Goal: Task Accomplishment & Management: Complete application form

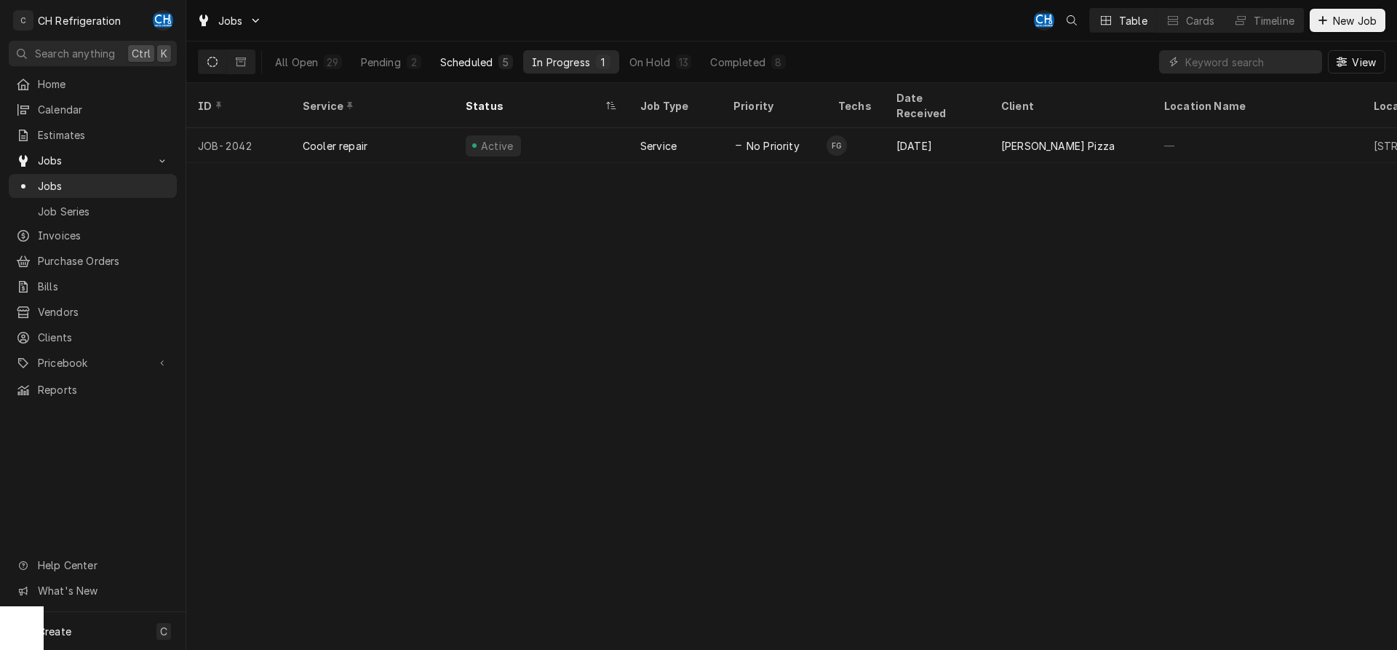
click at [519, 67] on button "Scheduled 5" at bounding box center [476, 61] width 90 height 23
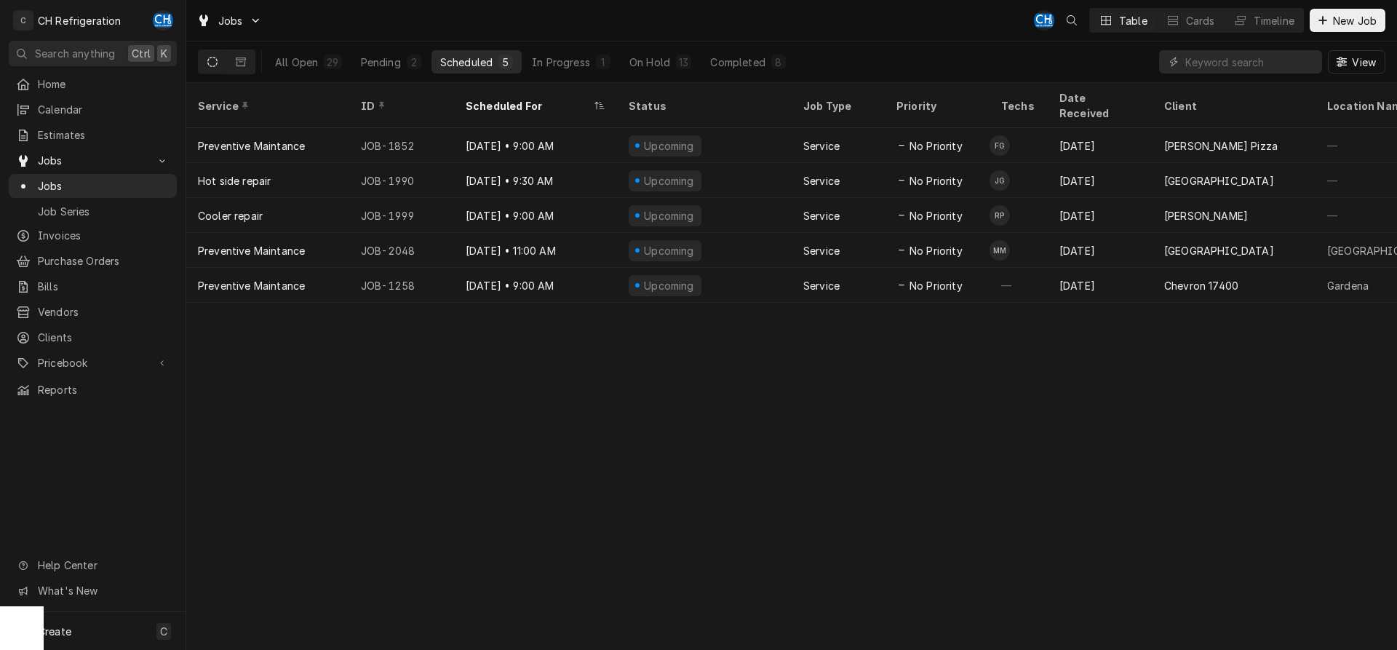
click at [492, 65] on div "Scheduled" at bounding box center [466, 62] width 52 height 15
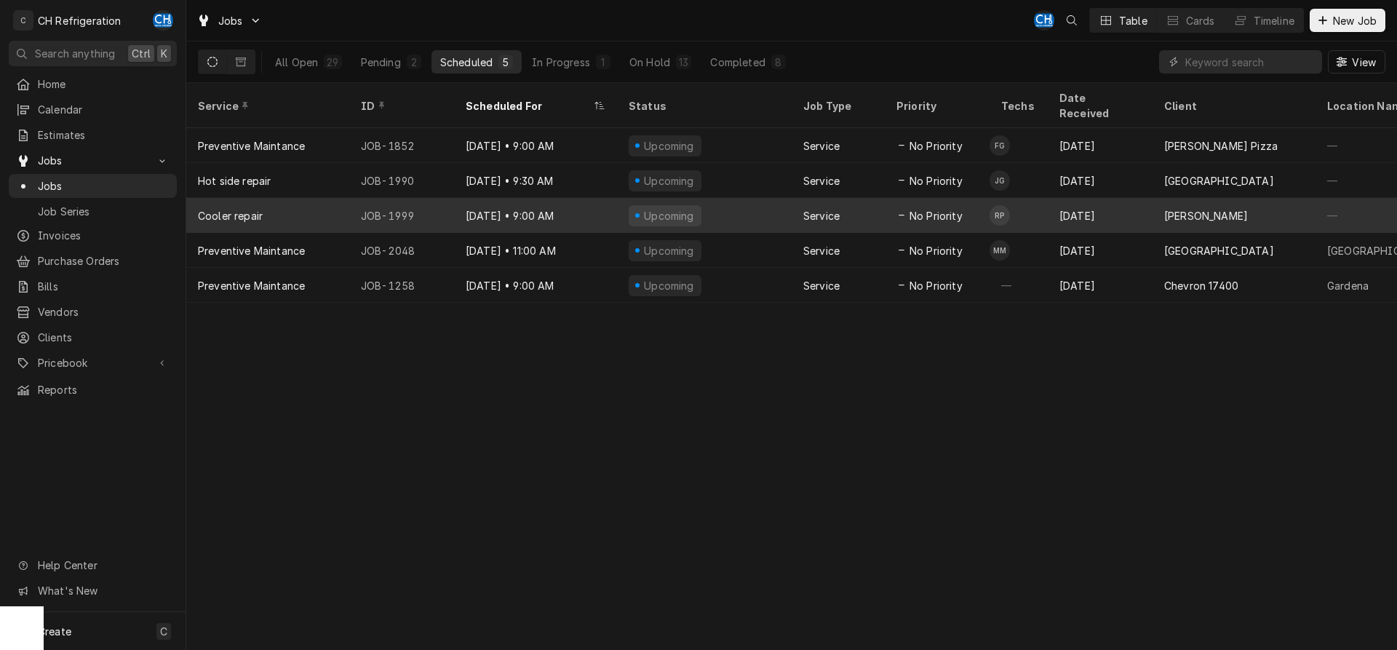
click at [957, 208] on span "No Priority" at bounding box center [935, 215] width 53 height 15
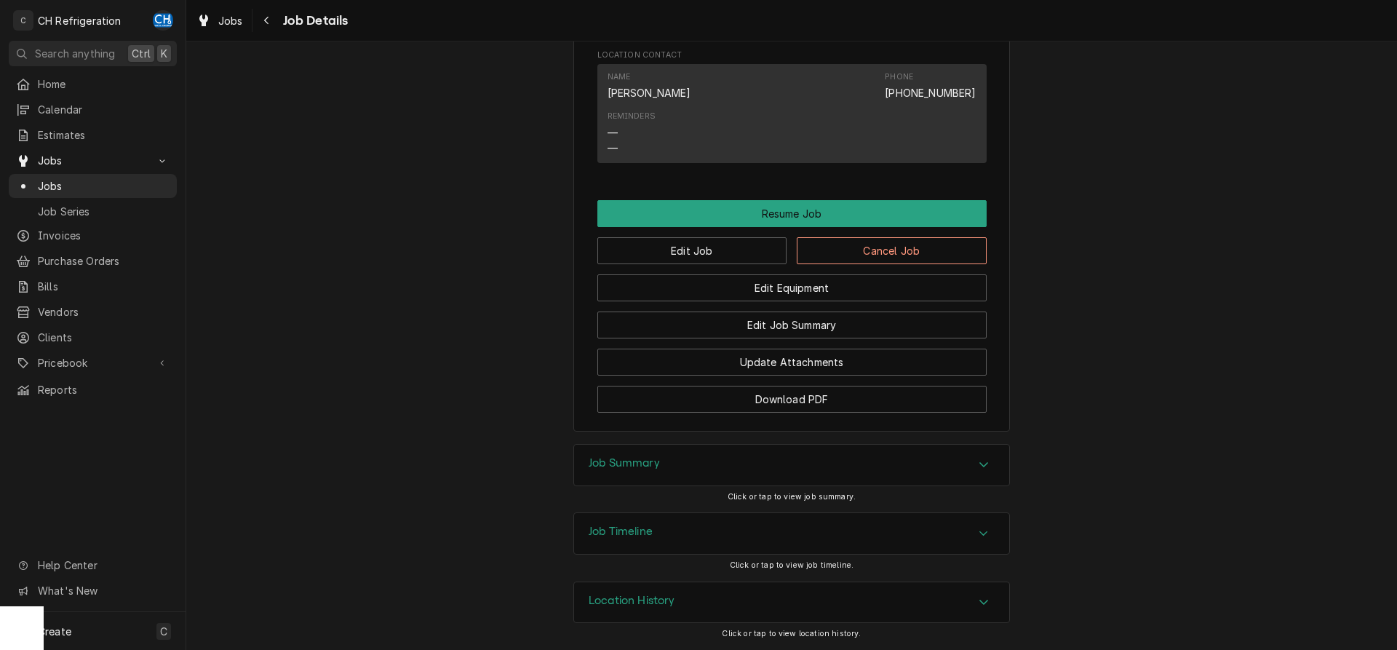
click at [762, 458] on div "Job Summary" at bounding box center [791, 465] width 435 height 41
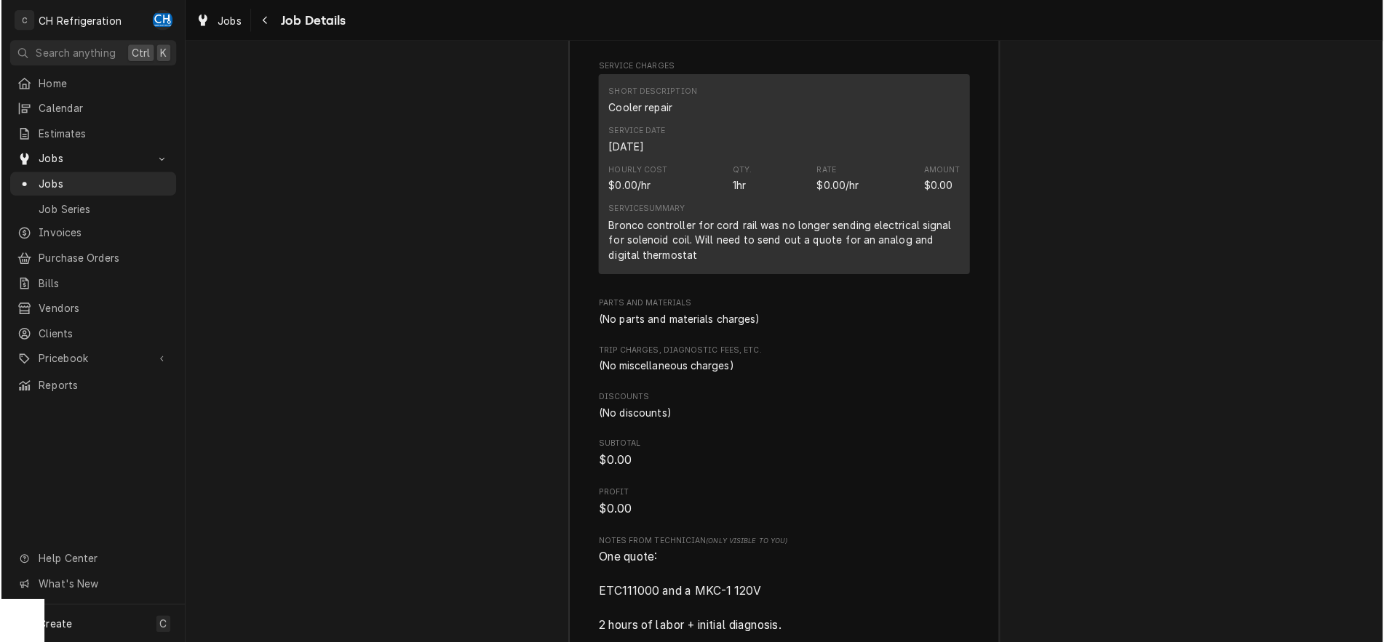
scroll to position [1992, 0]
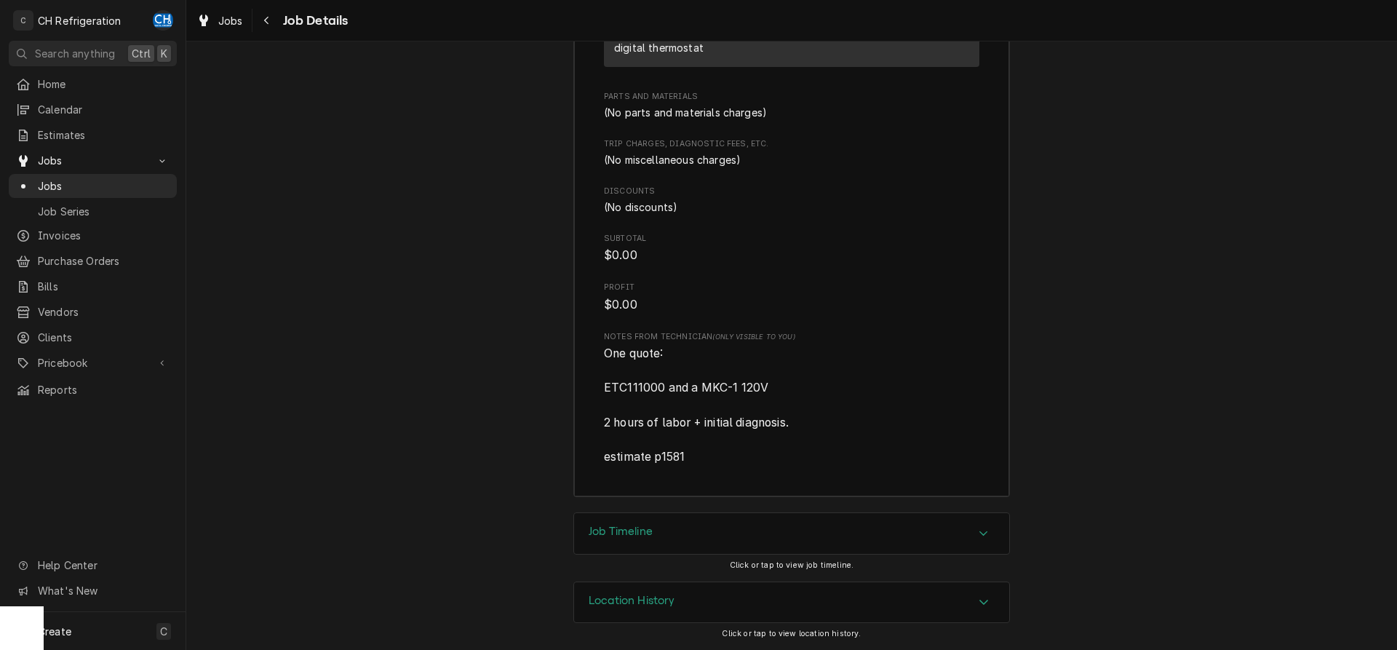
click at [780, 380] on span "One quote: ETC111000 and a MKC-1 120V 2 hours of labor + initial diagnosis. est…" at bounding box center [791, 405] width 375 height 120
drag, startPoint x: 780, startPoint y: 382, endPoint x: 607, endPoint y: 386, distance: 173.2
click at [607, 386] on span "One quote: ETC111000 and a MKC-1 120V 2 hours of labor + initial diagnosis. est…" at bounding box center [791, 405] width 375 height 120
copy span "ETC111000 and a MKC-1 120V"
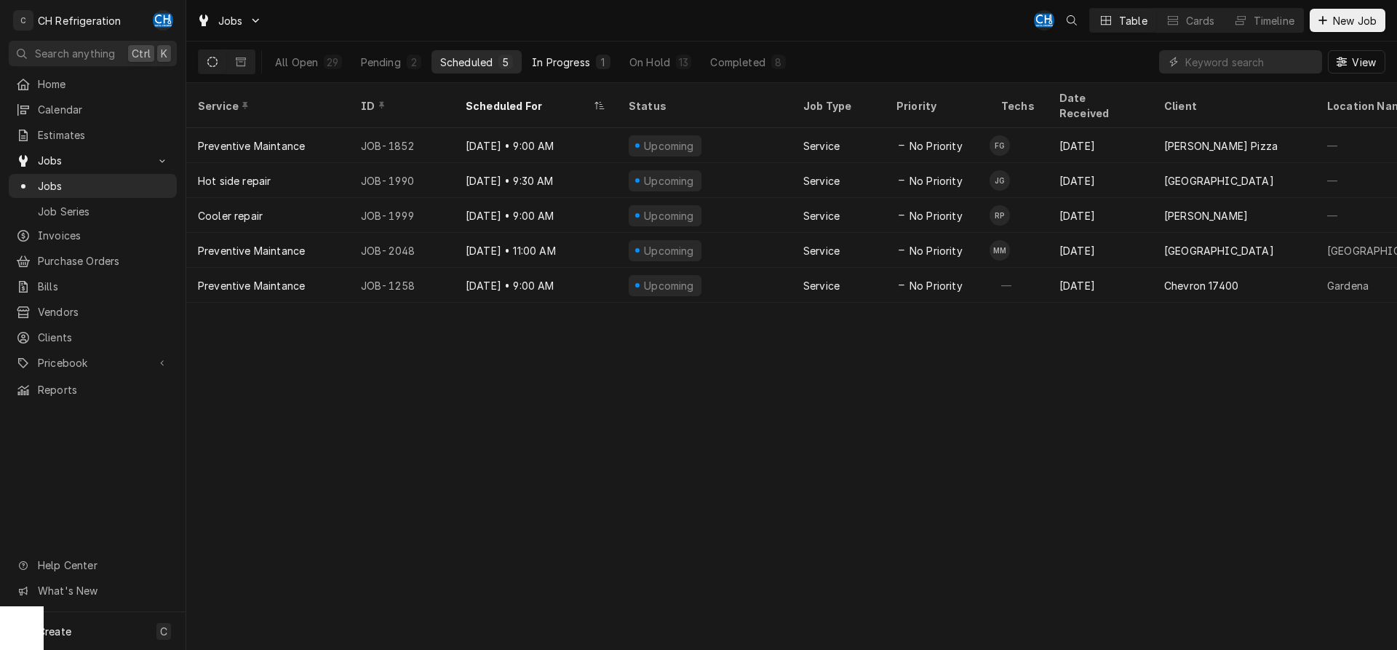
click at [577, 61] on div "In Progress" at bounding box center [561, 62] width 58 height 15
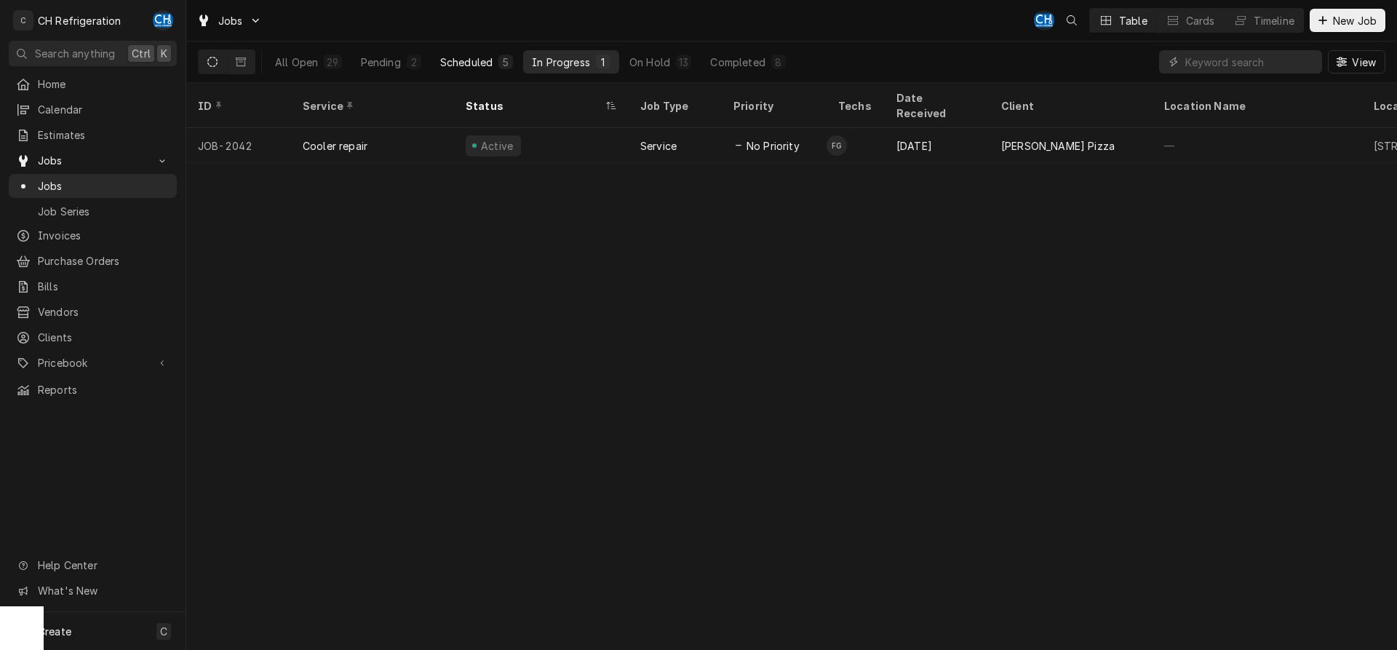
click at [505, 63] on div "5" at bounding box center [505, 62] width 9 height 15
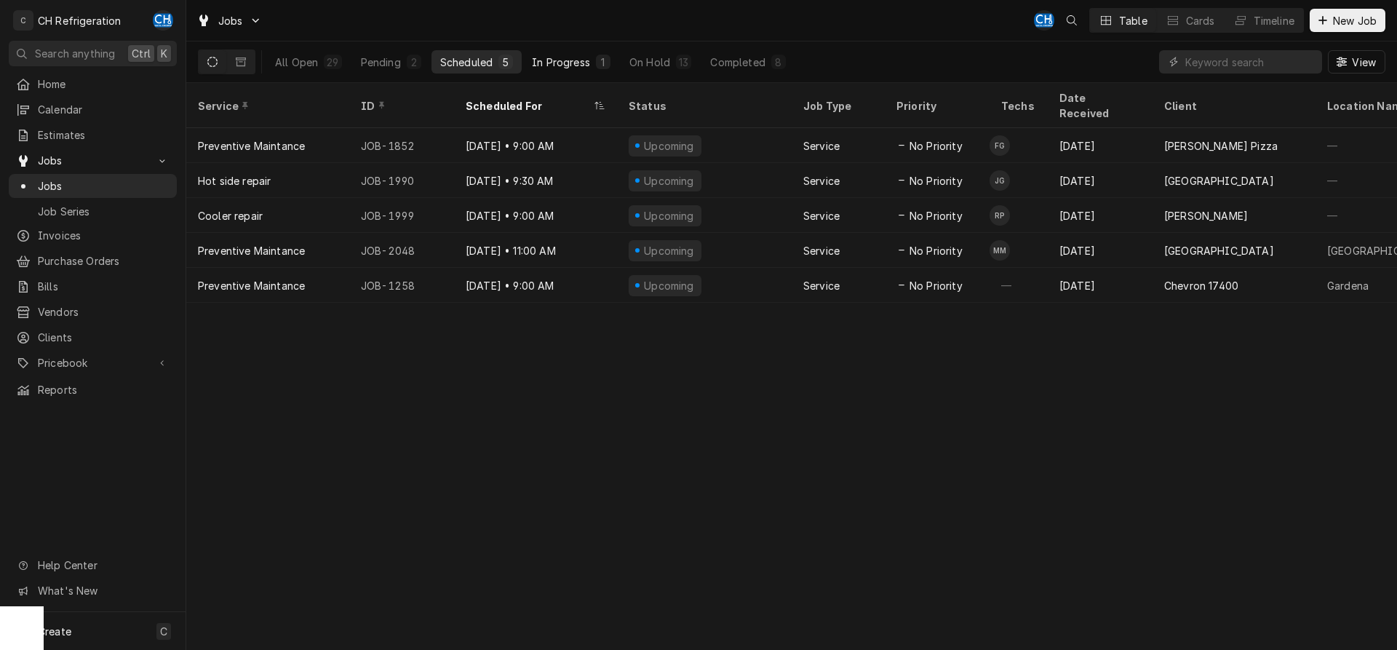
click at [581, 57] on div "In Progress" at bounding box center [561, 62] width 58 height 15
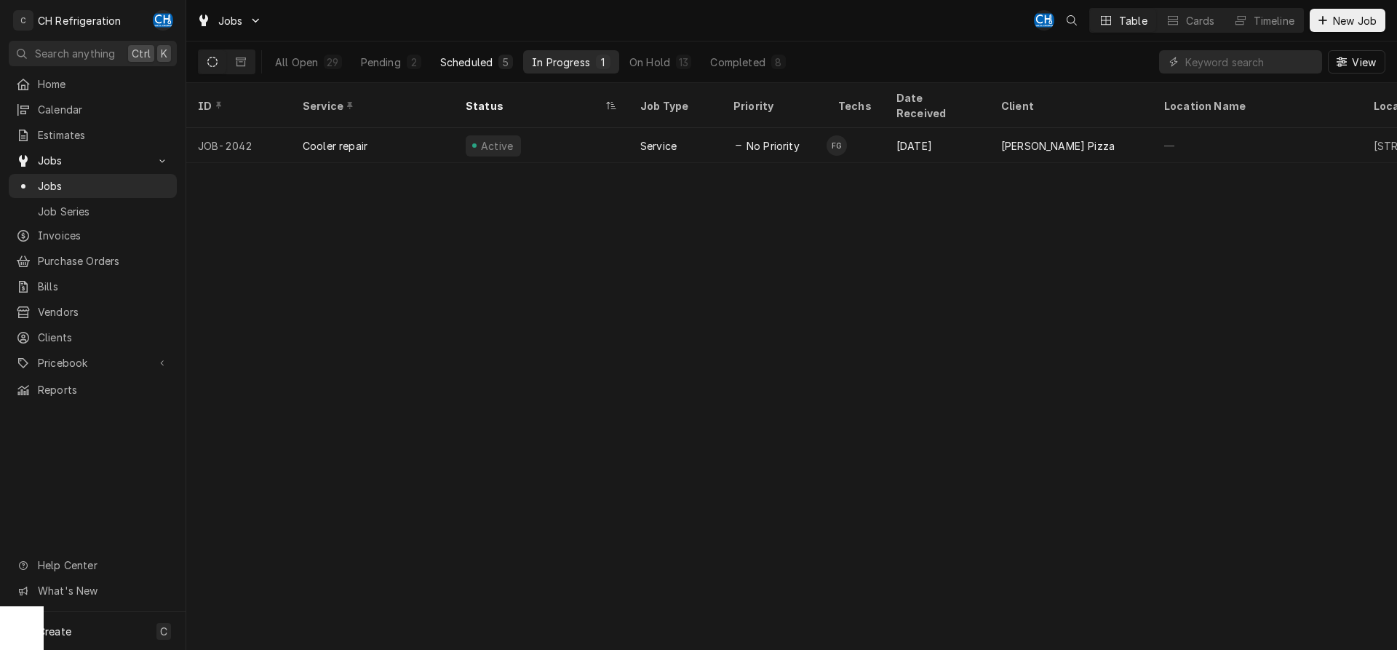
click at [472, 57] on div "Scheduled" at bounding box center [466, 62] width 52 height 15
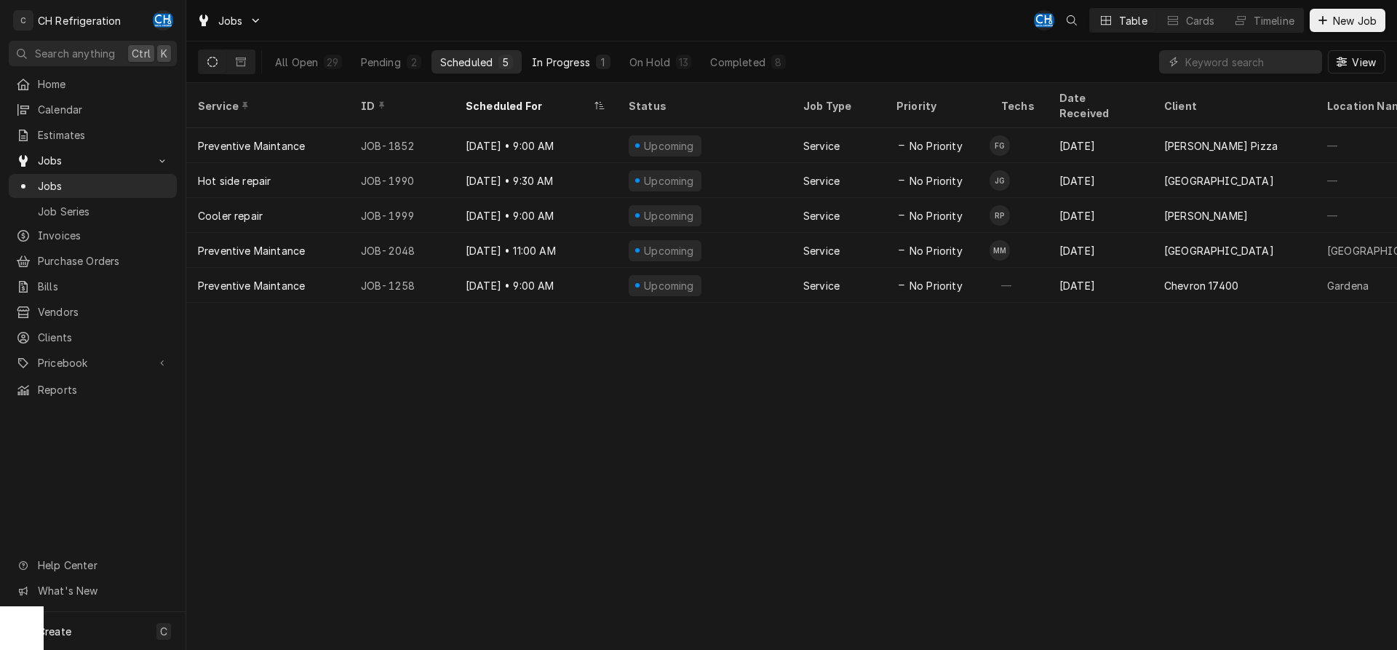
click at [553, 63] on div "In Progress" at bounding box center [561, 62] width 58 height 15
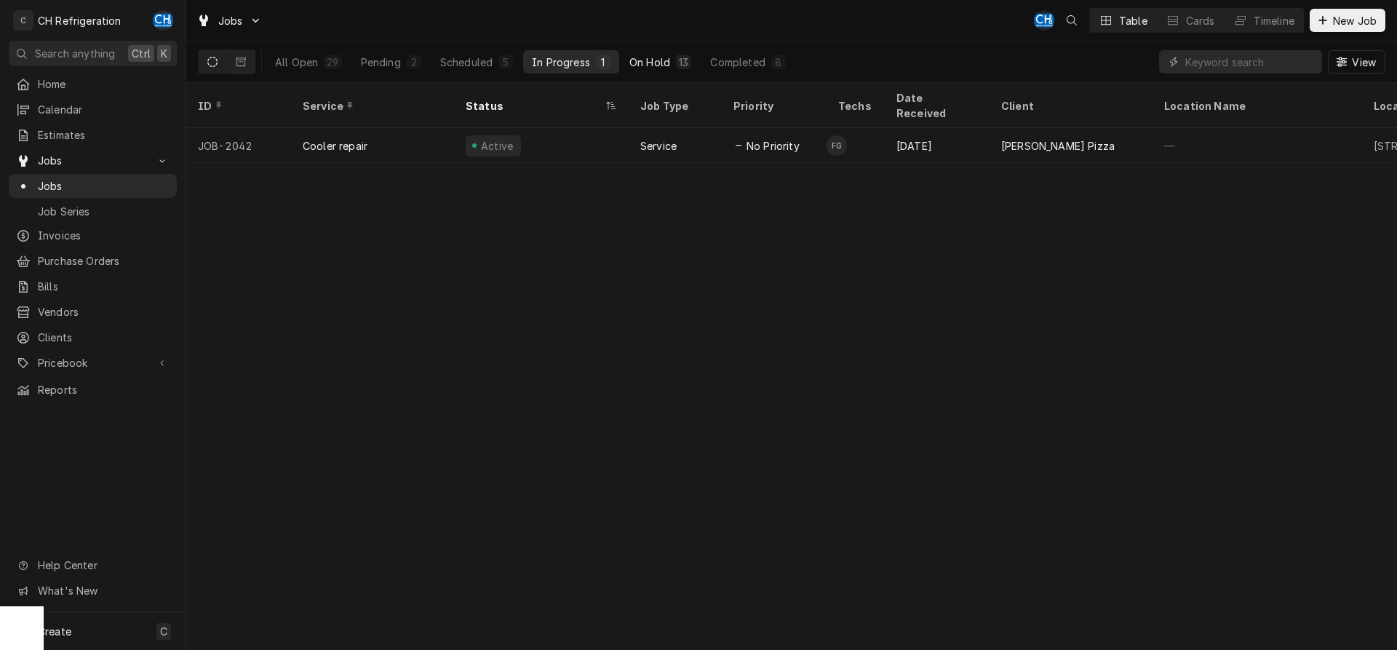
click at [631, 56] on div "On Hold" at bounding box center [649, 62] width 41 height 15
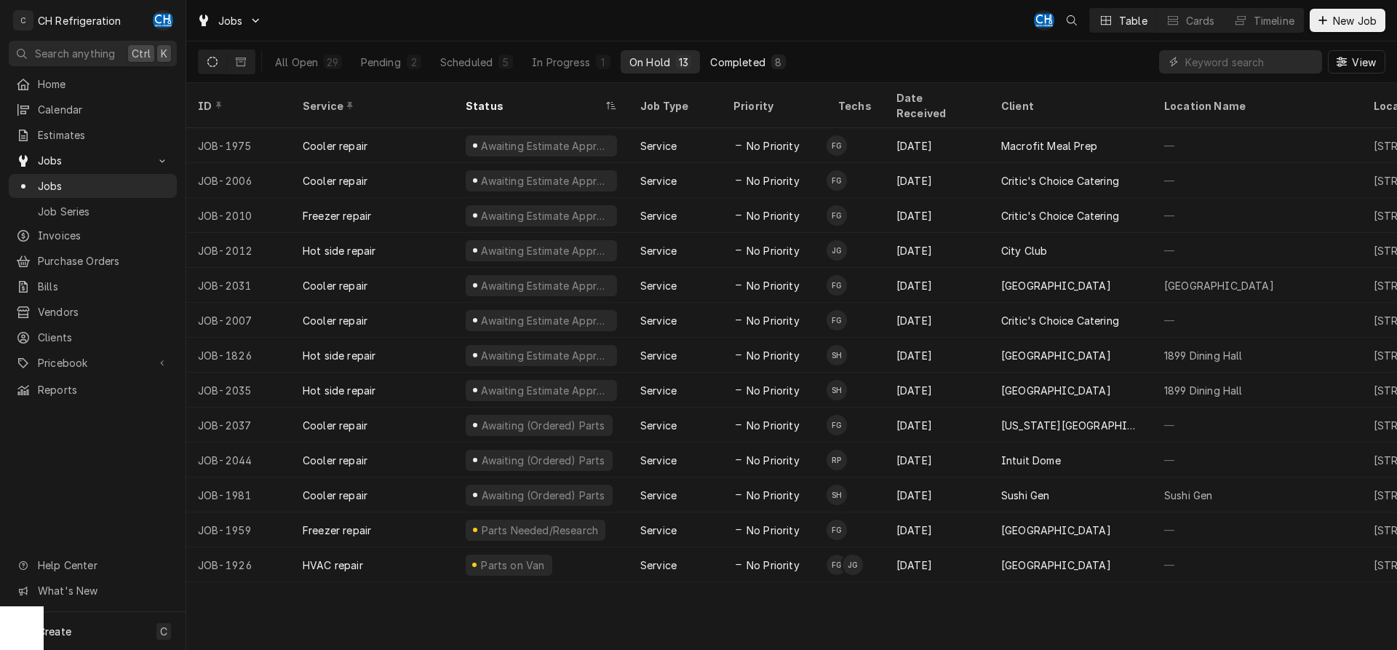
click at [720, 65] on div "Completed" at bounding box center [737, 62] width 55 height 15
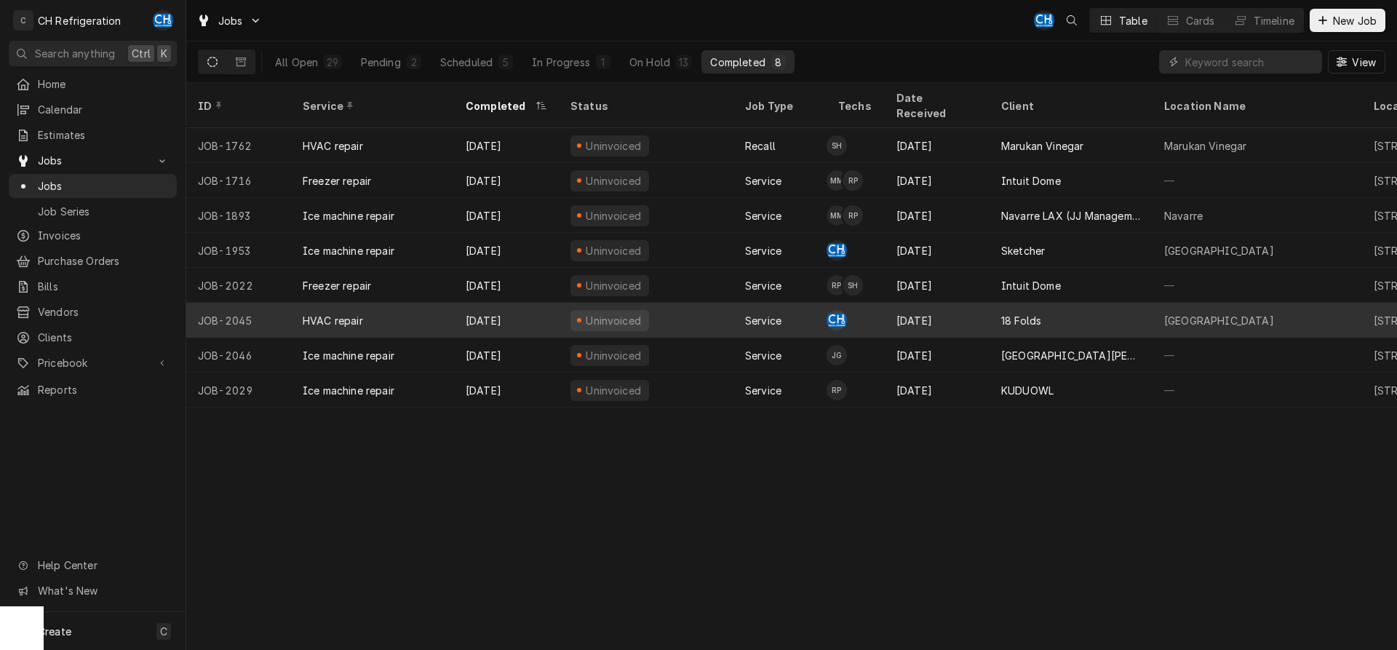
click at [1050, 306] on div "18 Folds" at bounding box center [1071, 320] width 163 height 35
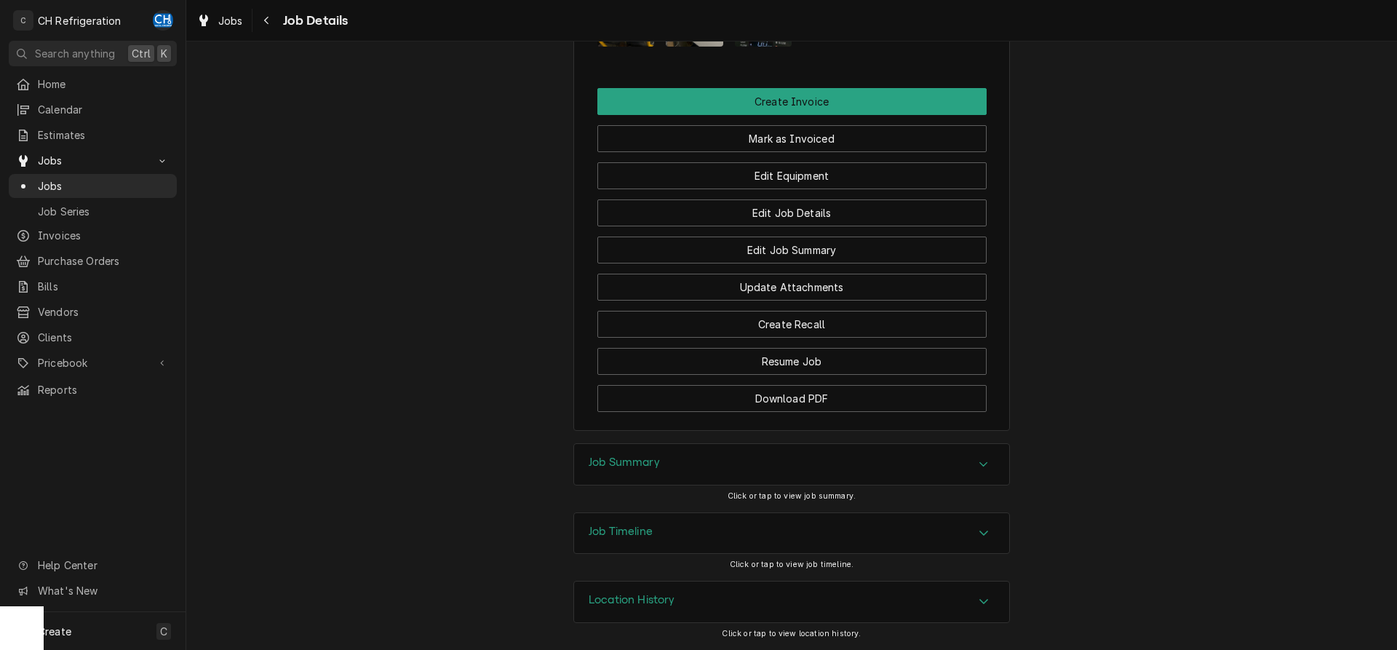
click at [730, 466] on div "Job Summary" at bounding box center [791, 464] width 435 height 41
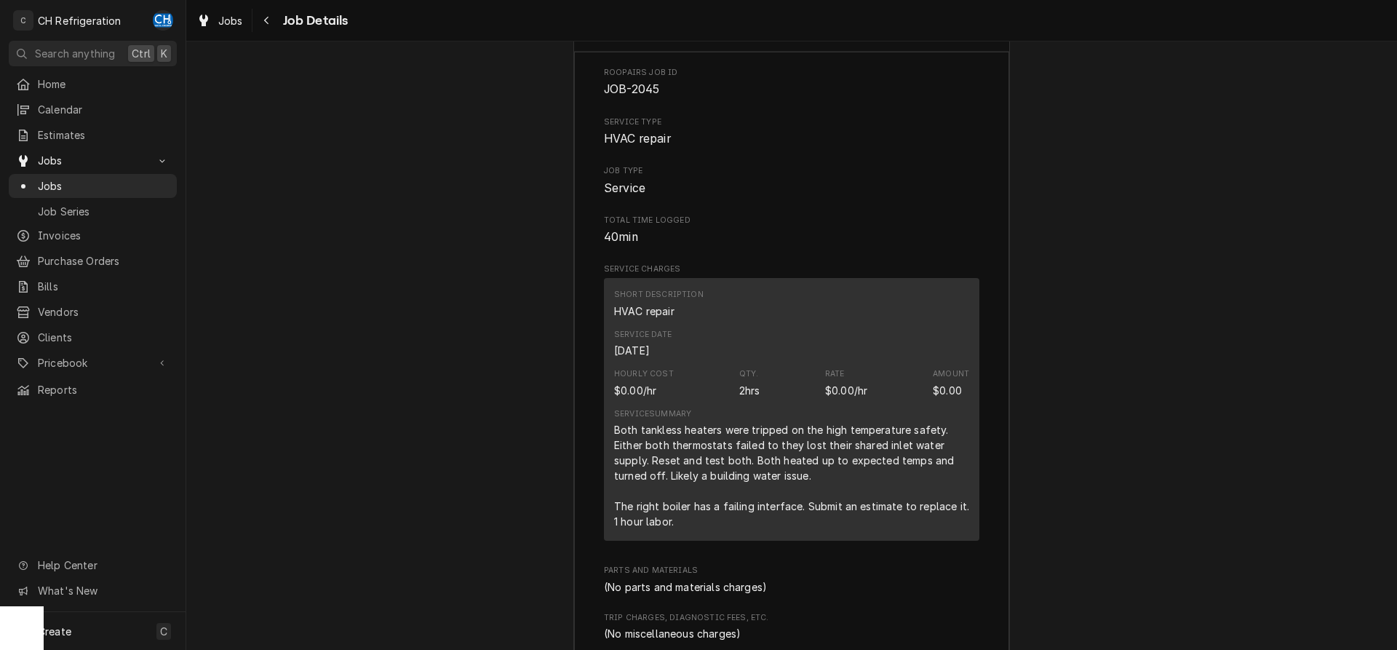
scroll to position [1591, 0]
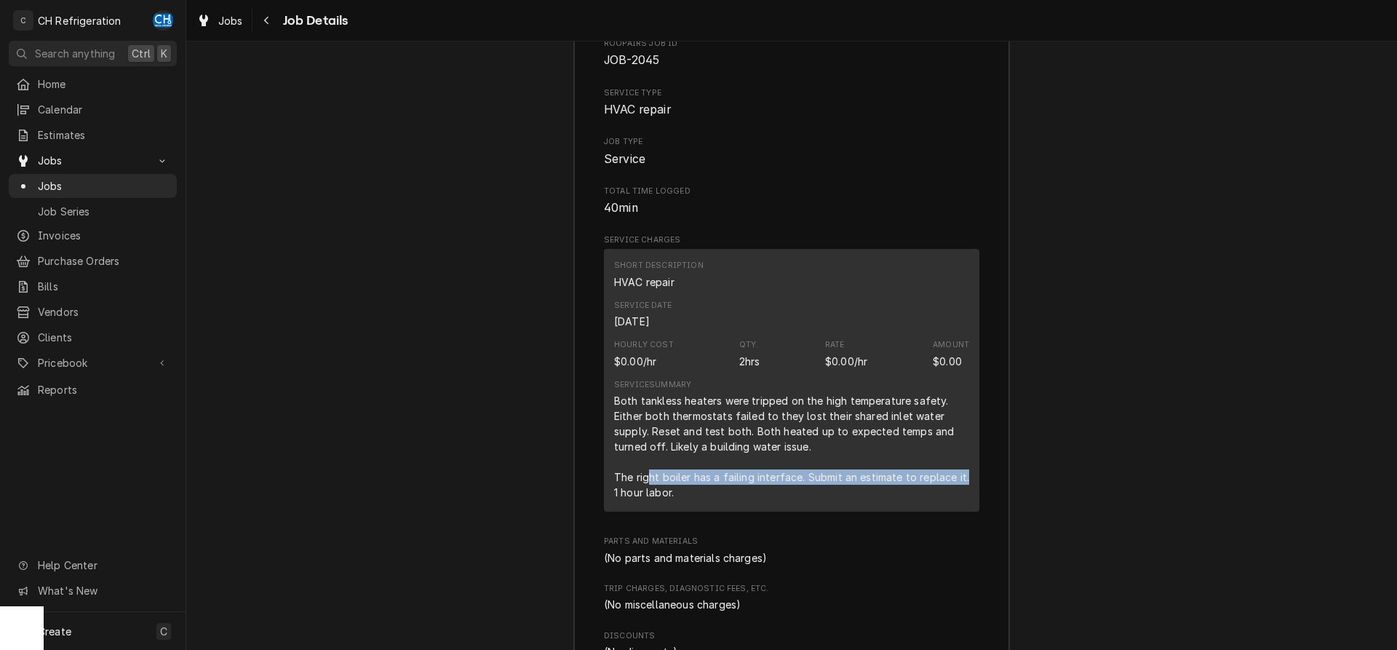
drag, startPoint x: 651, startPoint y: 493, endPoint x: 965, endPoint y: 496, distance: 313.6
click at [965, 496] on div "Both tankless heaters were tripped on the high temperature safety. Either both …" at bounding box center [791, 446] width 355 height 107
click at [911, 500] on div "Both tankless heaters were tripped on the high temperature safety. Either both …" at bounding box center [791, 446] width 355 height 107
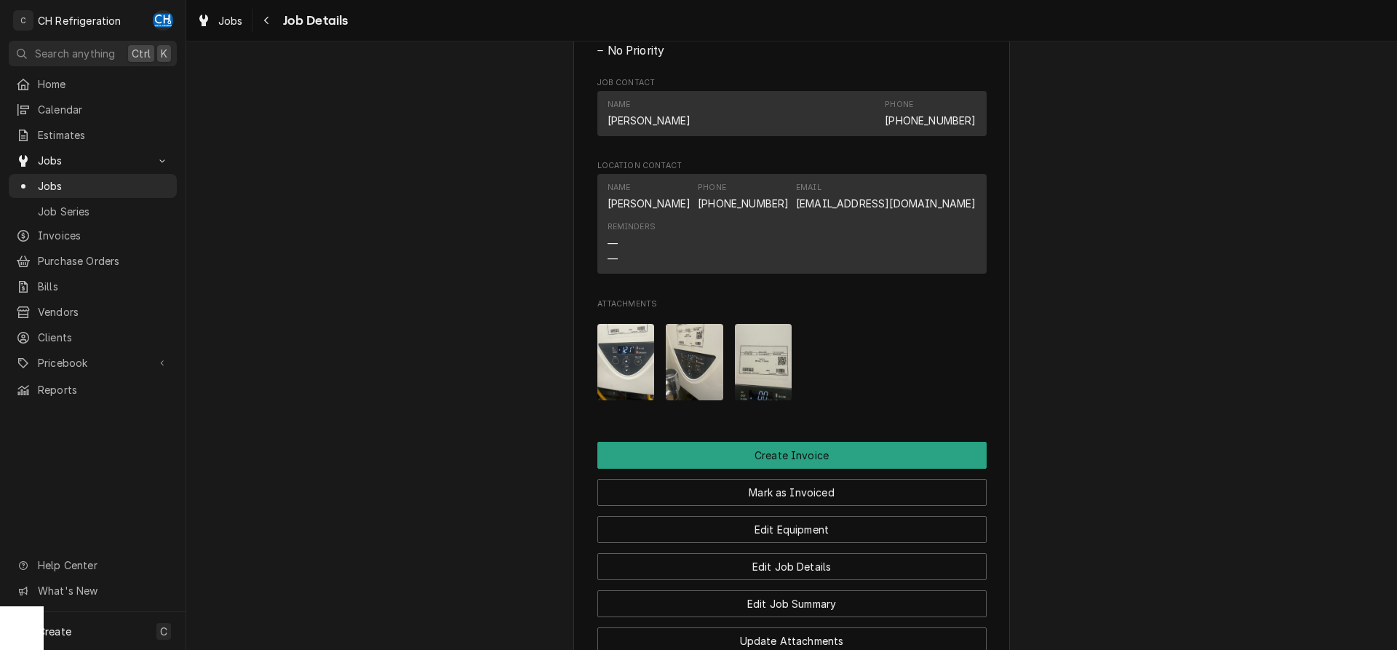
scroll to position [626, 0]
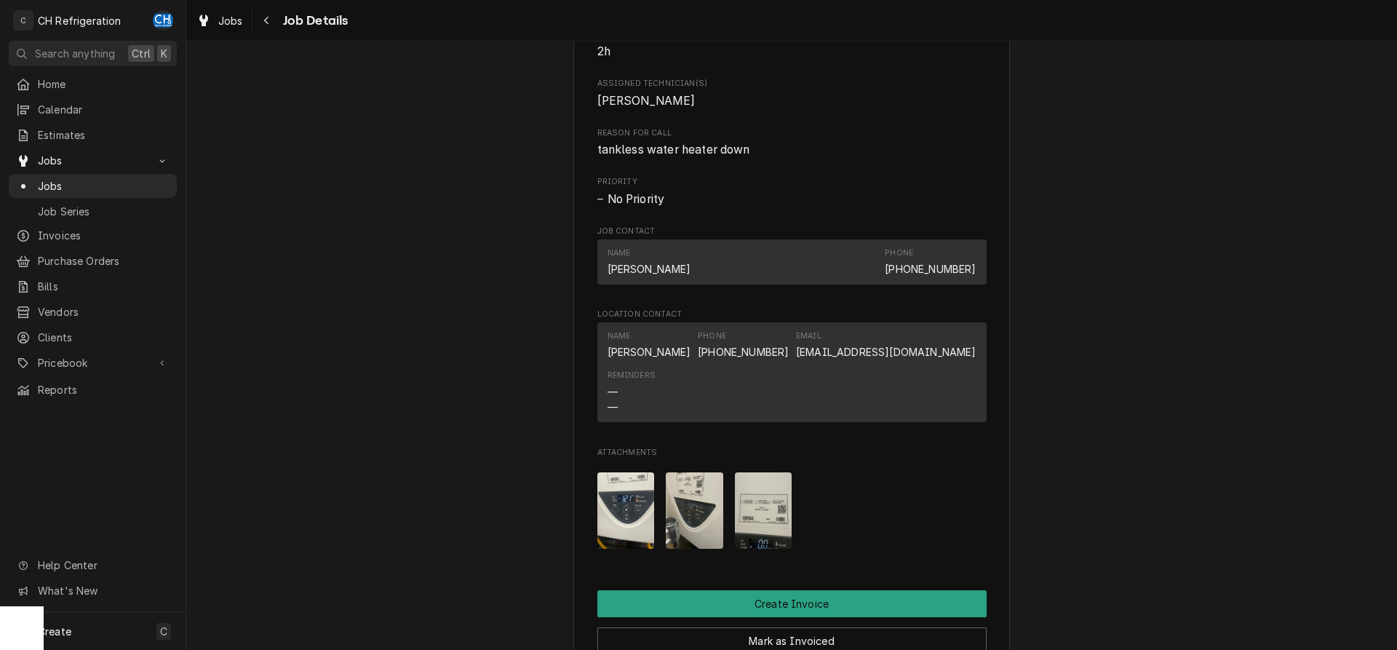
click at [723, 514] on div "Attachments" at bounding box center [791, 511] width 389 height 100
click at [718, 512] on img "Attachments" at bounding box center [694, 510] width 57 height 76
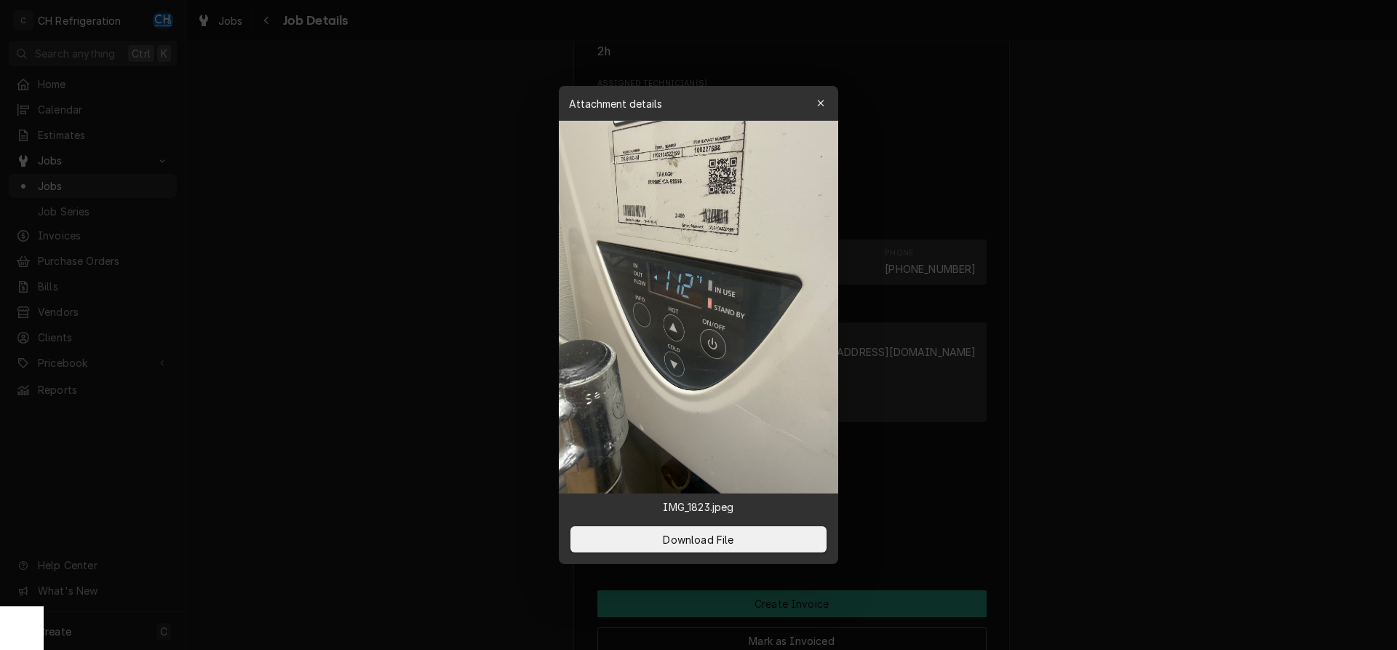
click at [1120, 491] on div at bounding box center [698, 325] width 1397 height 650
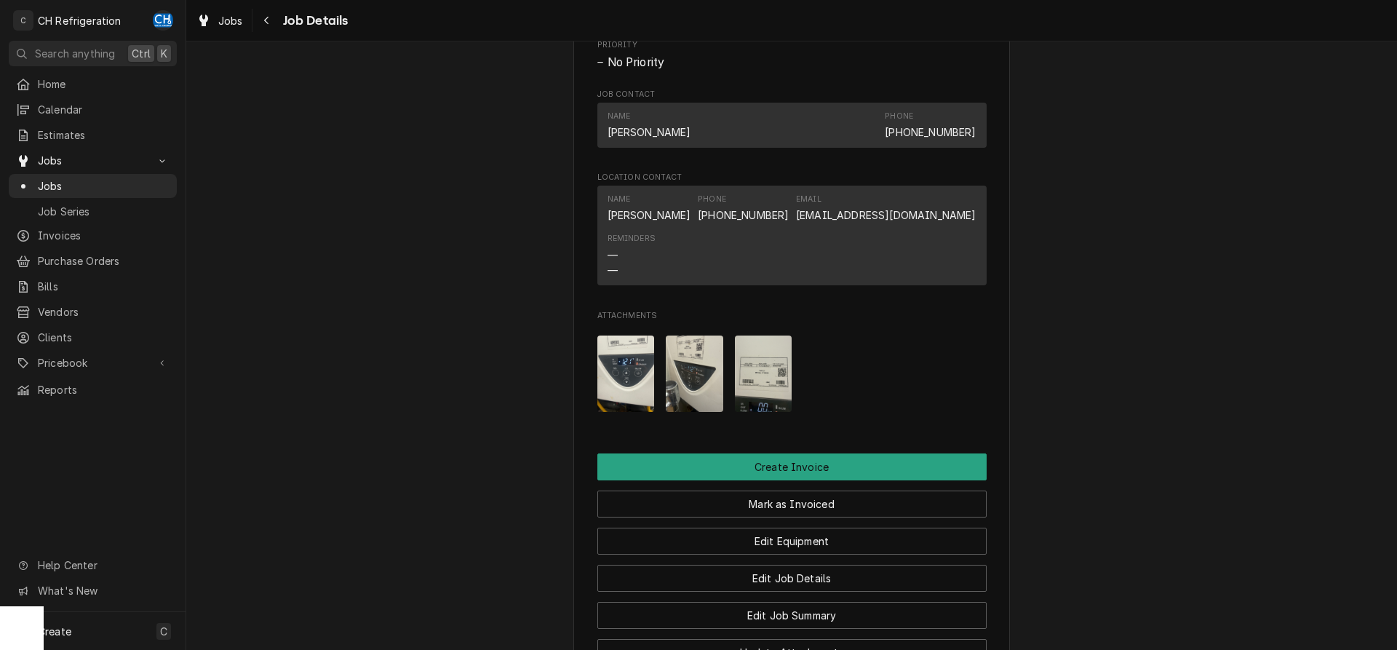
scroll to position [998, 0]
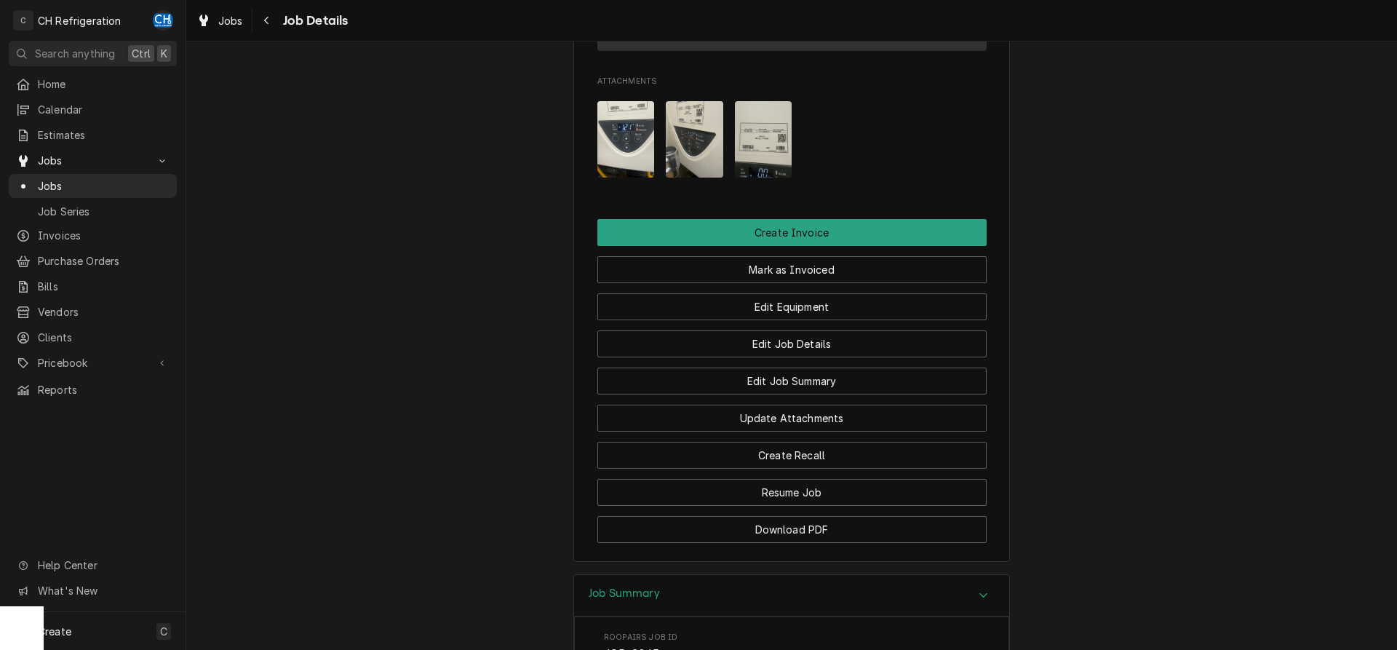
click at [619, 164] on img "Attachments" at bounding box center [625, 139] width 57 height 76
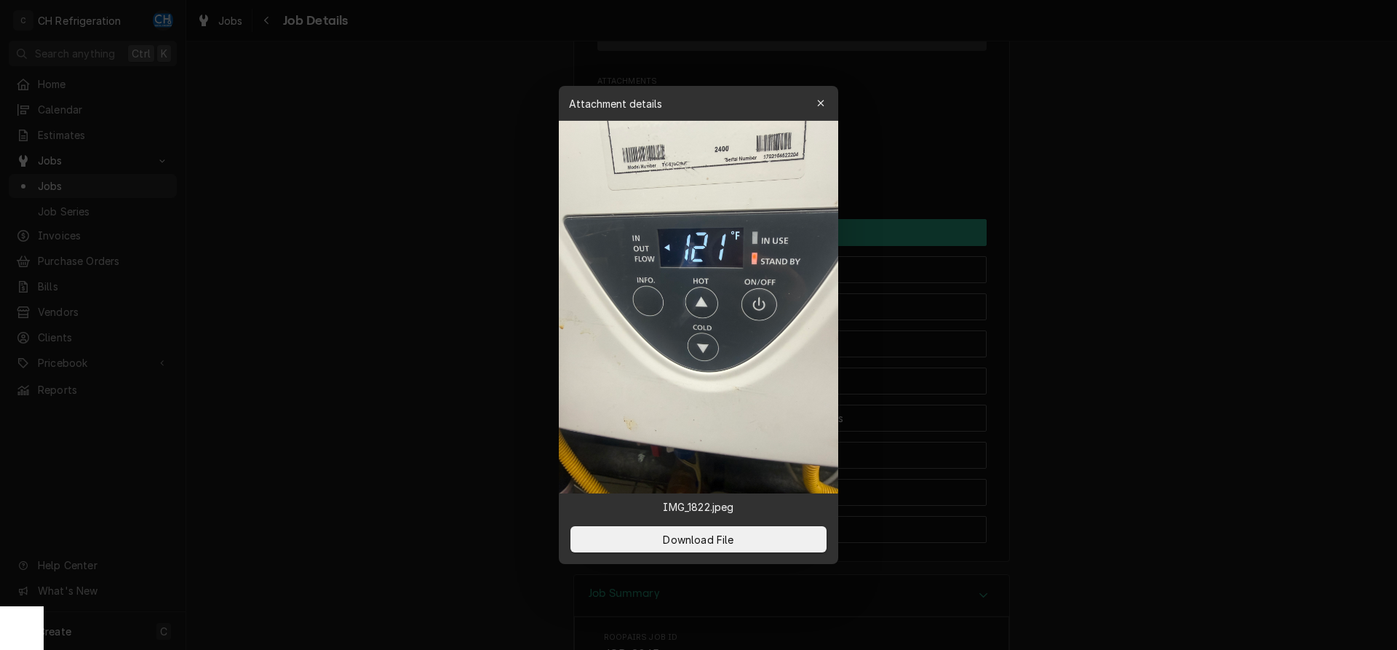
click at [1184, 255] on div at bounding box center [698, 325] width 1397 height 650
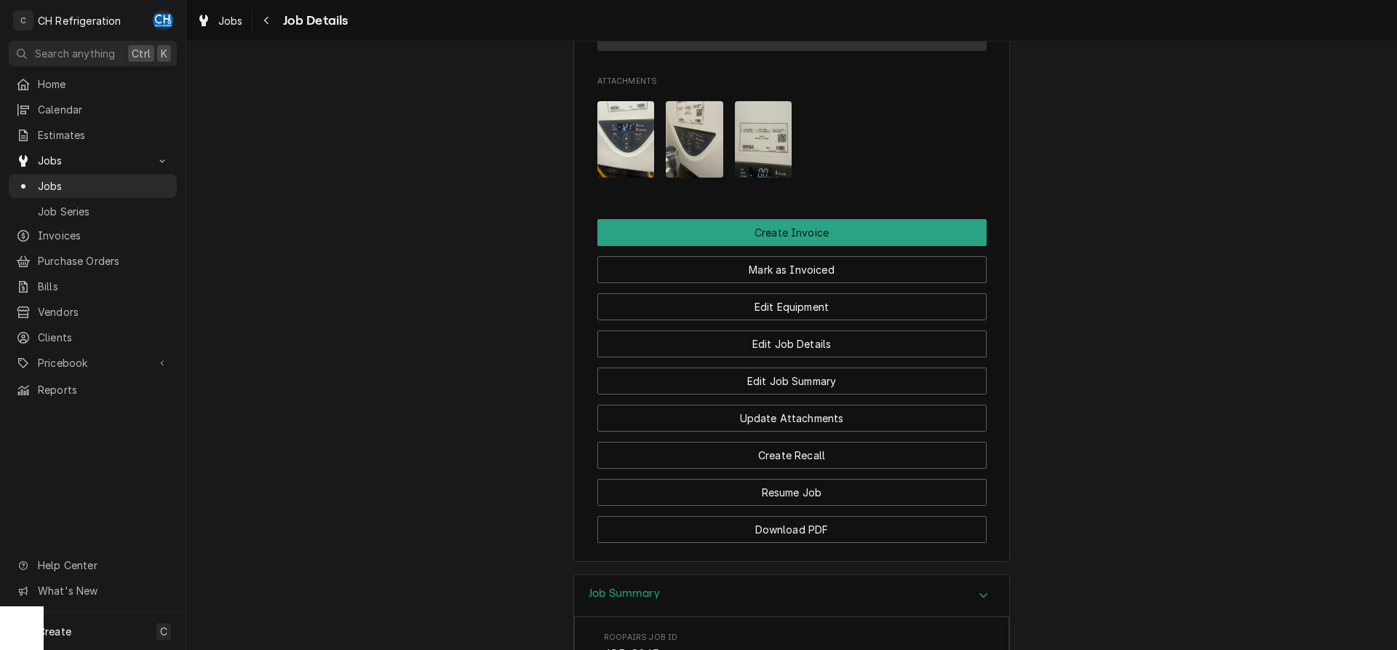
click at [638, 172] on img "Attachments" at bounding box center [625, 139] width 57 height 76
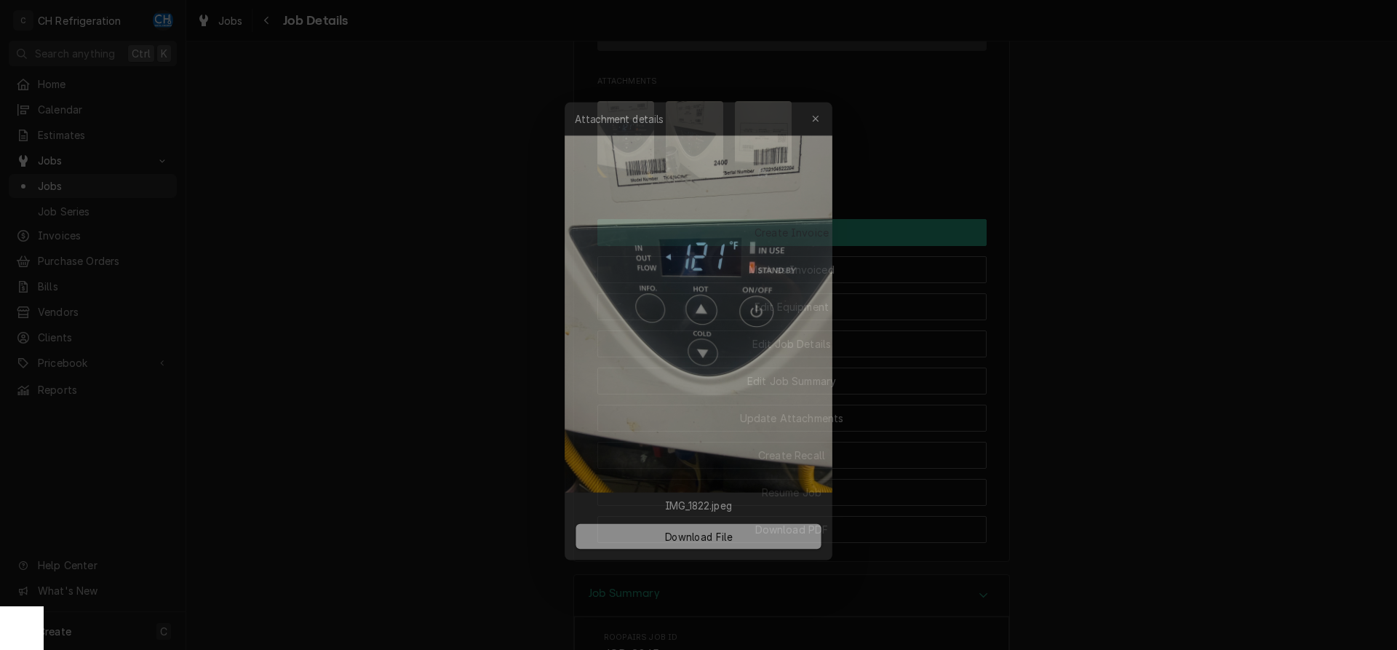
click at [1143, 236] on div at bounding box center [698, 325] width 1397 height 650
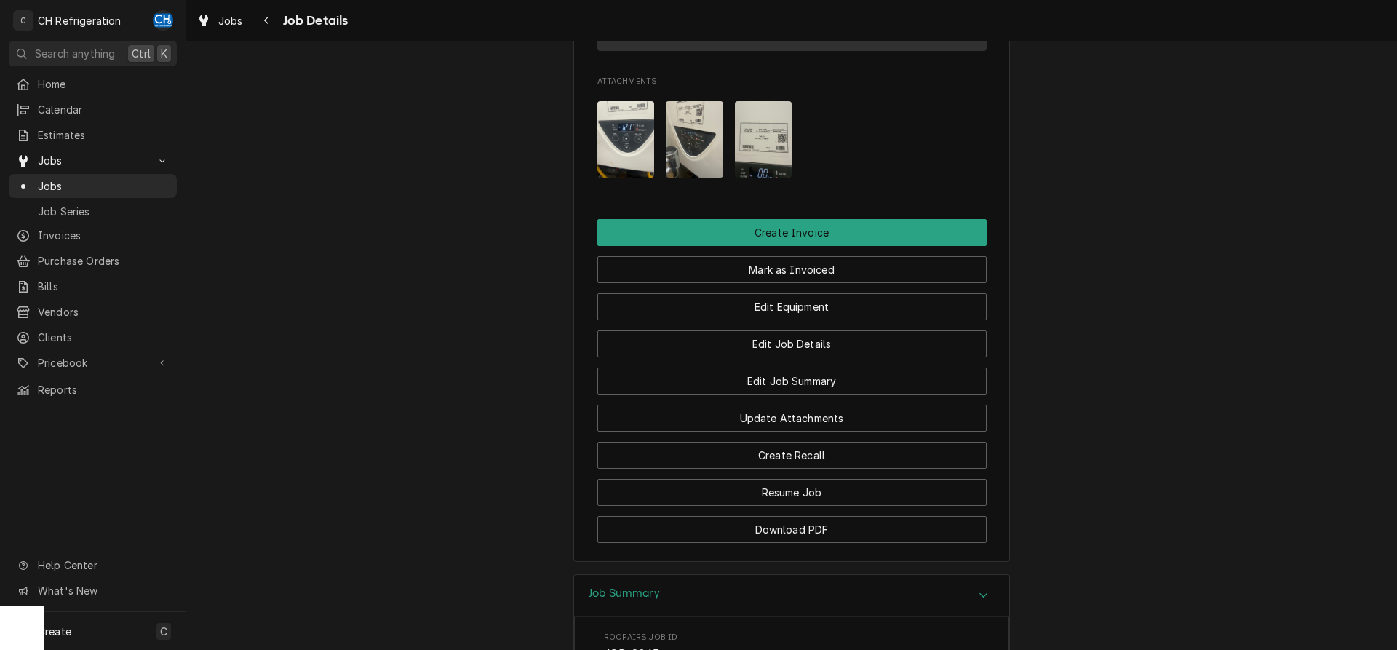
click at [709, 178] on img "Attachments" at bounding box center [694, 139] width 57 height 76
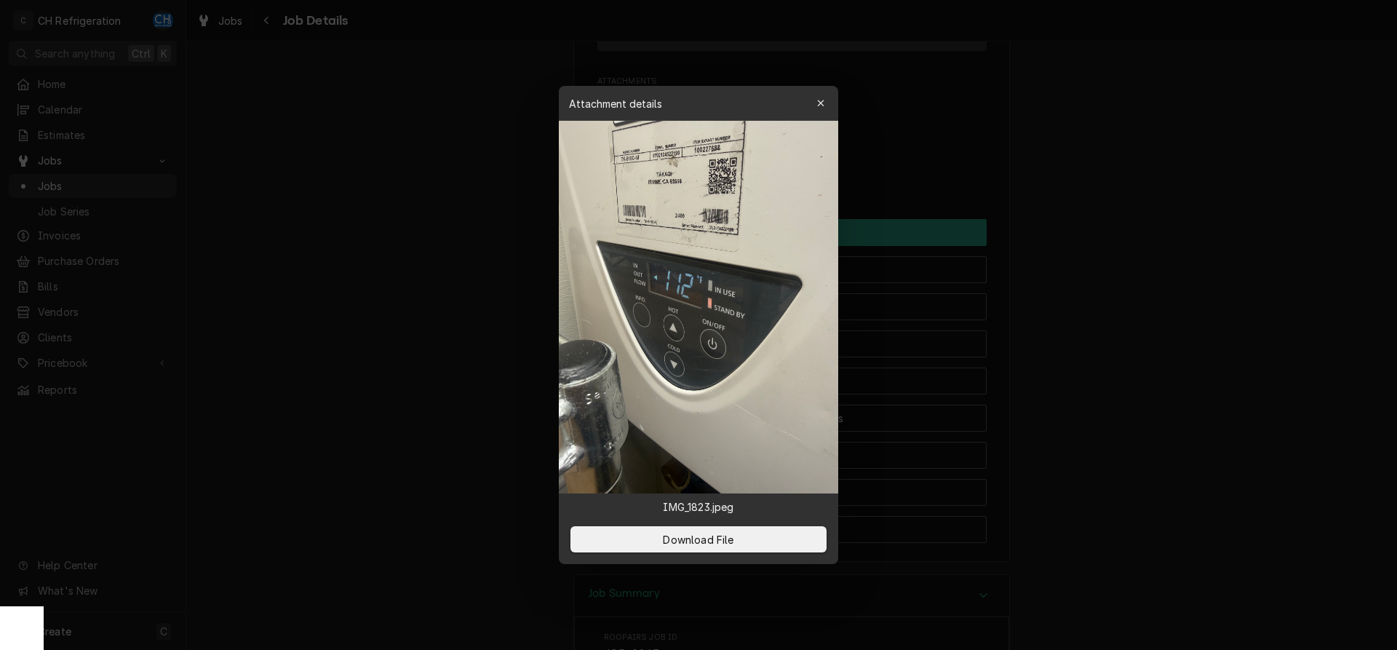
click at [1196, 305] on div at bounding box center [698, 325] width 1397 height 650
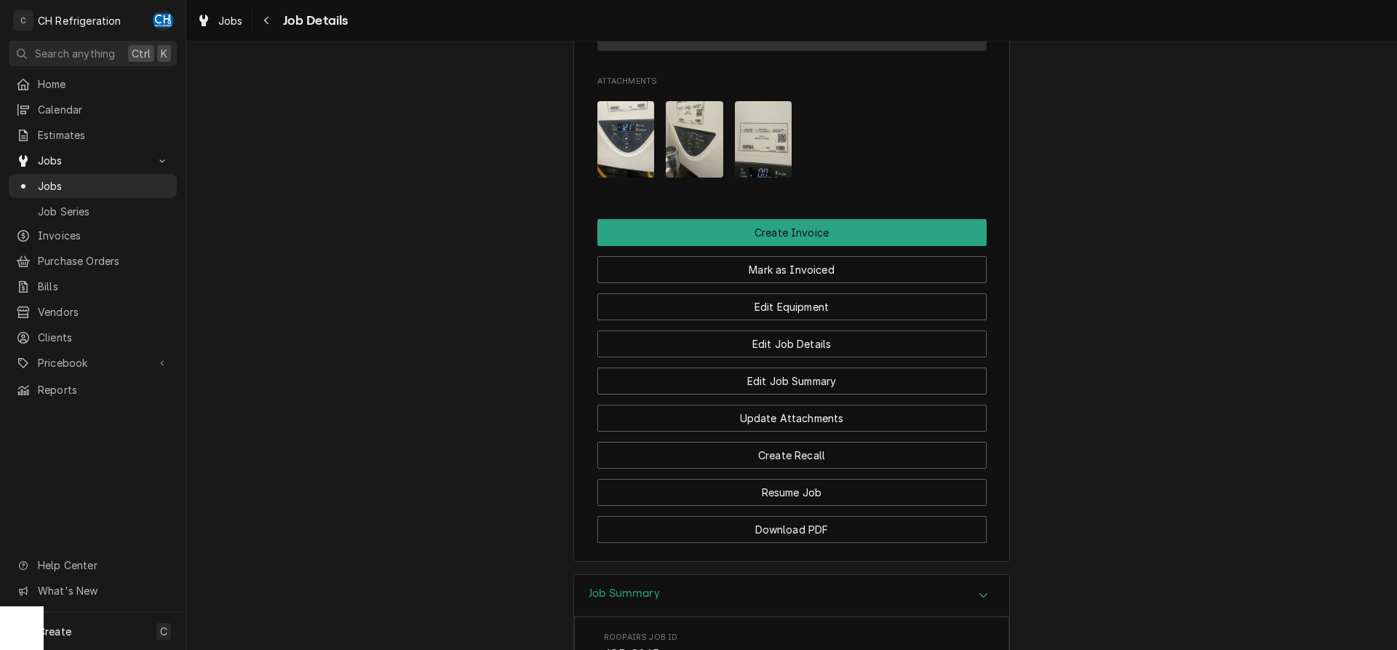
click at [788, 178] on img "Attachments" at bounding box center [763, 139] width 57 height 76
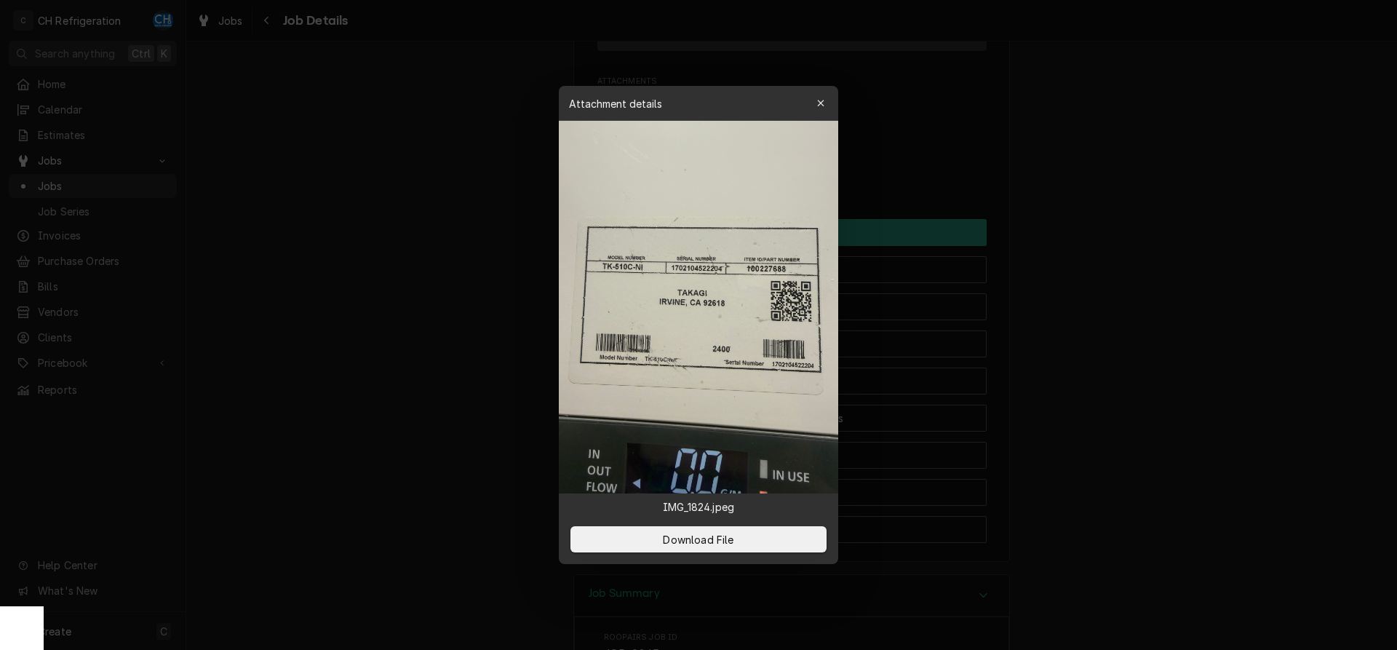
click at [1104, 242] on div at bounding box center [698, 325] width 1397 height 650
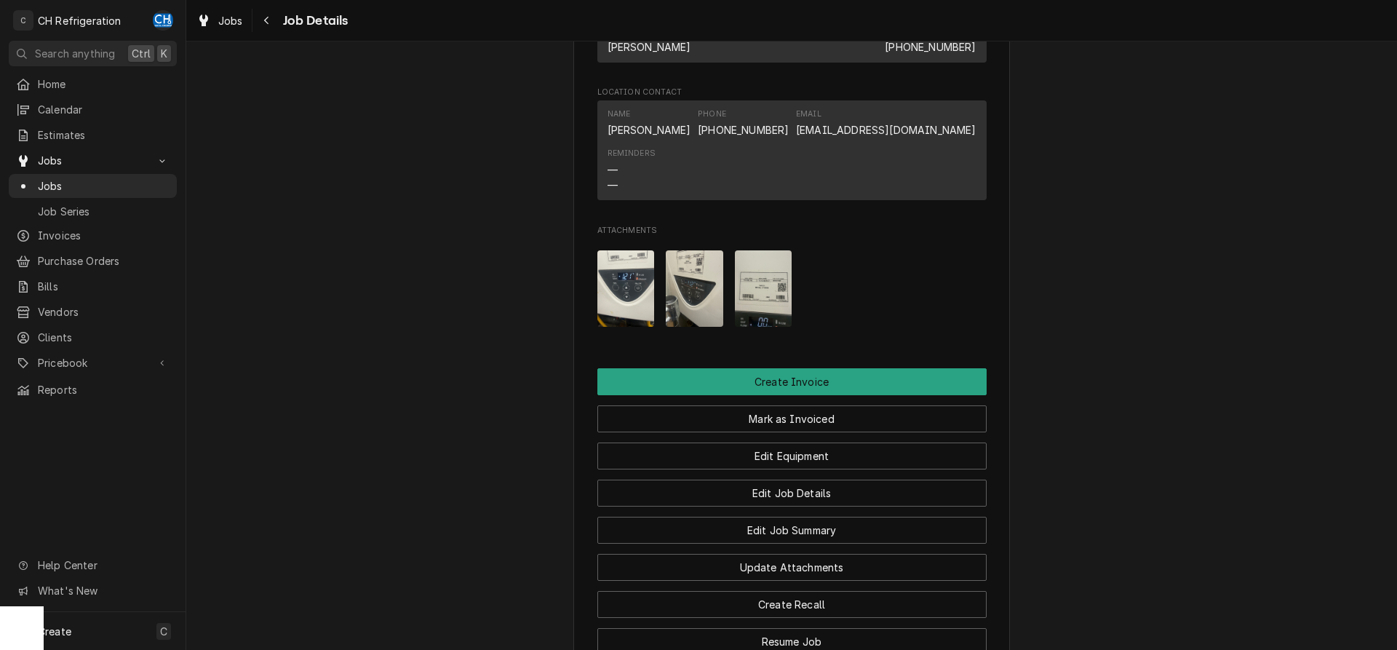
scroll to position [849, 0]
click at [749, 303] on img "Attachments" at bounding box center [763, 288] width 57 height 76
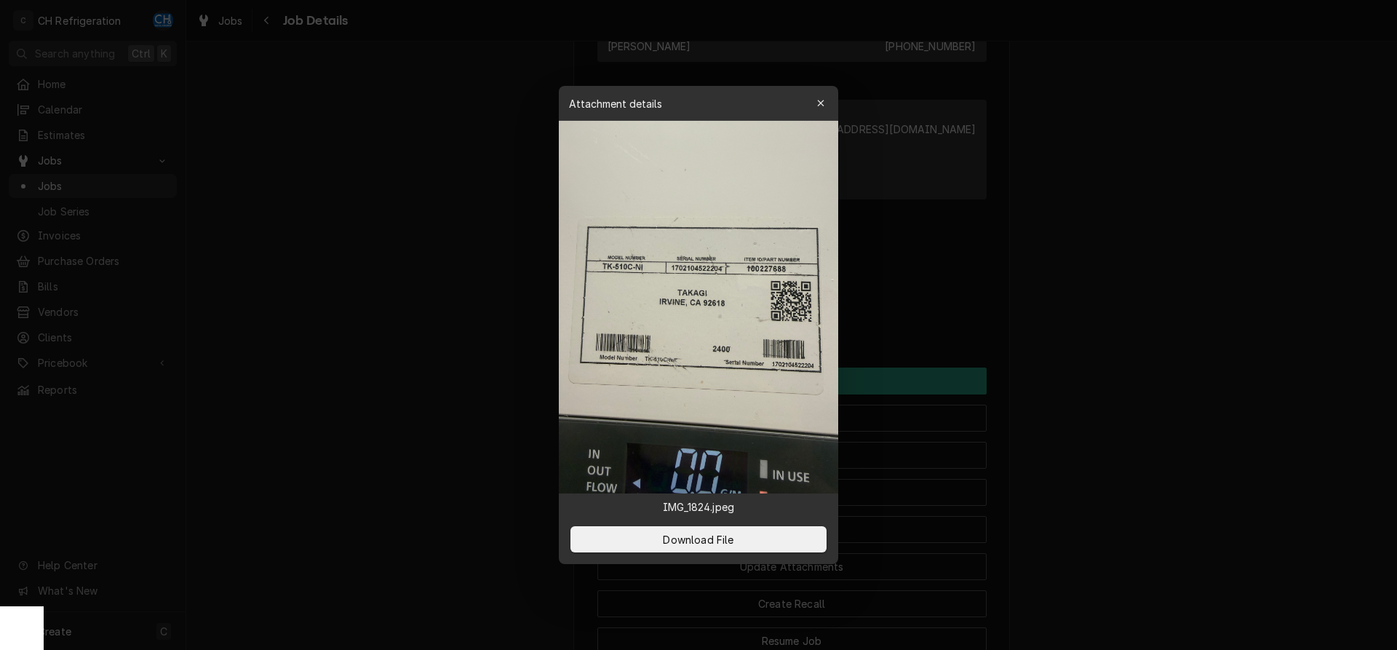
click at [1091, 311] on div at bounding box center [698, 325] width 1397 height 650
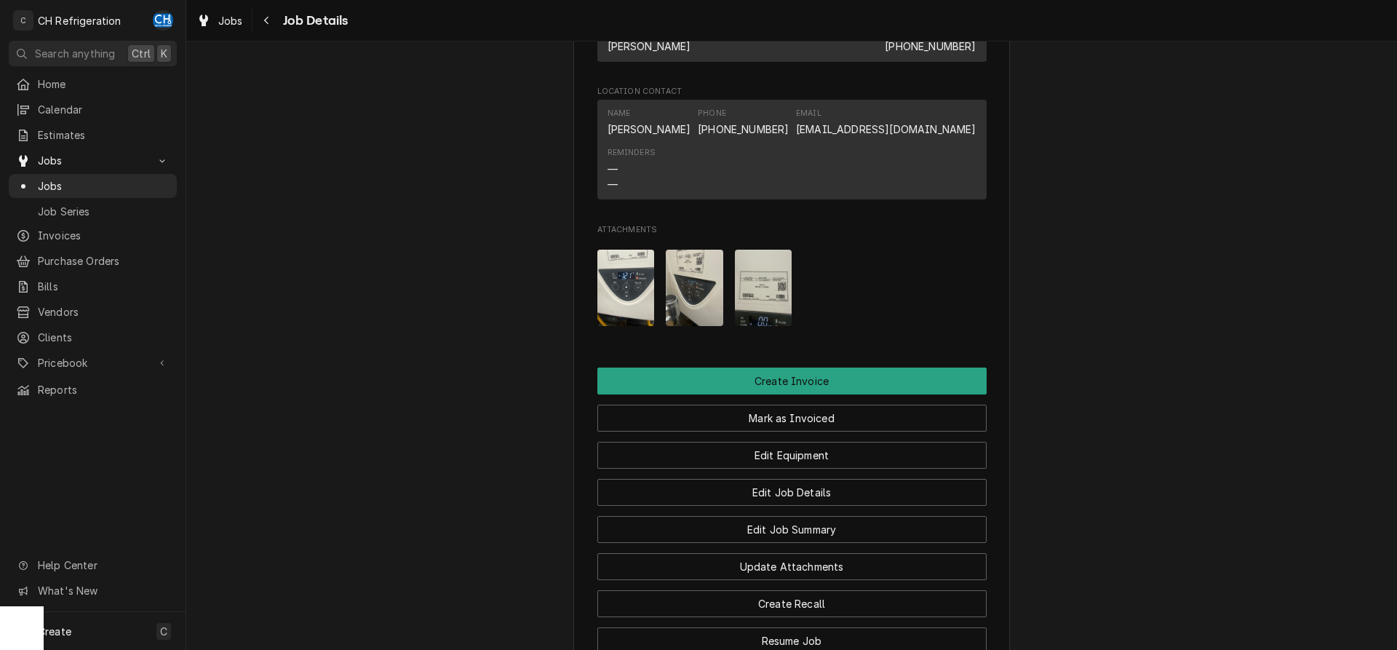
click at [775, 306] on img "Attachments" at bounding box center [763, 288] width 57 height 76
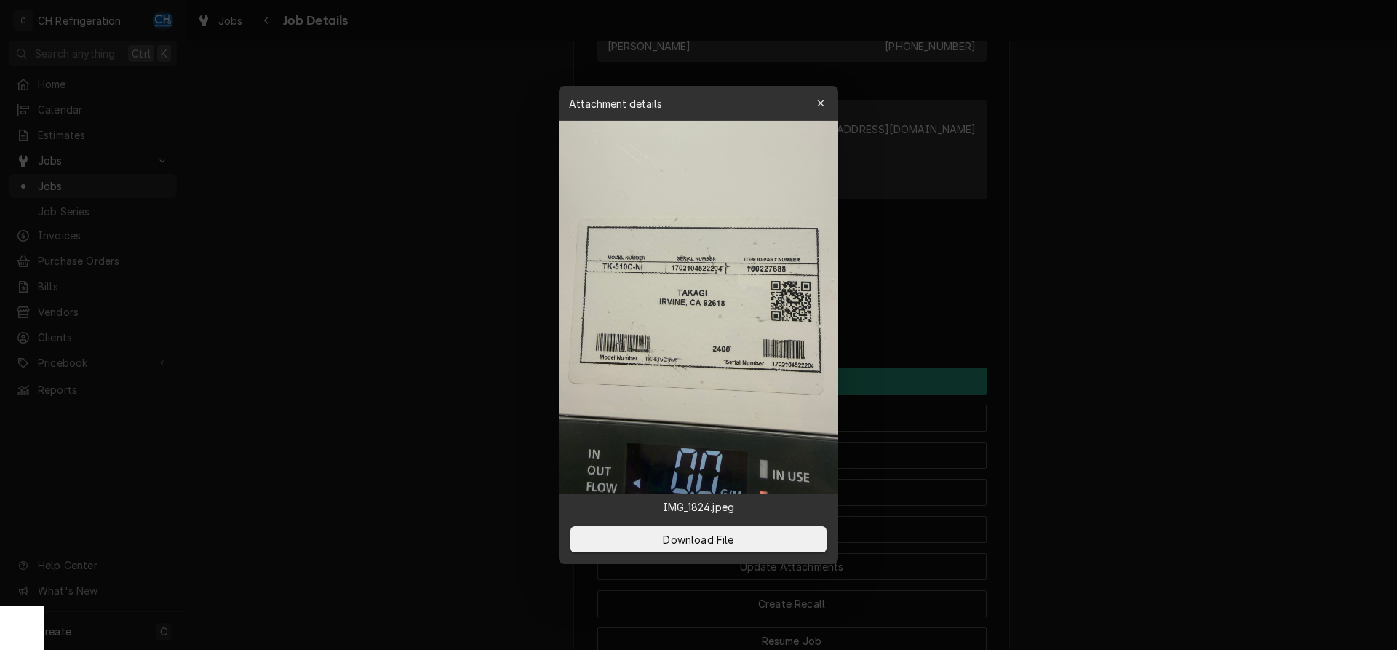
click at [1120, 324] on div at bounding box center [698, 325] width 1397 height 650
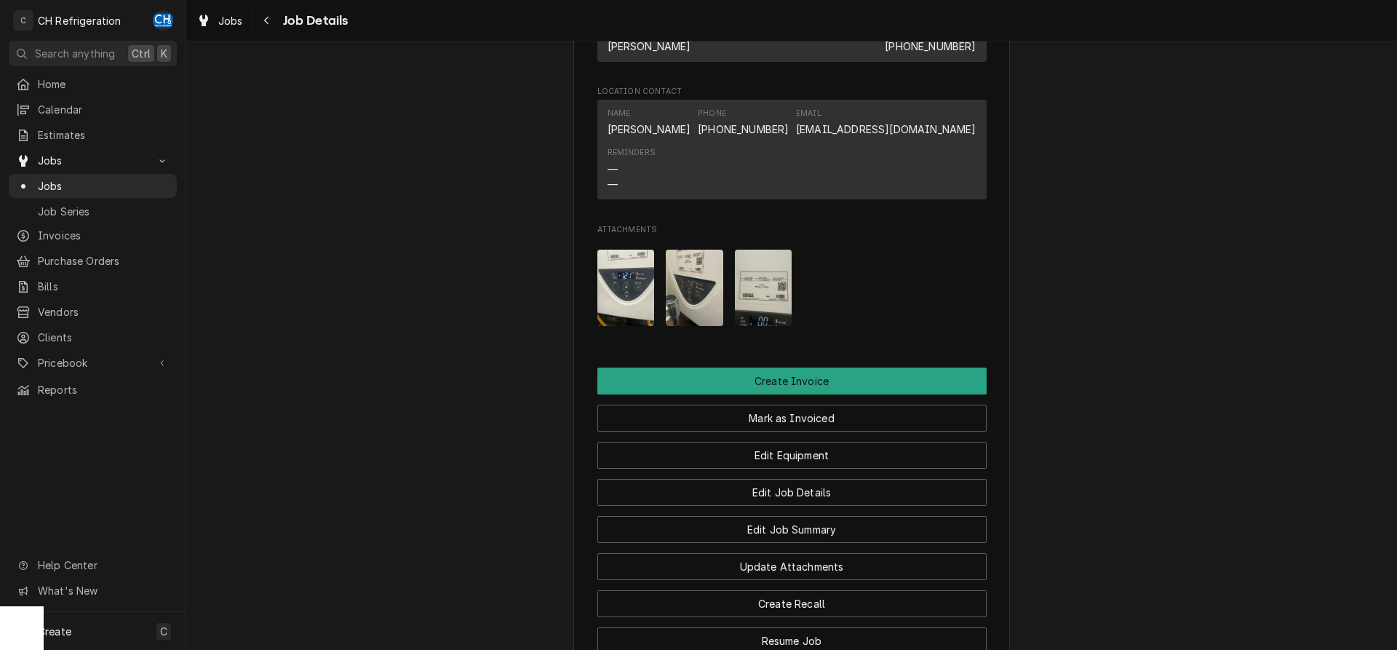
click at [779, 303] on img "Attachments" at bounding box center [763, 288] width 57 height 76
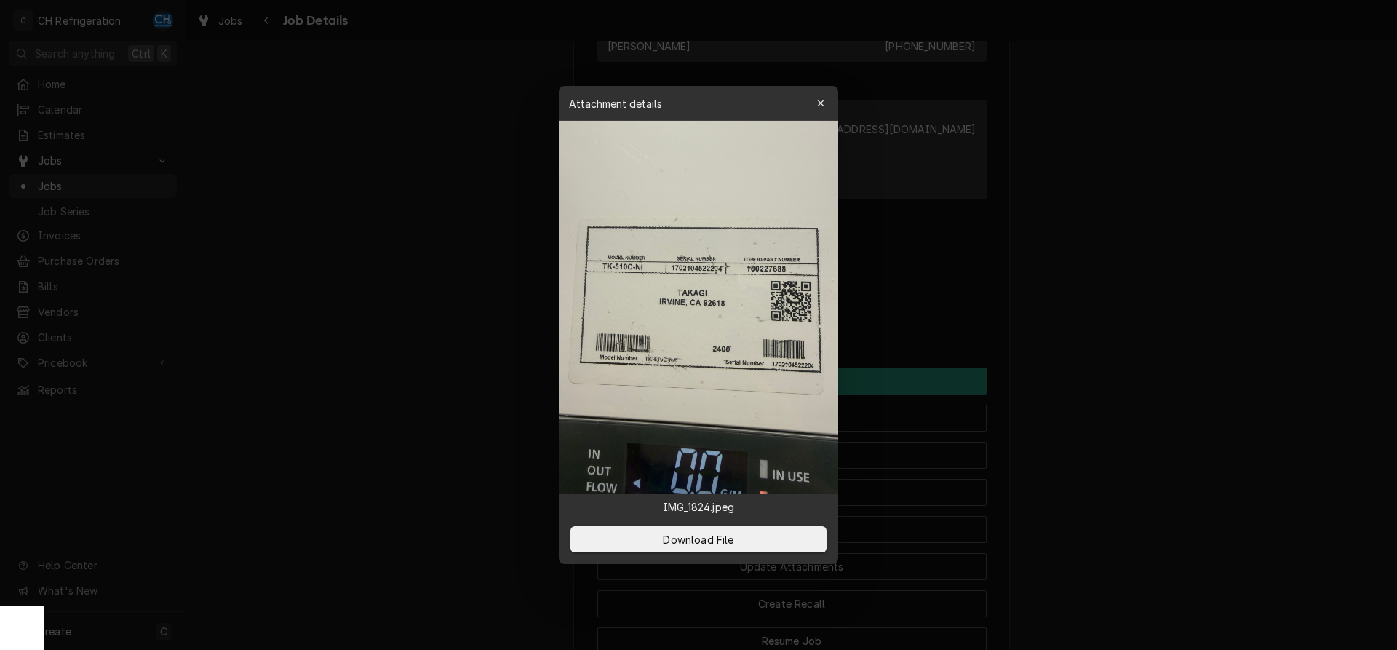
click at [1051, 317] on div at bounding box center [698, 325] width 1397 height 650
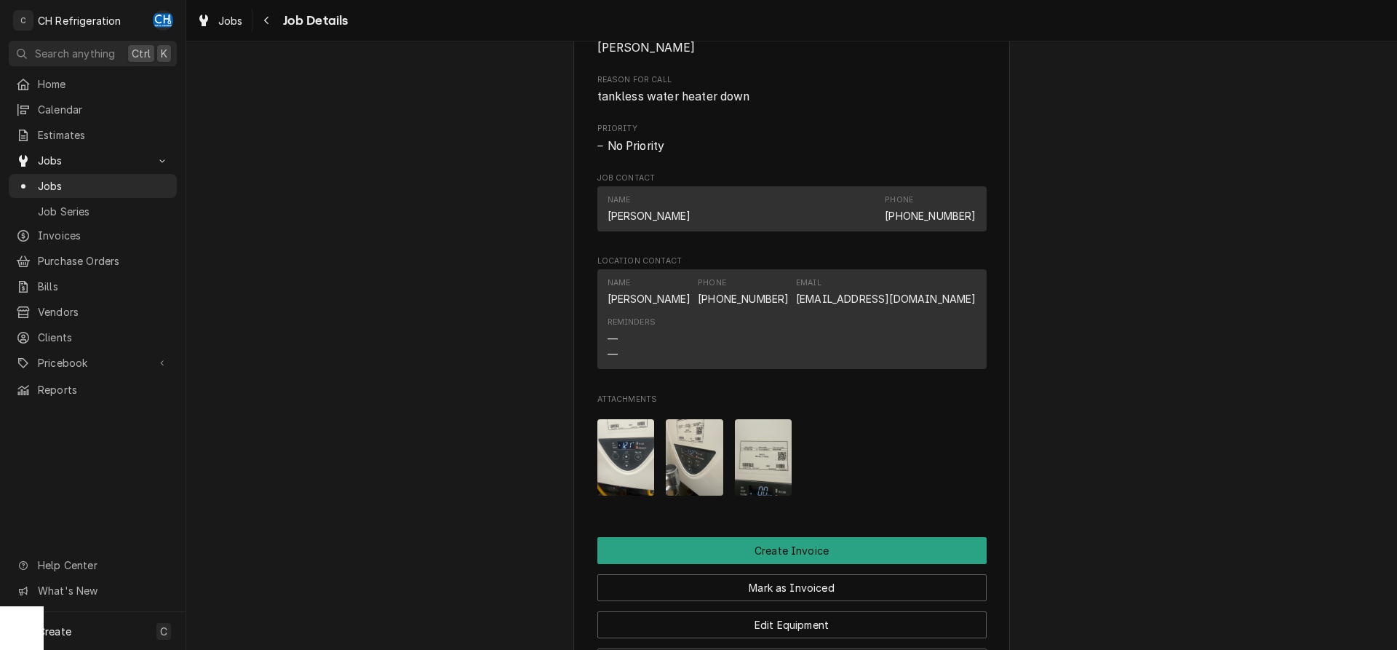
scroll to position [626, 0]
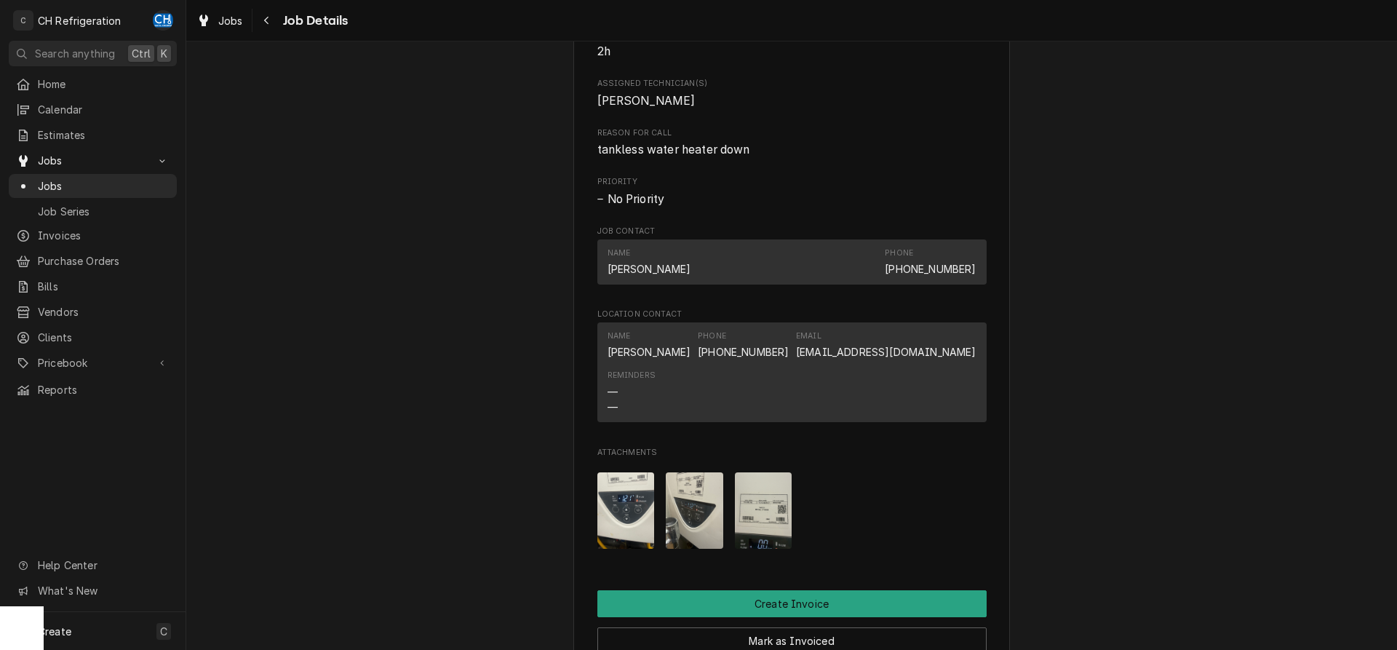
click at [768, 529] on img "Attachments" at bounding box center [763, 510] width 57 height 76
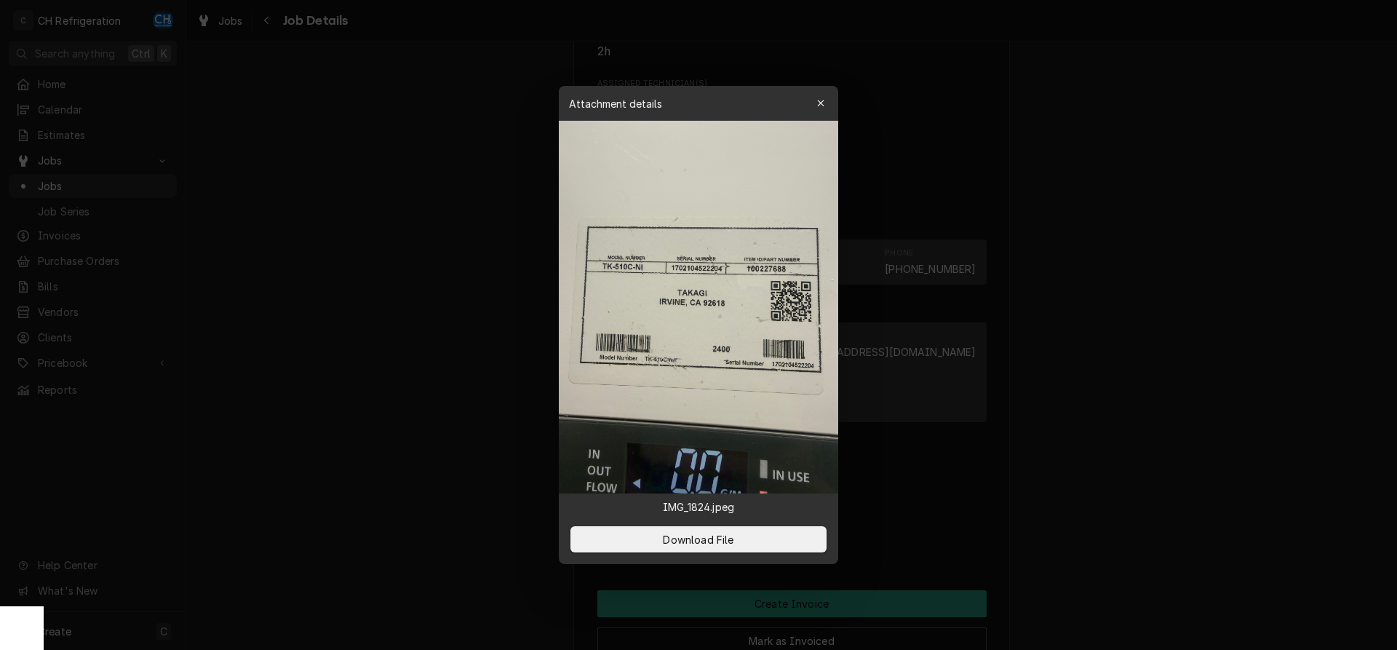
click at [1090, 492] on div at bounding box center [698, 325] width 1397 height 650
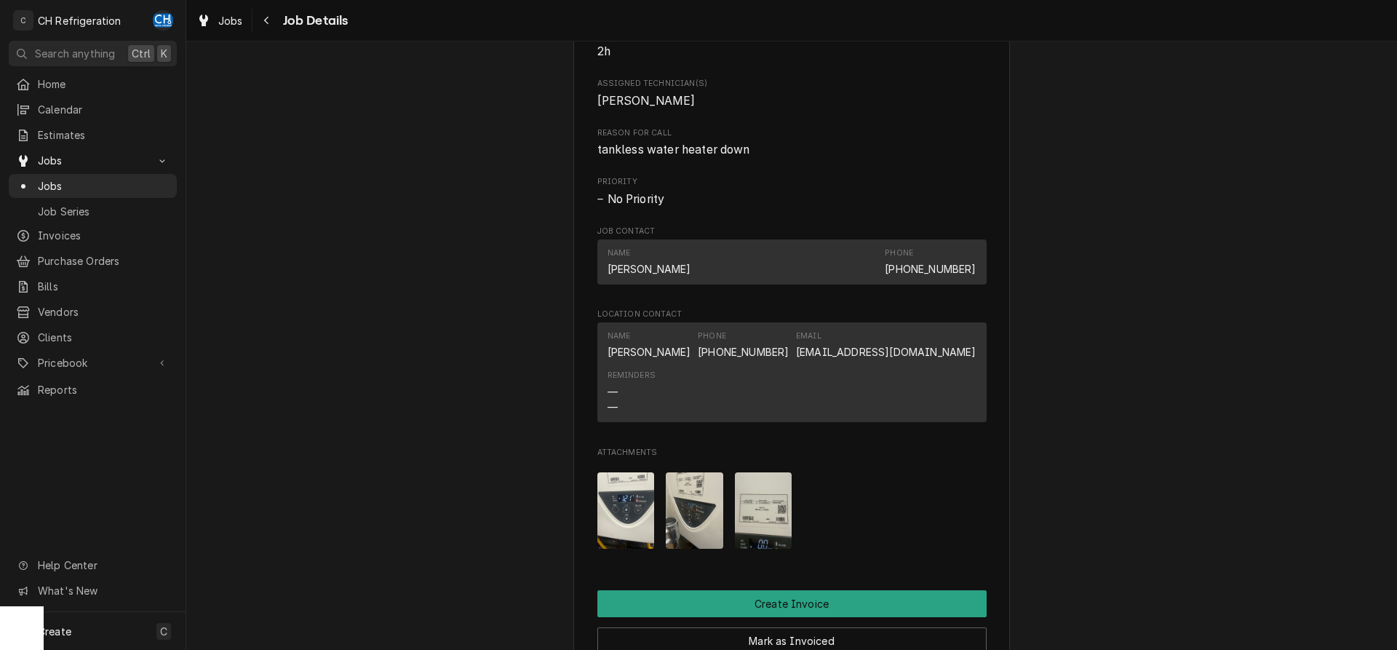
scroll to position [701, 0]
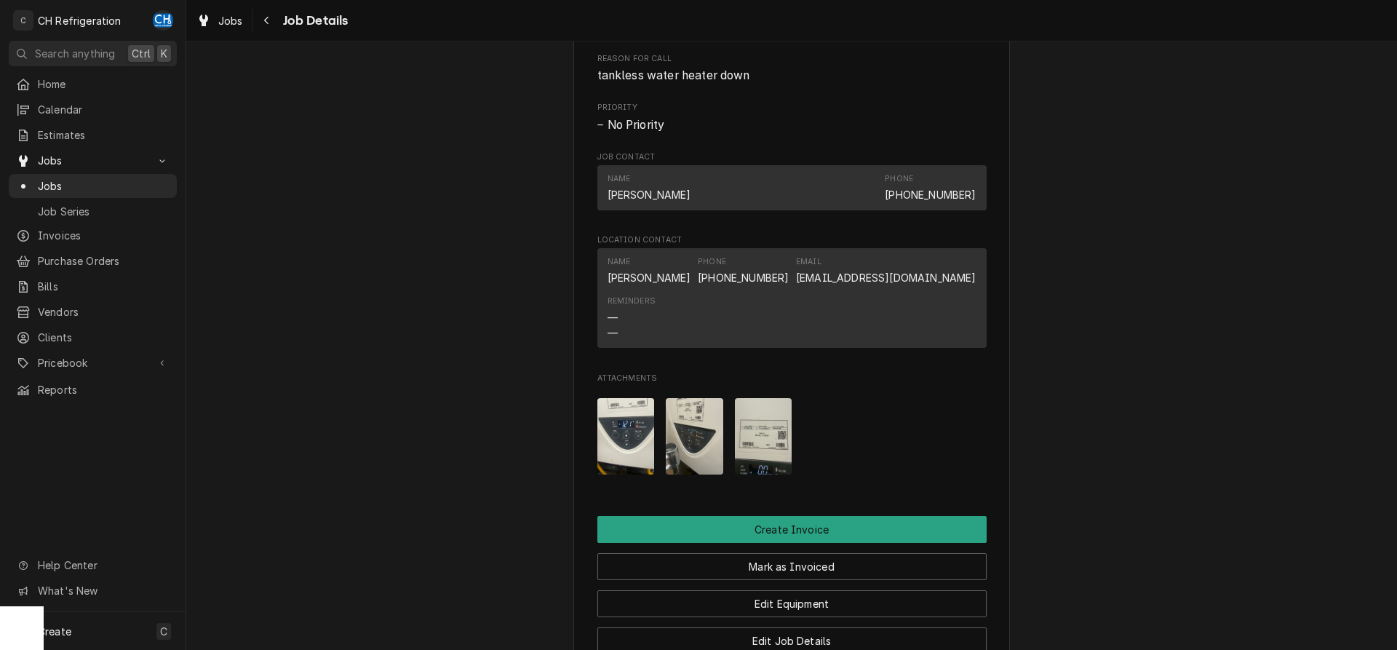
click at [751, 456] on img "Attachments" at bounding box center [763, 436] width 57 height 76
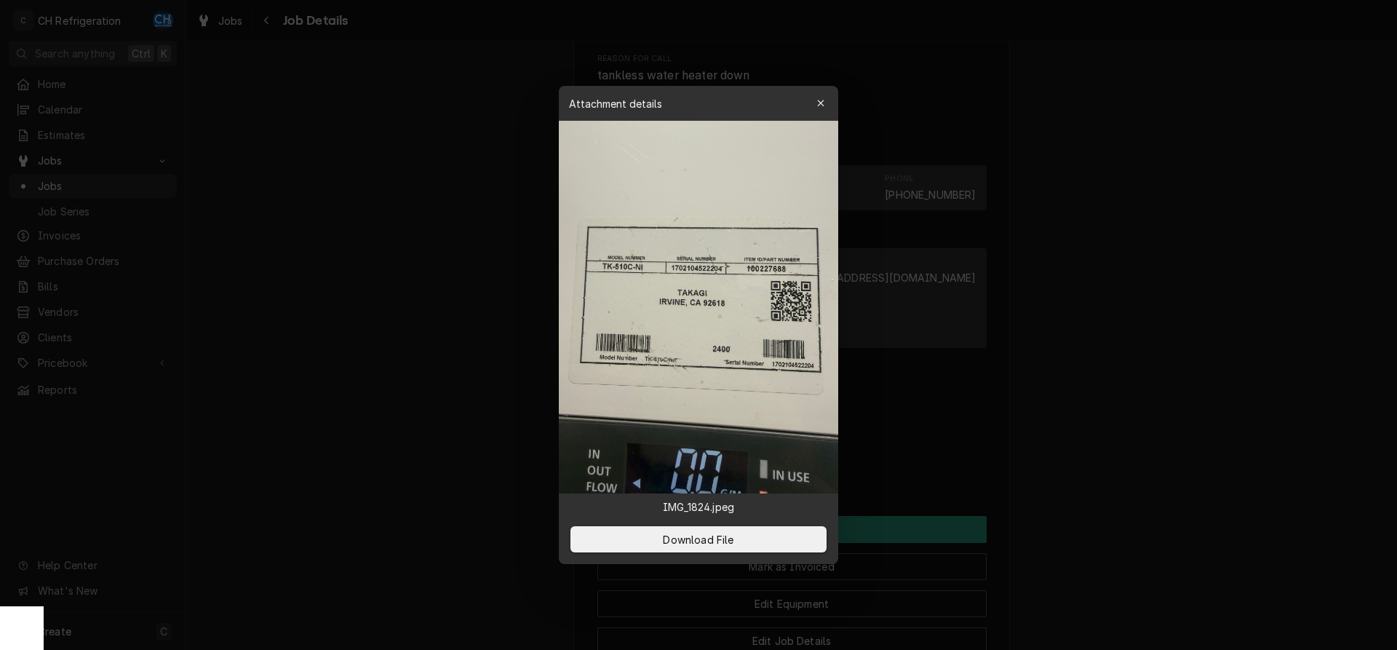
click at [1021, 450] on div at bounding box center [698, 325] width 1397 height 650
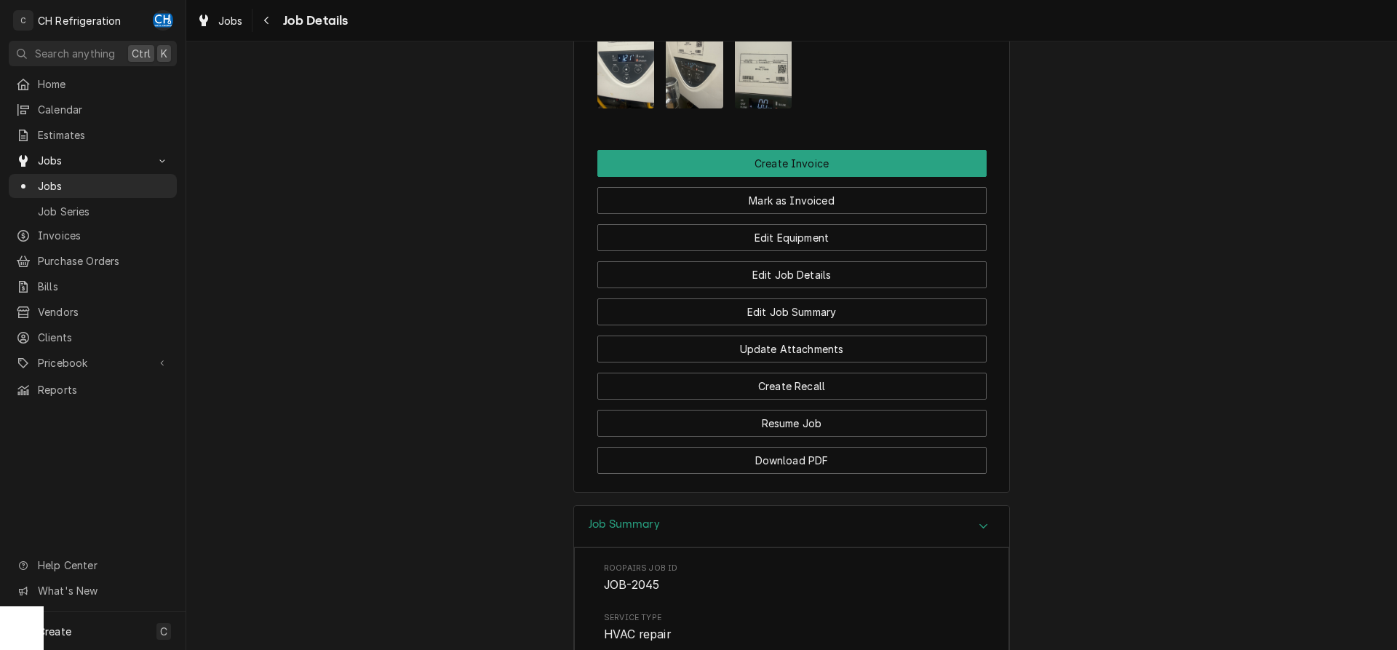
scroll to position [844, 0]
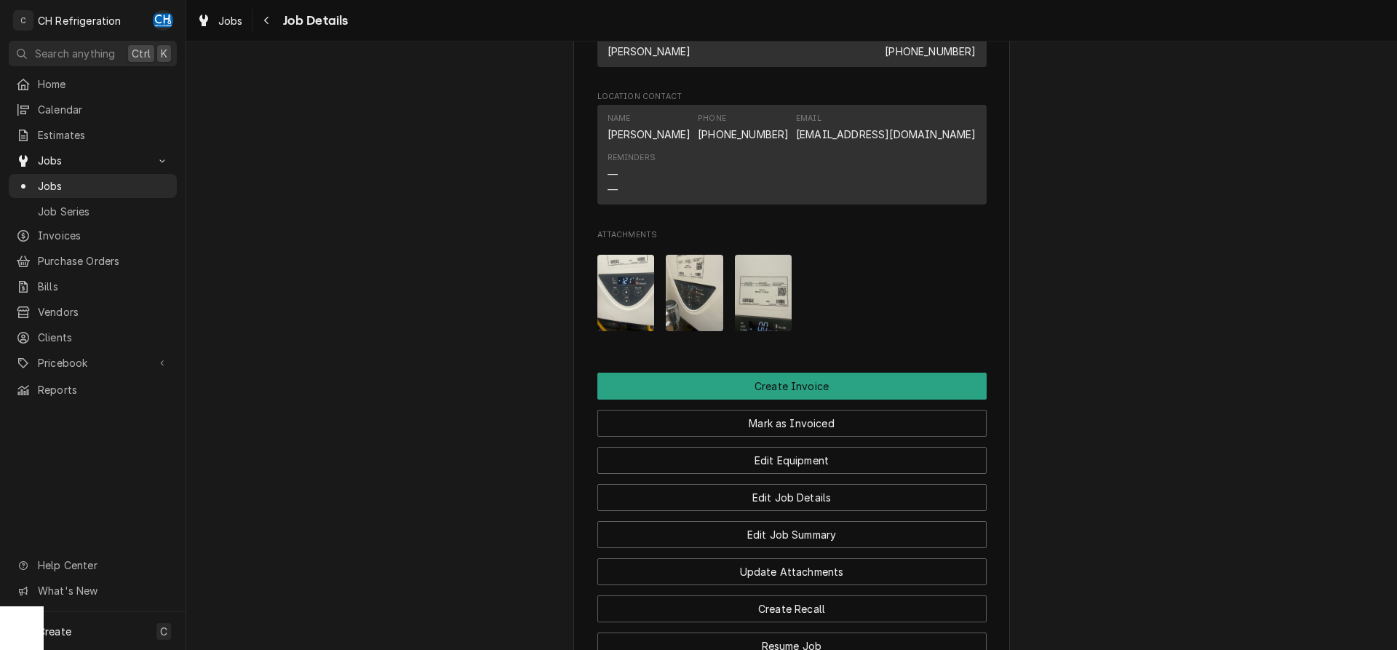
click at [709, 316] on img "Attachments" at bounding box center [694, 293] width 57 height 76
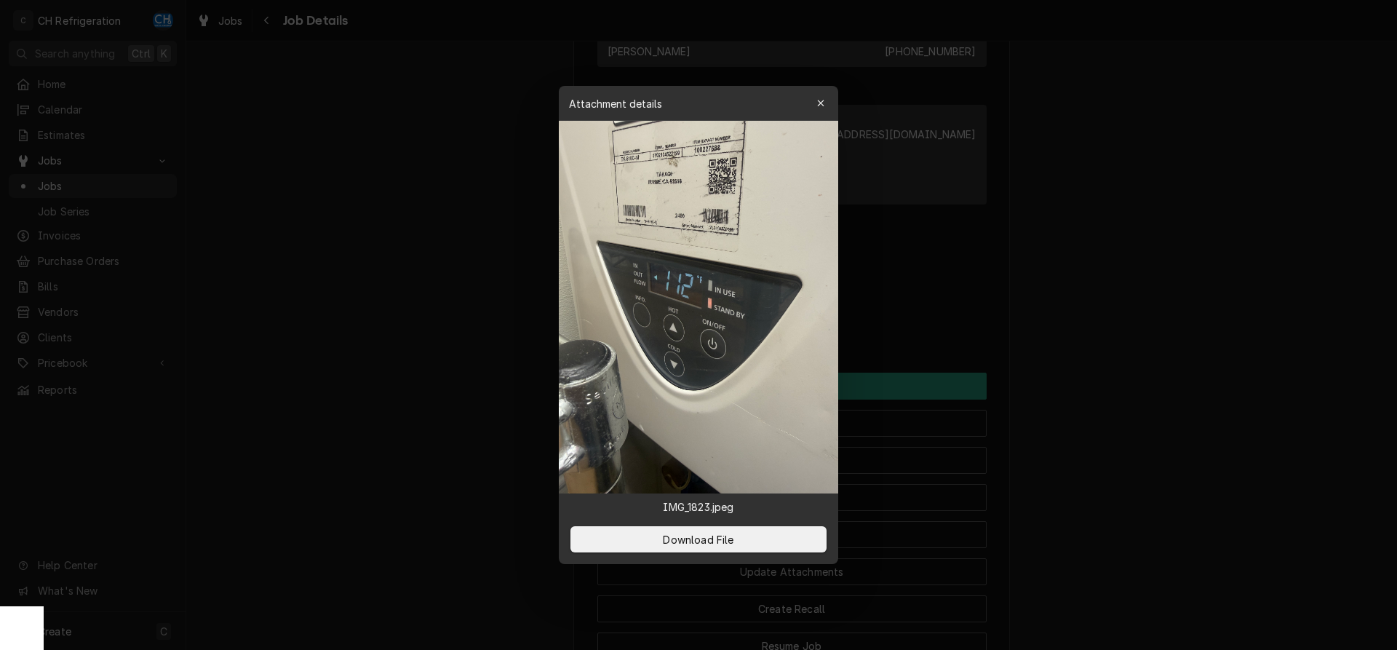
click at [1091, 337] on div at bounding box center [698, 325] width 1397 height 650
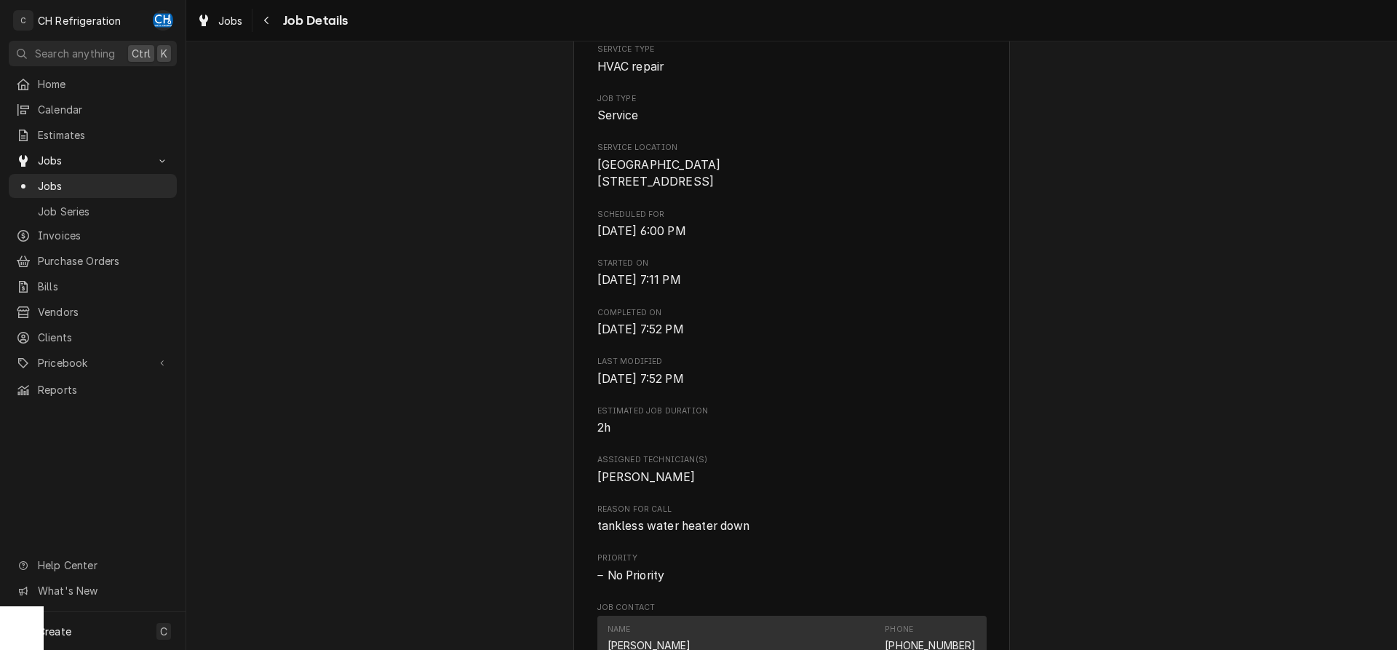
scroll to position [0, 0]
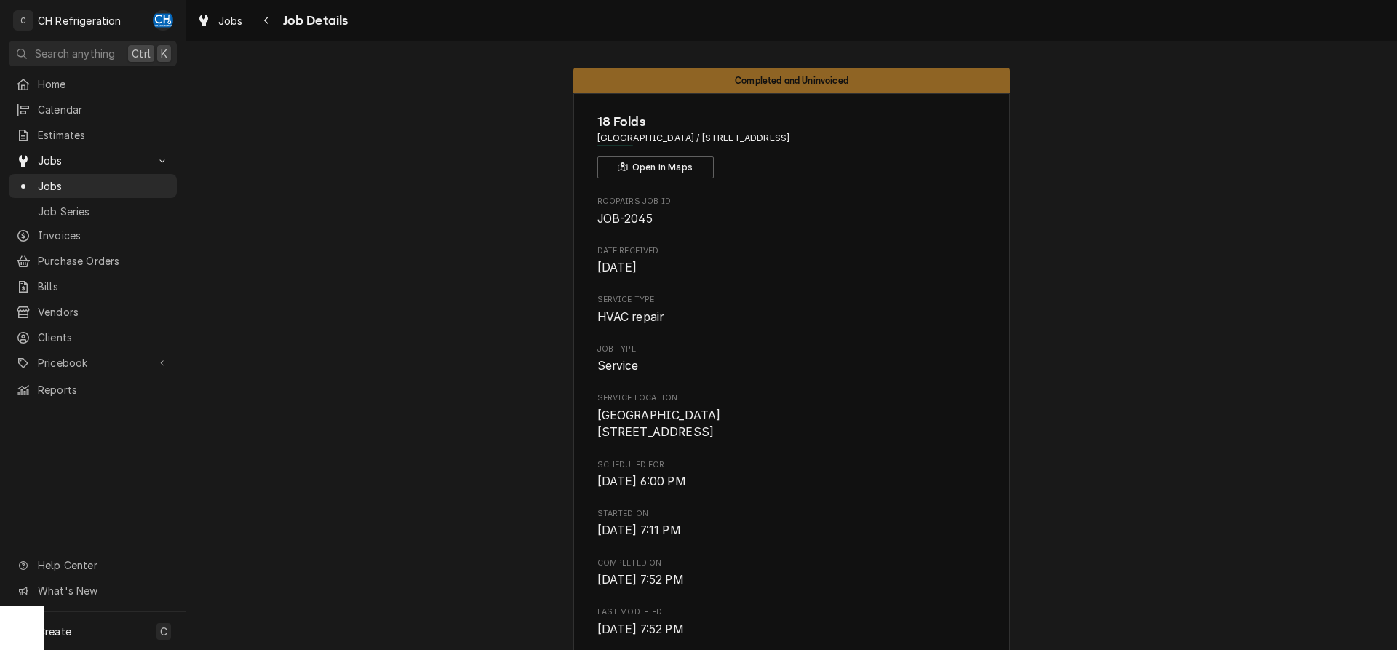
drag, startPoint x: 836, startPoint y: 142, endPoint x: 642, endPoint y: 137, distance: 193.6
click at [642, 137] on span "Anaheim / 430 S Anaheim Blvd, Anaheim, CA 92805" at bounding box center [791, 138] width 389 height 13
copy span "430 S Anaheim Blvd, Anaheim, CA 92805"
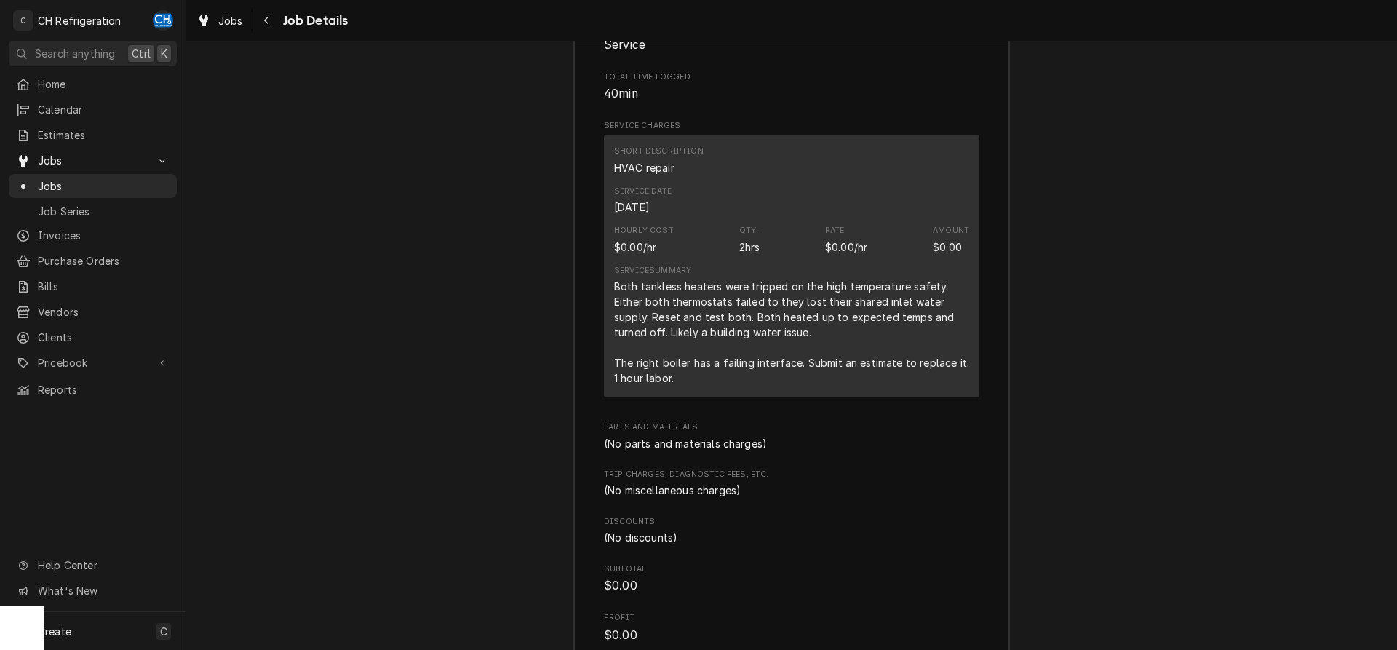
scroll to position [1855, 0]
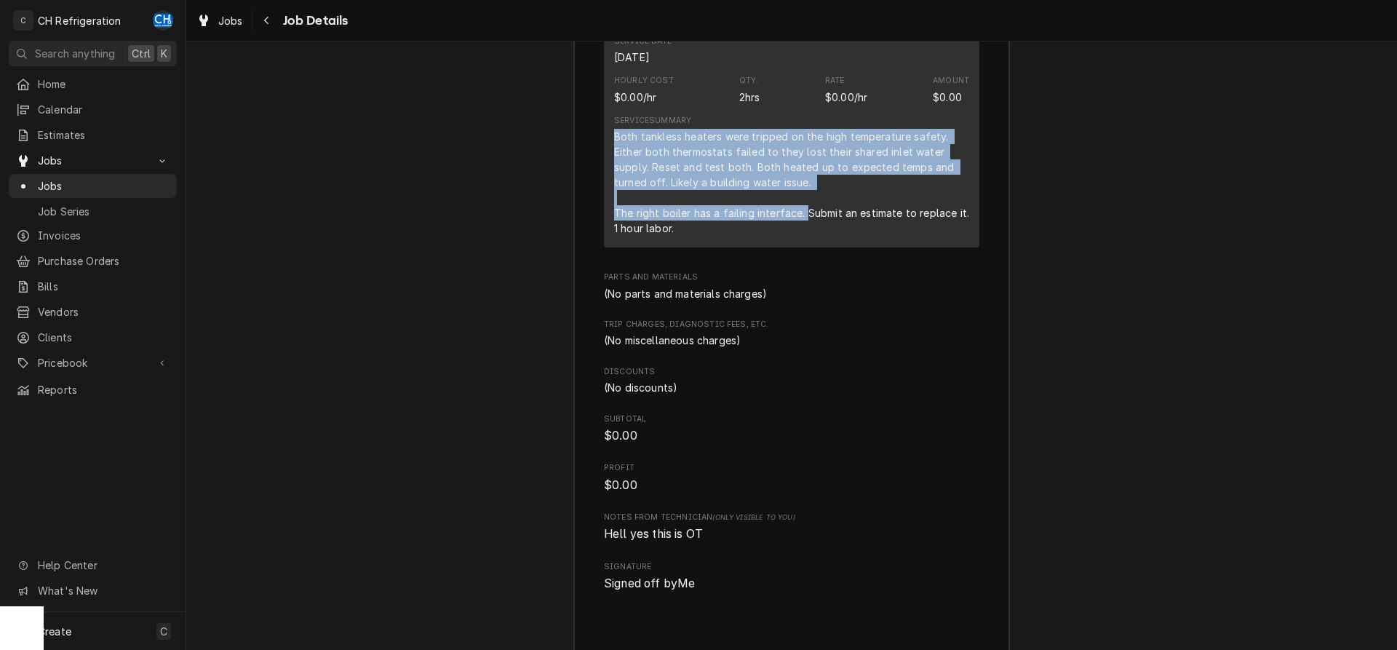
drag, startPoint x: 614, startPoint y: 148, endPoint x: 805, endPoint y: 229, distance: 207.0
click at [805, 229] on div "Both tankless heaters were tripped on the high temperature safety. Either both …" at bounding box center [791, 182] width 355 height 107
copy div "Both tankless heaters were tripped on the high temperature safety. Either both …"
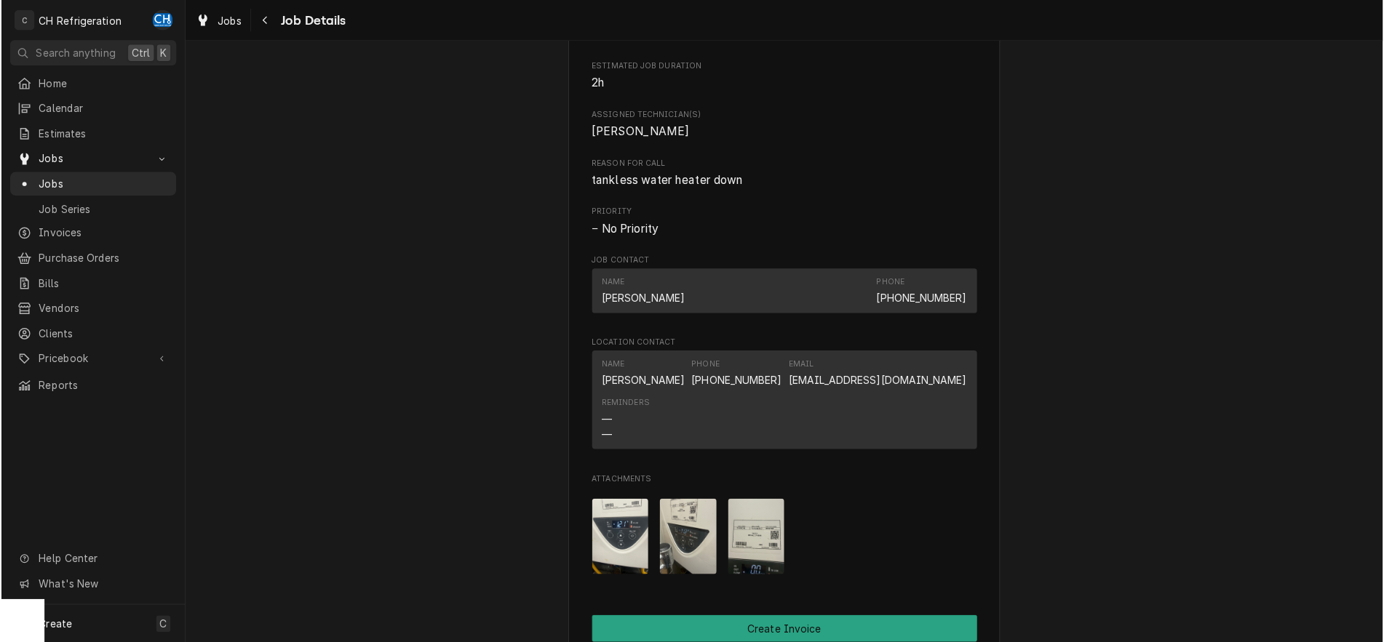
scroll to position [891, 0]
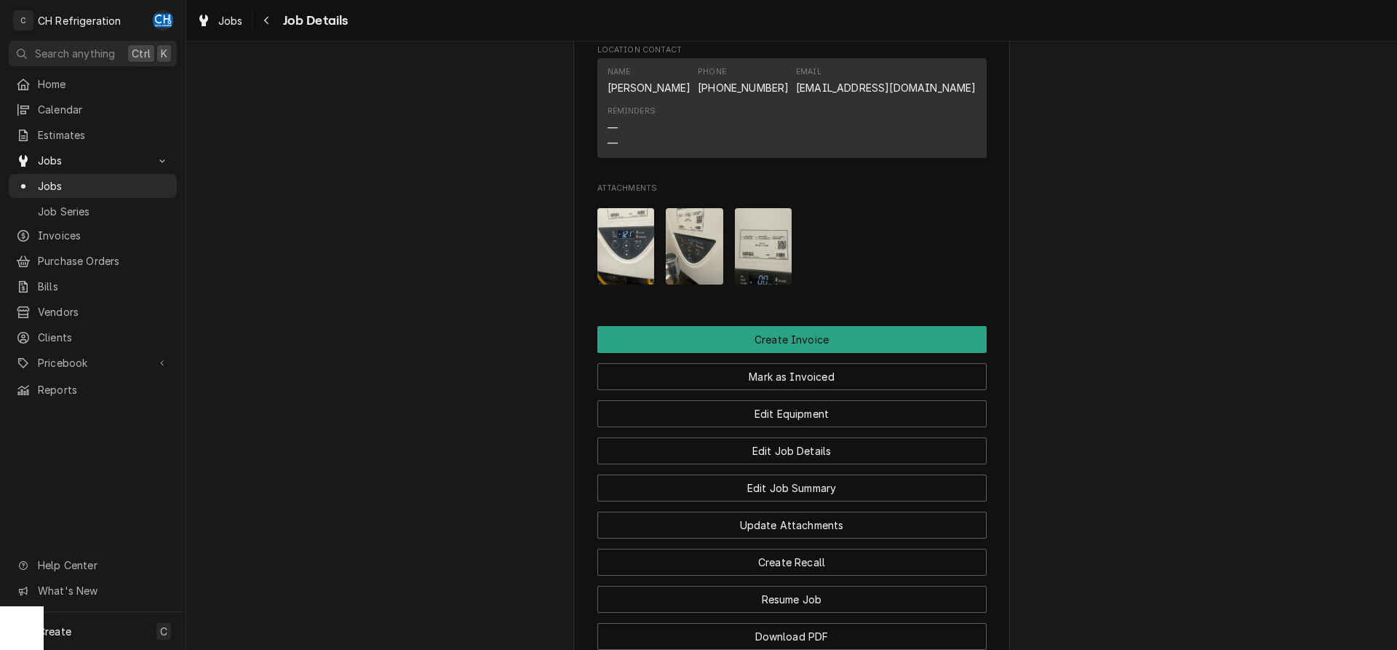
click at [757, 262] on img "Attachments" at bounding box center [763, 246] width 57 height 76
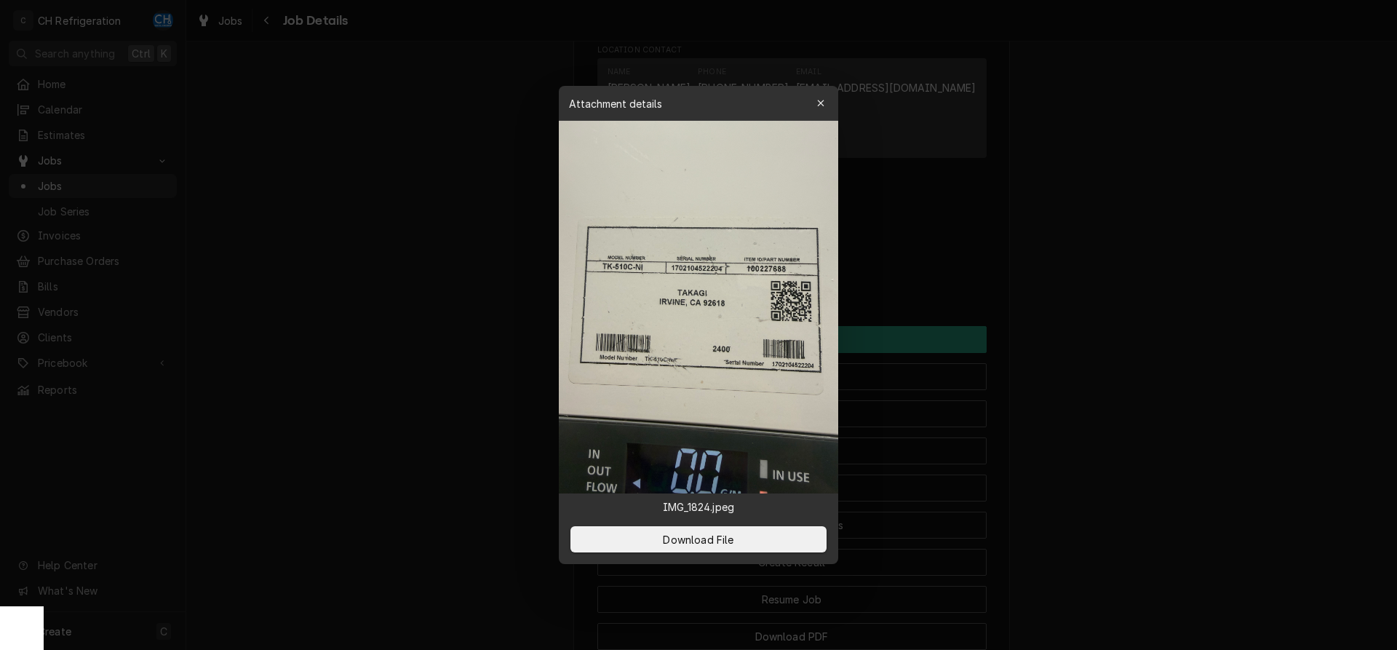
click at [1083, 228] on div at bounding box center [698, 325] width 1397 height 650
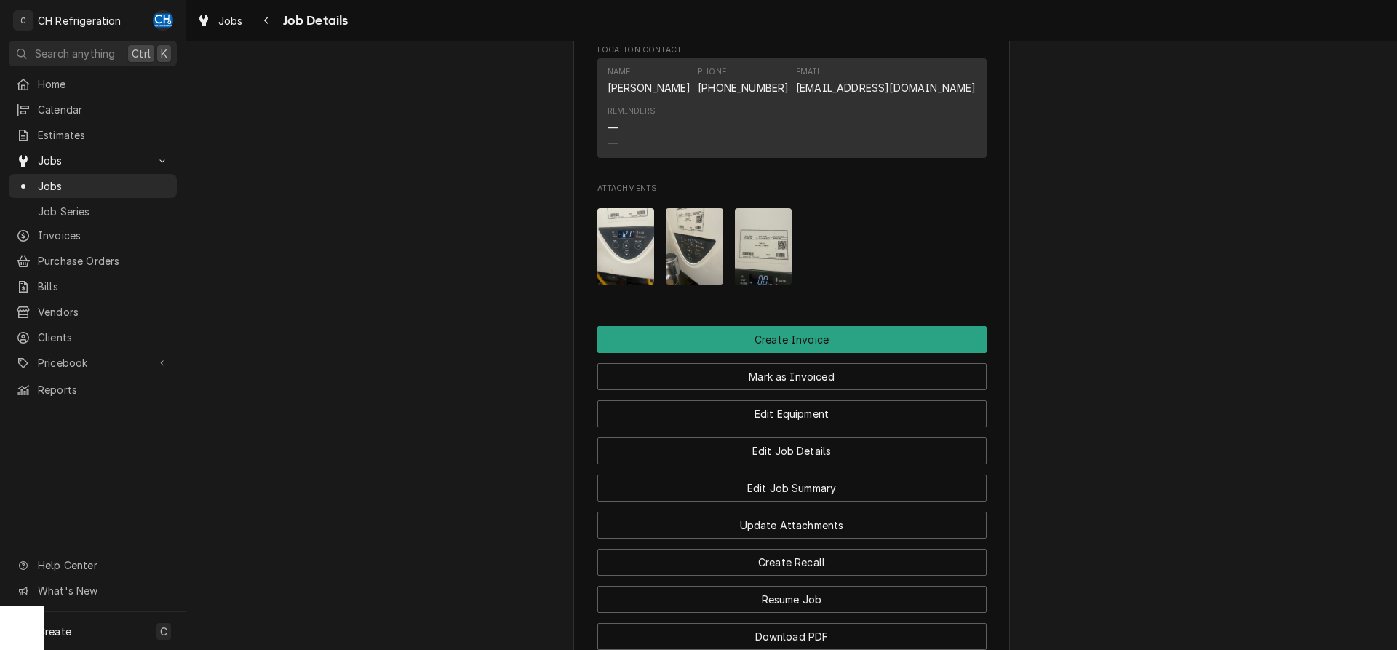
click at [687, 260] on img "Attachments" at bounding box center [694, 246] width 57 height 76
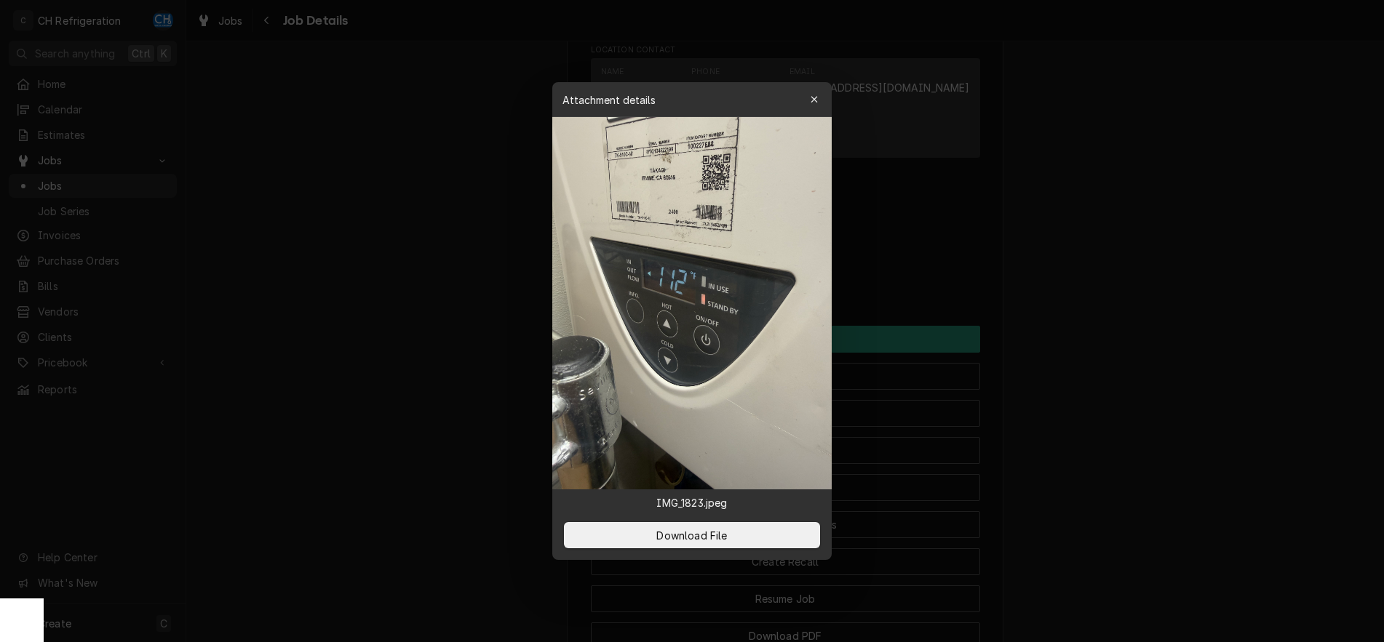
click at [1091, 284] on div at bounding box center [692, 321] width 1384 height 642
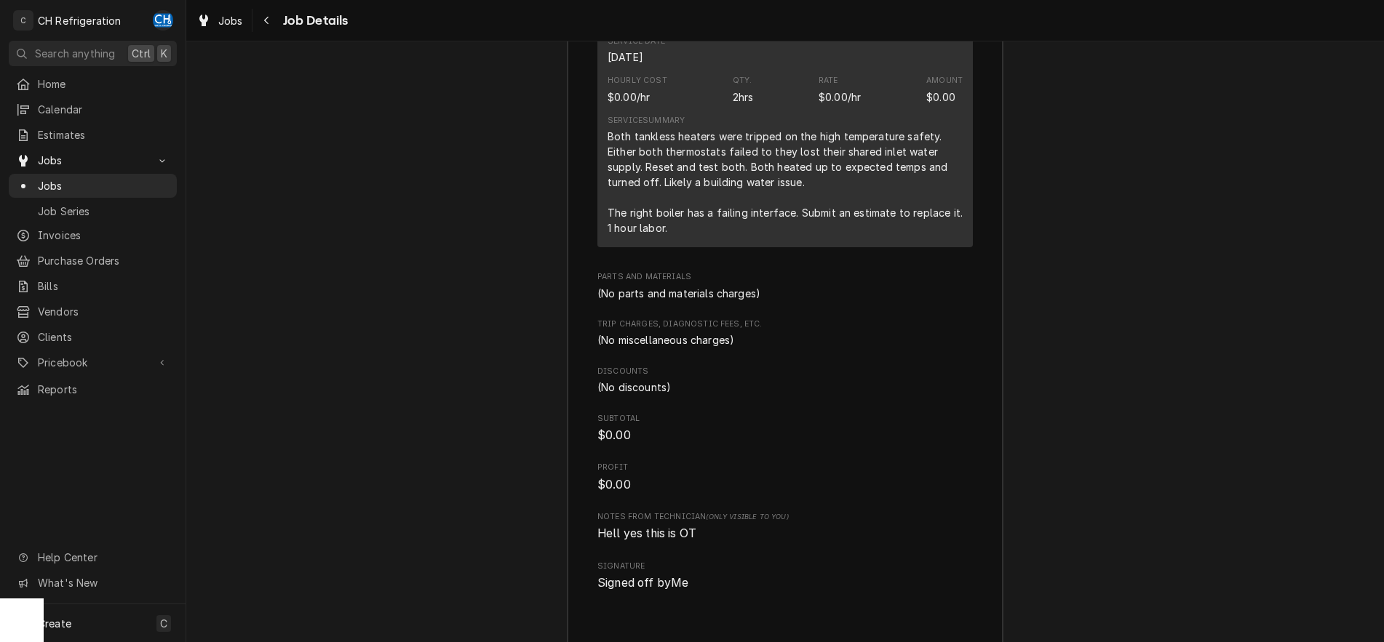
scroll to position [2261, 0]
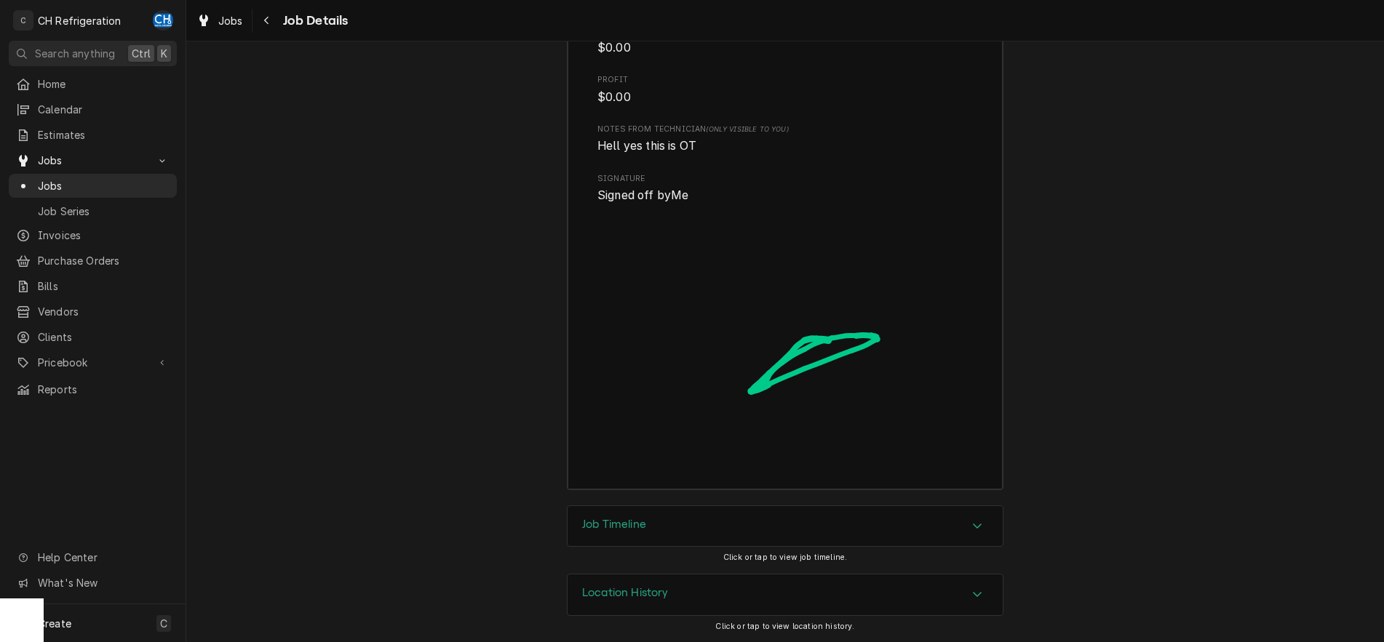
click at [637, 524] on h3 "Job Timeline" at bounding box center [614, 525] width 64 height 14
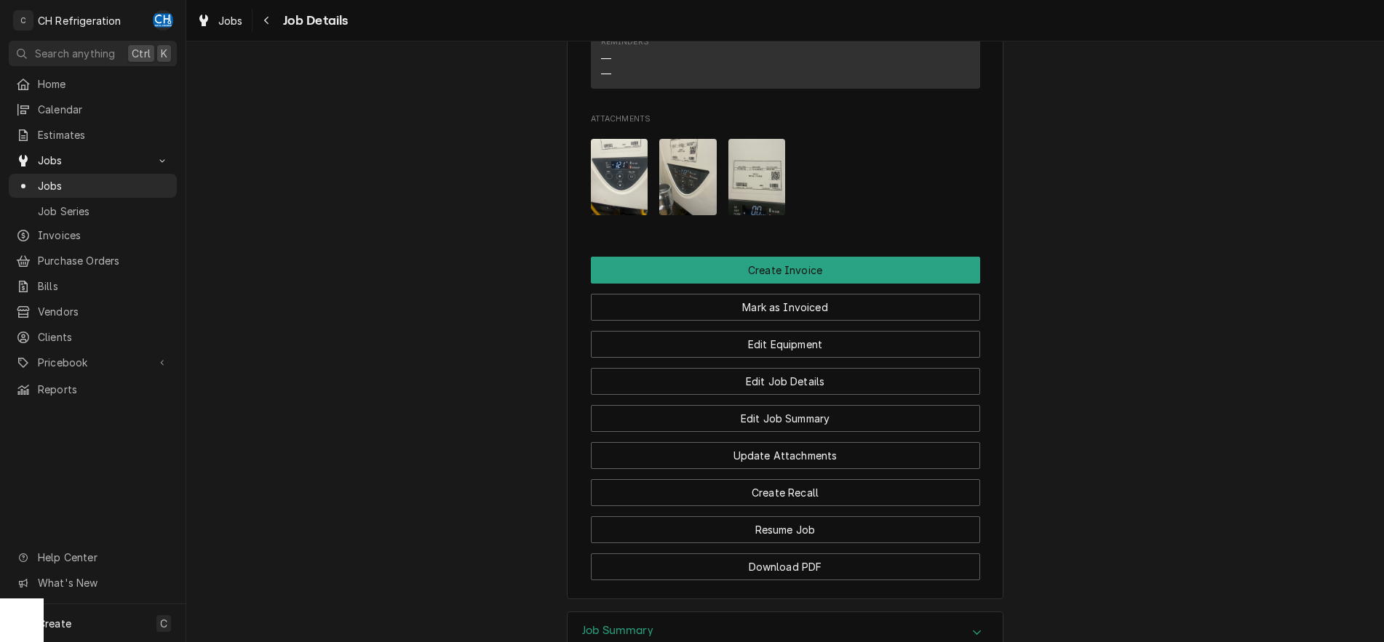
scroll to position [836, 0]
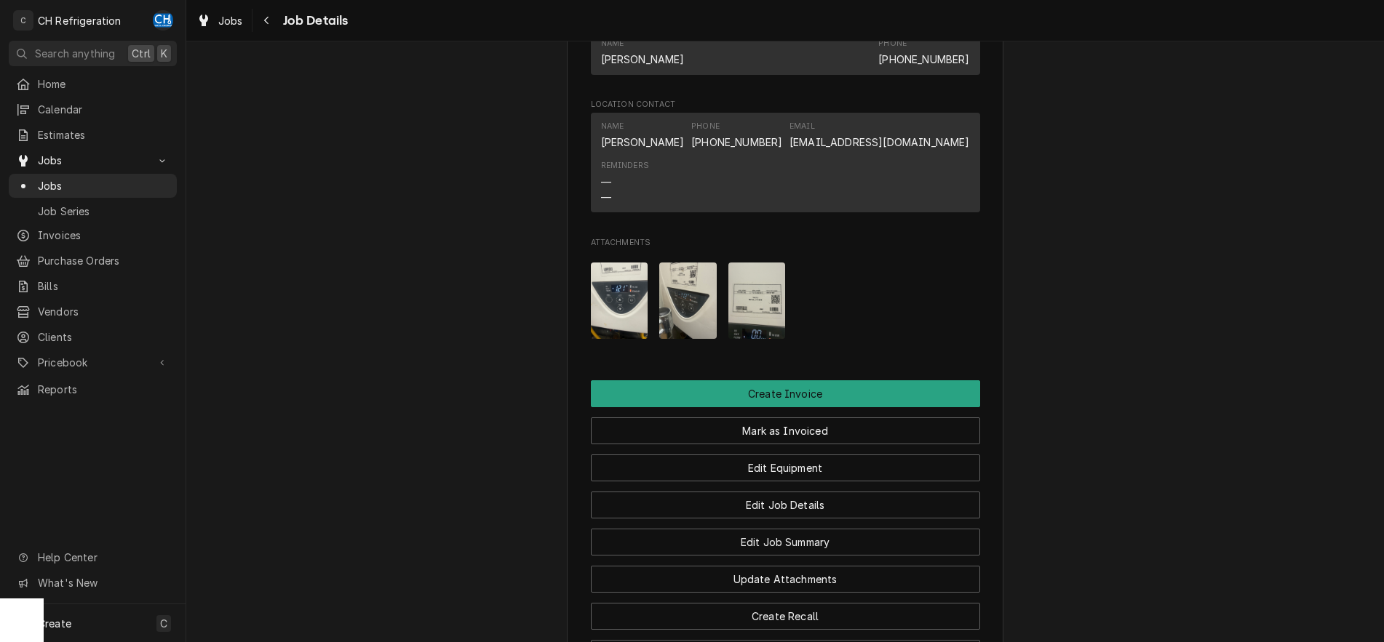
click at [618, 304] on img "Attachments" at bounding box center [619, 301] width 57 height 76
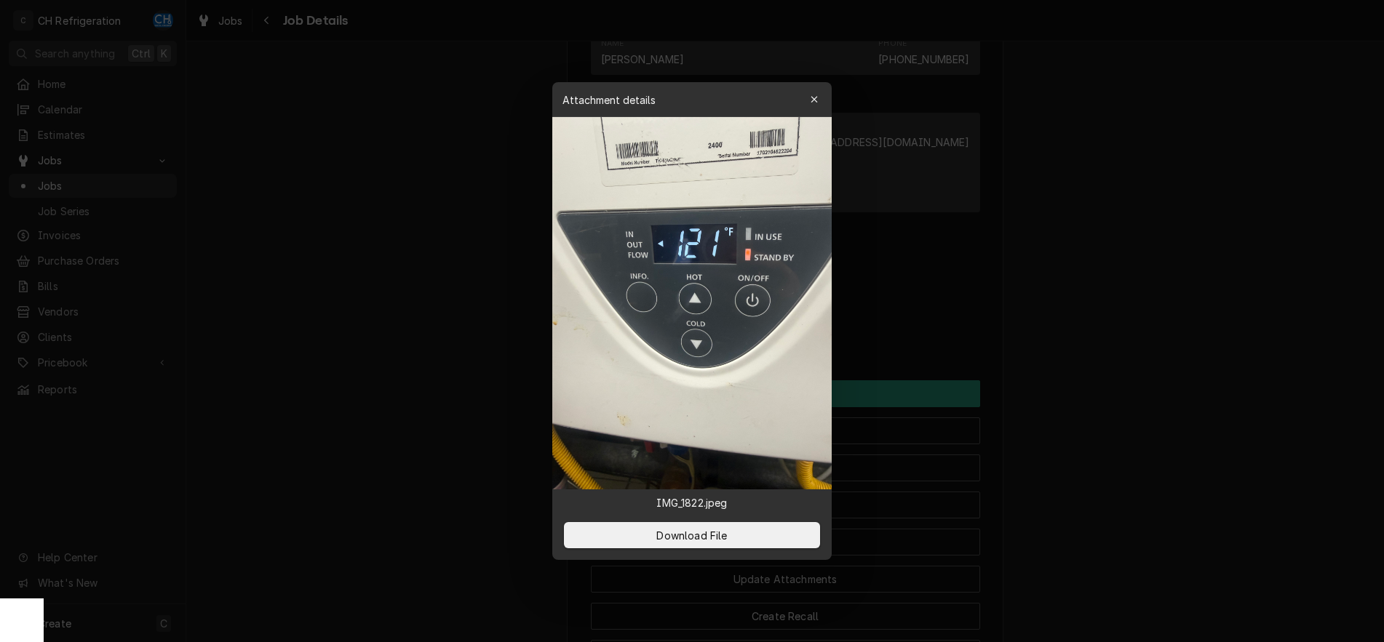
click at [1074, 333] on div at bounding box center [692, 321] width 1384 height 642
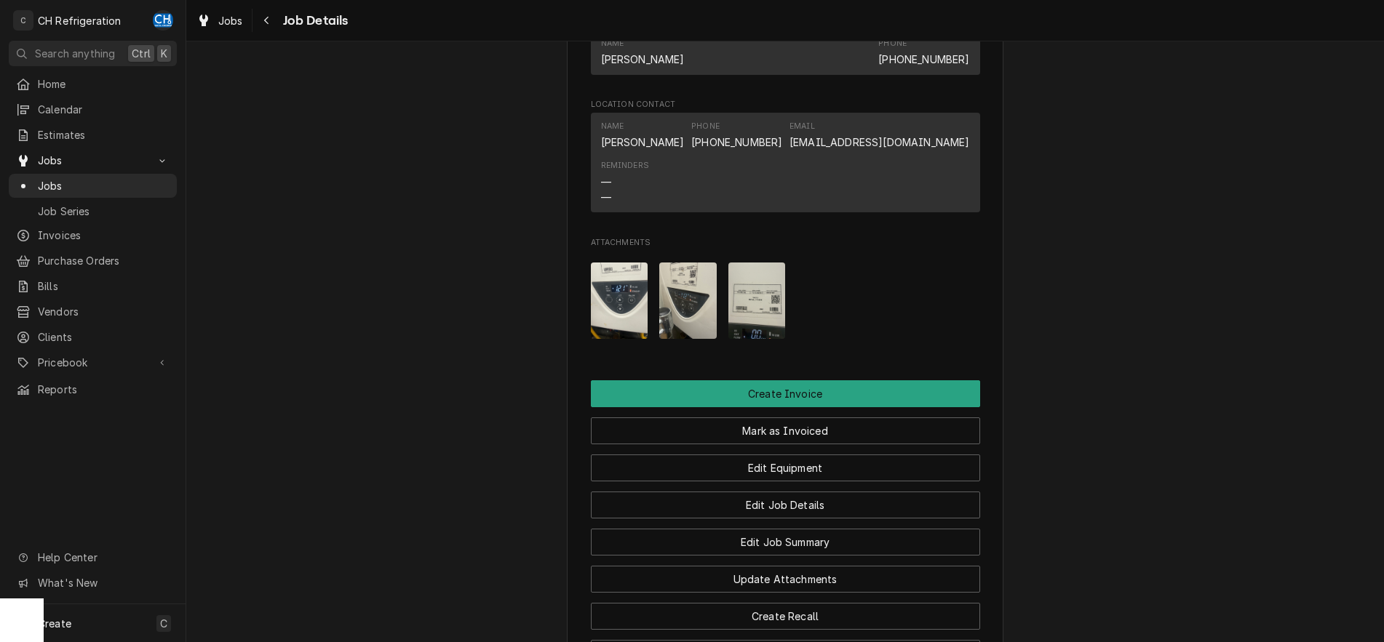
click at [683, 321] on img "Attachments" at bounding box center [687, 301] width 57 height 76
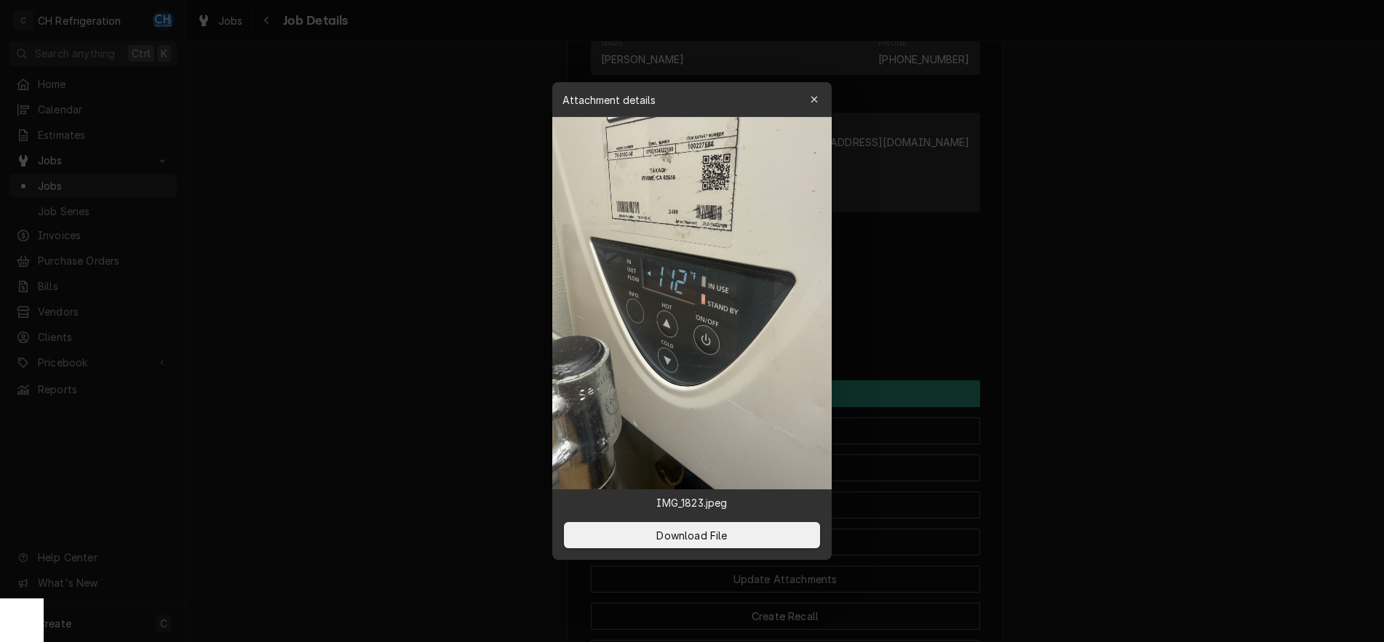
click at [1075, 305] on div at bounding box center [692, 321] width 1384 height 642
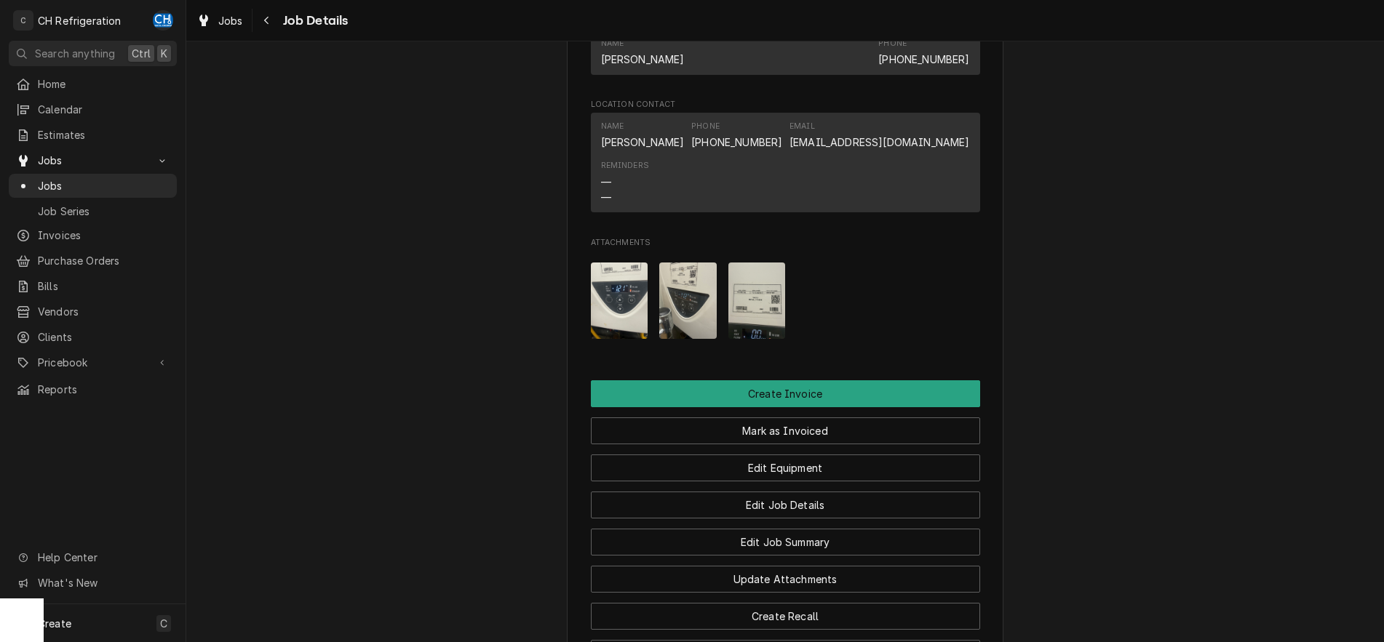
click at [765, 331] on img "Attachments" at bounding box center [756, 301] width 57 height 76
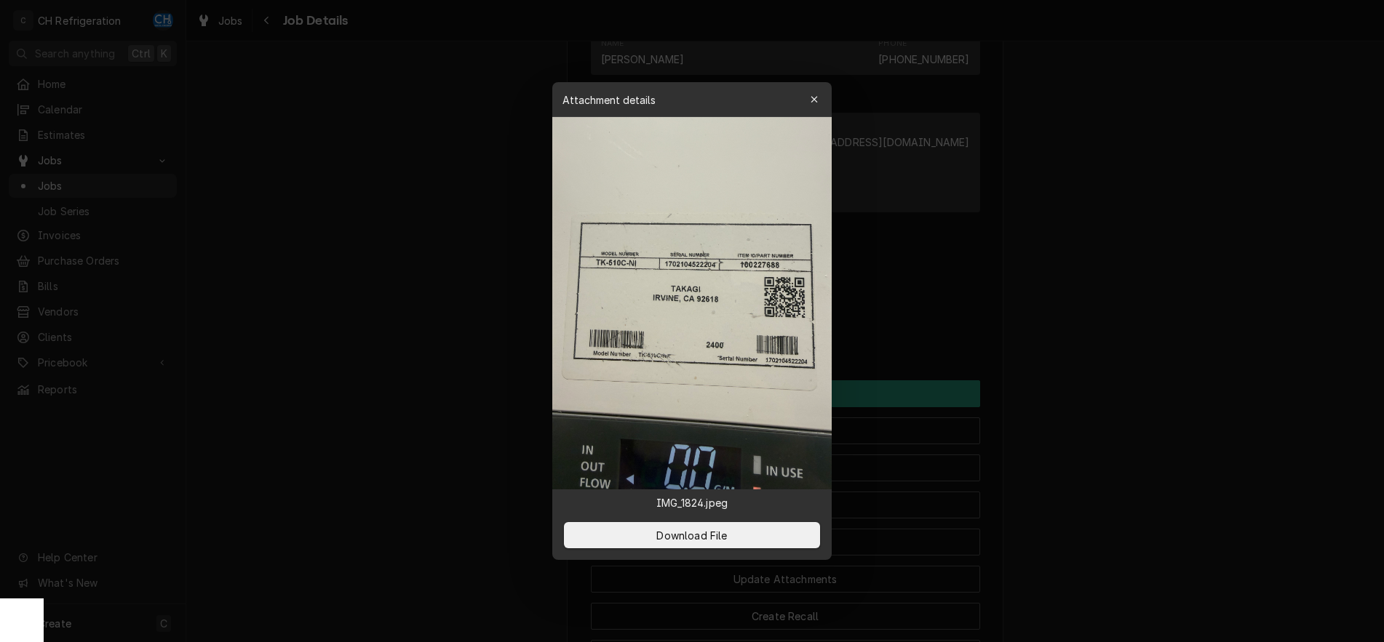
click at [1118, 434] on div at bounding box center [692, 321] width 1384 height 642
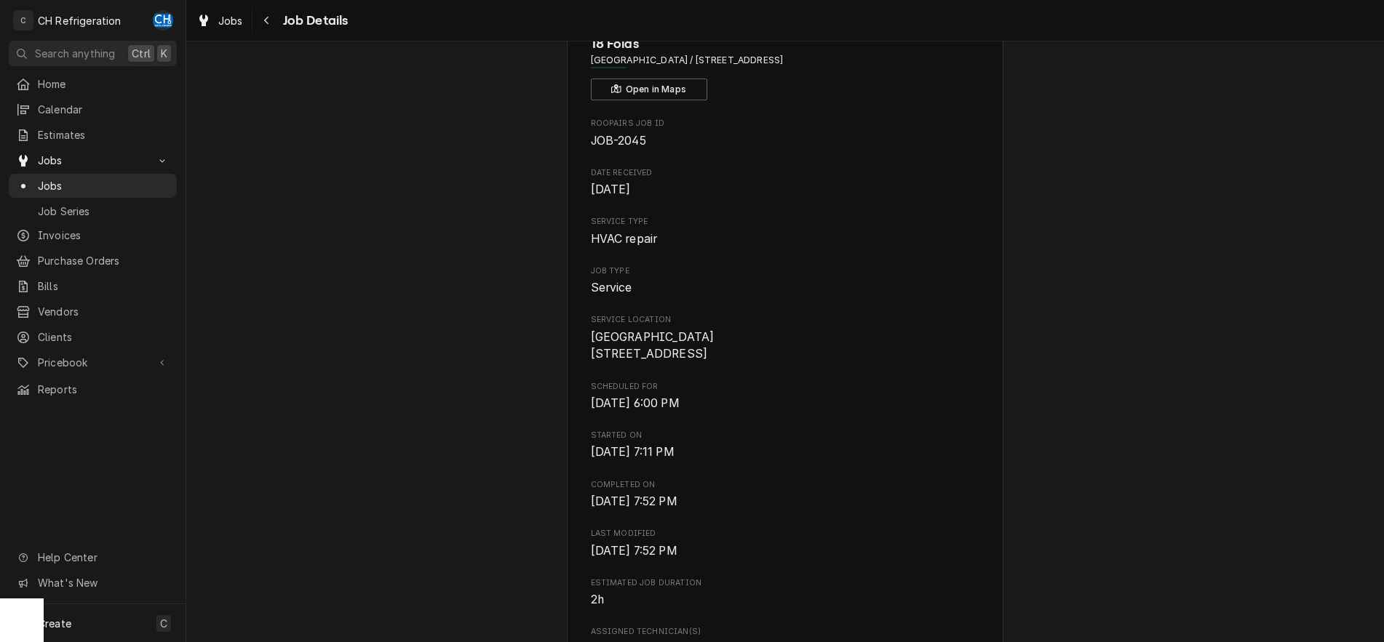
scroll to position [0, 0]
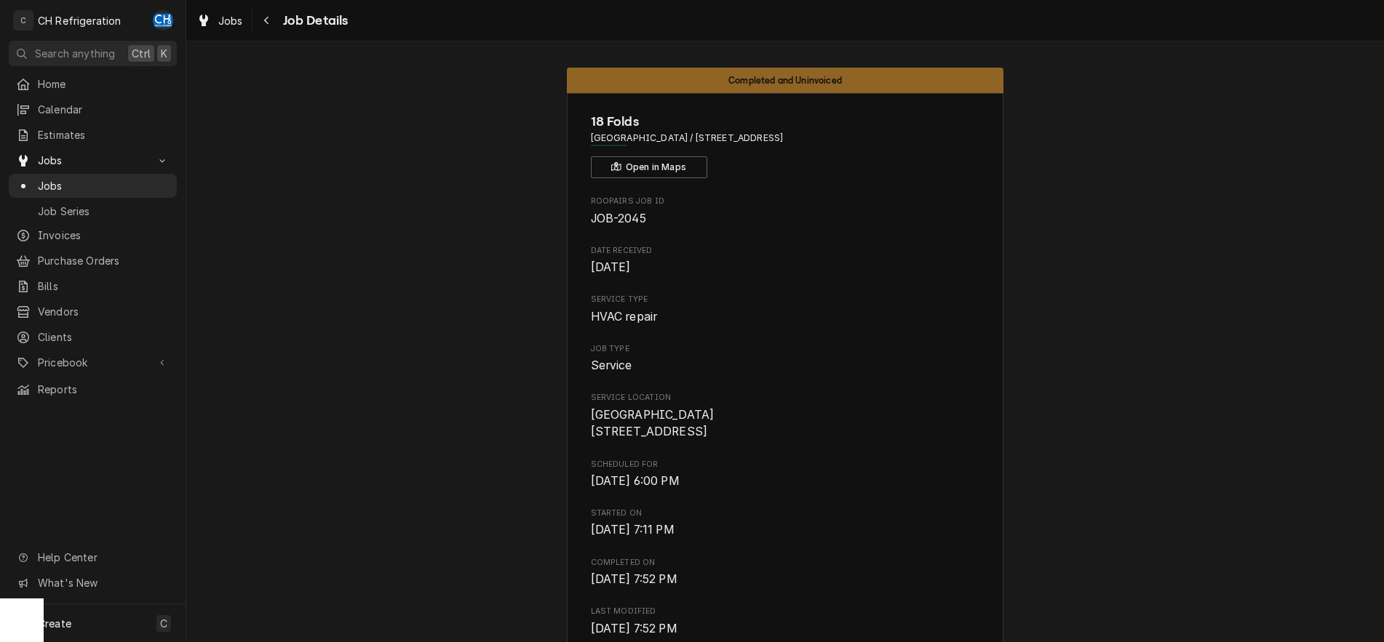
drag, startPoint x: 819, startPoint y: 139, endPoint x: 637, endPoint y: 139, distance: 182.6
click at [637, 139] on span "Anaheim / 430 S Anaheim Blvd, Anaheim, CA 92805" at bounding box center [785, 138] width 389 height 13
copy span "430 S Anaheim Blvd, Anaheim, CA 92805"
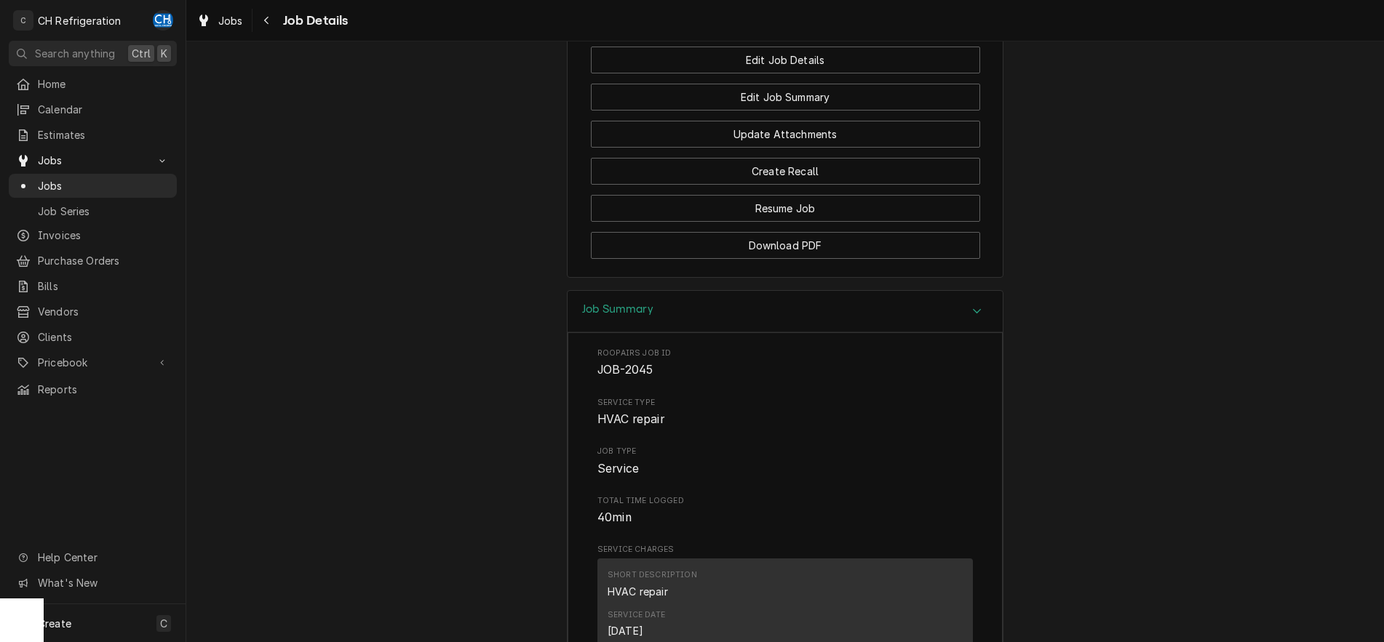
scroll to position [984, 0]
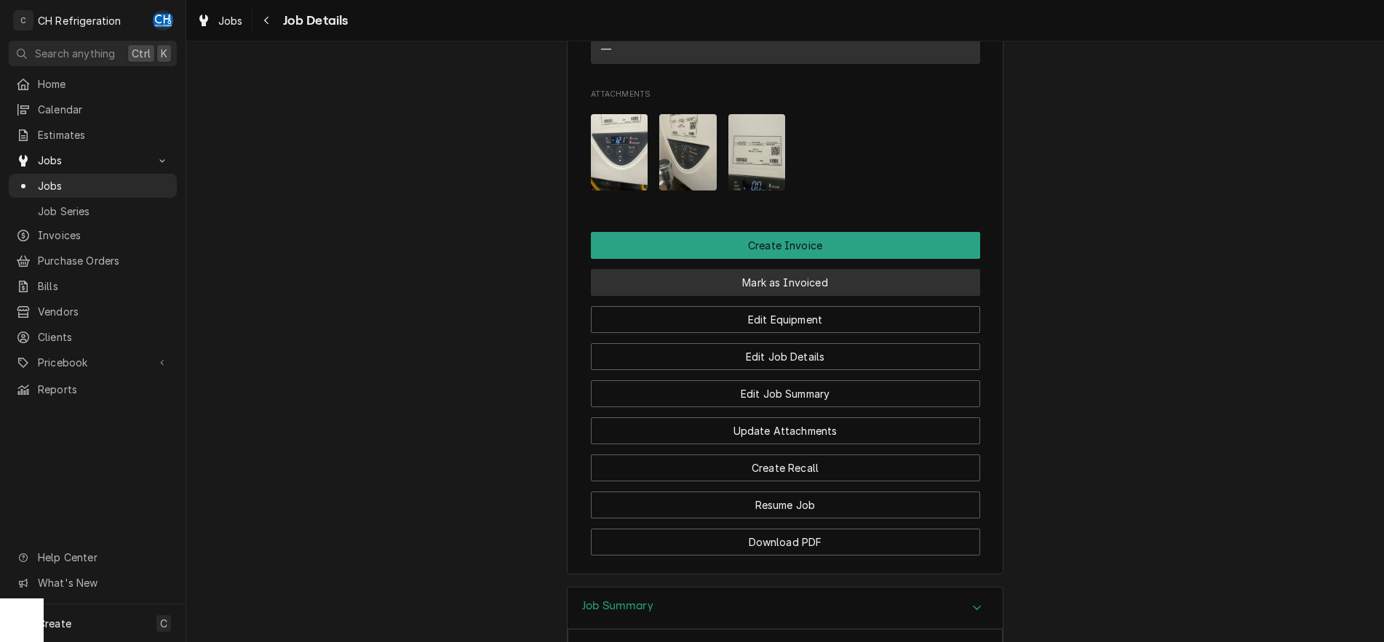
click at [749, 296] on button "Mark as Invoiced" at bounding box center [785, 282] width 389 height 27
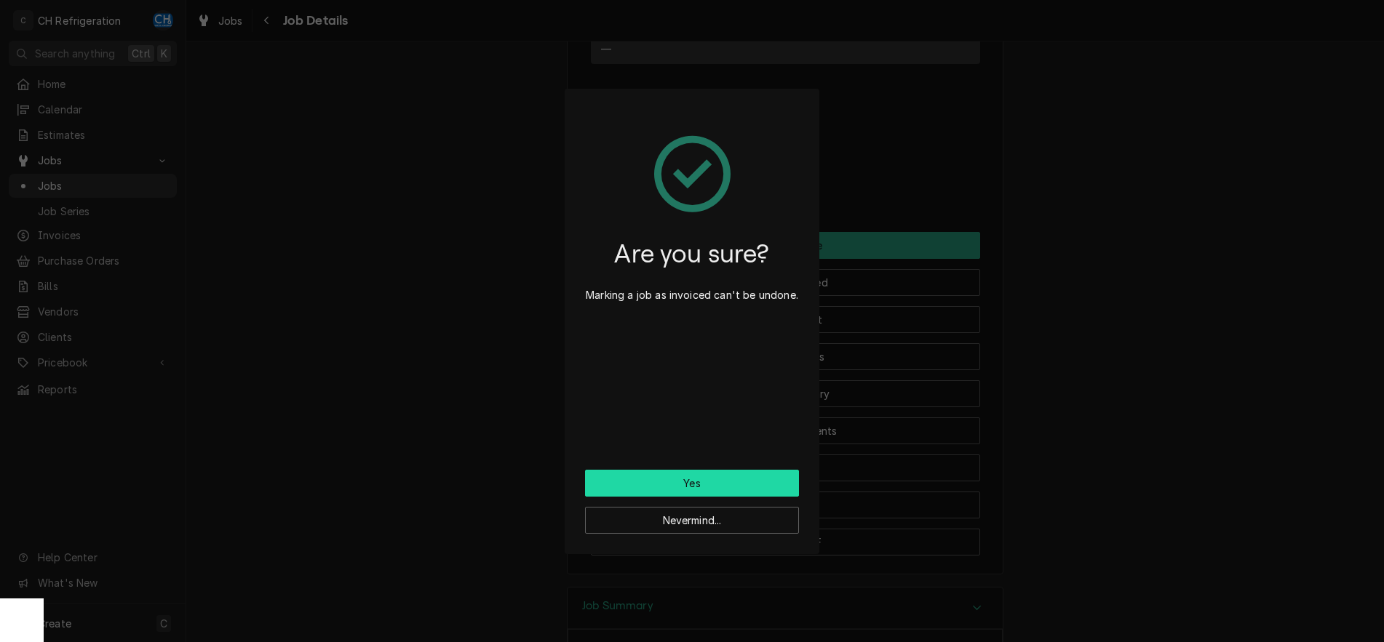
click at [620, 486] on button "Yes" at bounding box center [692, 483] width 214 height 27
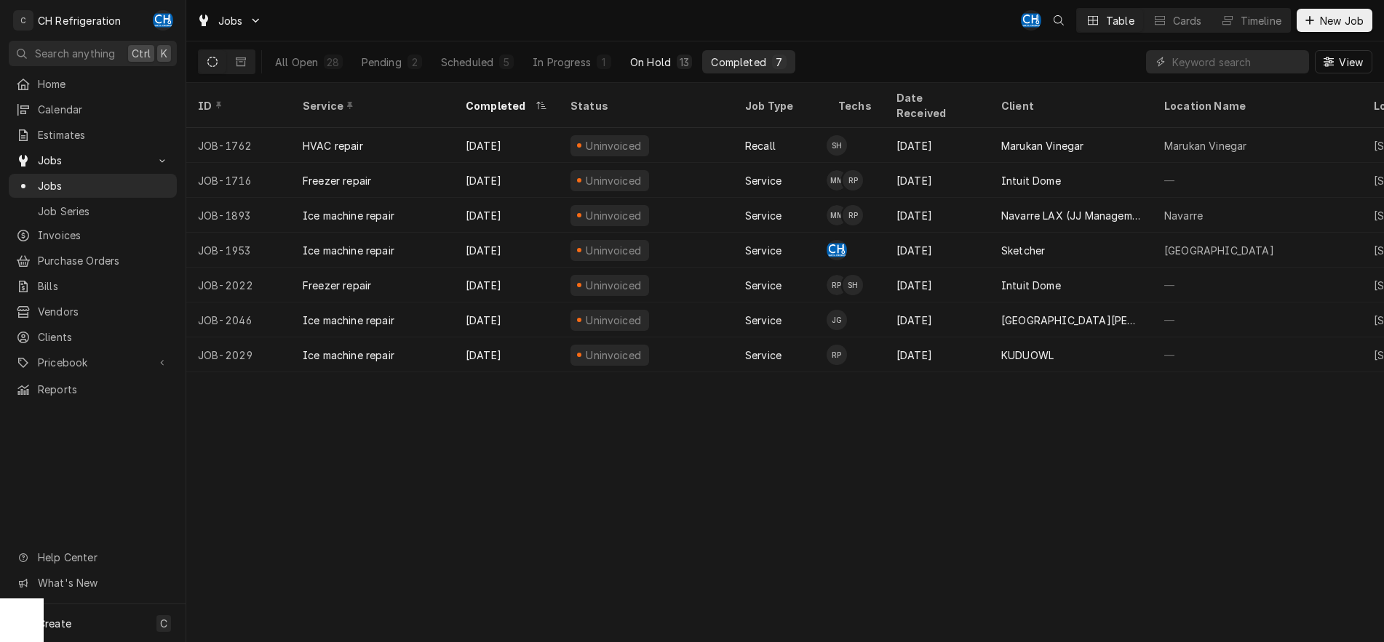
click at [669, 67] on div "On Hold" at bounding box center [650, 62] width 41 height 15
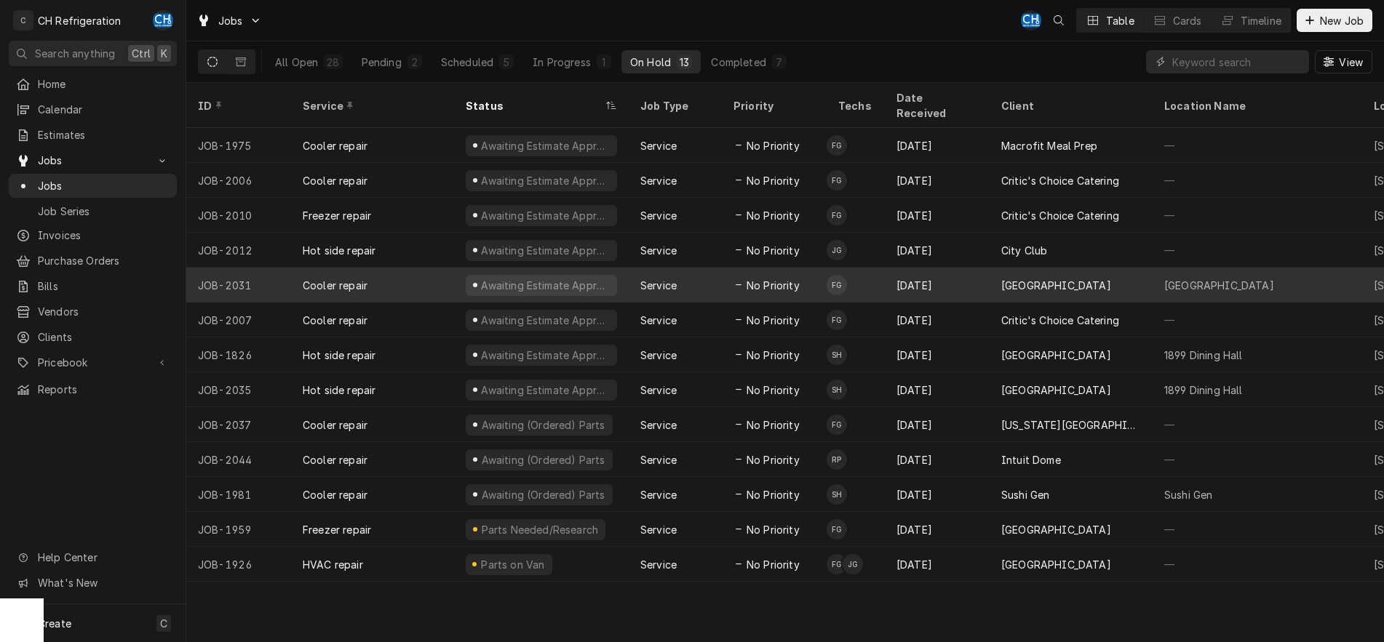
click at [1030, 268] on div "[GEOGRAPHIC_DATA]" at bounding box center [1071, 285] width 163 height 35
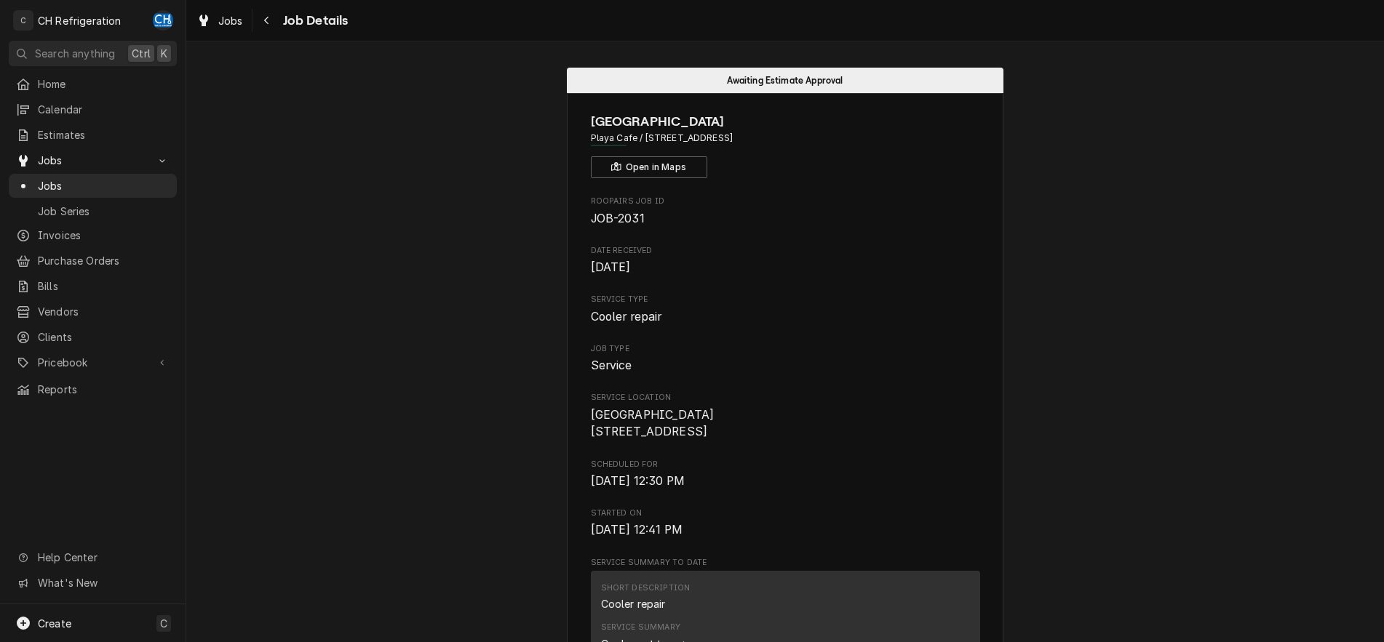
scroll to position [297, 0]
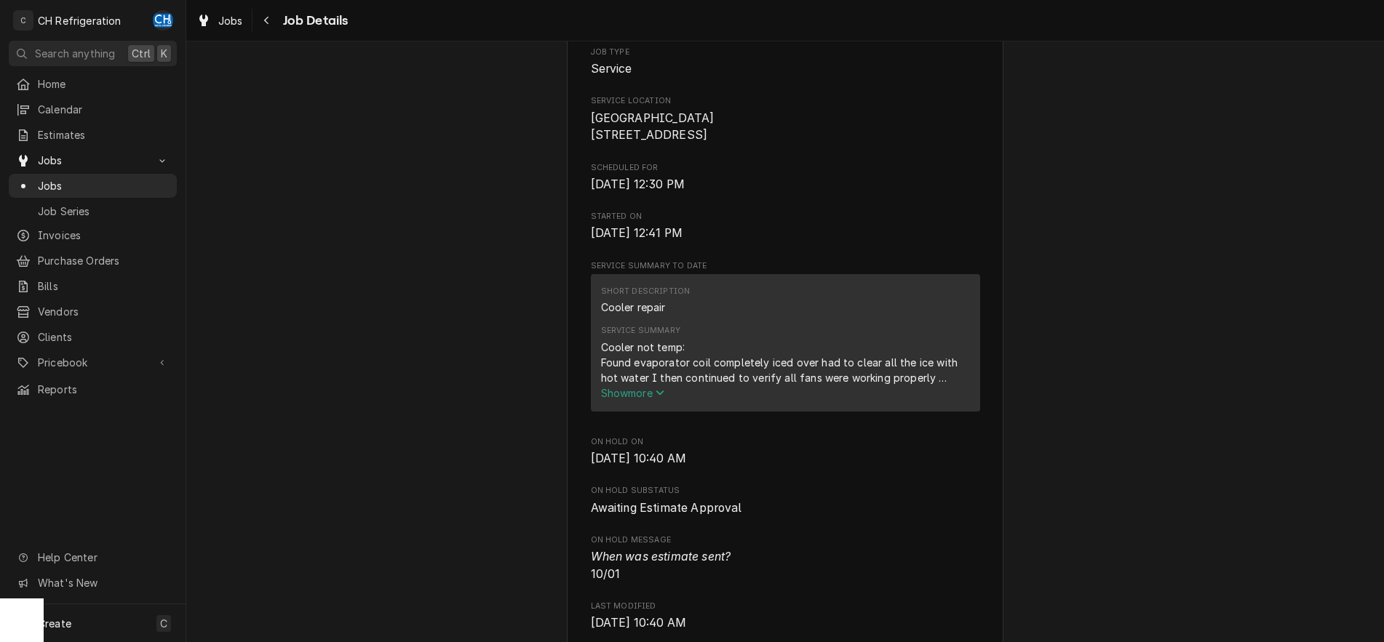
click at [646, 399] on span "Show more" at bounding box center [633, 393] width 64 height 12
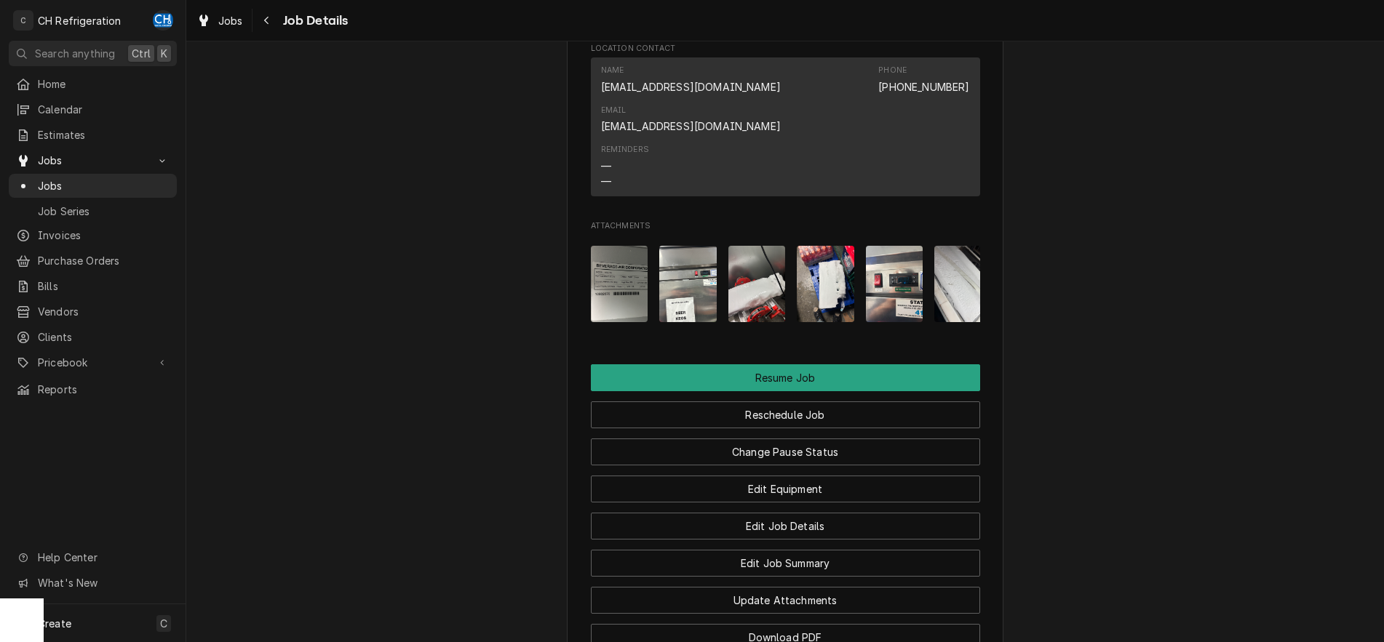
scroll to position [1486, 0]
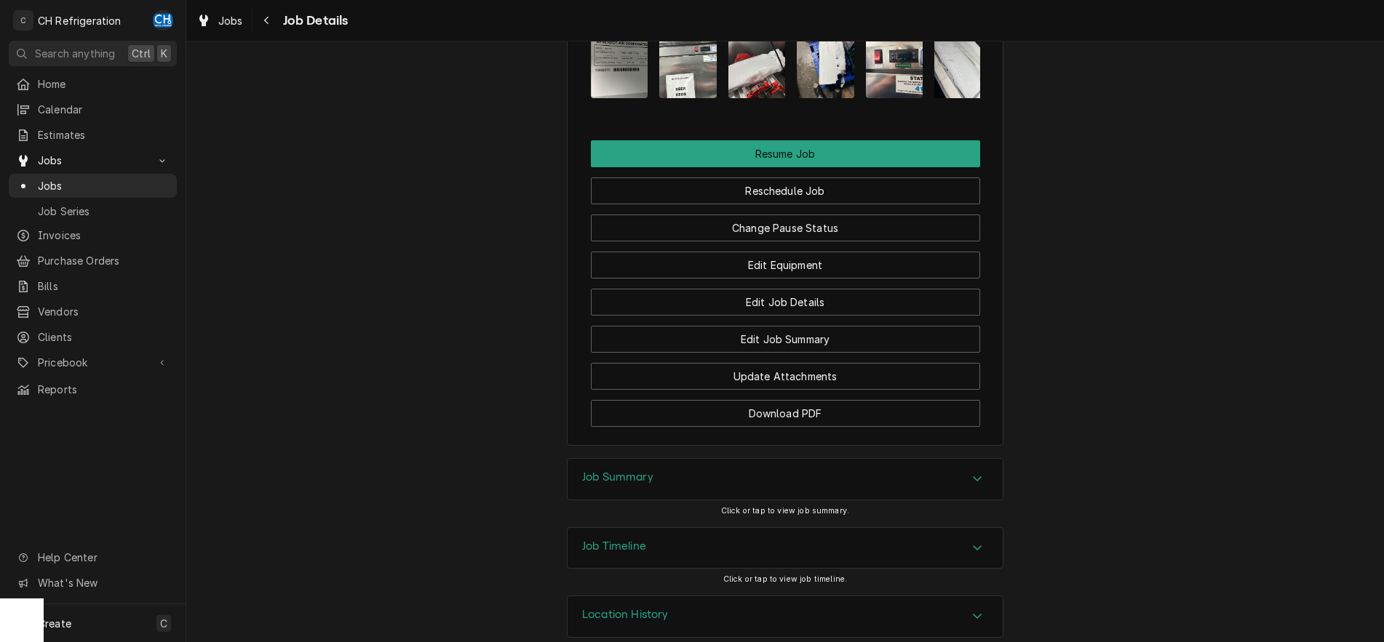
click at [880, 459] on div "Job Summary" at bounding box center [785, 479] width 435 height 41
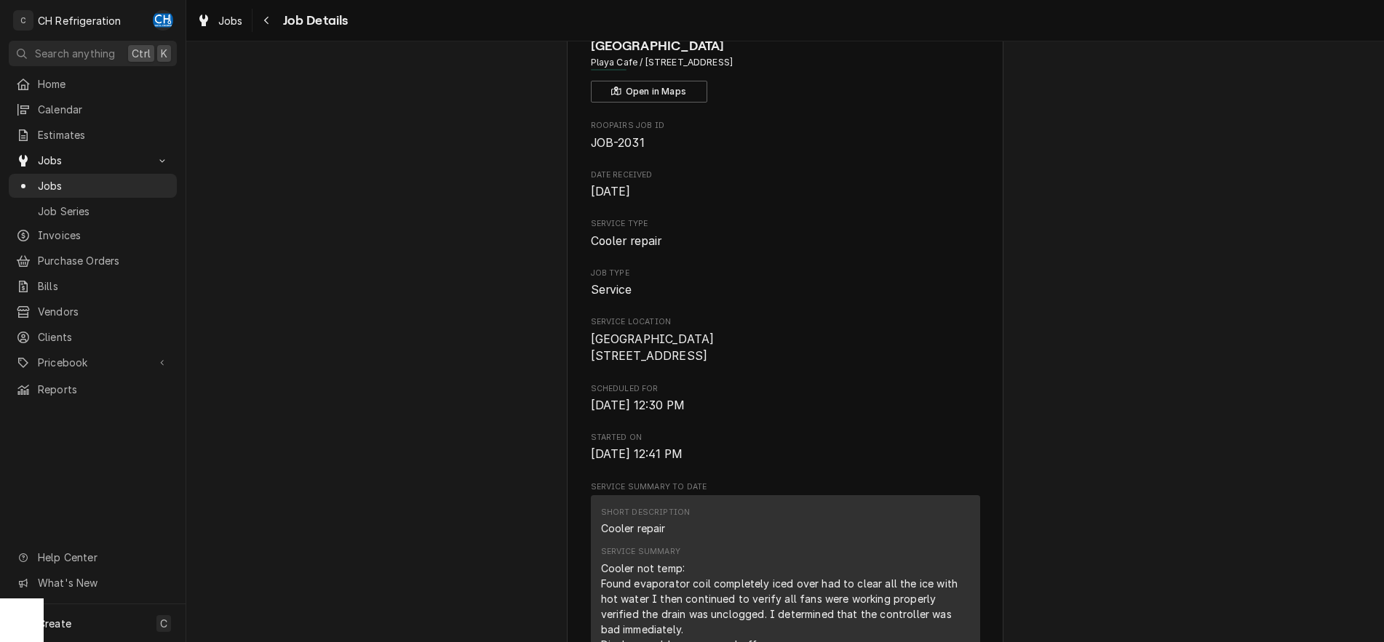
scroll to position [0, 0]
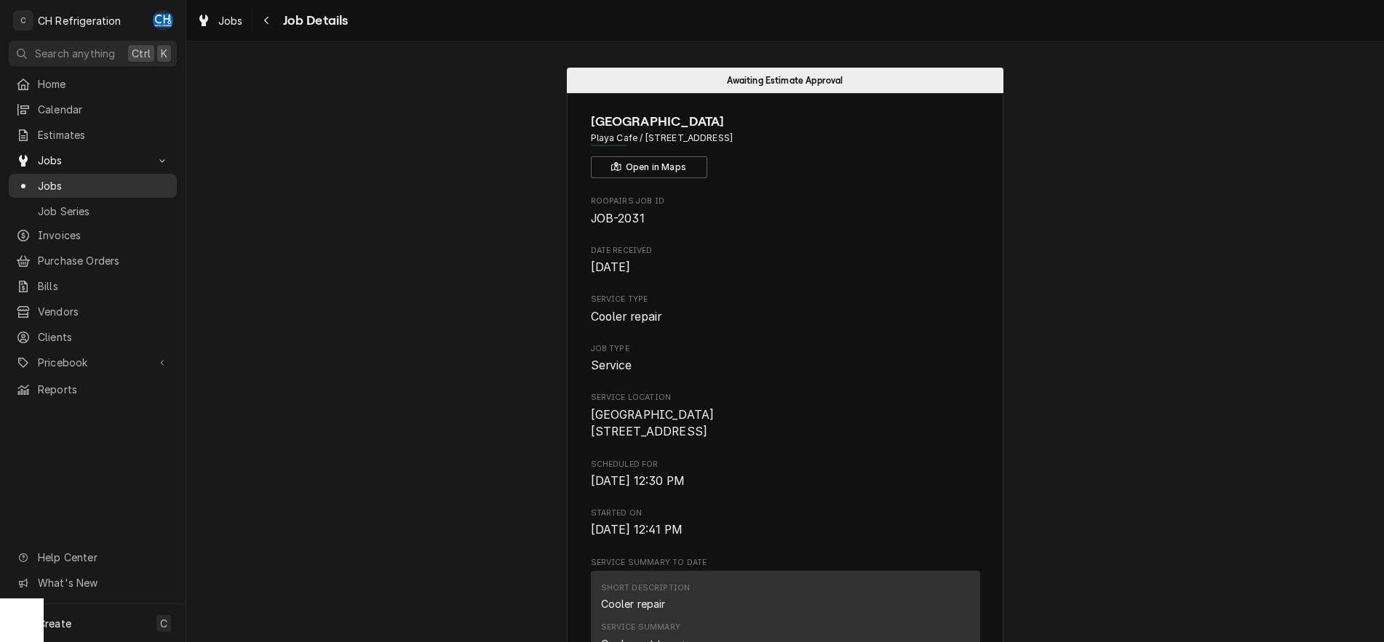
click at [56, 187] on span "Jobs" at bounding box center [104, 185] width 132 height 15
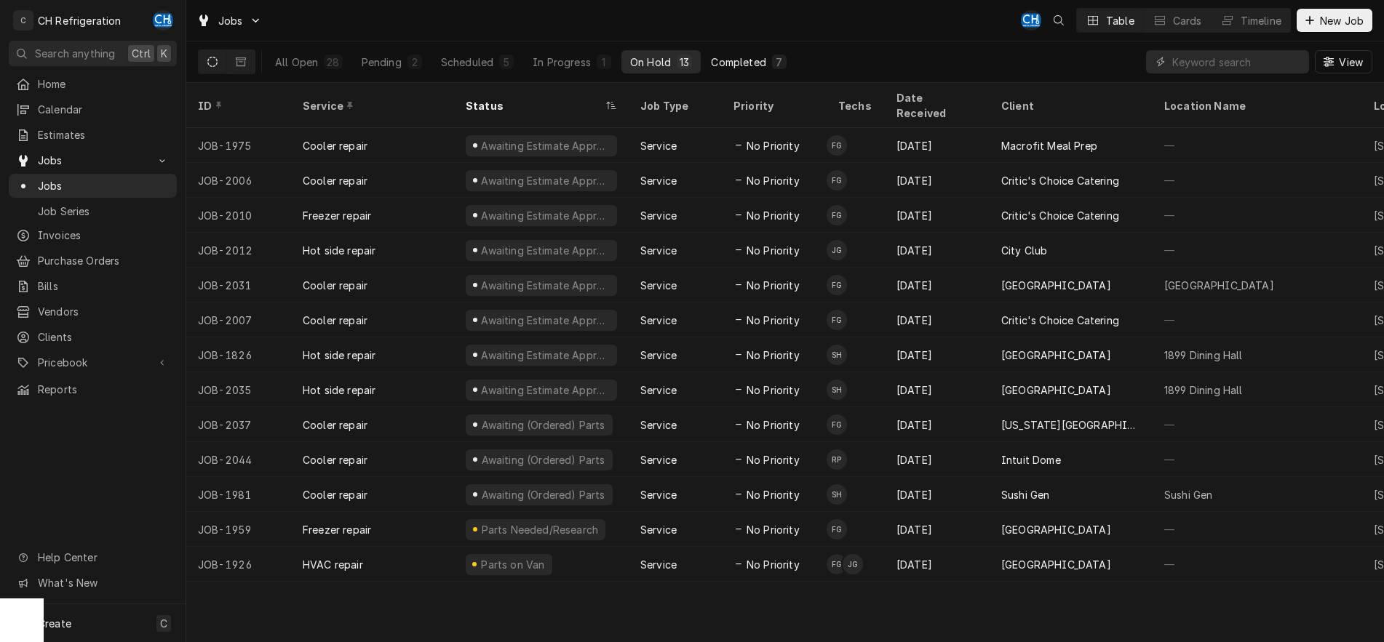
click at [752, 63] on div "Completed" at bounding box center [738, 62] width 55 height 15
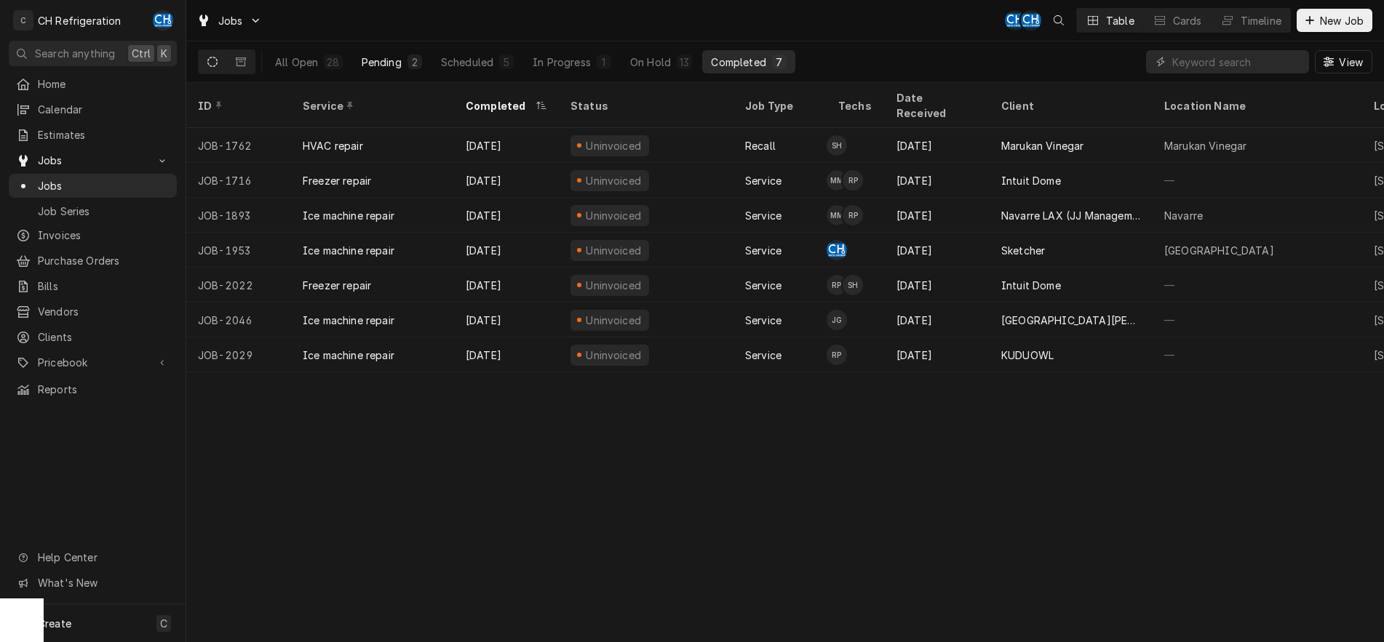
click at [405, 55] on button "Pending 2" at bounding box center [392, 61] width 78 height 23
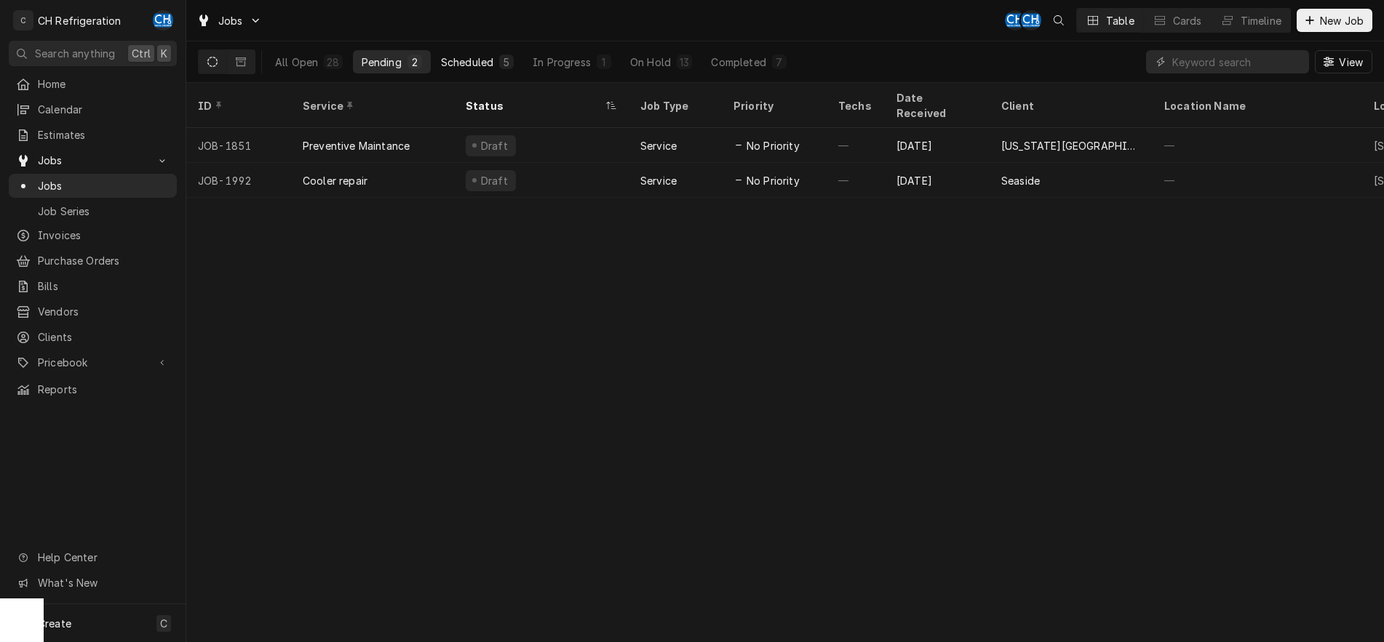
click at [498, 60] on button "Scheduled 5" at bounding box center [477, 61] width 90 height 23
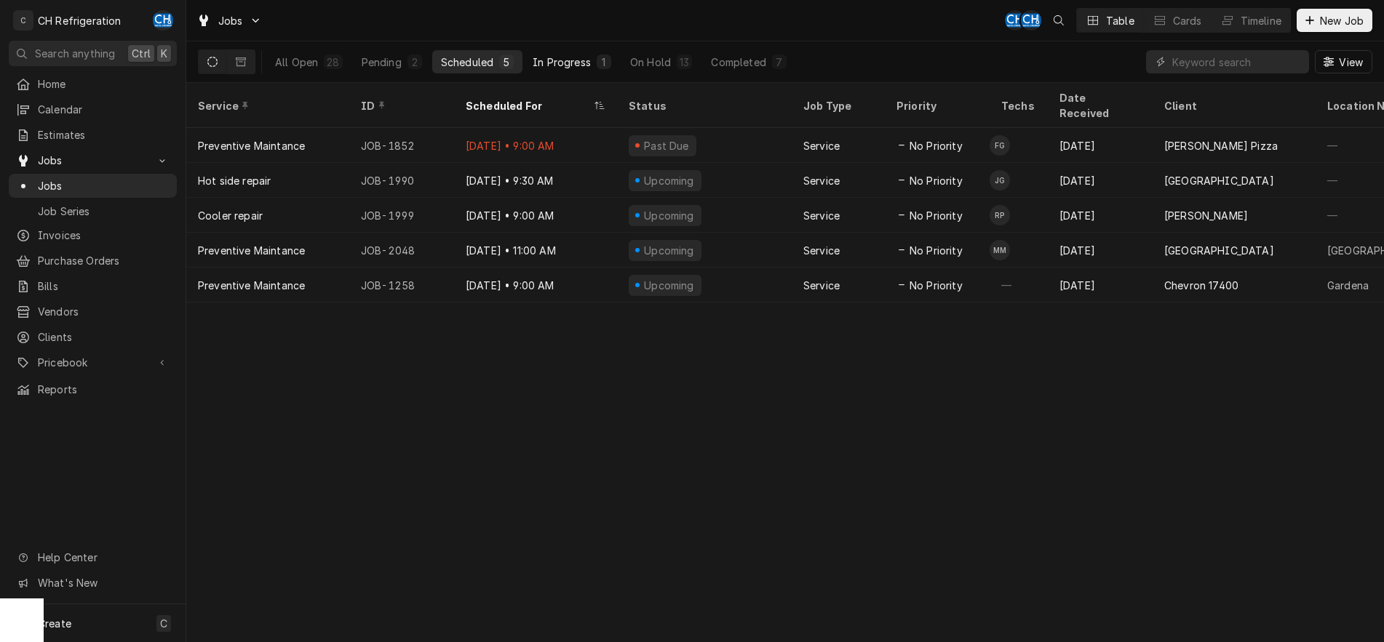
click at [581, 63] on div "In Progress" at bounding box center [562, 62] width 58 height 15
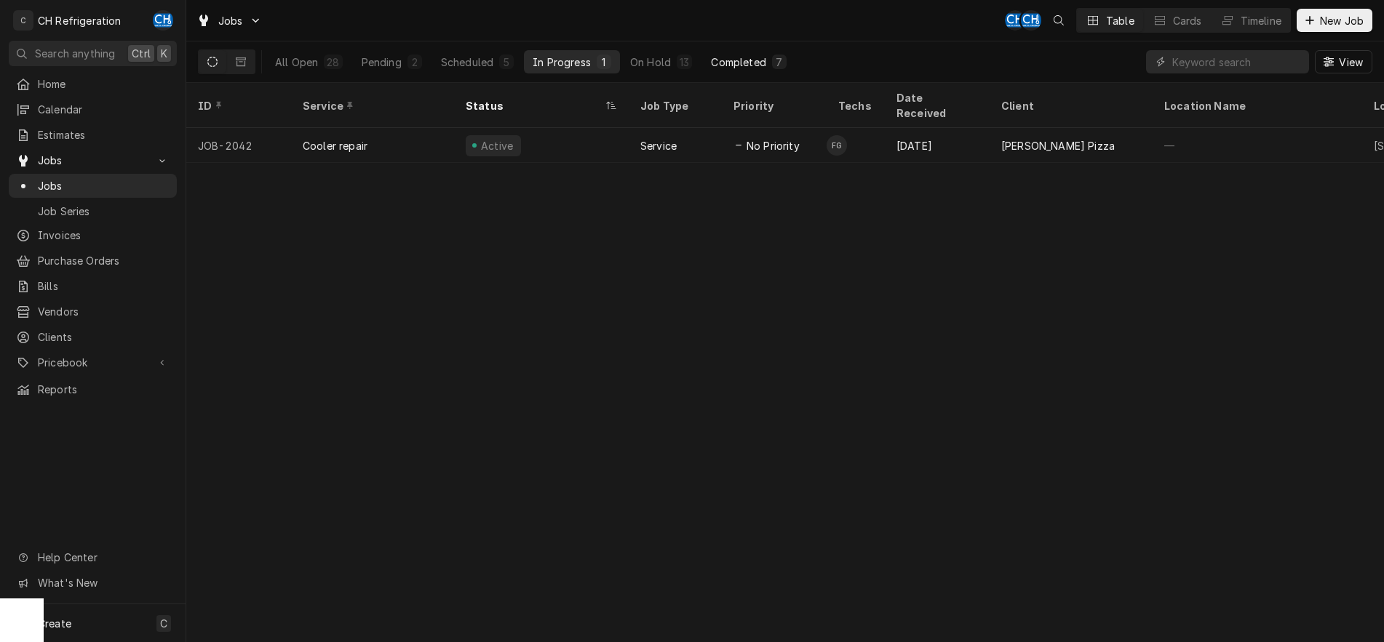
click at [749, 65] on div "Completed" at bounding box center [738, 62] width 55 height 15
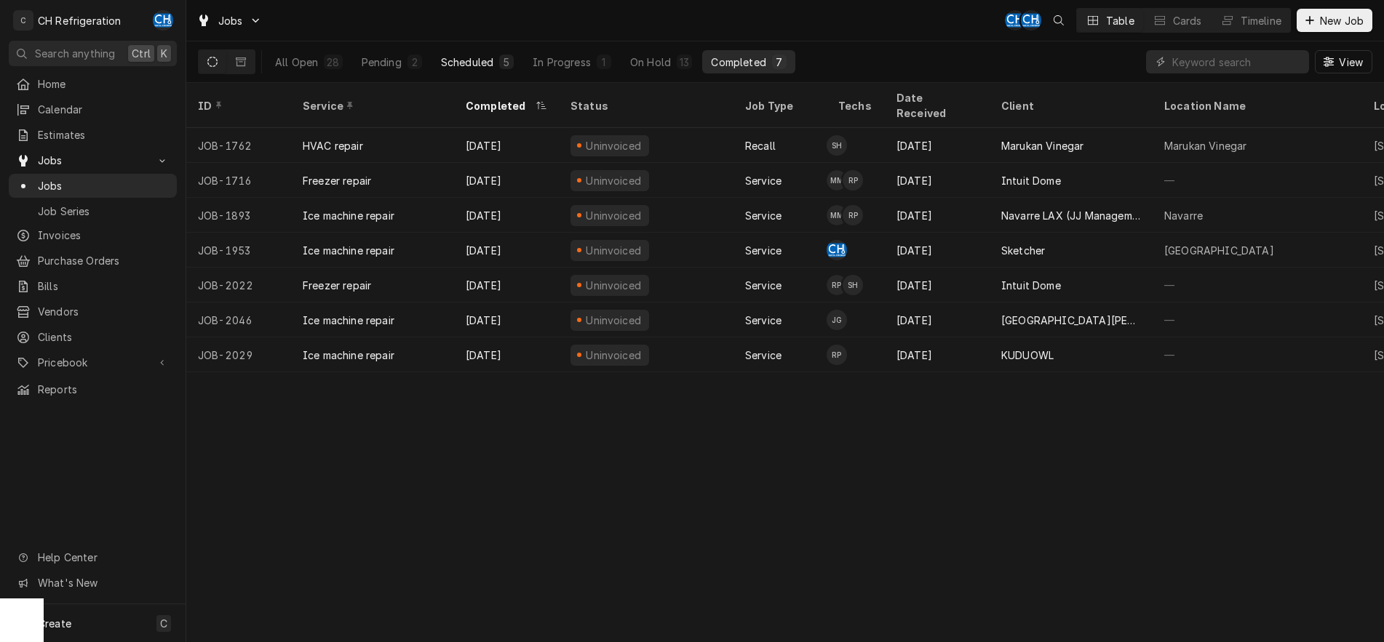
click at [478, 64] on div "Scheduled" at bounding box center [467, 62] width 52 height 15
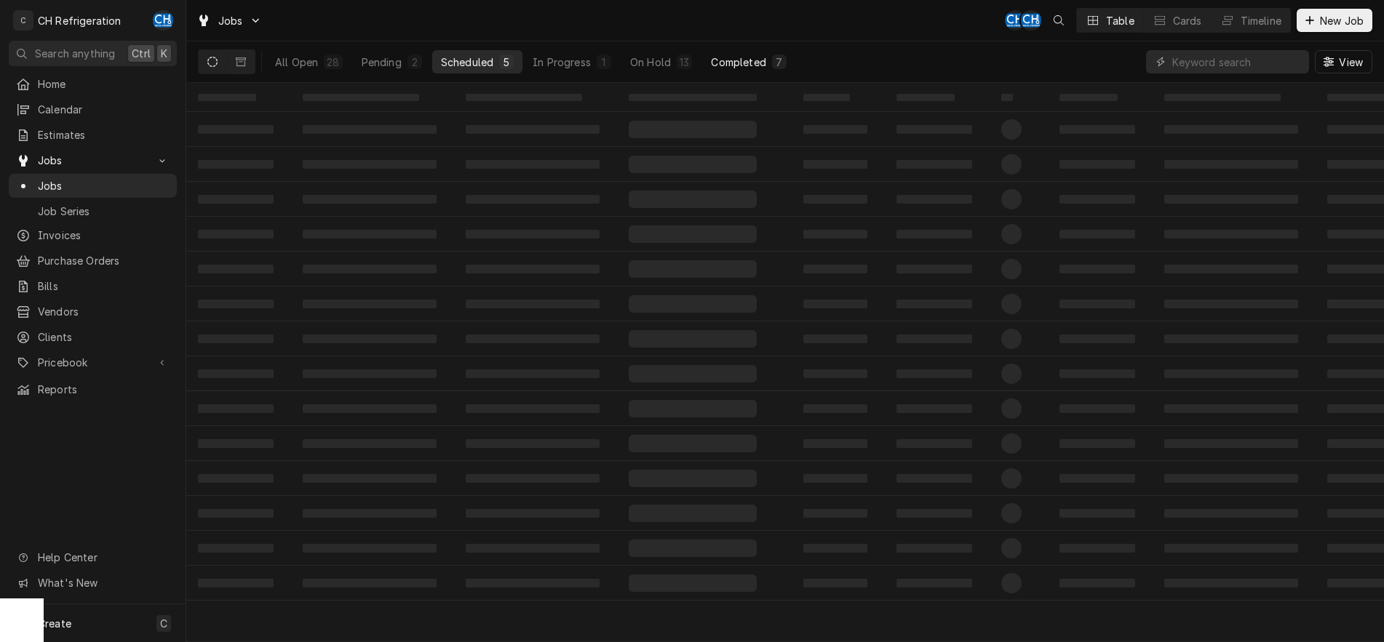
click at [741, 57] on div "Completed" at bounding box center [738, 62] width 55 height 15
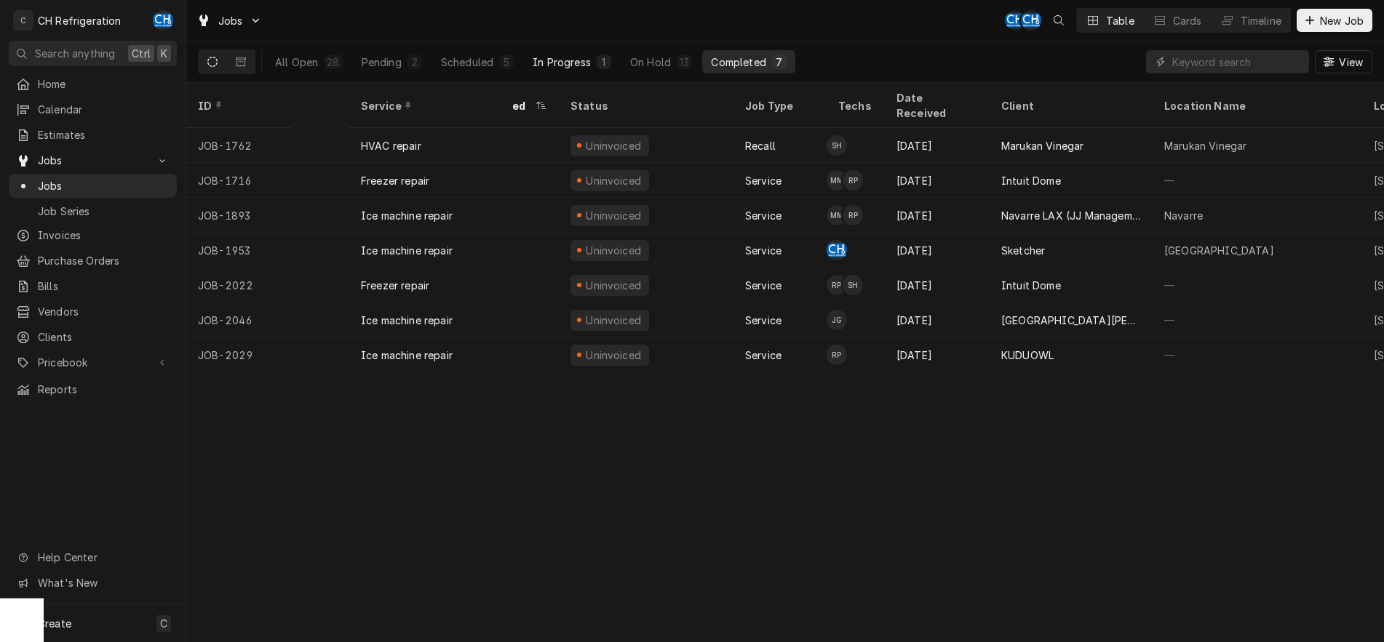
click at [566, 68] on div "In Progress" at bounding box center [562, 62] width 58 height 15
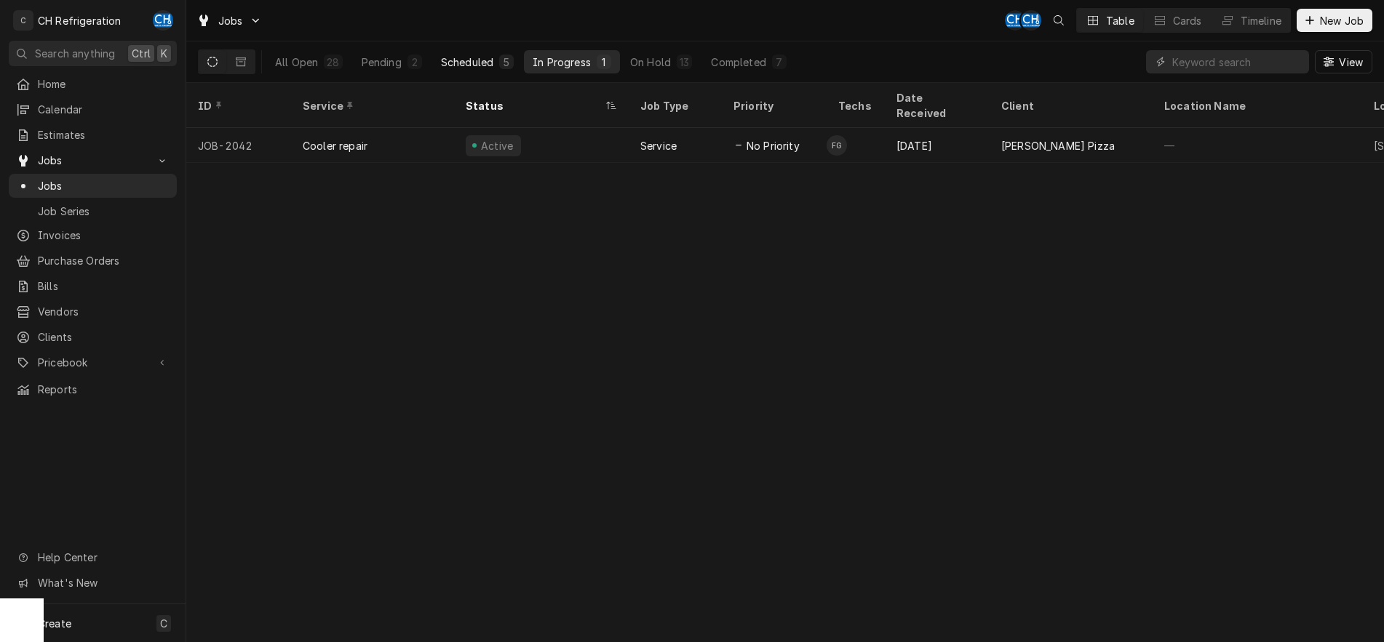
click at [455, 51] on button "Scheduled 5" at bounding box center [477, 61] width 90 height 23
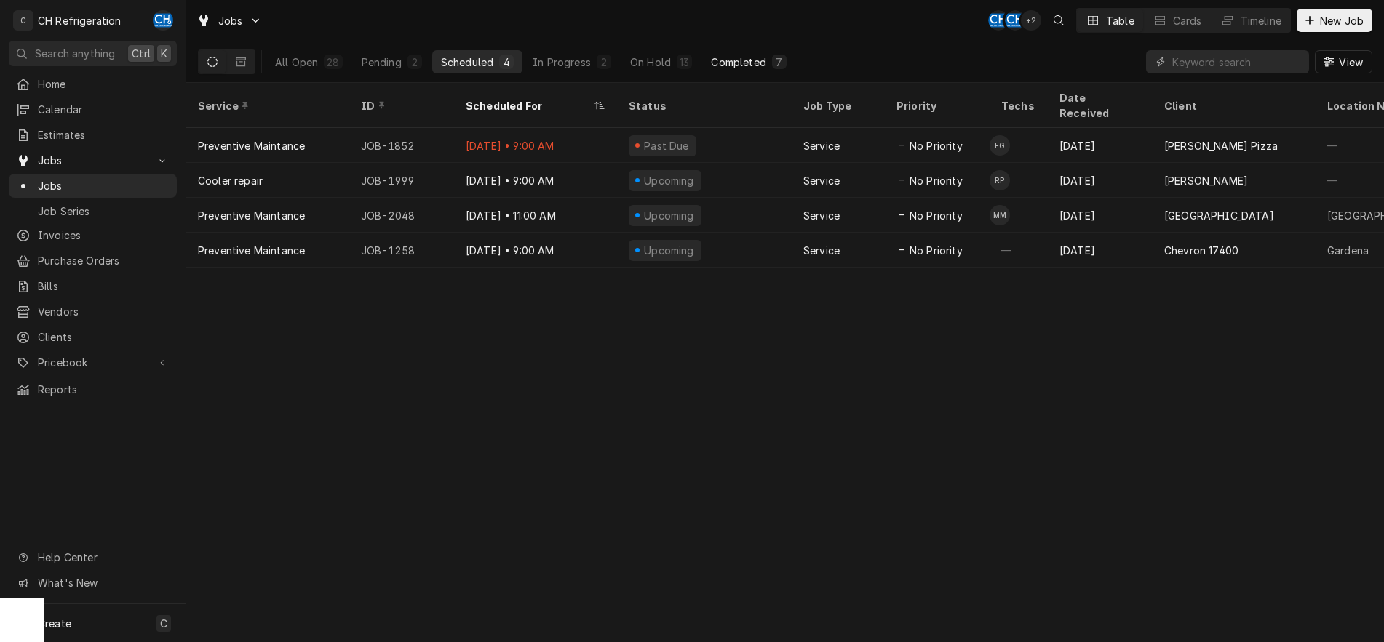
click at [752, 61] on div "Completed" at bounding box center [738, 62] width 55 height 15
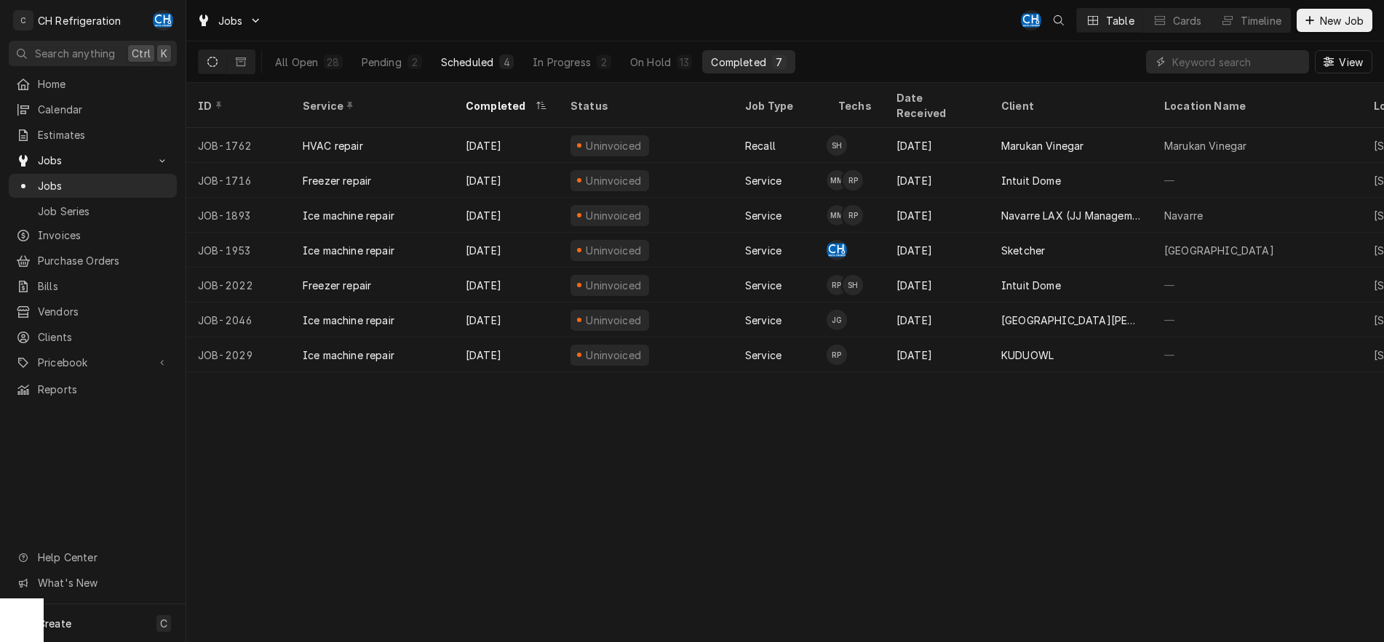
click at [493, 59] on button "Scheduled 4" at bounding box center [477, 61] width 90 height 23
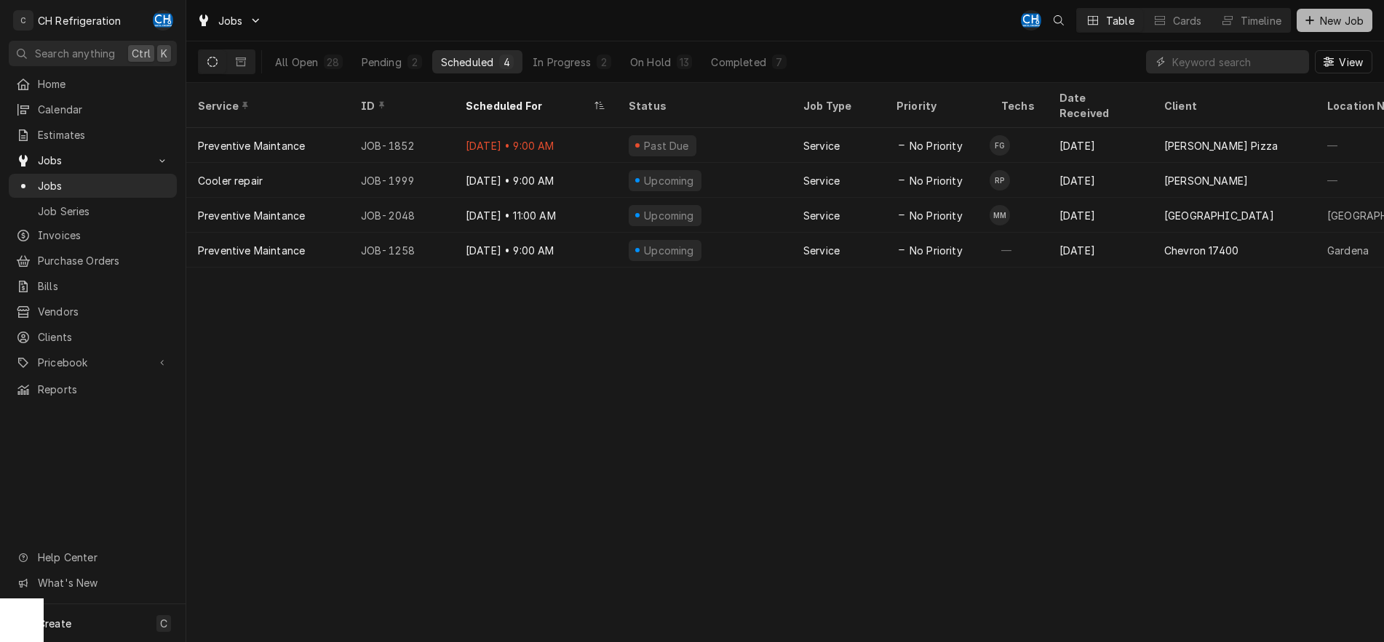
click at [1317, 13] on span "New Job" at bounding box center [1341, 20] width 49 height 15
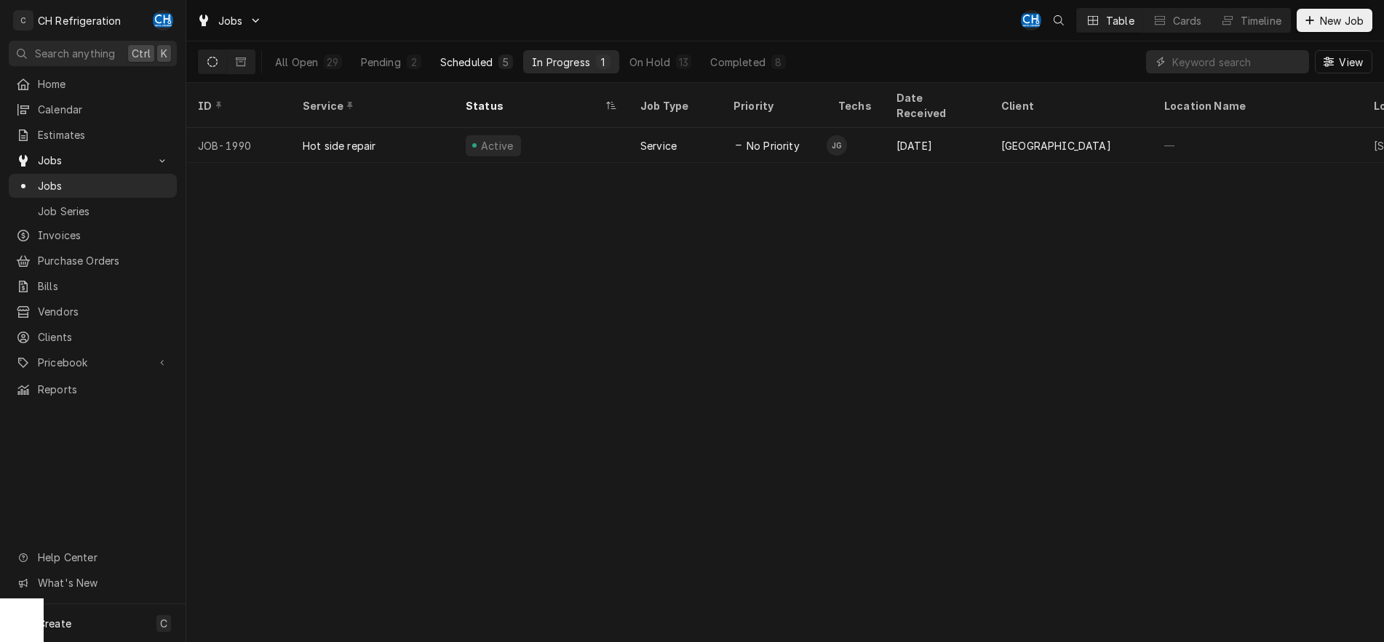
click at [444, 57] on div "Scheduled" at bounding box center [466, 62] width 52 height 15
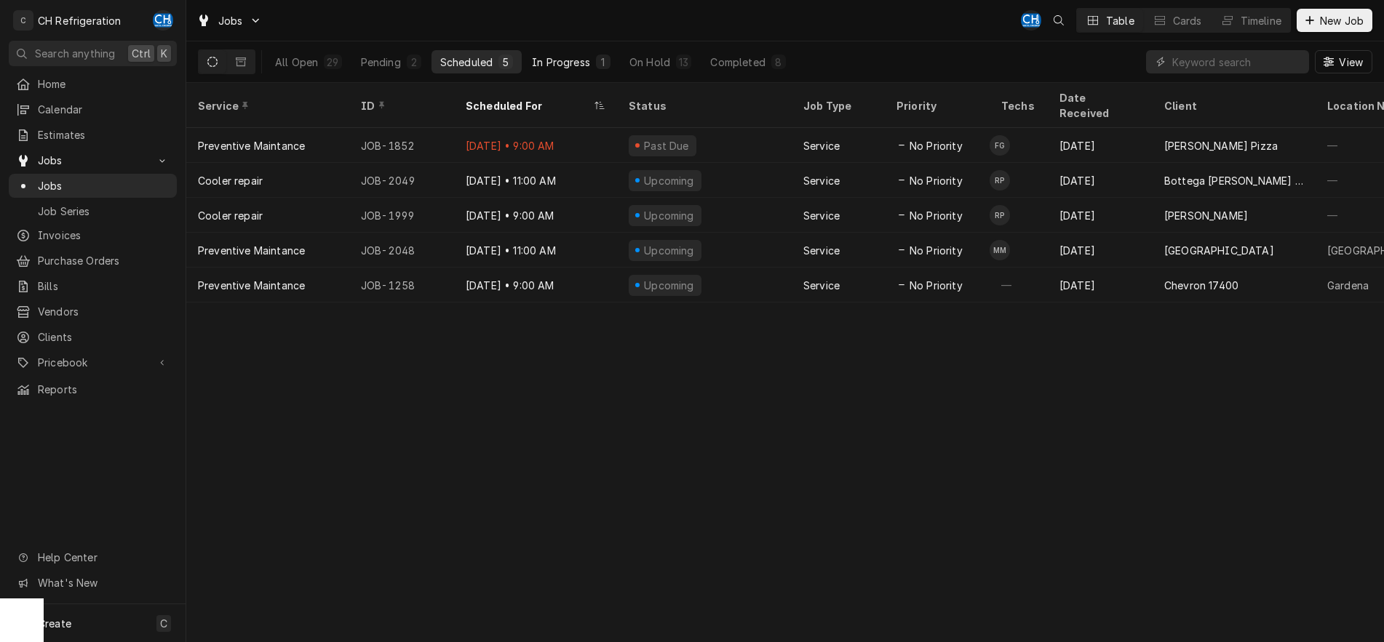
click at [581, 68] on div "In Progress" at bounding box center [561, 62] width 58 height 15
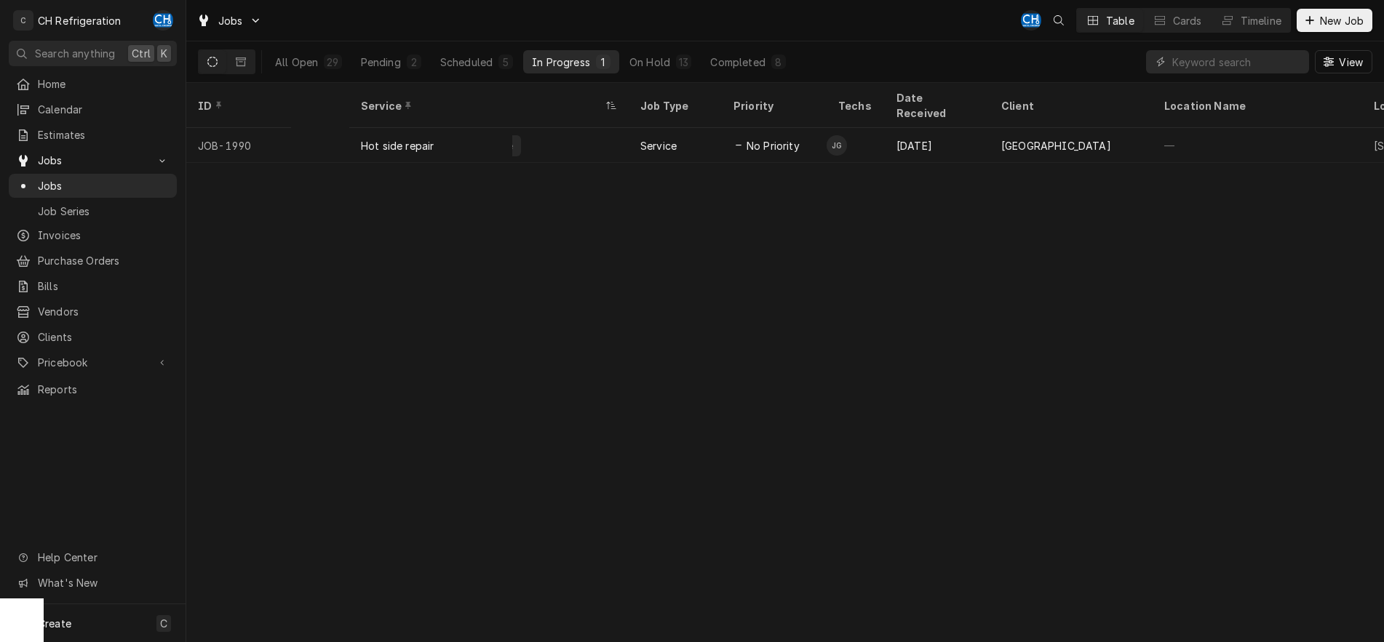
click at [775, 75] on div "All Open 29 Pending 2 Scheduled 5 In Progress 1 On Hold 13 Completed 8" at bounding box center [530, 61] width 528 height 41
click at [775, 73] on button "Completed 8" at bounding box center [747, 61] width 92 height 23
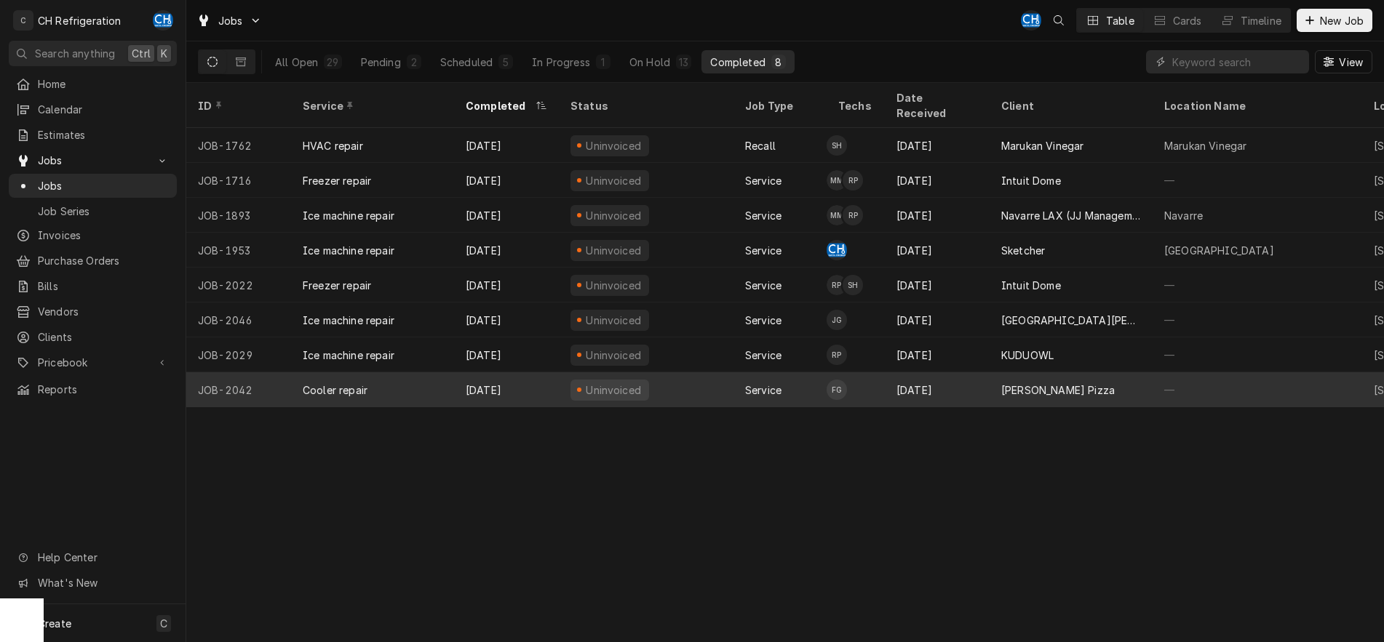
click at [1072, 383] on div "[PERSON_NAME] Pizza" at bounding box center [1058, 390] width 114 height 15
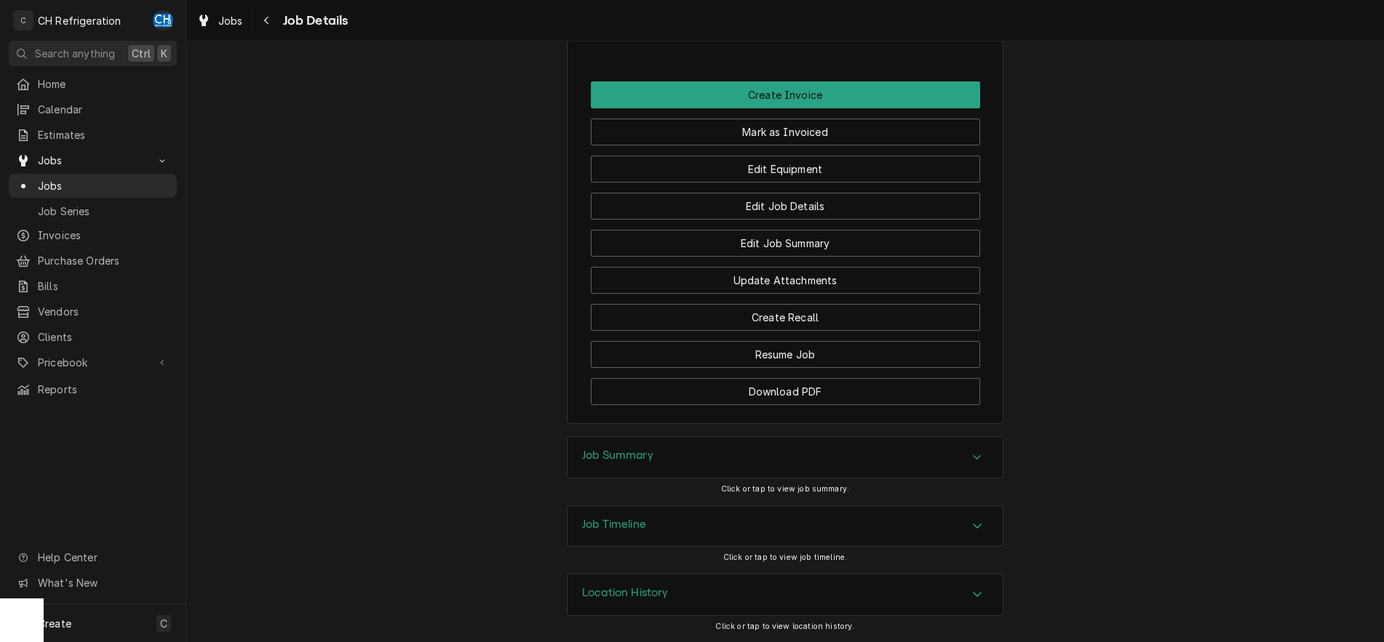
click at [761, 445] on div "Job Summary" at bounding box center [785, 457] width 435 height 41
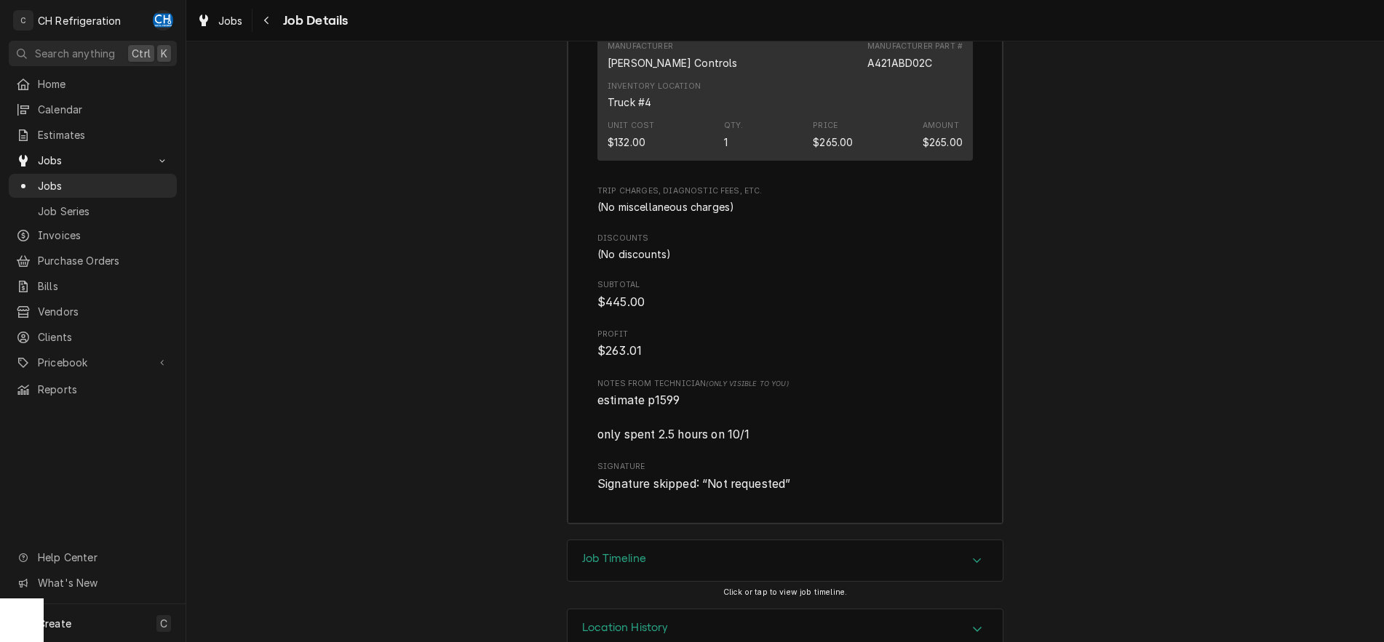
scroll to position [2673, 0]
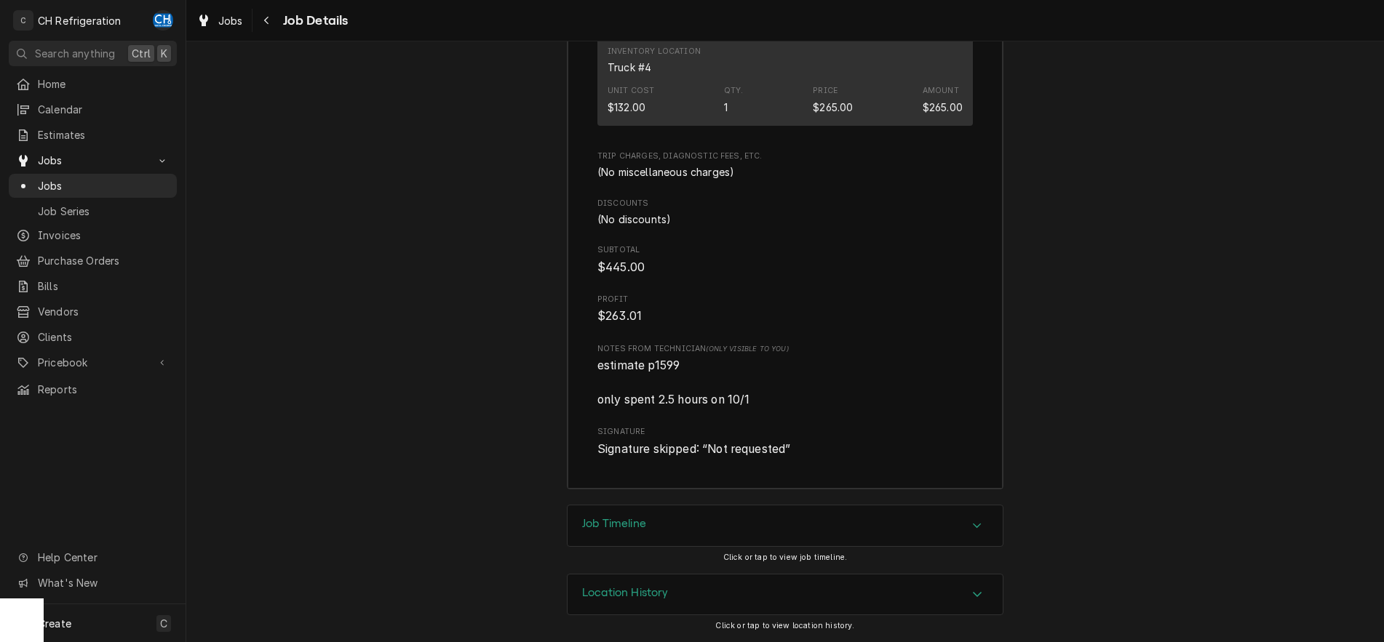
drag, startPoint x: 871, startPoint y: 513, endPoint x: 892, endPoint y: 514, distance: 21.1
click at [872, 514] on div "Job Timeline" at bounding box center [785, 526] width 435 height 41
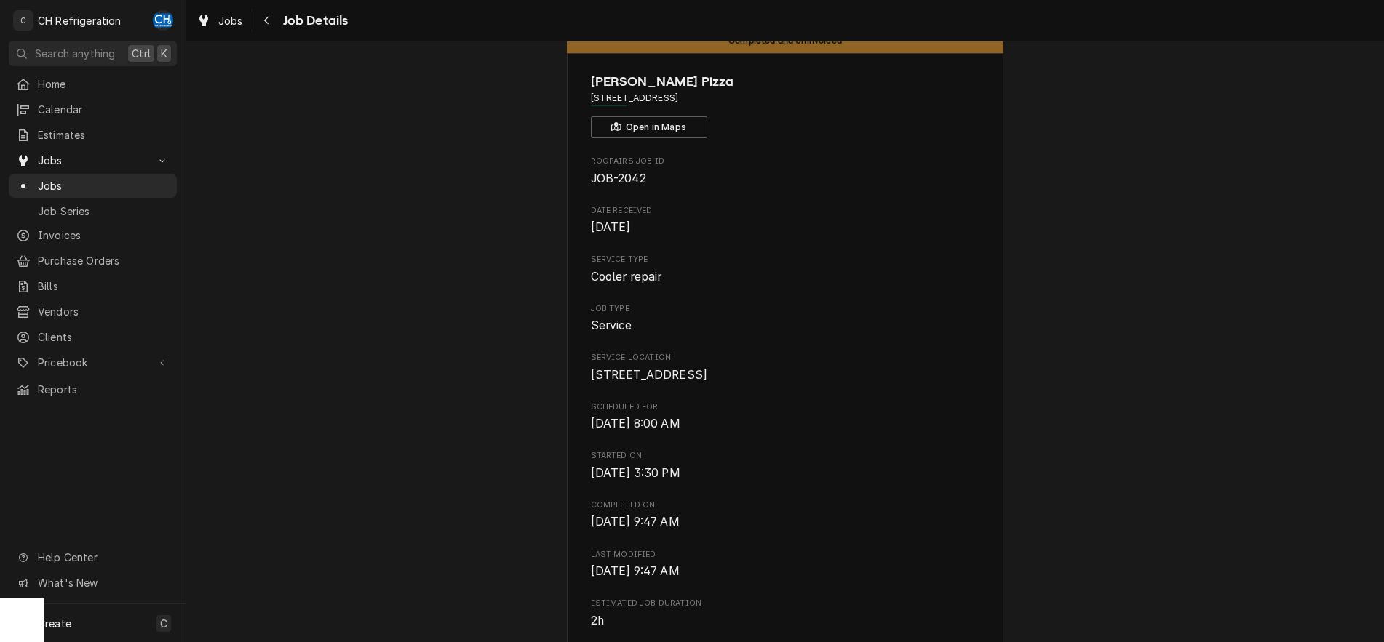
scroll to position [0, 0]
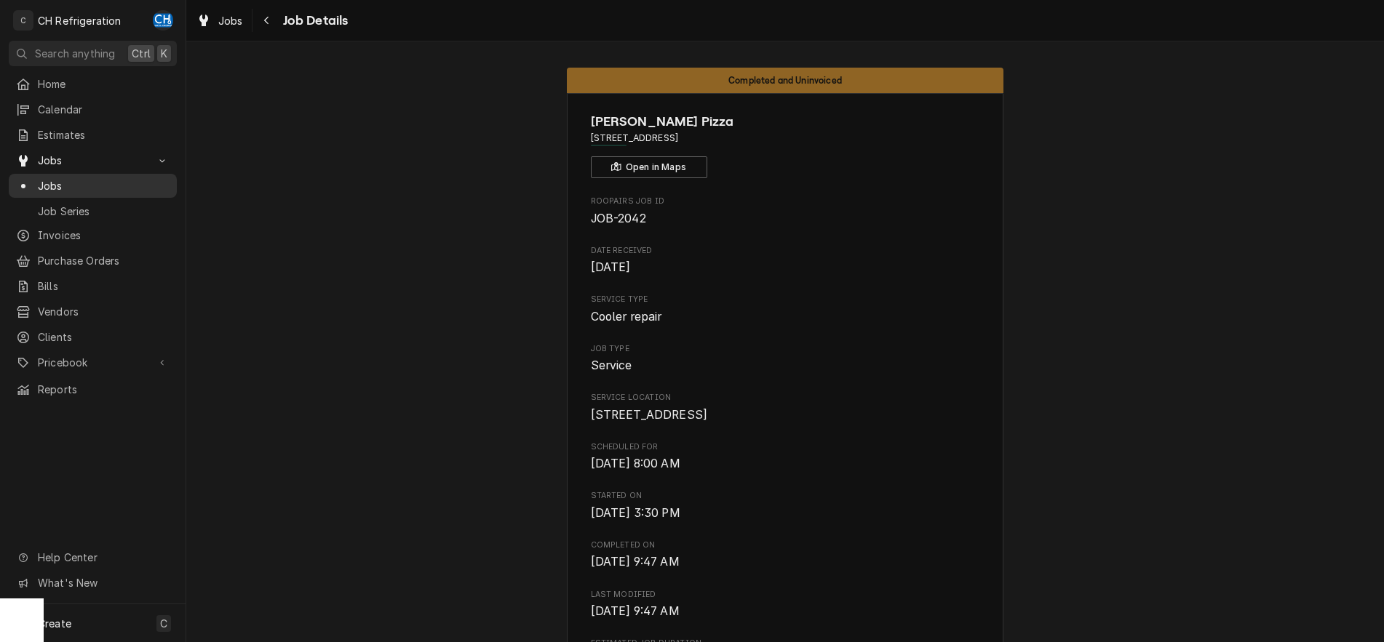
click at [56, 178] on span "Jobs" at bounding box center [104, 185] width 132 height 15
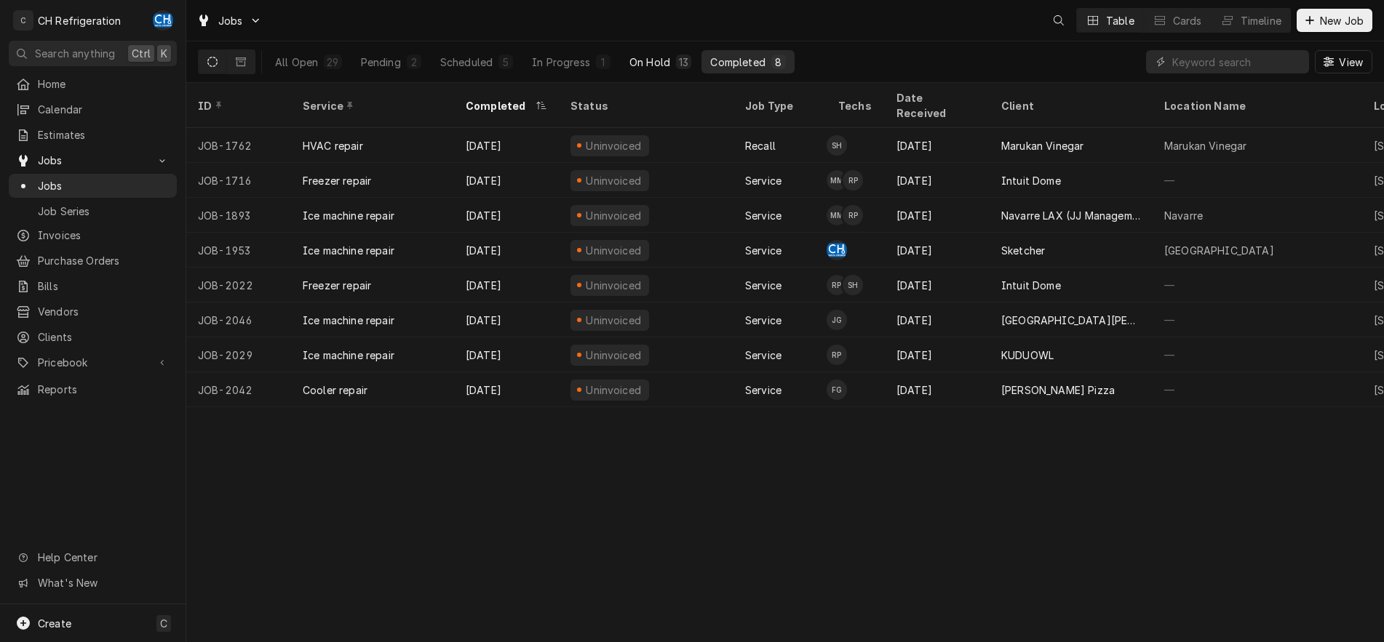
click at [674, 57] on button "On Hold 13" at bounding box center [660, 61] width 79 height 23
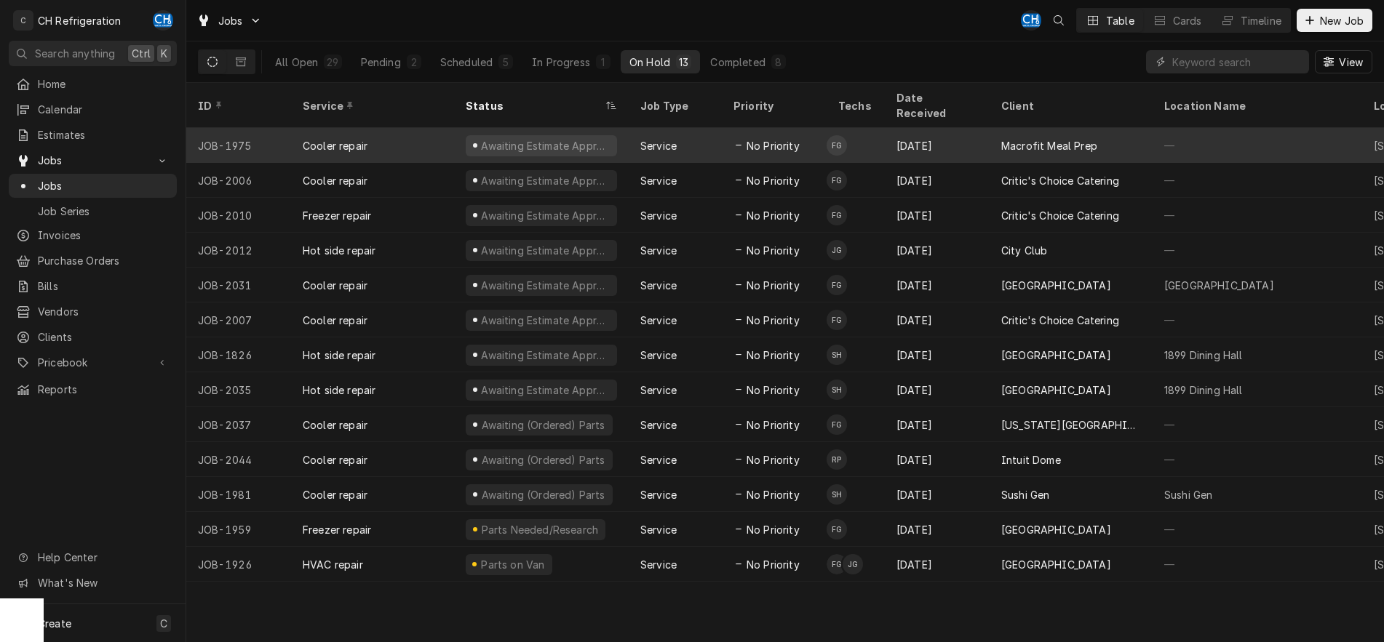
click at [885, 135] on div "[DATE]" at bounding box center [937, 145] width 105 height 35
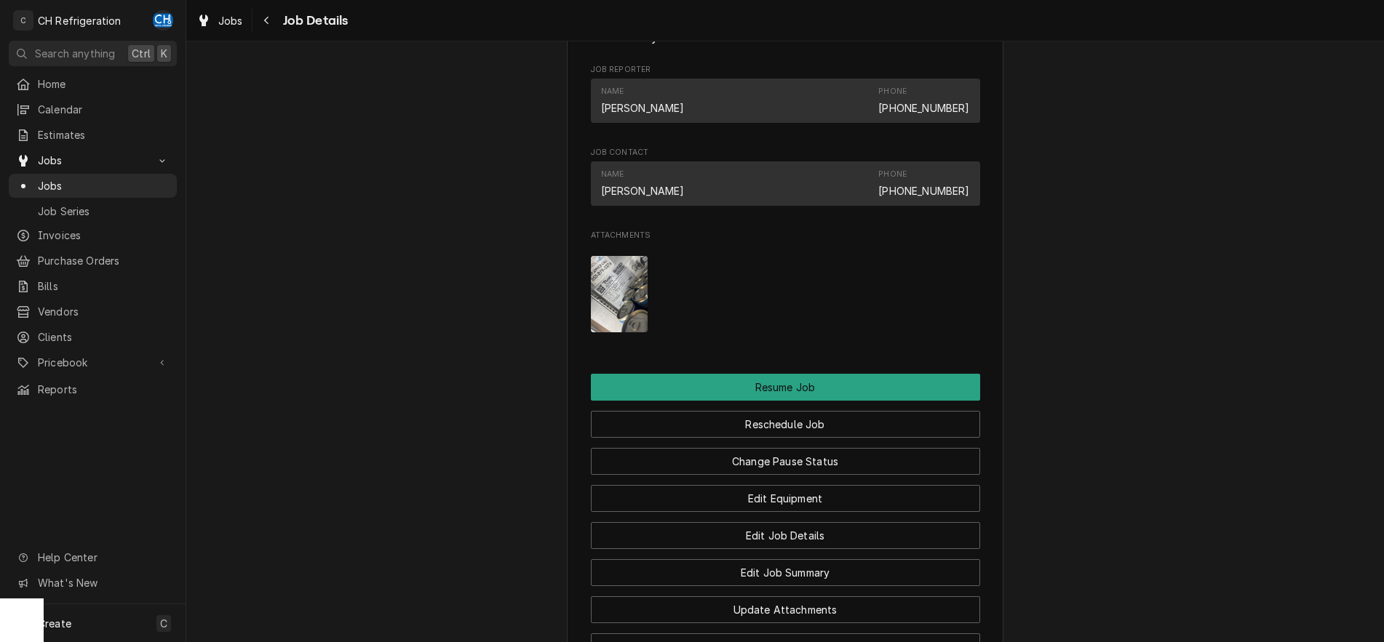
scroll to position [1387, 0]
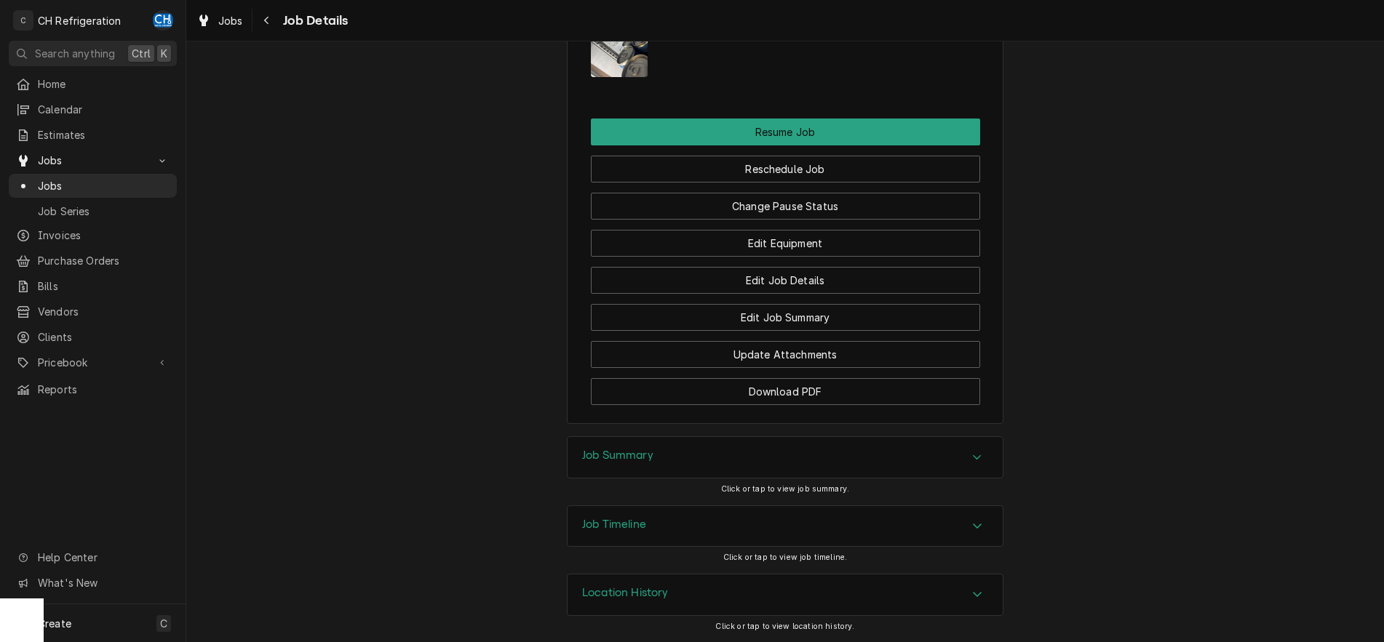
click at [602, 457] on h3 "Job Summary" at bounding box center [617, 456] width 71 height 14
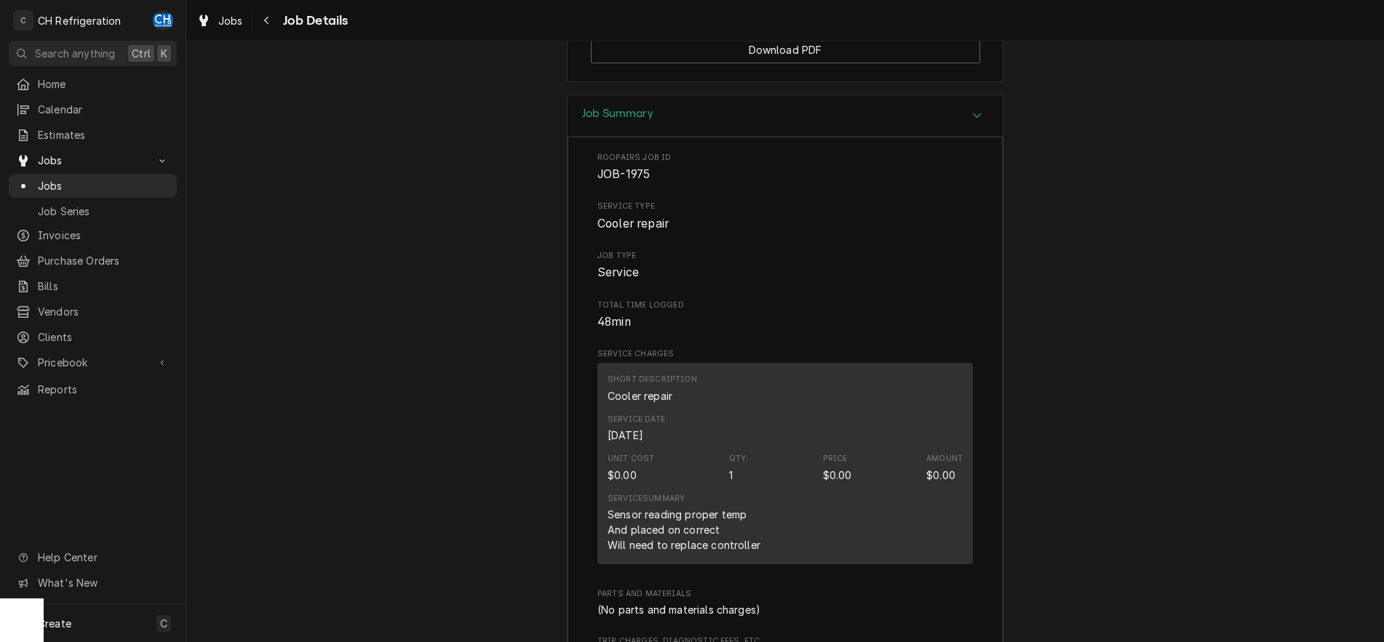
scroll to position [1758, 0]
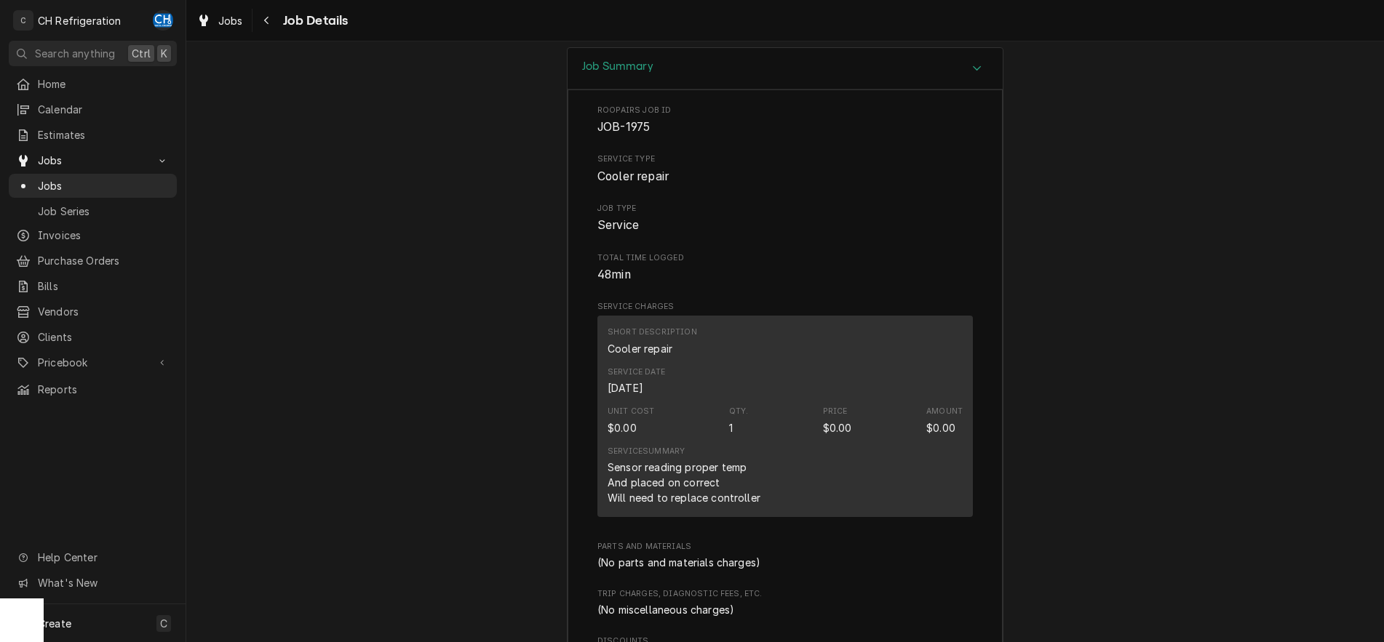
click at [683, 506] on div "Sensor reading proper temp And placed on correct Will need to replace controller" at bounding box center [684, 483] width 153 height 46
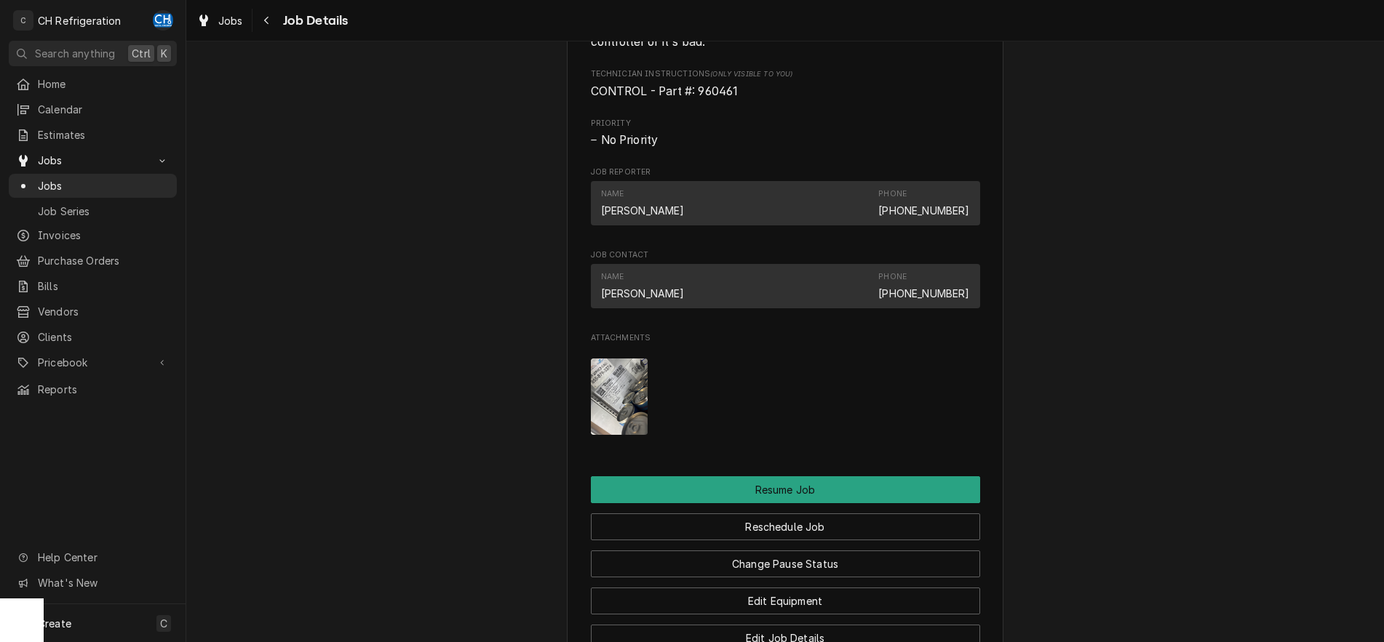
scroll to position [941, 0]
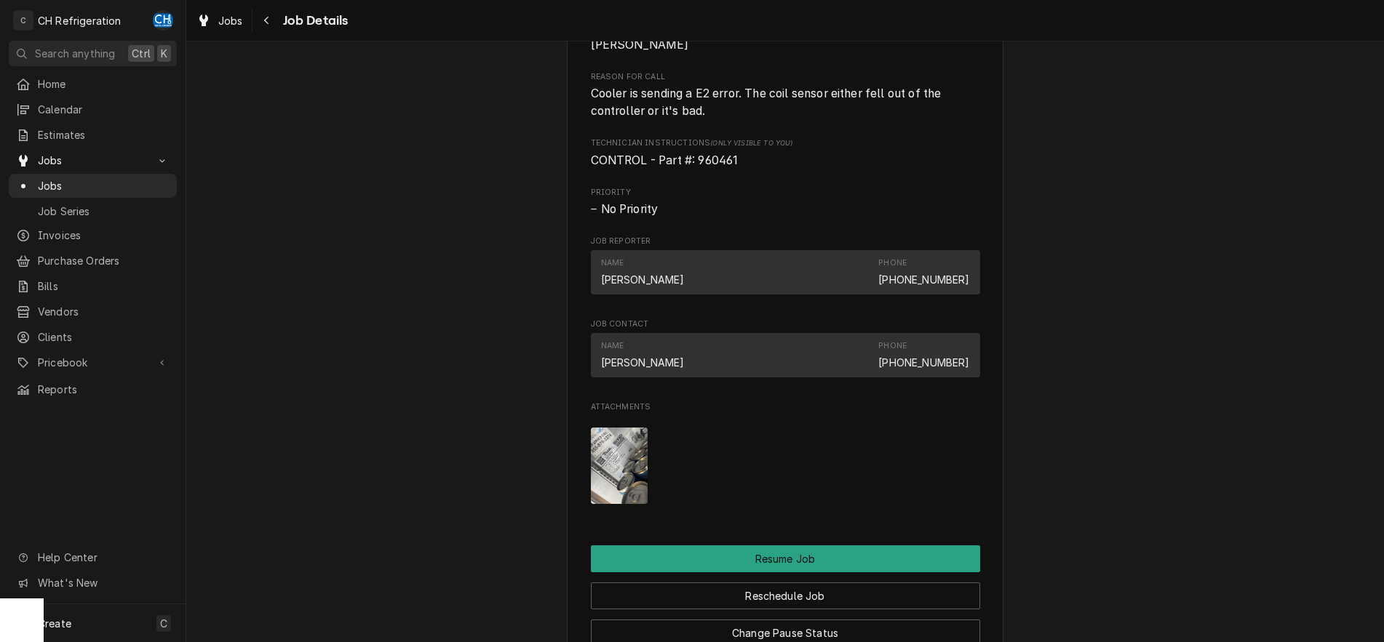
click at [612, 490] on img "Attachments" at bounding box center [619, 466] width 57 height 76
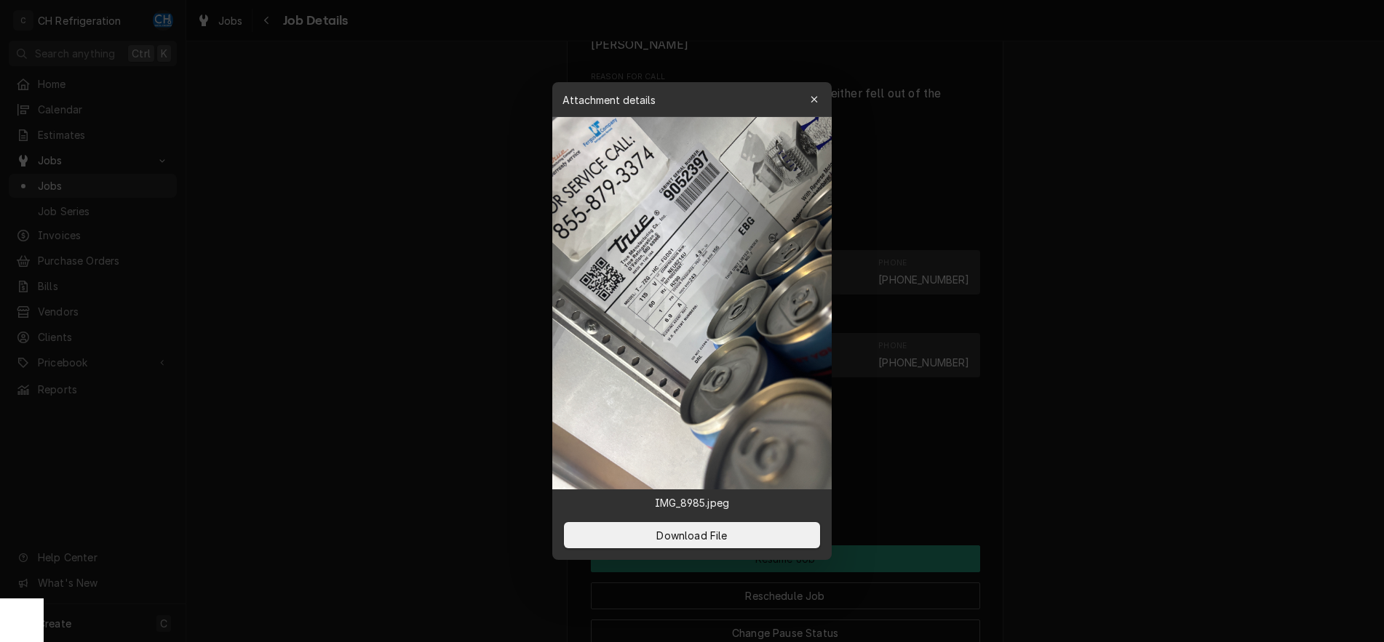
click at [441, 382] on div at bounding box center [692, 321] width 1384 height 642
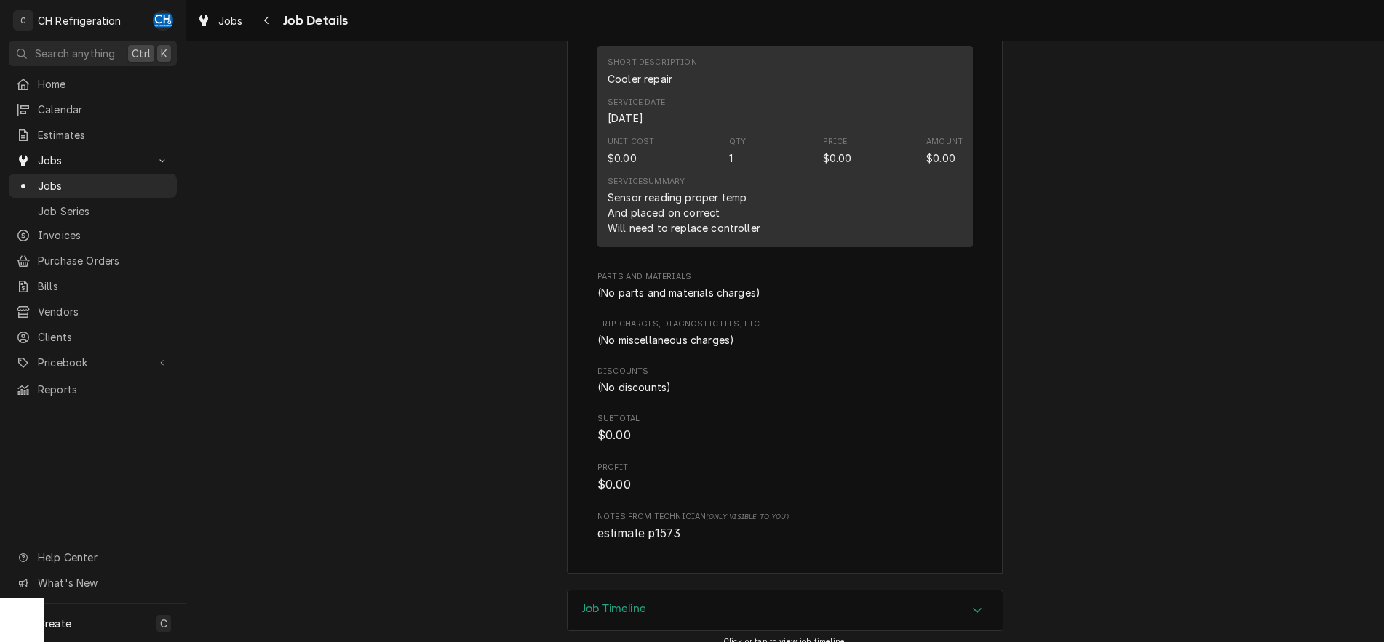
scroll to position [2130, 0]
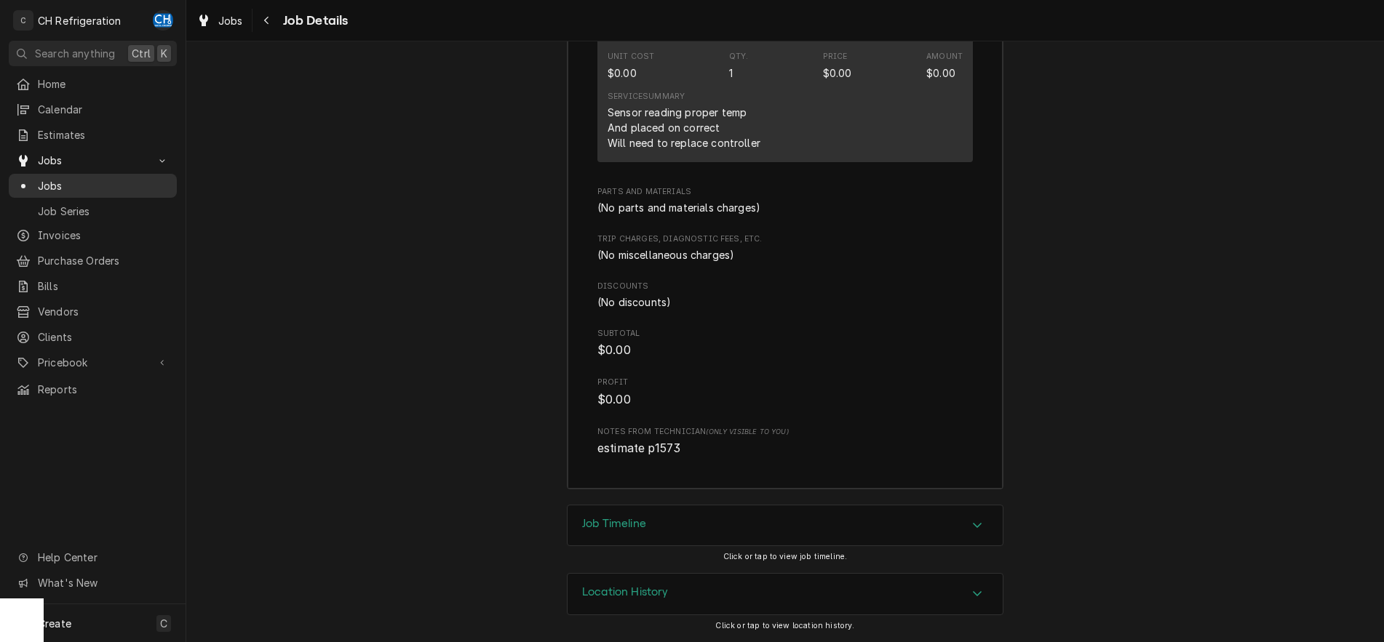
click at [74, 186] on span "Jobs" at bounding box center [104, 185] width 132 height 15
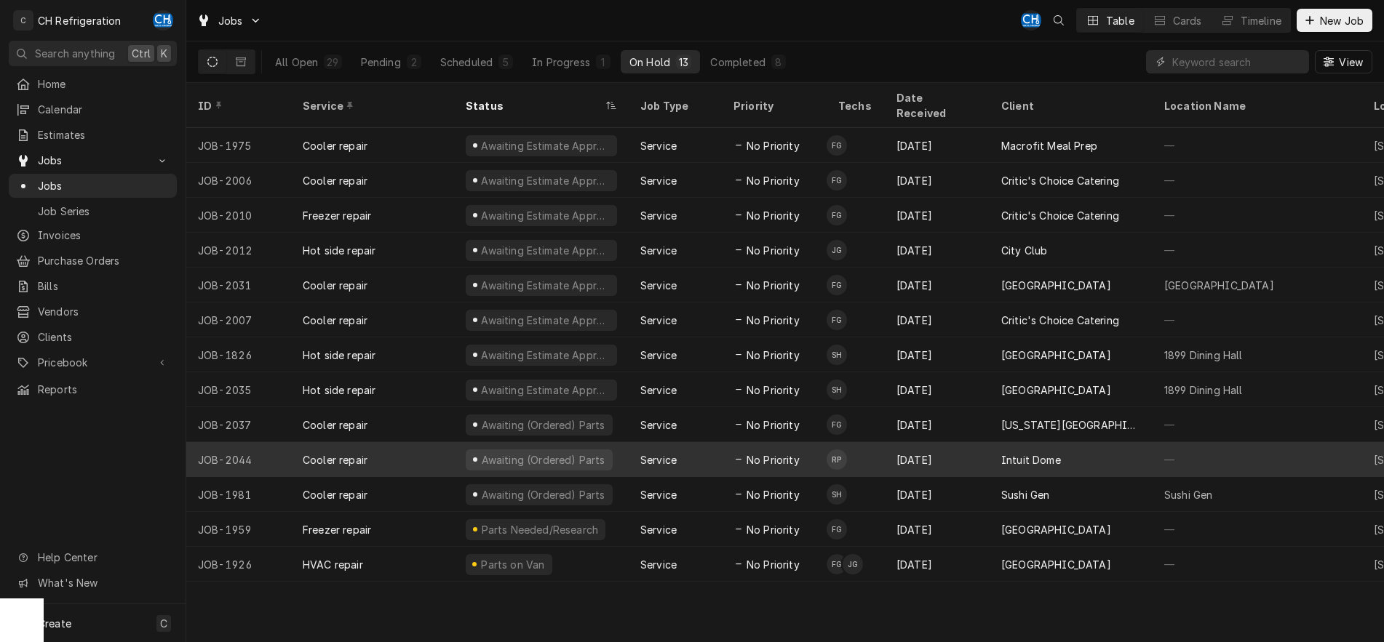
click at [1067, 442] on div "Intuit Dome" at bounding box center [1071, 459] width 163 height 35
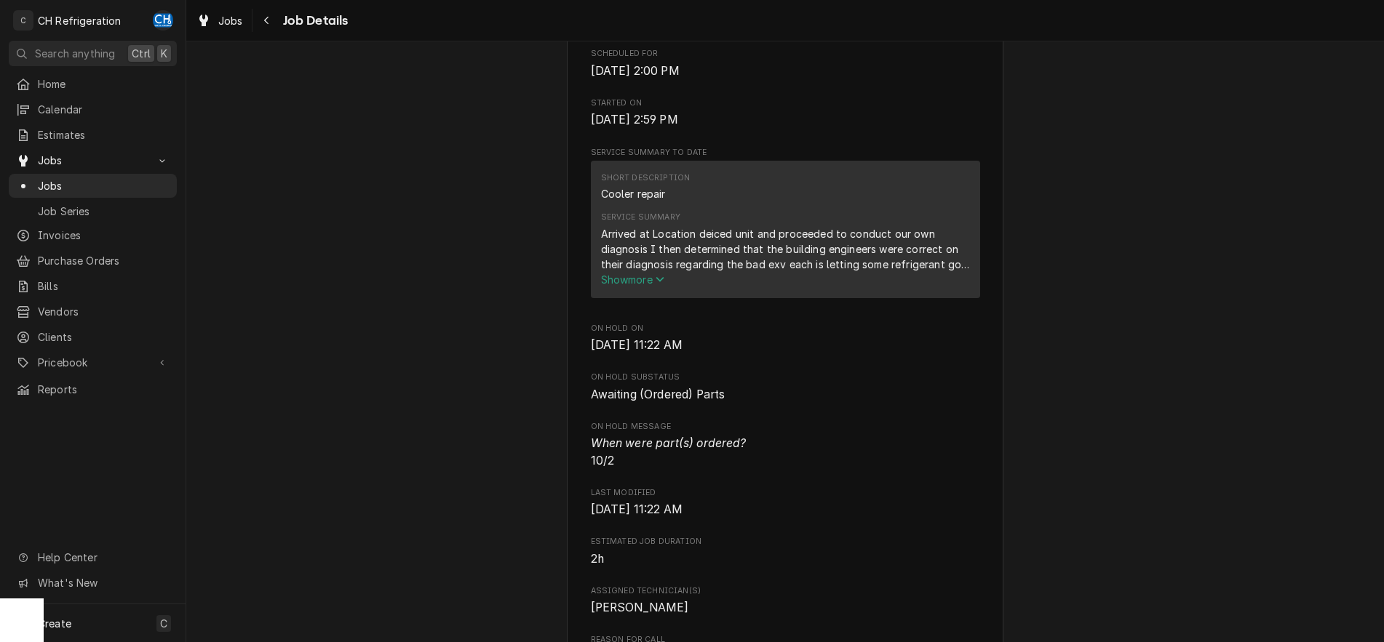
scroll to position [445, 0]
click at [638, 289] on div "Service Summary Arrived at Location deiced unit and proceeded to conduct our ow…" at bounding box center [785, 246] width 369 height 85
click at [635, 284] on button "Show more" at bounding box center [785, 276] width 369 height 15
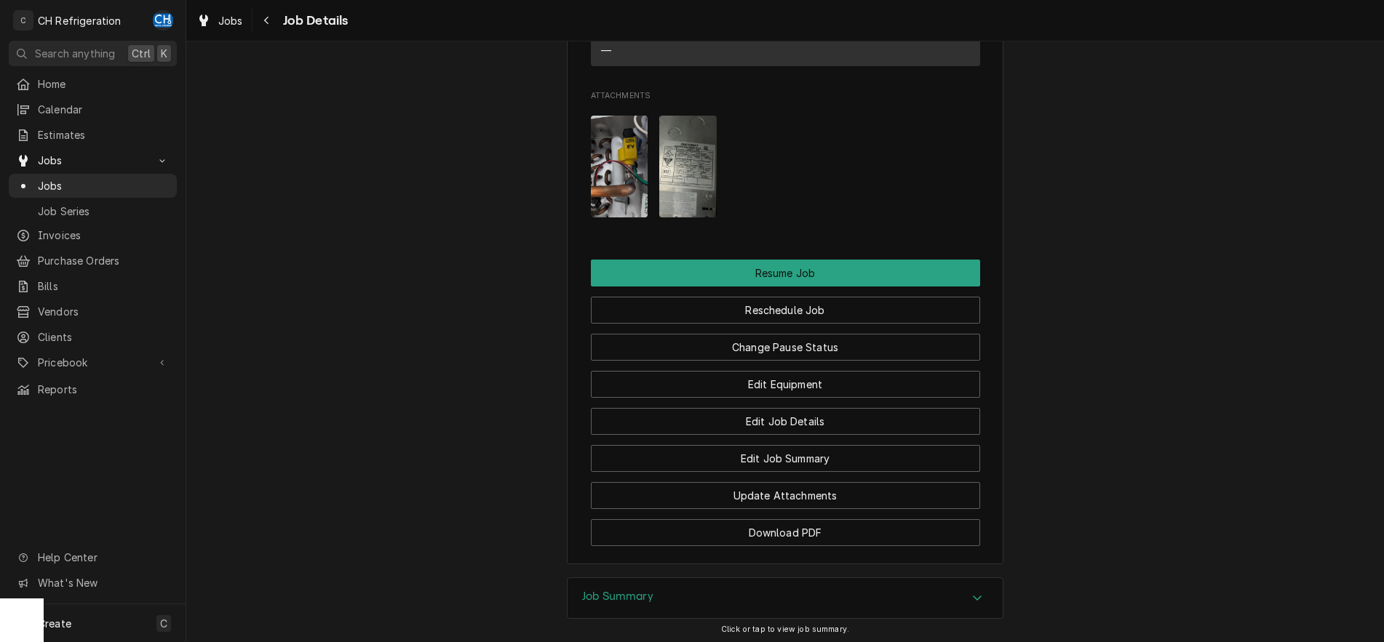
scroll to position [1484, 0]
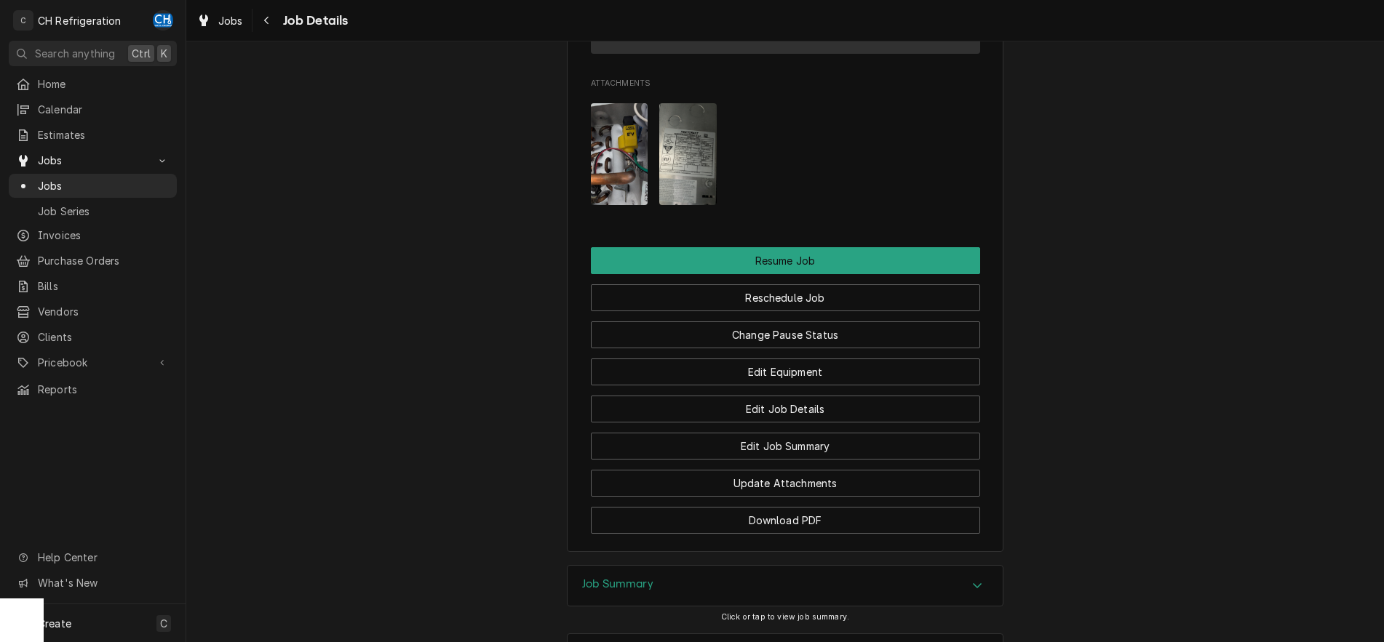
click at [685, 205] on img "Attachments" at bounding box center [687, 154] width 57 height 102
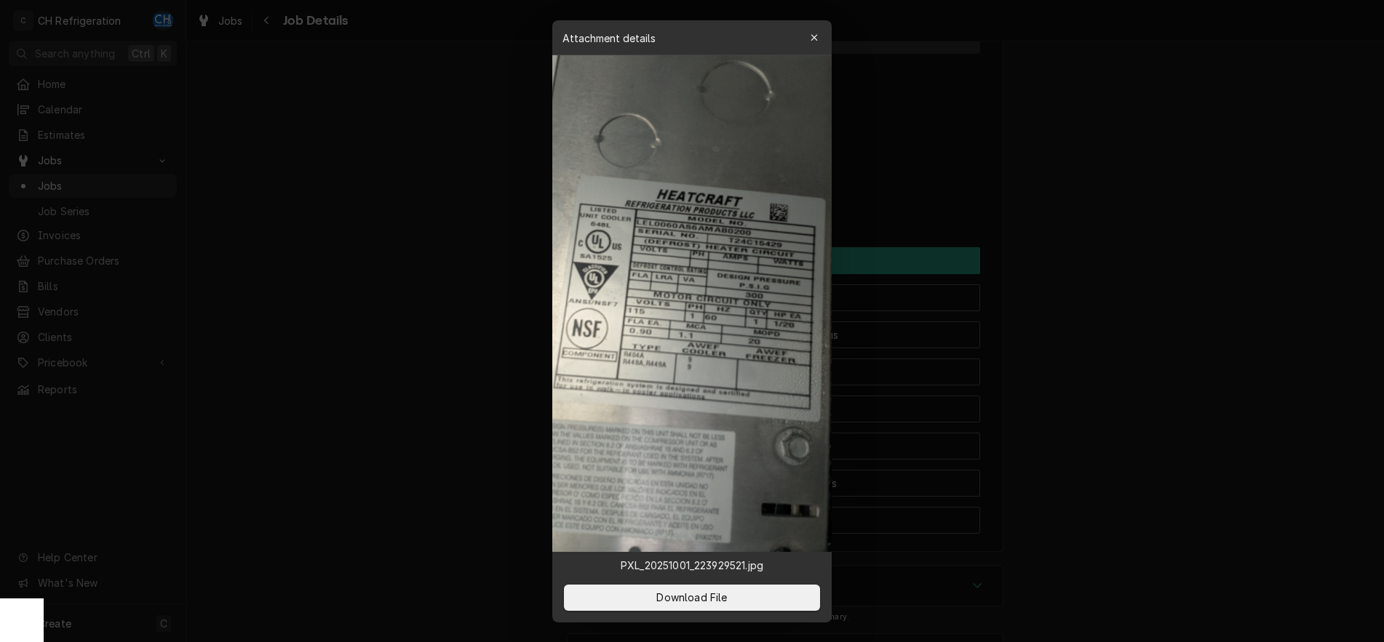
click at [1112, 311] on div at bounding box center [692, 321] width 1384 height 642
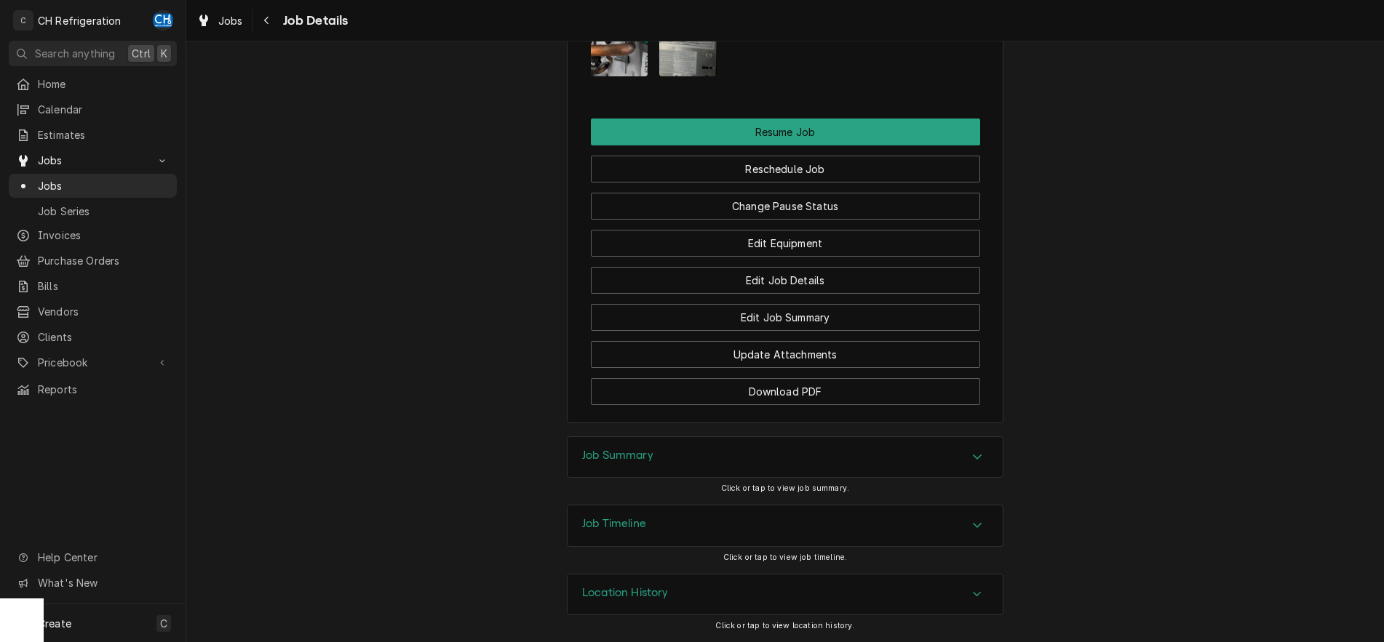
drag, startPoint x: 734, startPoint y: 453, endPoint x: 973, endPoint y: 458, distance: 239.4
click at [736, 453] on div "Job Summary" at bounding box center [785, 457] width 435 height 41
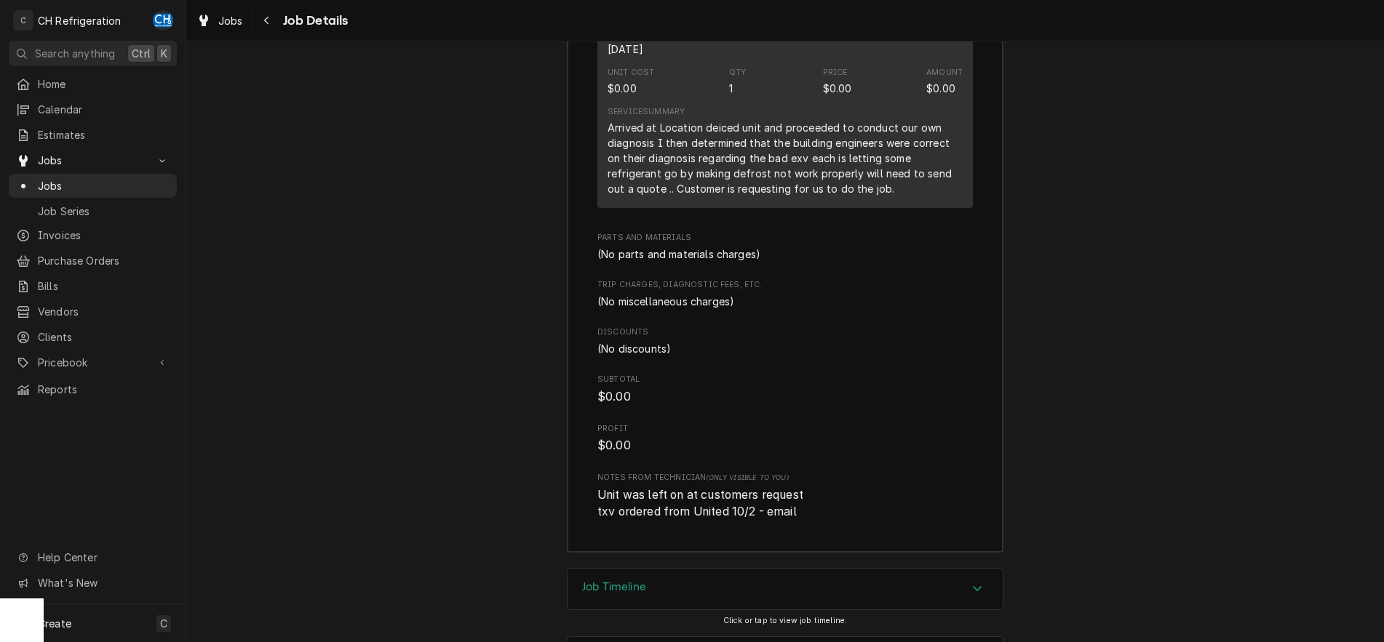
scroll to position [2373, 0]
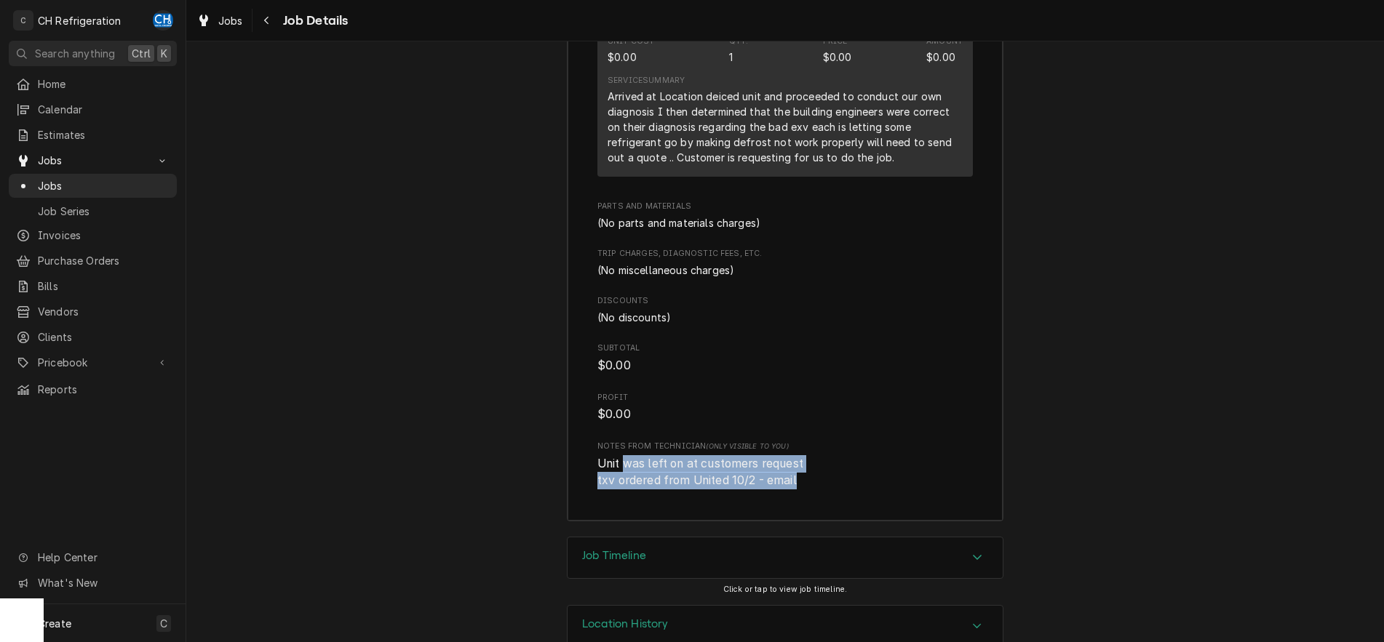
drag, startPoint x: 624, startPoint y: 482, endPoint x: 805, endPoint y: 491, distance: 181.4
click at [803, 490] on span "Unit was left on at customers request txv ordered from United 10/2 - email" at bounding box center [784, 472] width 375 height 34
click at [805, 490] on span "Unit was left on at customers request txv ordered from United 10/2 - email" at bounding box center [784, 472] width 375 height 34
drag, startPoint x: 661, startPoint y: 482, endPoint x: 806, endPoint y: 494, distance: 145.3
click at [806, 490] on span "Unit was left on at customers request txv ordered from United 10/2 - email" at bounding box center [784, 472] width 375 height 34
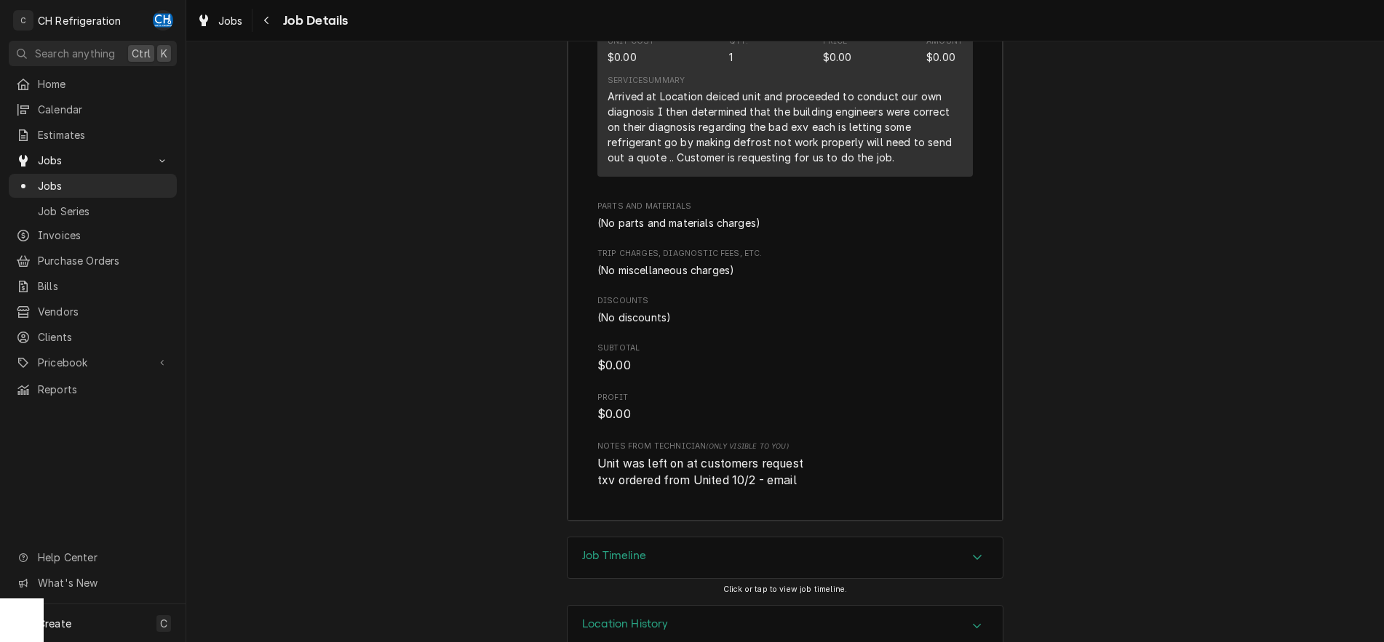
click at [806, 490] on span "Unit was left on at customers request txv ordered from United 10/2 - email" at bounding box center [784, 472] width 375 height 34
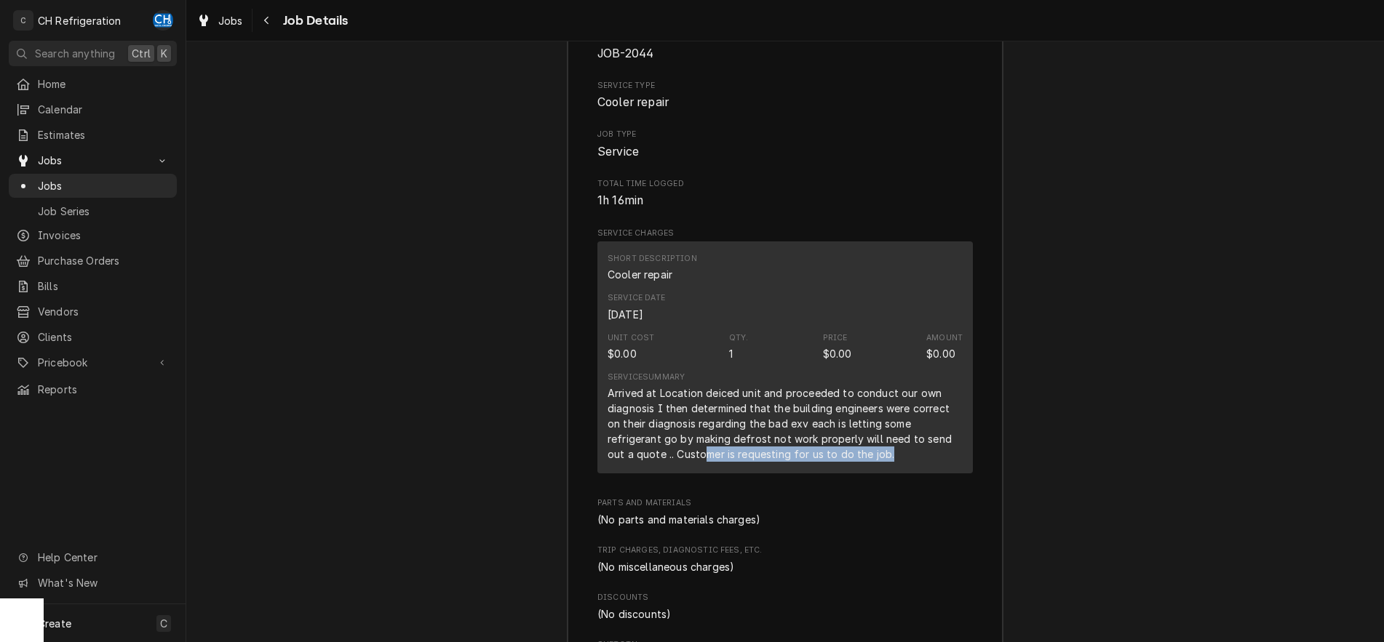
drag, startPoint x: 704, startPoint y: 473, endPoint x: 891, endPoint y: 480, distance: 187.9
click at [891, 467] on div "Service Summary Arrived at Location deiced unit and proceeded to conduct our ow…" at bounding box center [785, 417] width 355 height 100
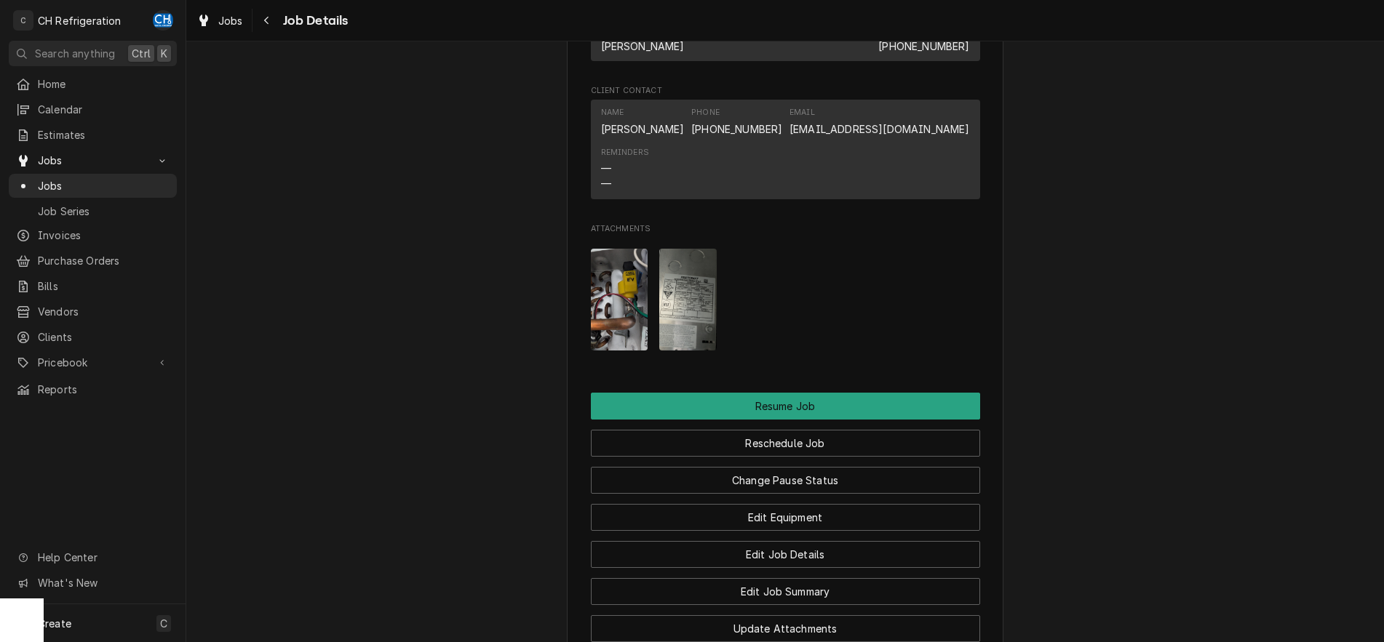
scroll to position [1185, 0]
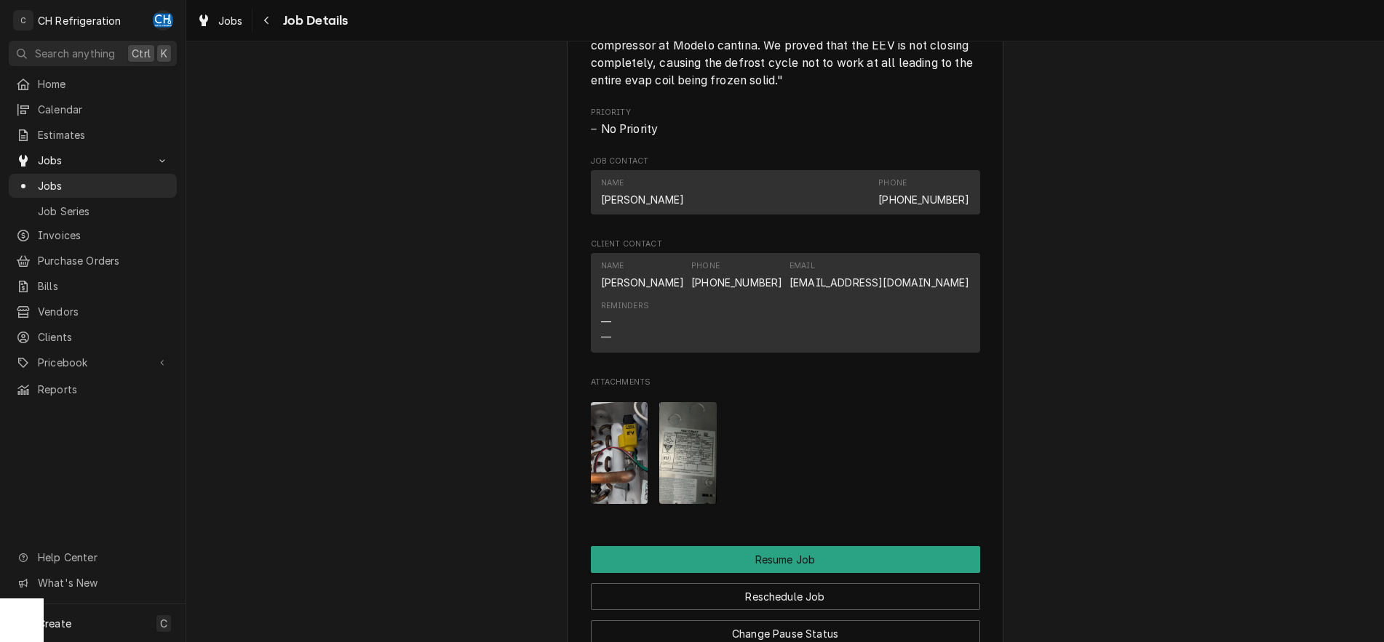
click at [677, 490] on img "Attachments" at bounding box center [687, 453] width 57 height 102
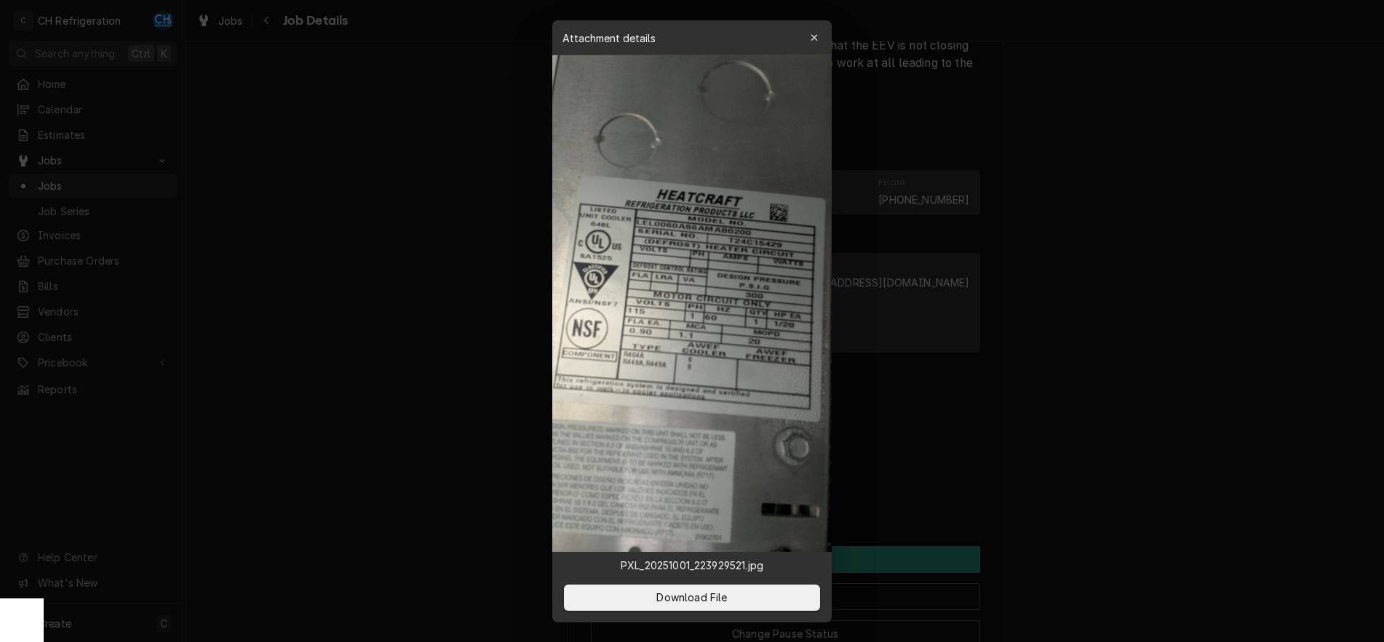
drag, startPoint x: 1162, startPoint y: 439, endPoint x: 1111, endPoint y: 419, distance: 54.6
click at [1164, 439] on div at bounding box center [692, 321] width 1384 height 642
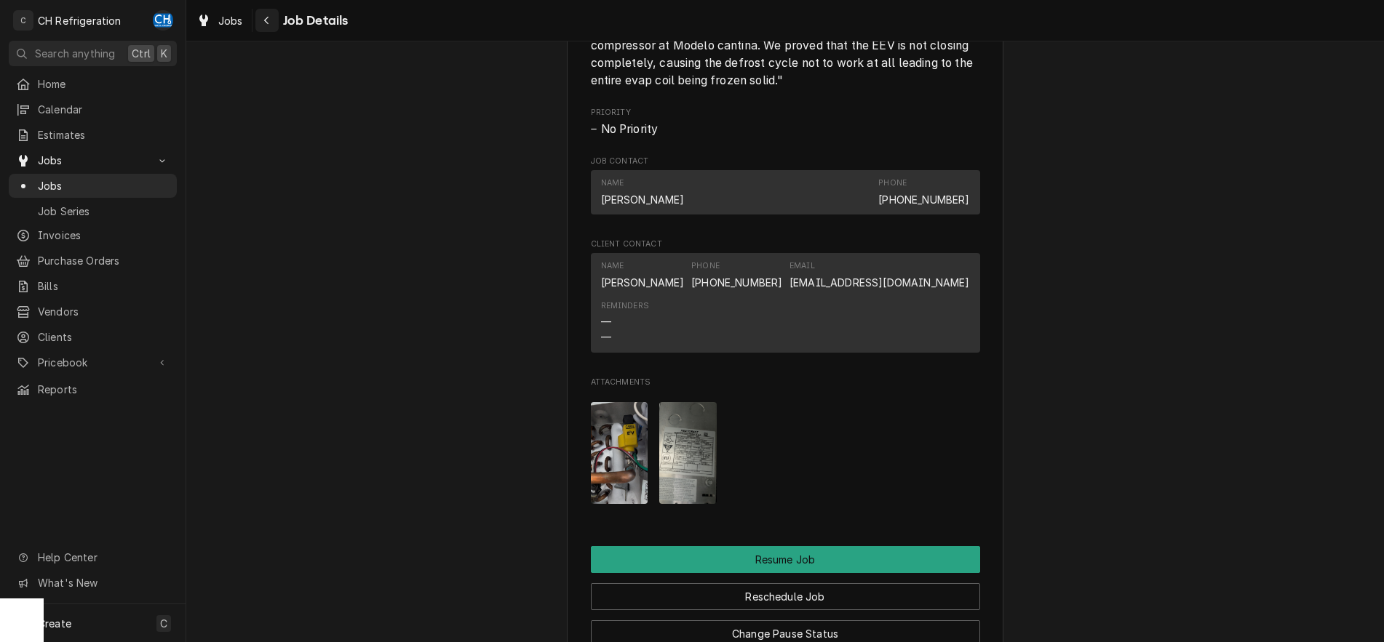
click at [269, 28] on button "Navigate back" at bounding box center [266, 20] width 23 height 23
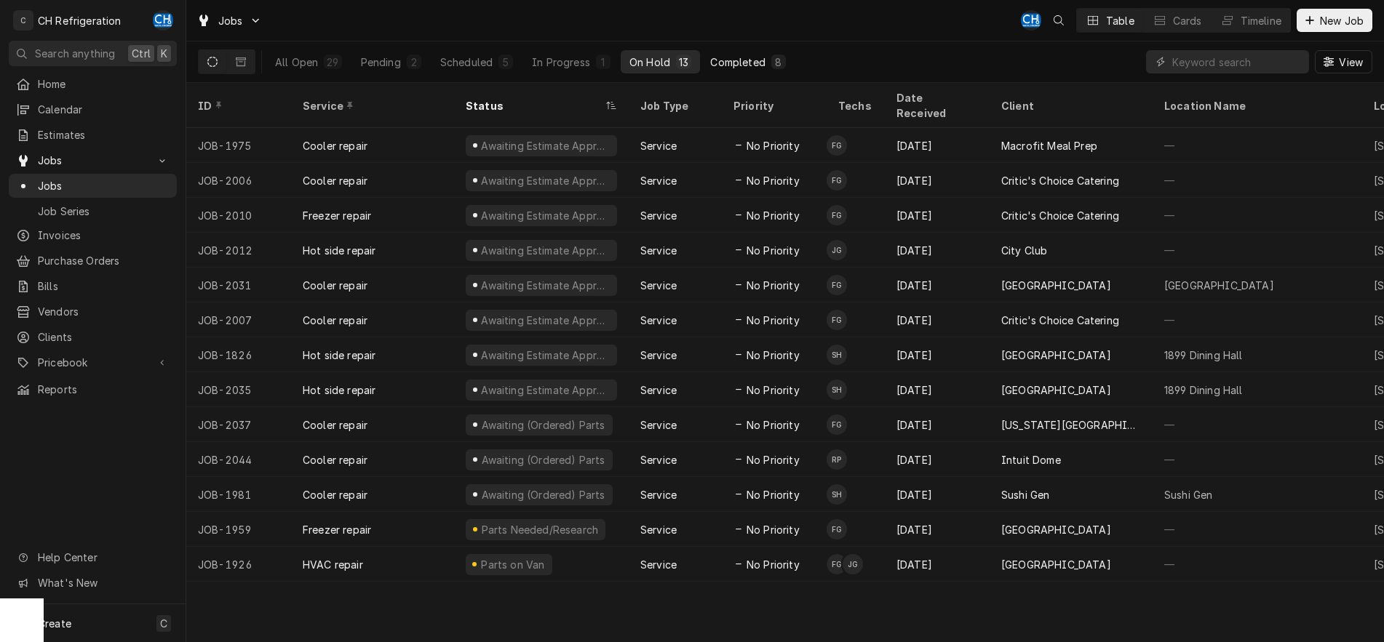
click at [752, 60] on div "Completed" at bounding box center [737, 62] width 55 height 15
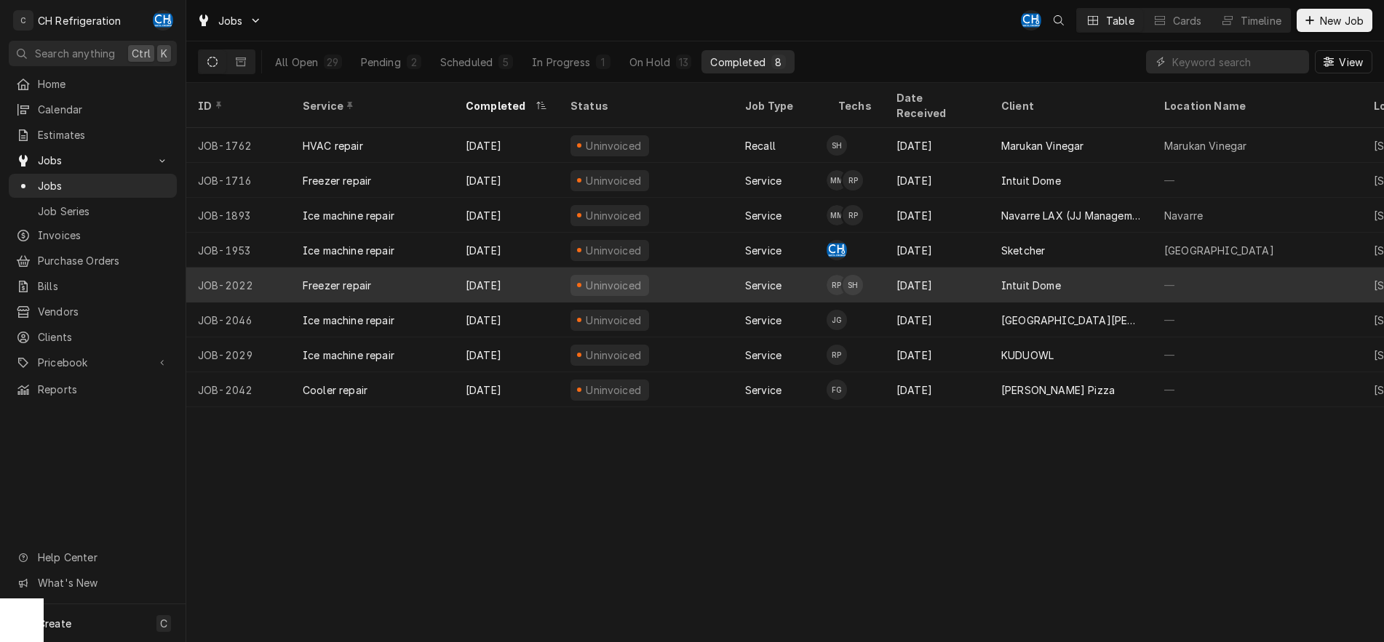
click at [1043, 278] on div "Intuit Dome" at bounding box center [1031, 285] width 60 height 15
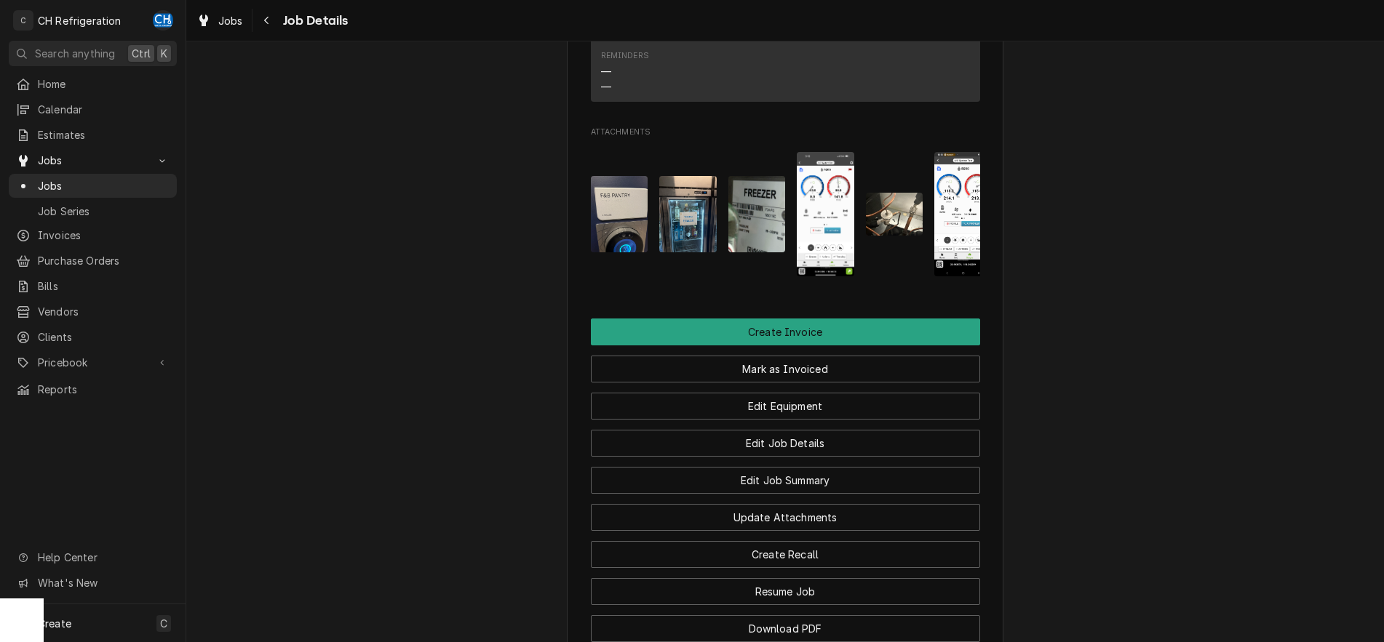
scroll to position [1039, 0]
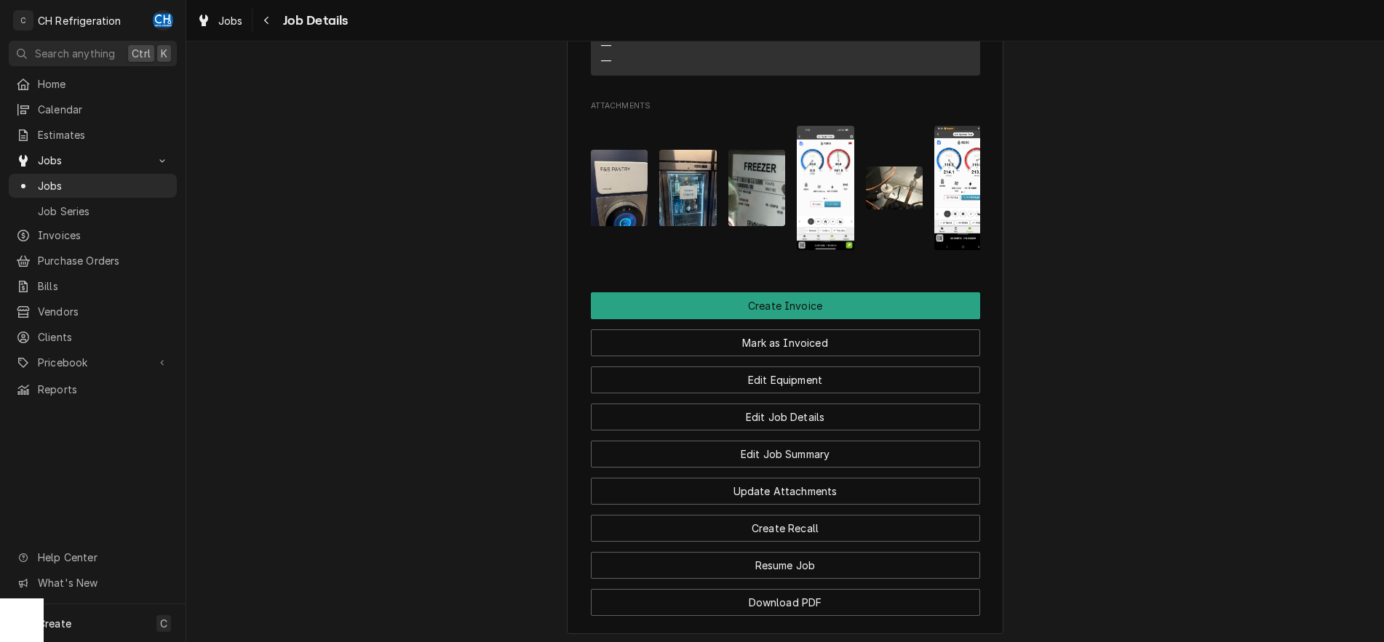
click at [759, 220] on img "Attachments" at bounding box center [756, 188] width 57 height 76
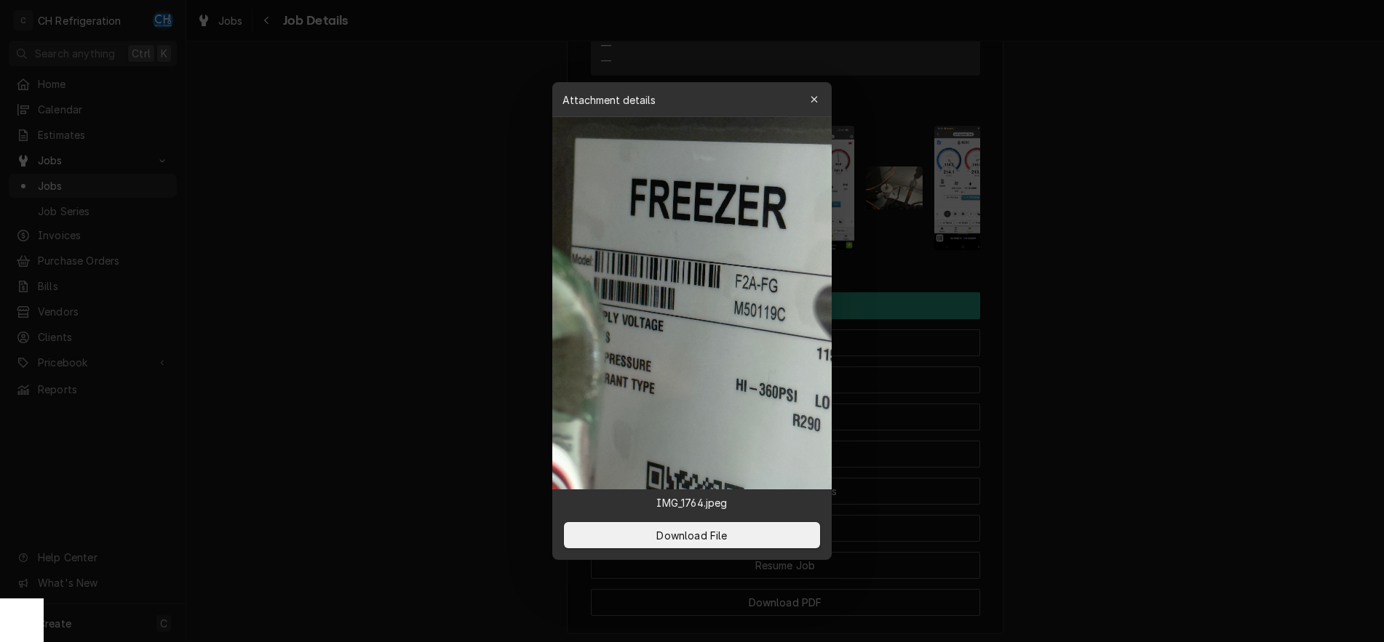
click at [1151, 243] on div at bounding box center [692, 321] width 1384 height 642
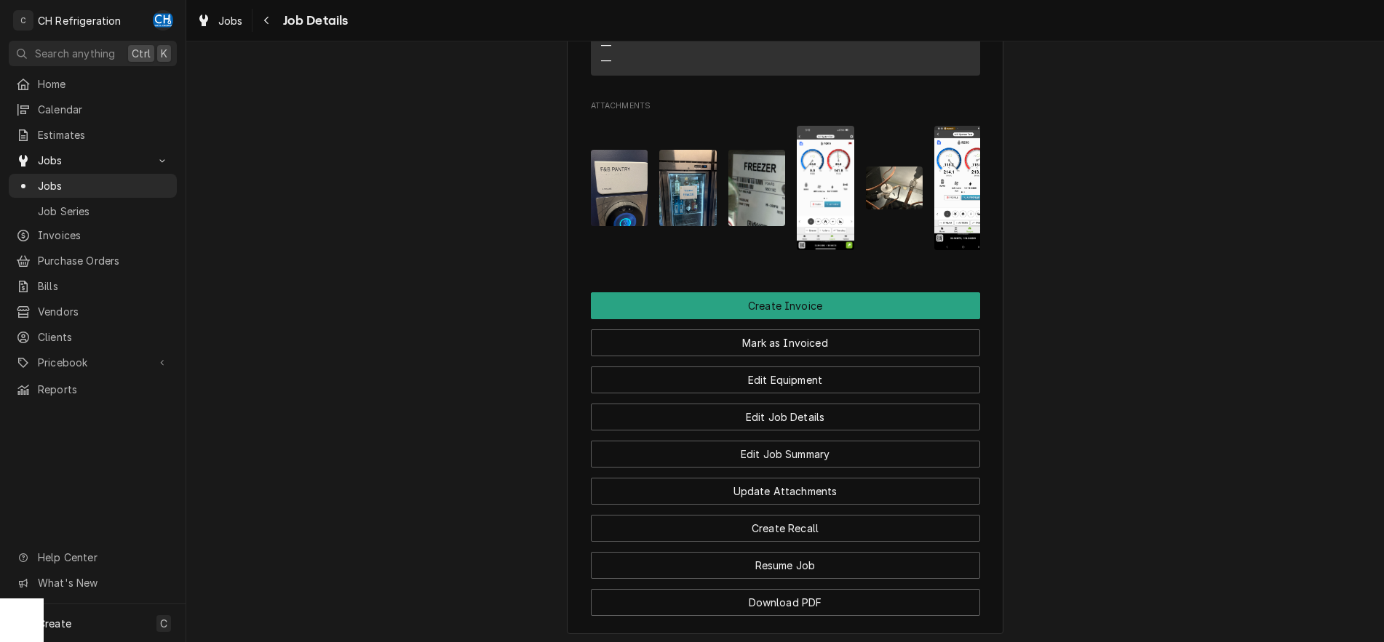
scroll to position [1267, 0]
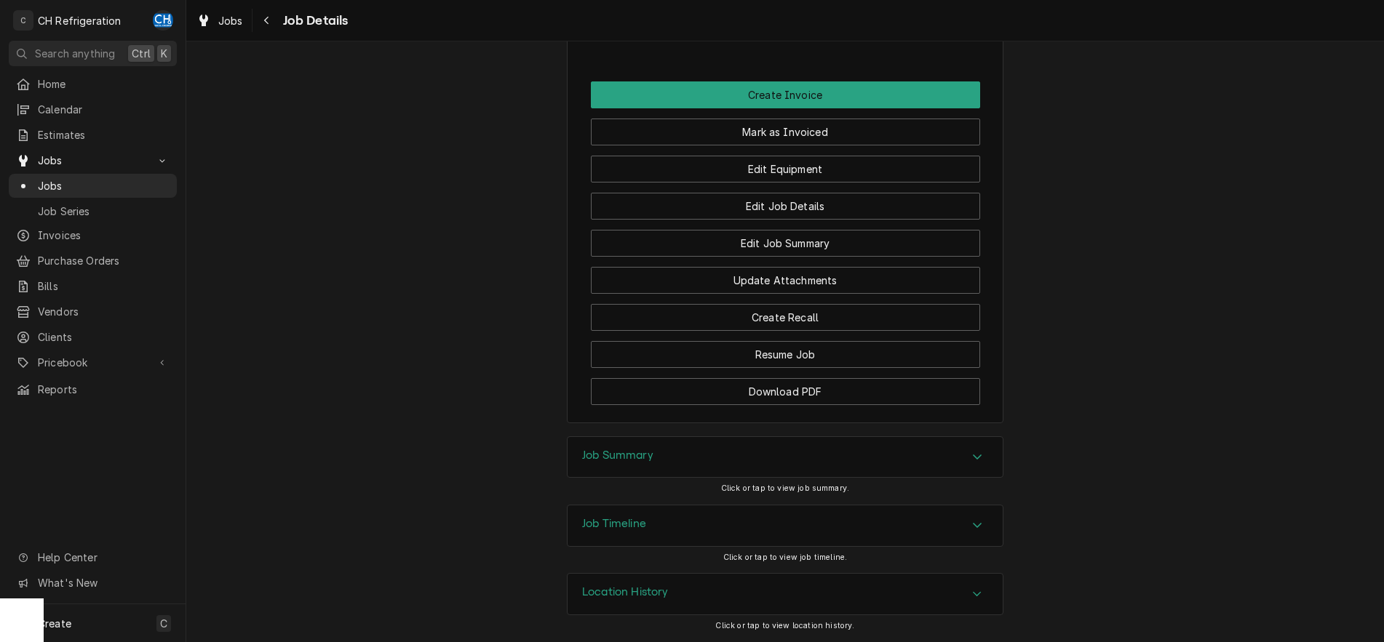
click at [886, 445] on div "Job Summary" at bounding box center [785, 457] width 435 height 41
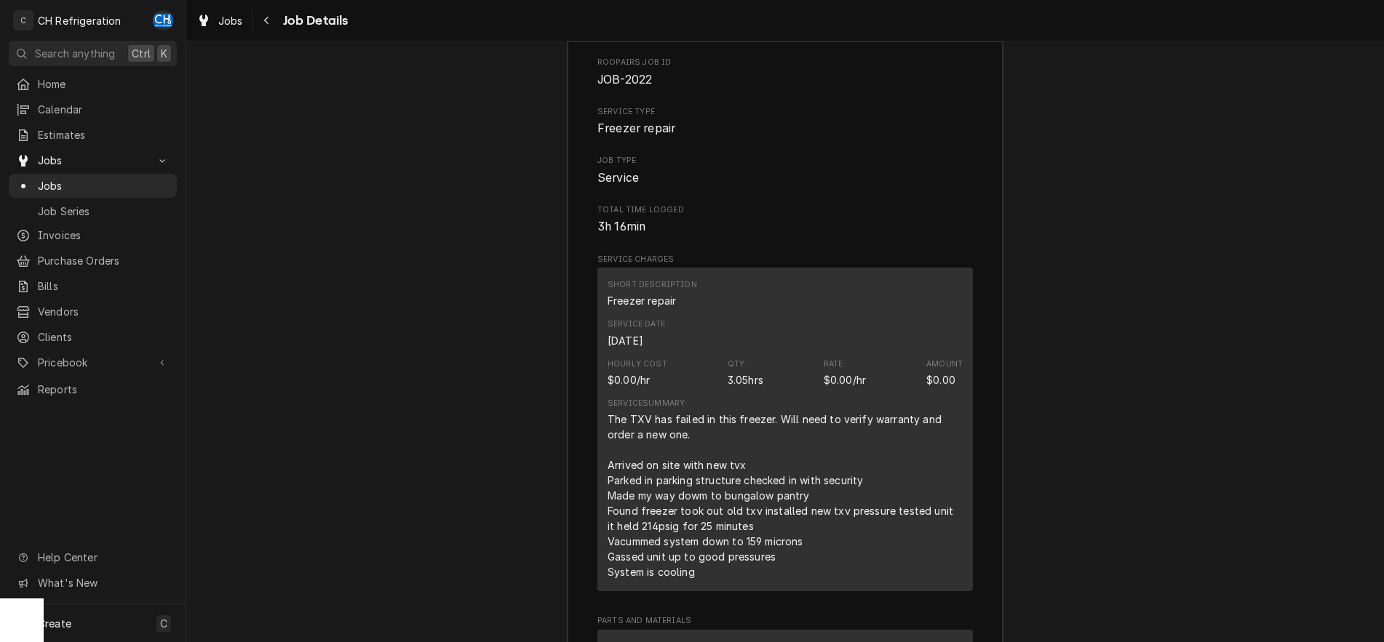
scroll to position [1639, 0]
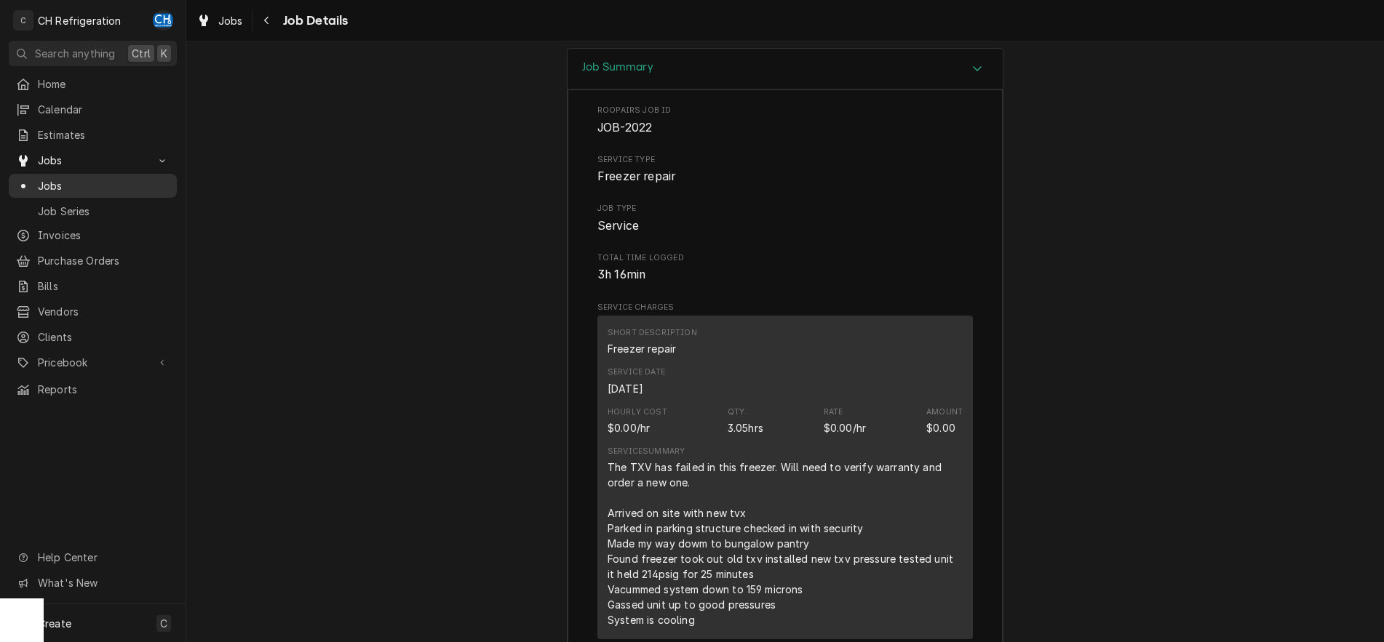
click at [65, 186] on span "Jobs" at bounding box center [104, 185] width 132 height 15
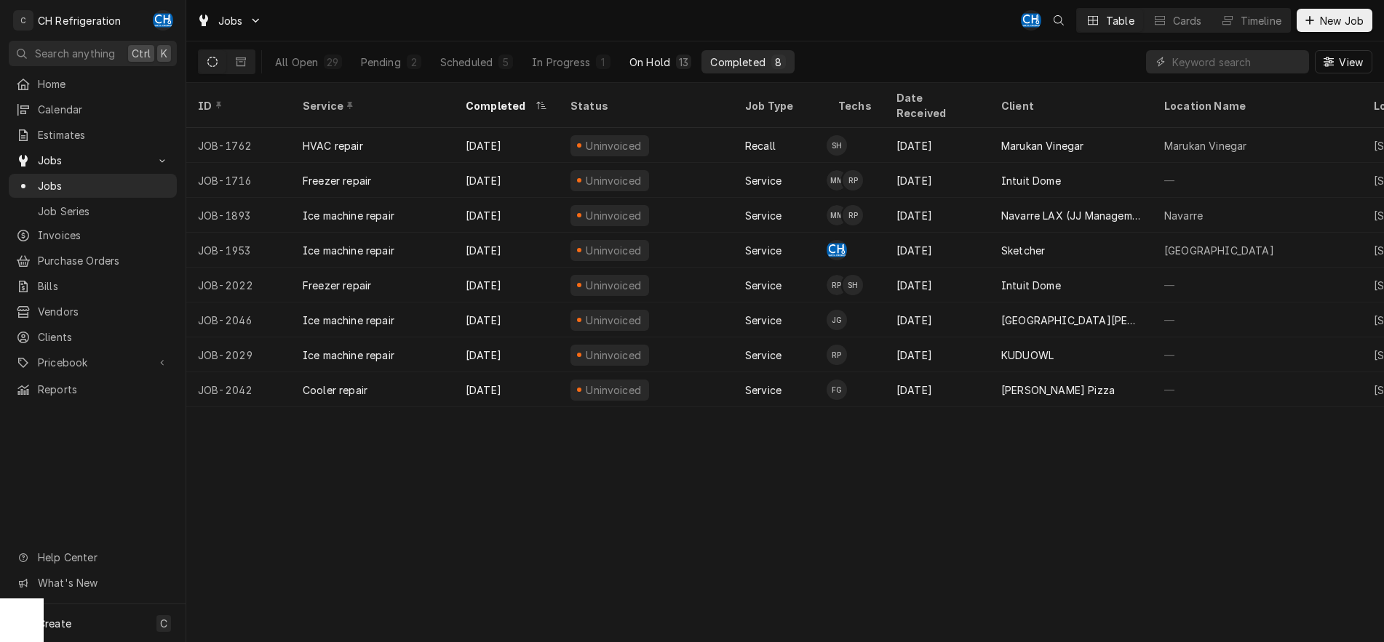
click at [645, 69] on button "On Hold 13" at bounding box center [660, 61] width 79 height 23
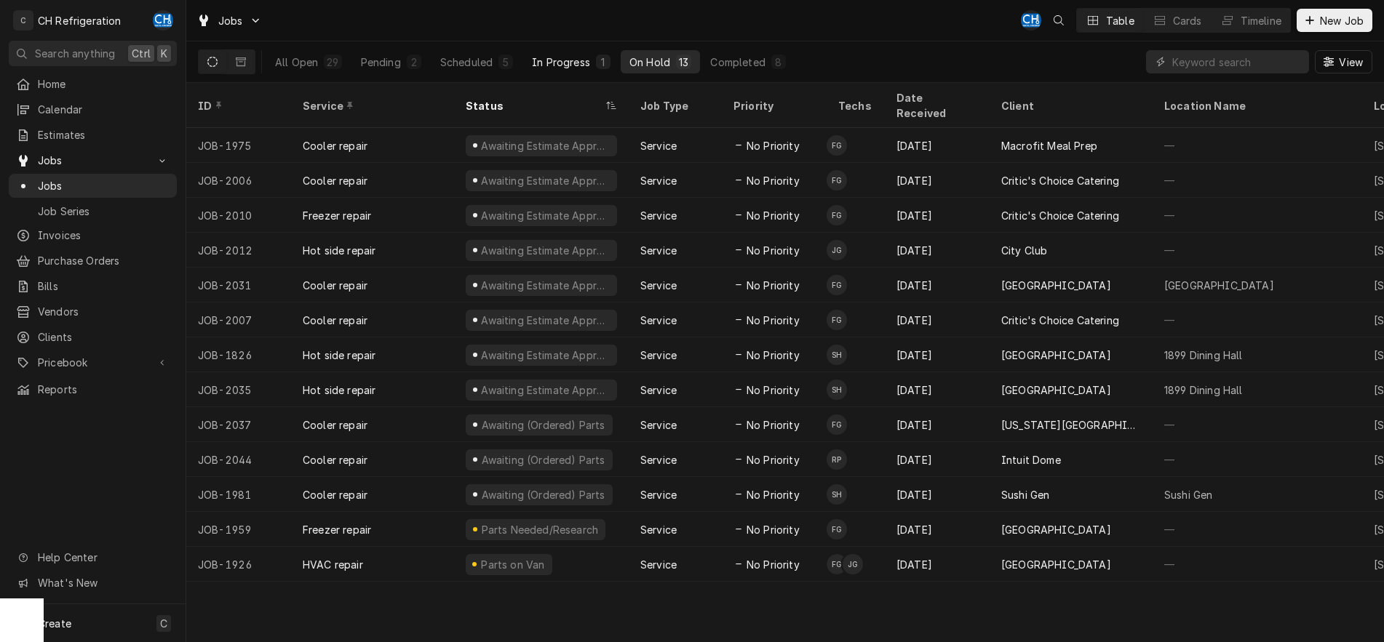
click at [588, 63] on div "In Progress" at bounding box center [561, 62] width 58 height 15
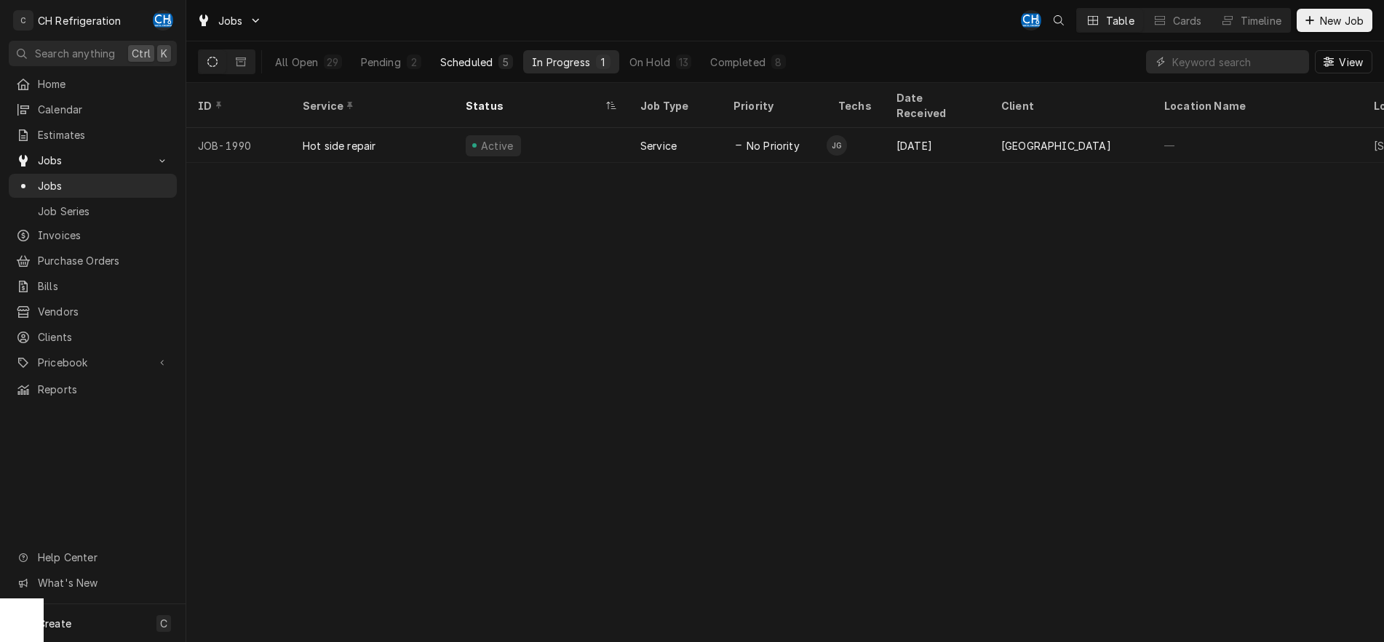
click at [467, 58] on div "Scheduled" at bounding box center [466, 62] width 52 height 15
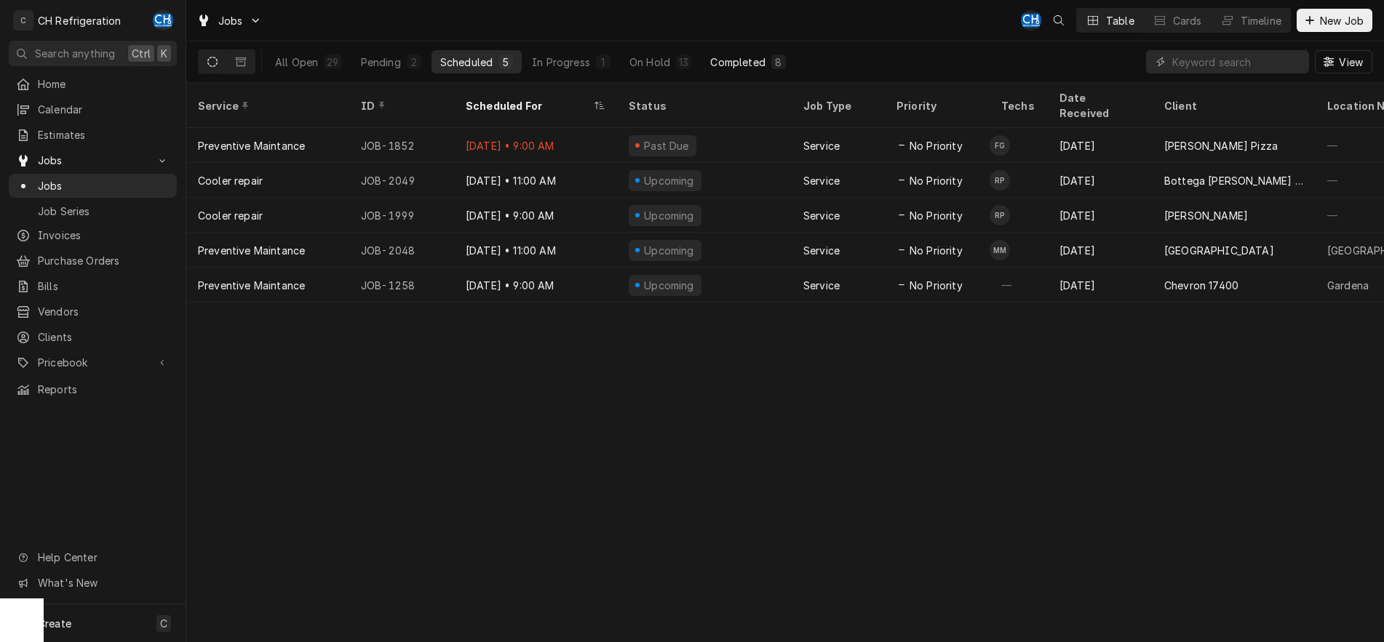
click at [715, 55] on div "Completed" at bounding box center [737, 62] width 55 height 15
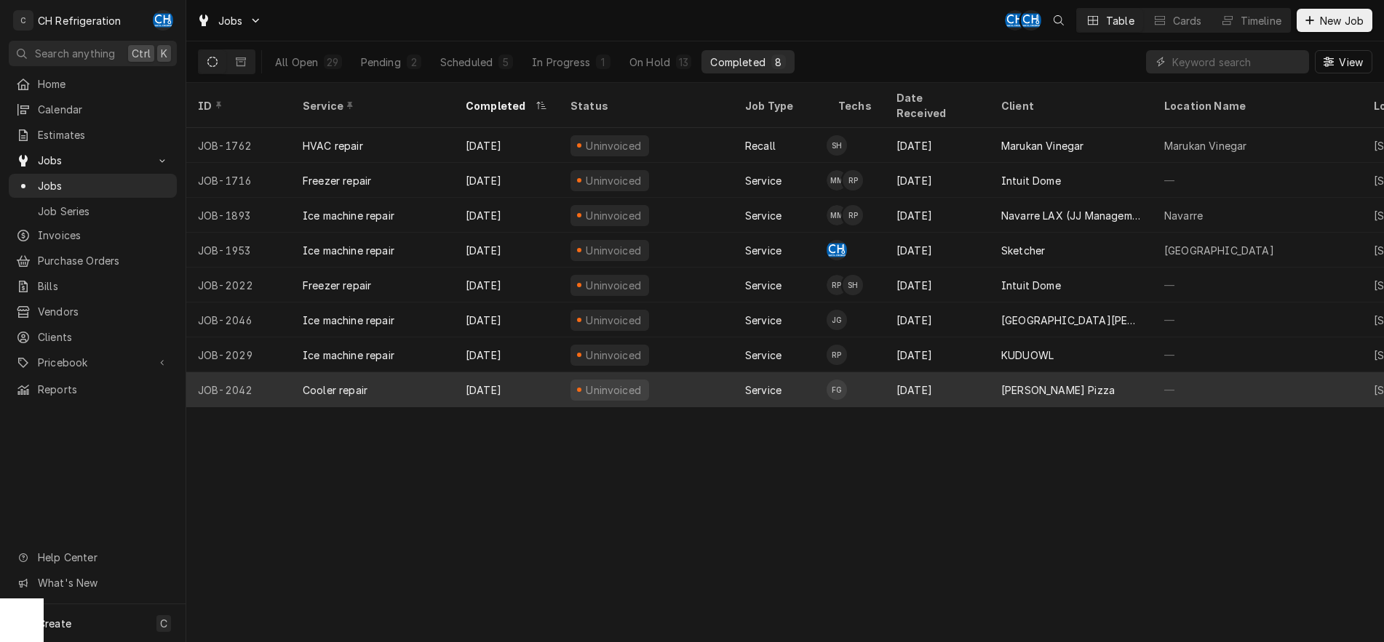
click at [1061, 380] on div "[PERSON_NAME] Pizza" at bounding box center [1071, 390] width 163 height 35
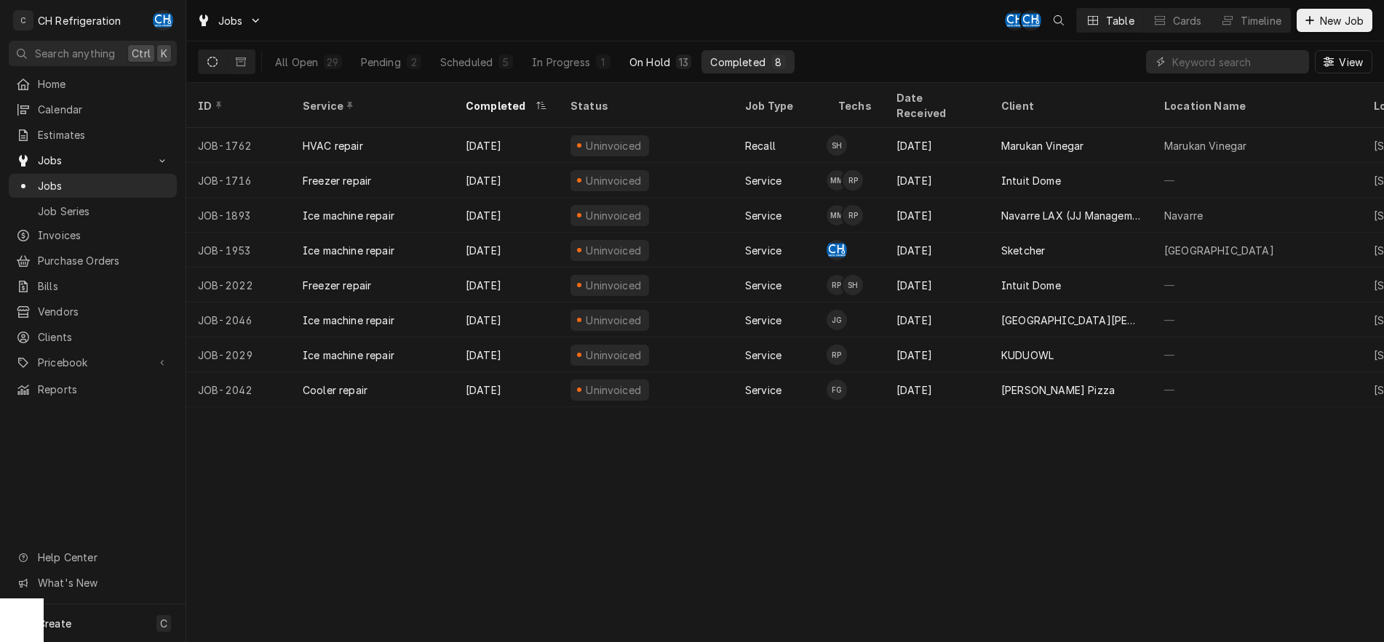
click at [680, 56] on div "13" at bounding box center [683, 62] width 9 height 15
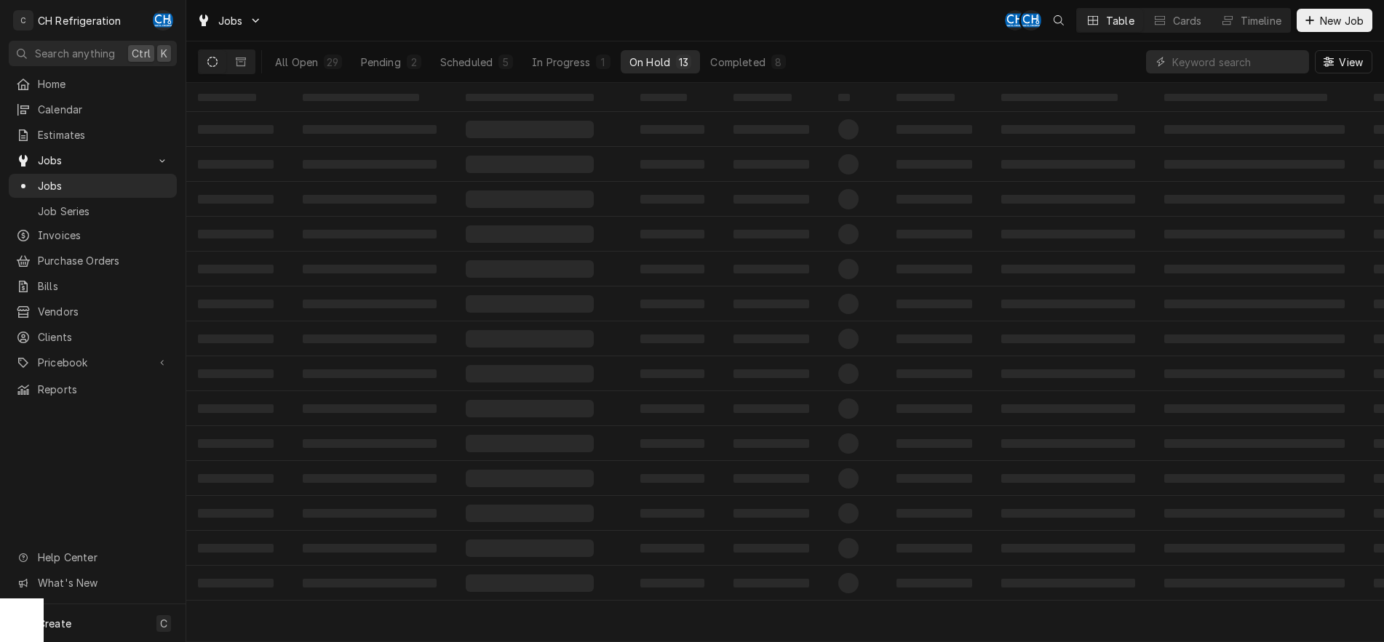
click at [581, 47] on div "All Open 29 Pending 2 Scheduled 5 In Progress 1 On Hold 13 Completed 8" at bounding box center [530, 61] width 528 height 41
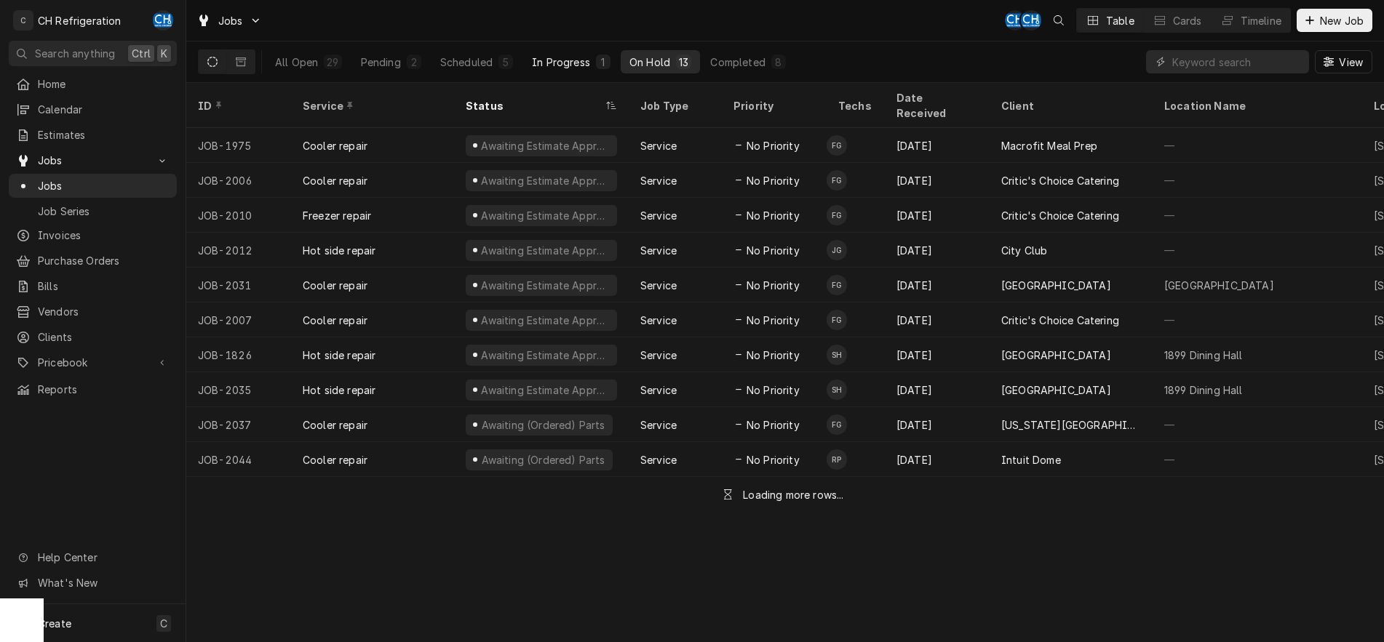
click at [578, 60] on div "In Progress" at bounding box center [561, 62] width 58 height 15
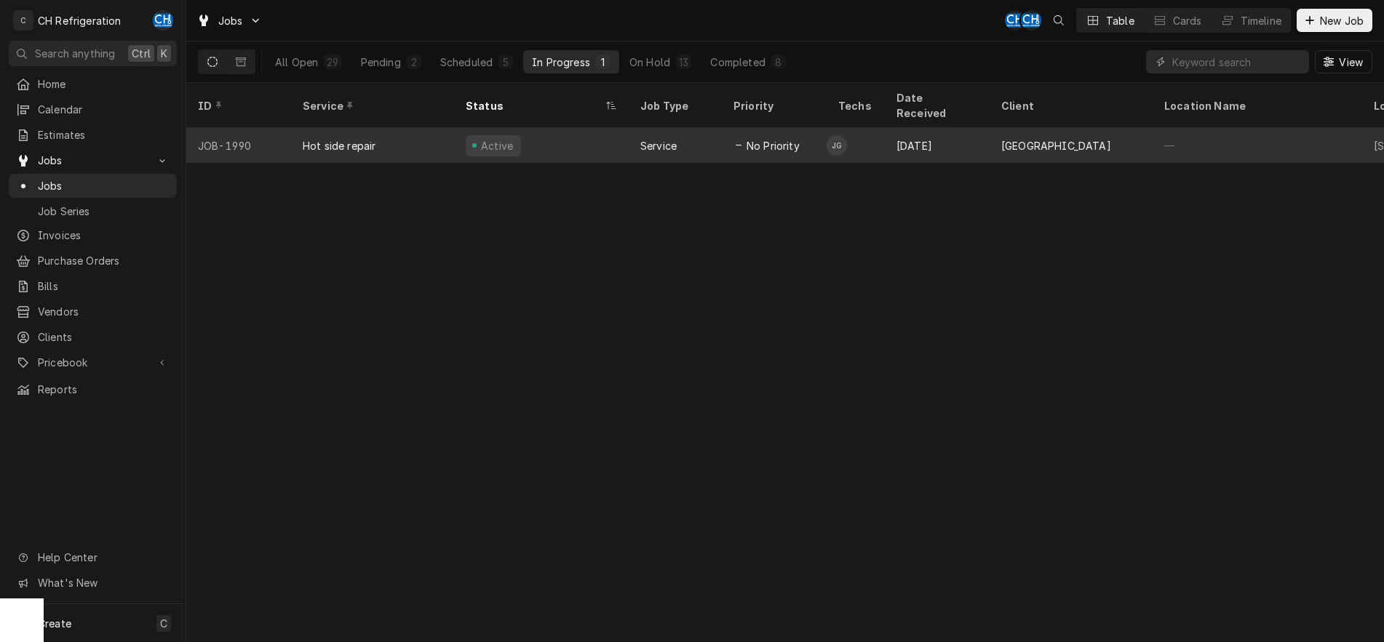
click at [649, 138] on div "Service" at bounding box center [658, 145] width 36 height 15
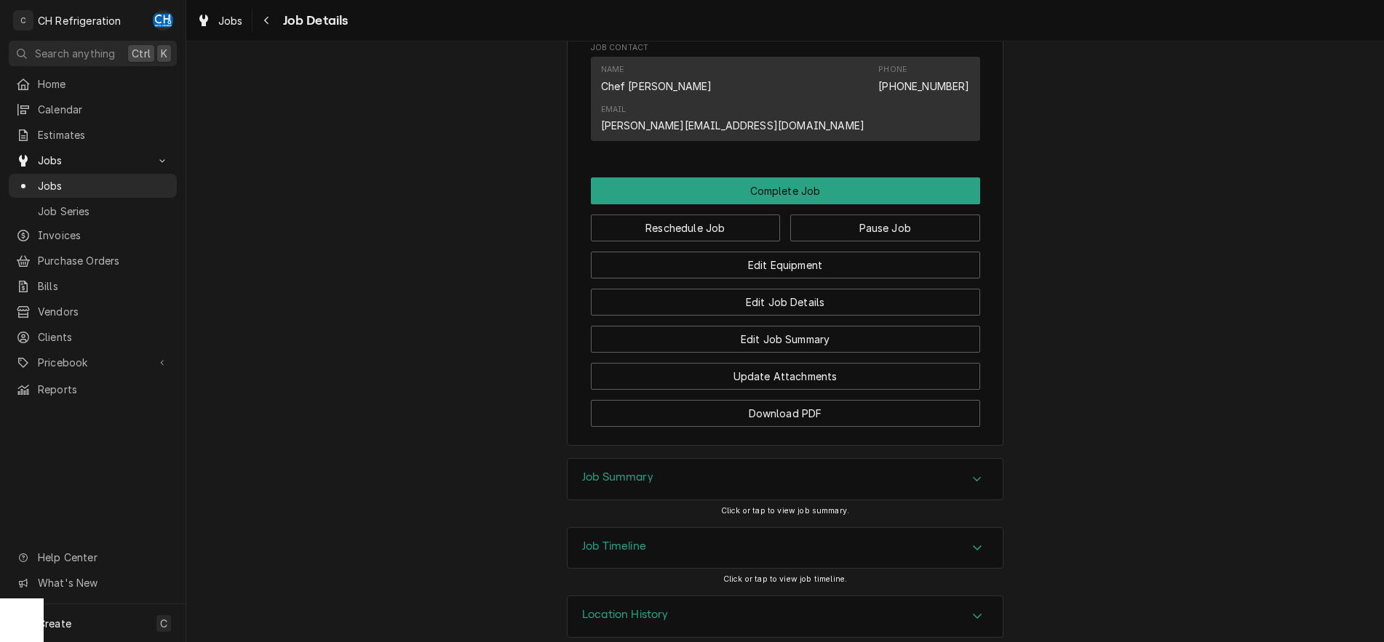
click at [677, 459] on div "Job Summary" at bounding box center [785, 479] width 435 height 41
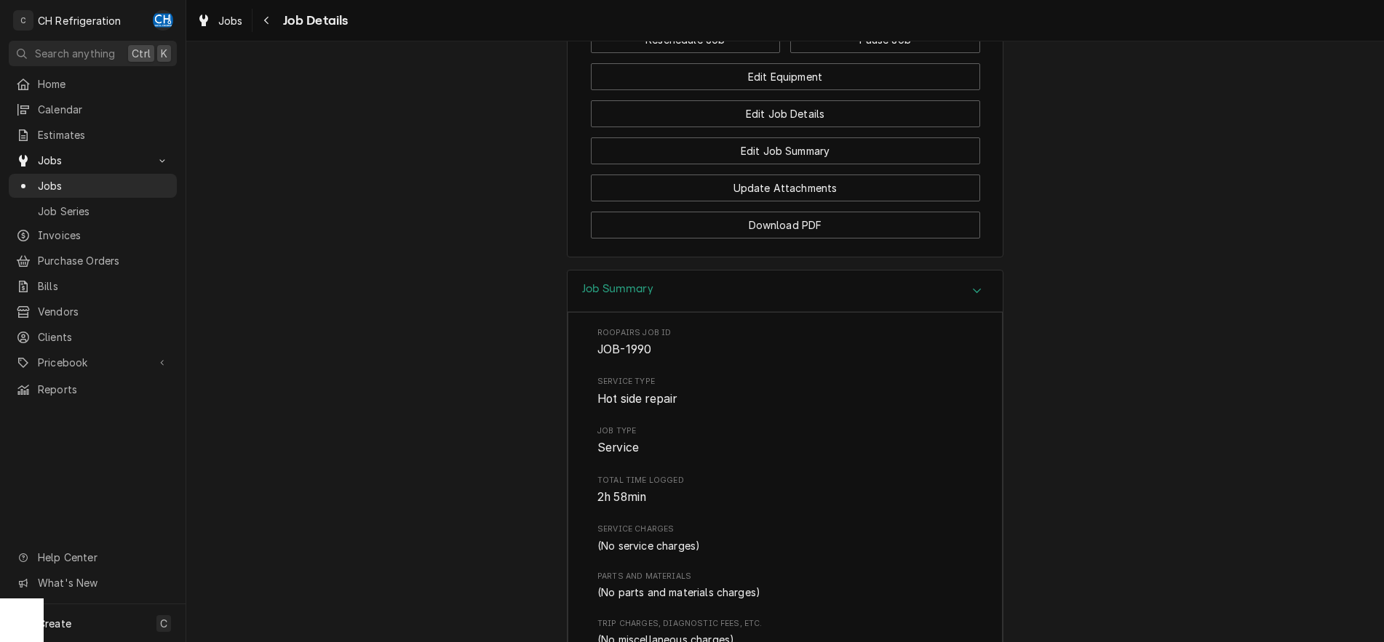
scroll to position [1072, 0]
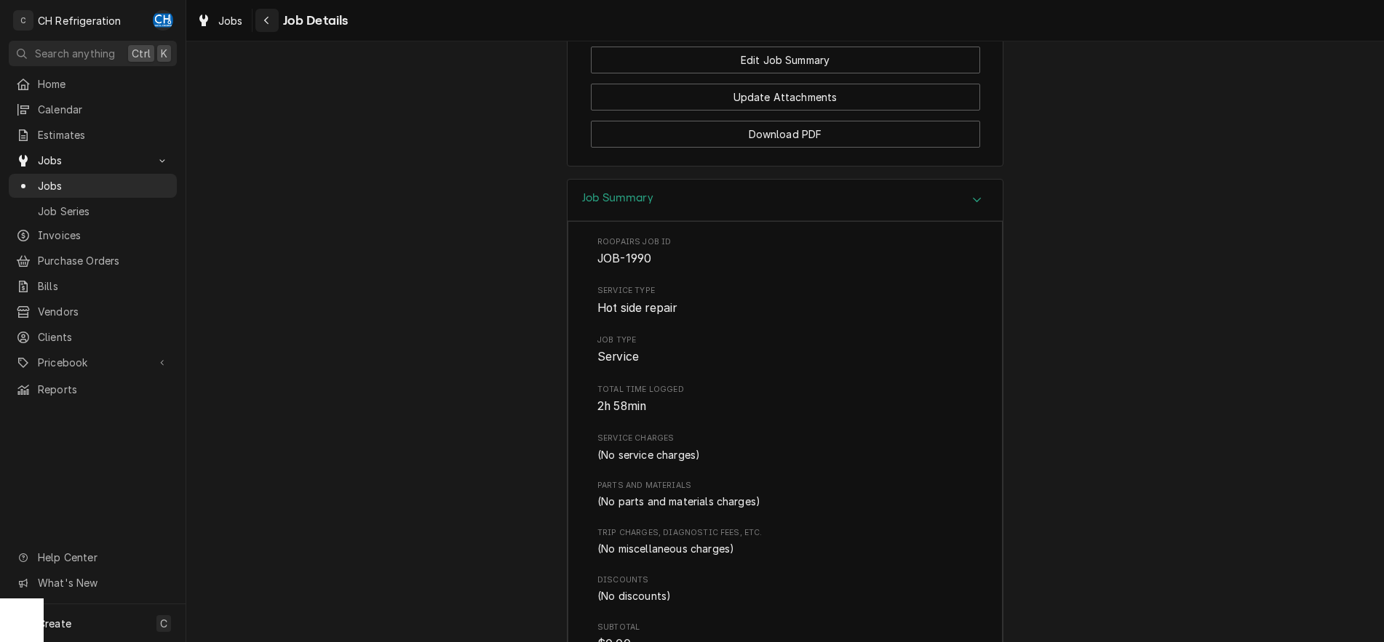
click at [256, 20] on button "Navigate back" at bounding box center [266, 20] width 23 height 23
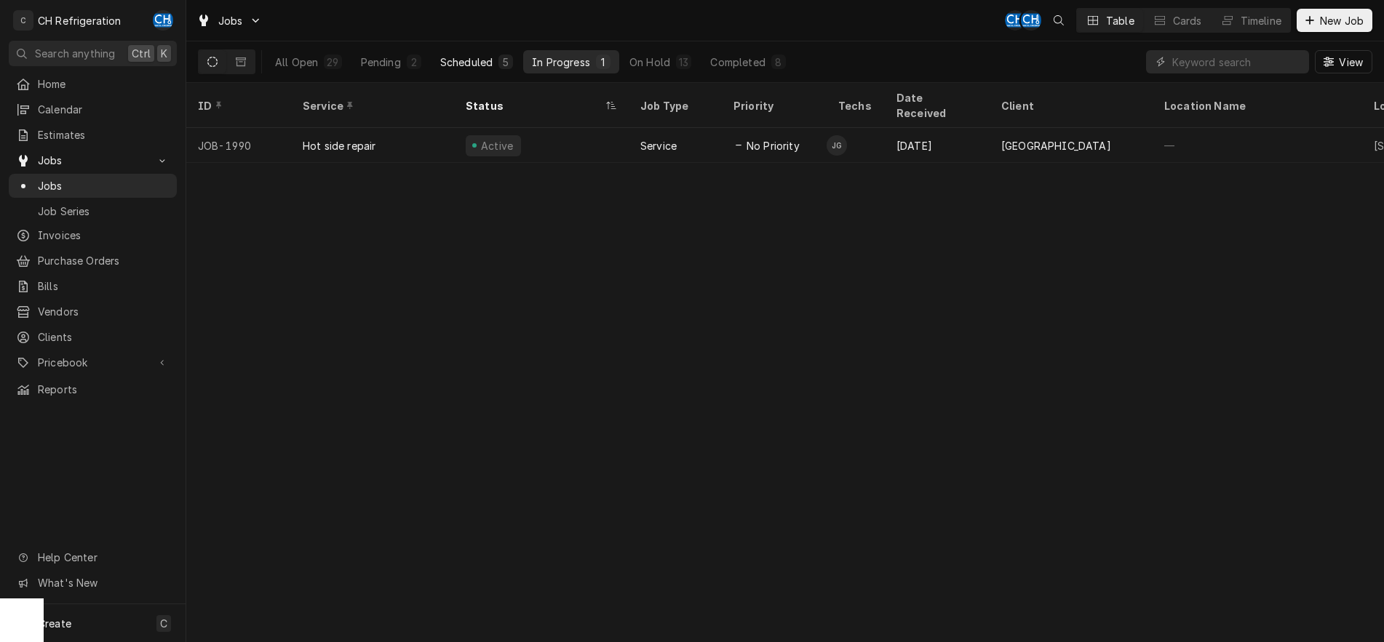
click at [500, 57] on div "5" at bounding box center [505, 62] width 15 height 15
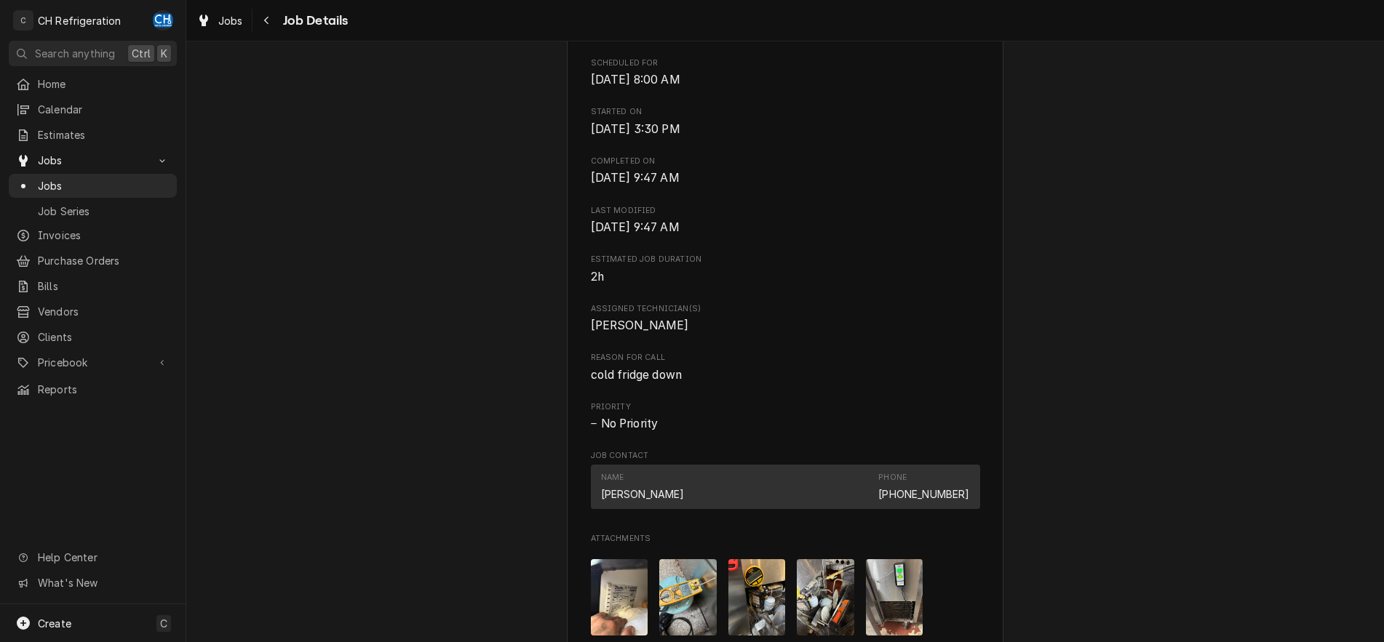
scroll to position [445, 0]
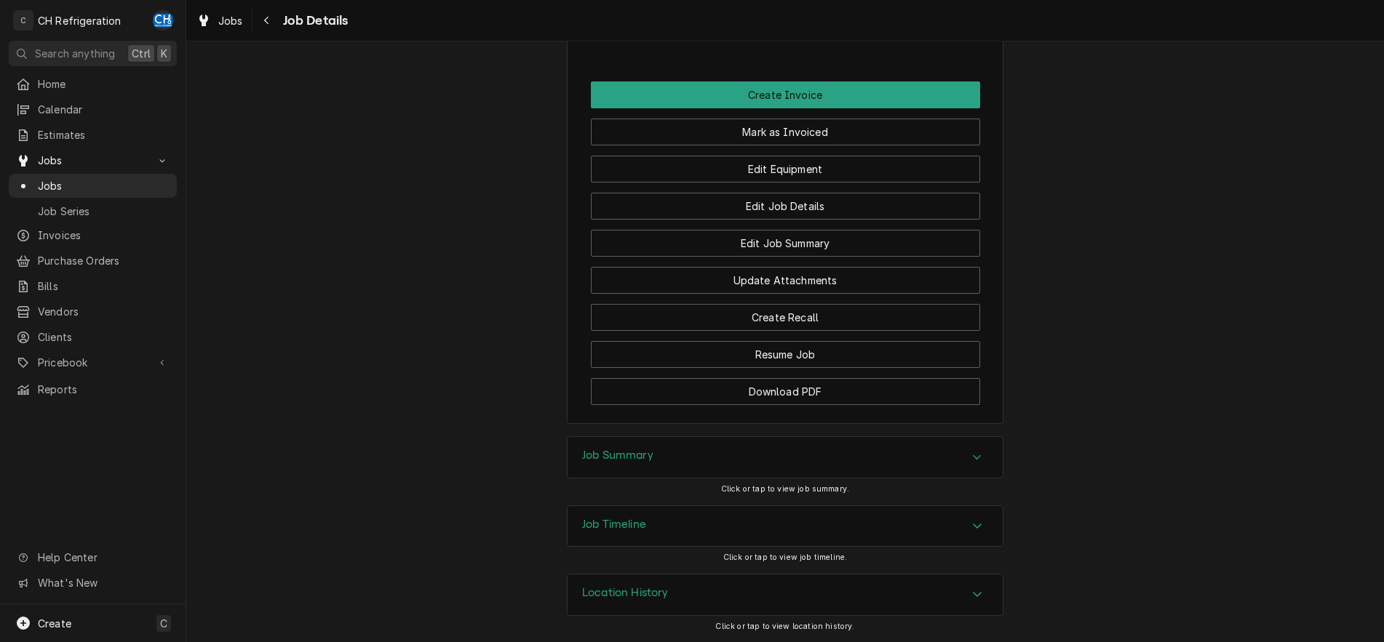
click at [640, 451] on h3 "Job Summary" at bounding box center [617, 456] width 71 height 14
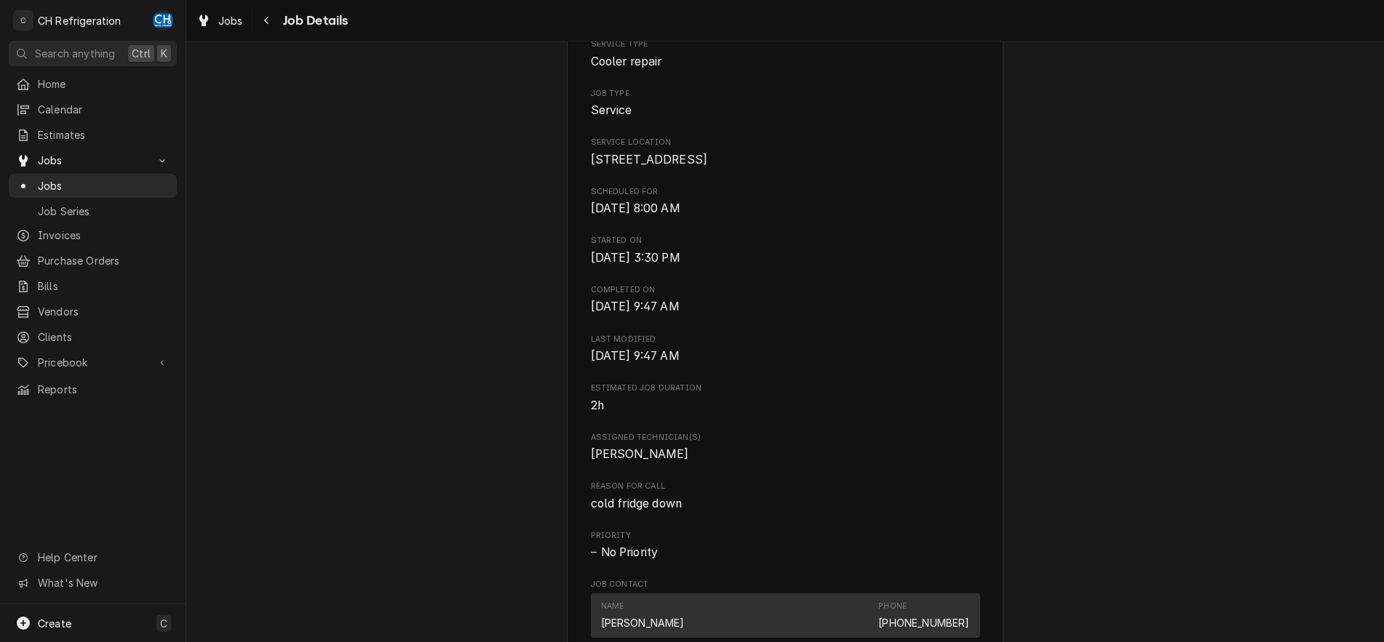
scroll to position [0, 0]
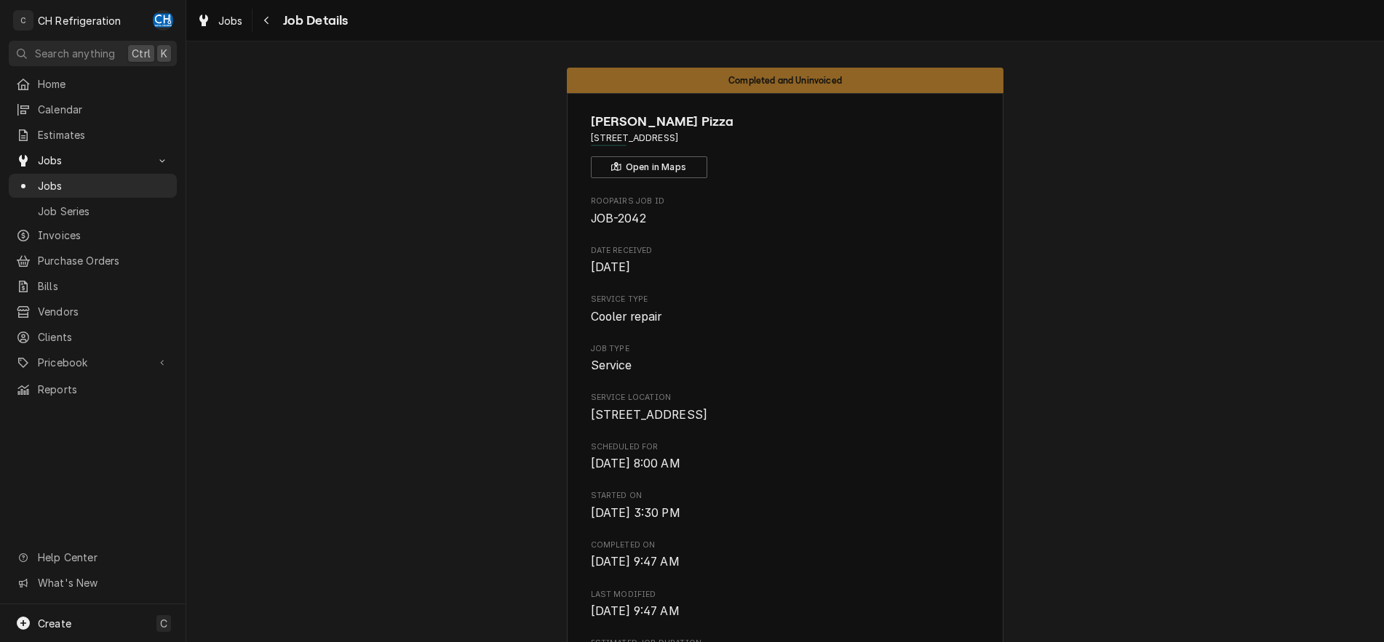
drag, startPoint x: 727, startPoint y: 136, endPoint x: 581, endPoint y: 142, distance: 146.4
copy span "2119 CA-1, Lomita, CA 90717"
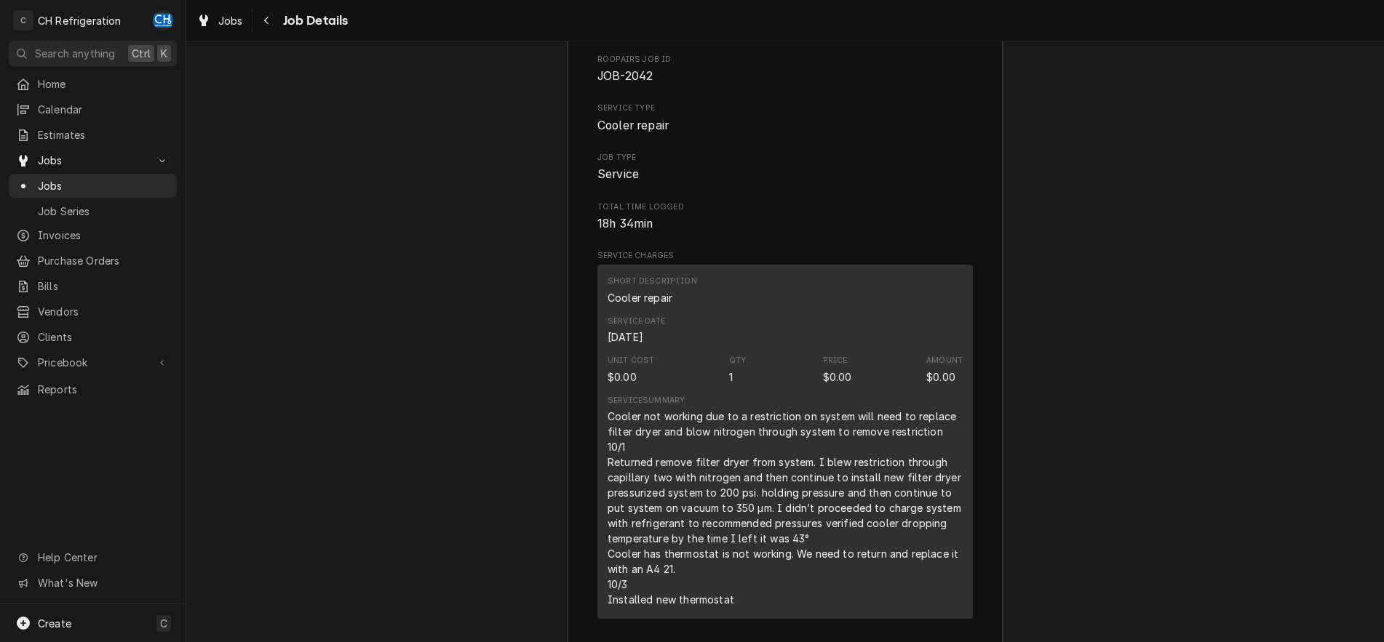
scroll to position [1484, 0]
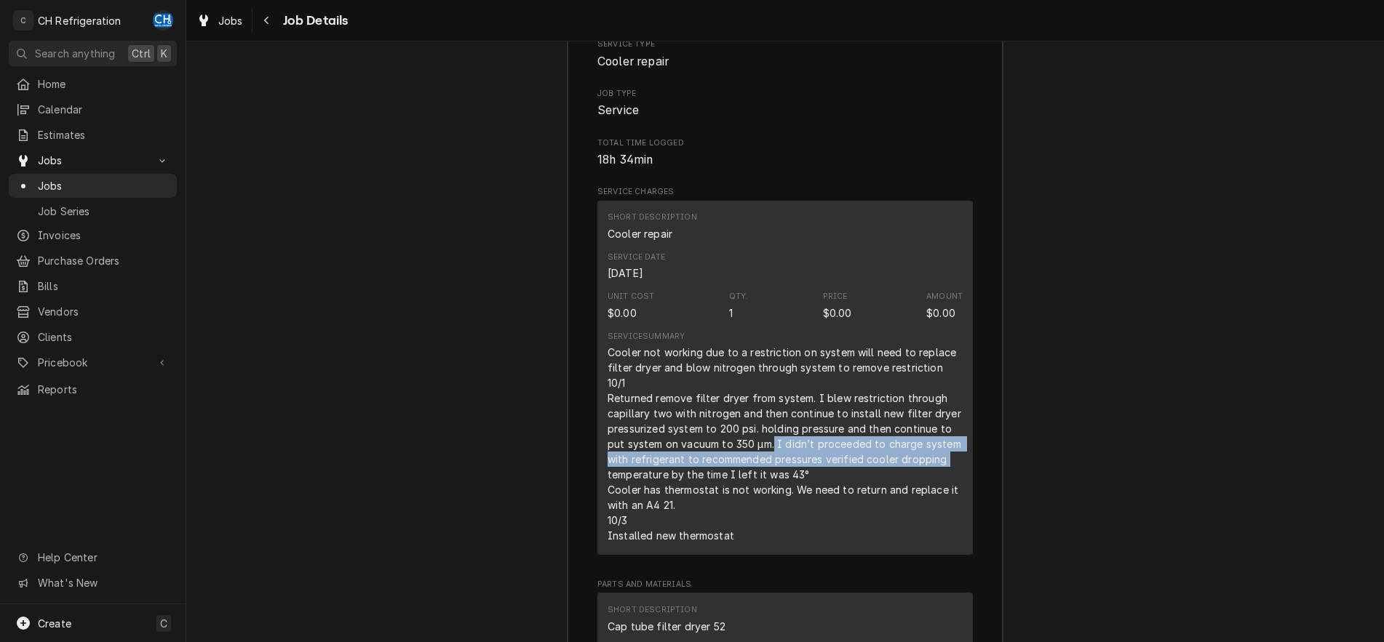
drag, startPoint x: 776, startPoint y: 466, endPoint x: 968, endPoint y: 485, distance: 192.9
click at [968, 485] on div "Short Description Cooler repair Service Date Sep 30, 2025 Unit Cost $0.00 Qty. …" at bounding box center [784, 378] width 375 height 354
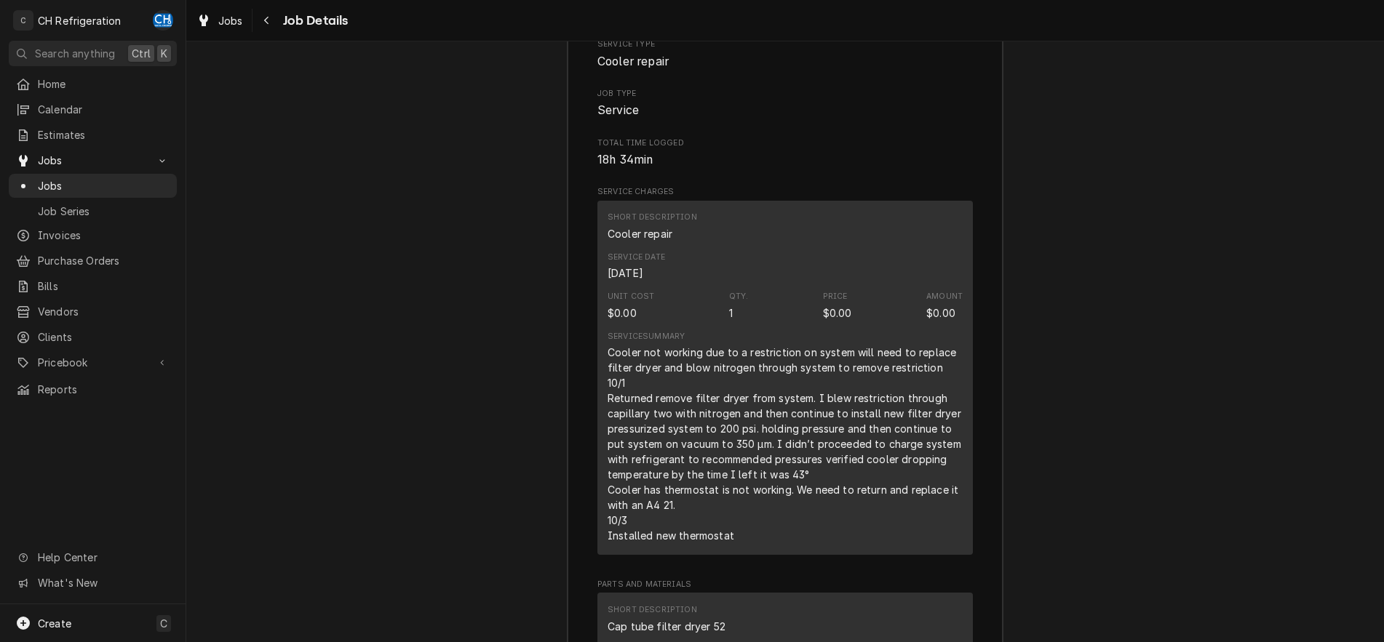
click at [865, 508] on div "Cooler not working due to a restriction on system will need to replace filter d…" at bounding box center [785, 444] width 355 height 199
drag, startPoint x: 824, startPoint y: 461, endPoint x: 956, endPoint y: 479, distance: 133.7
click at [956, 479] on div "Cooler not working due to a restriction on system will need to replace filter d…" at bounding box center [785, 444] width 355 height 199
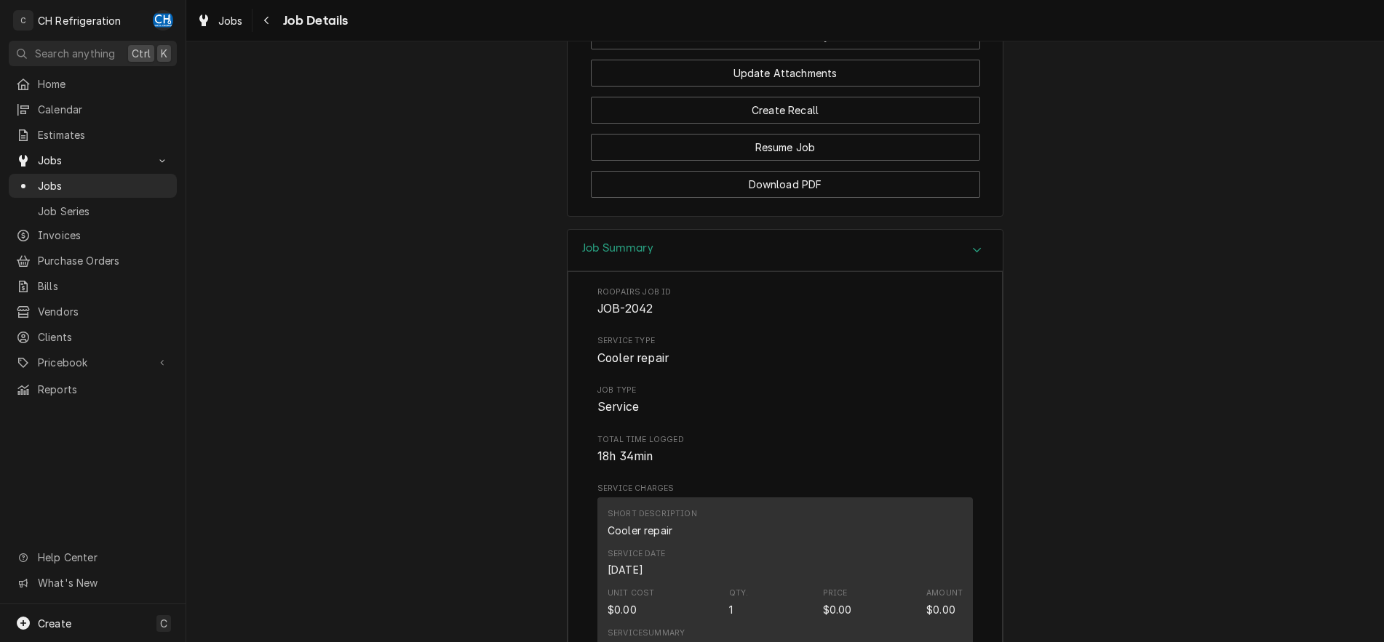
scroll to position [1558, 0]
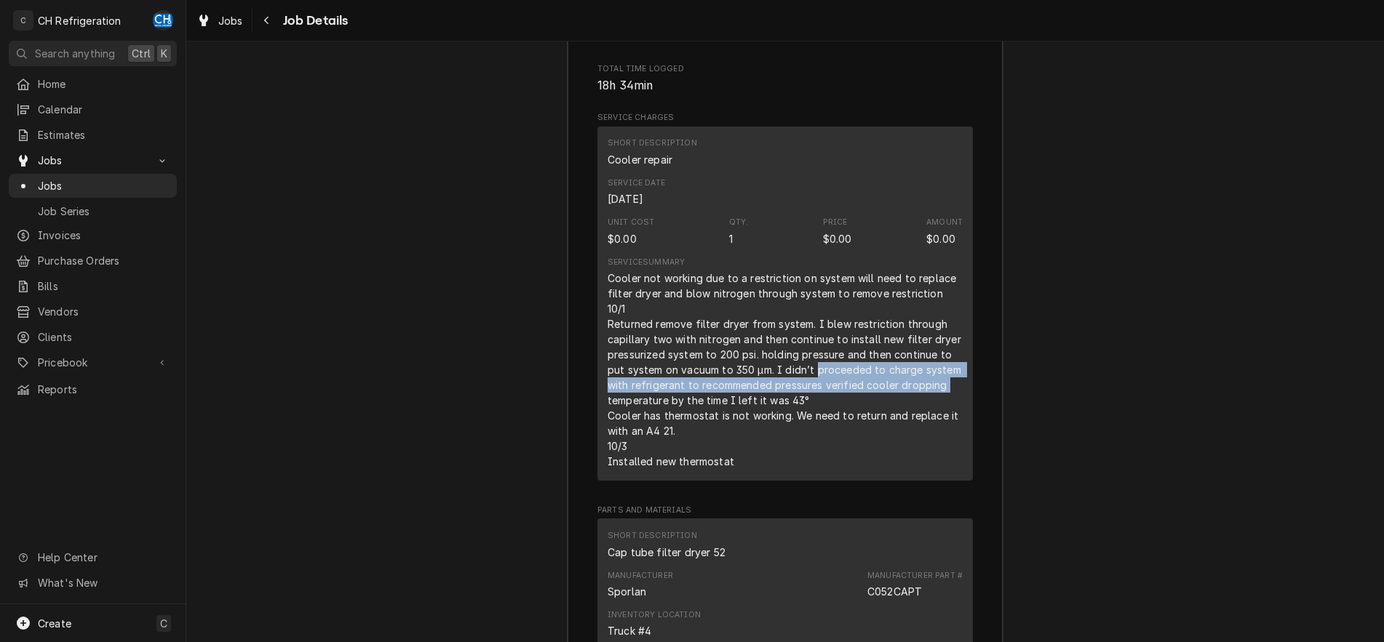
click at [890, 408] on div "Cooler not working due to a restriction on system will need to replace filter d…" at bounding box center [785, 370] width 355 height 199
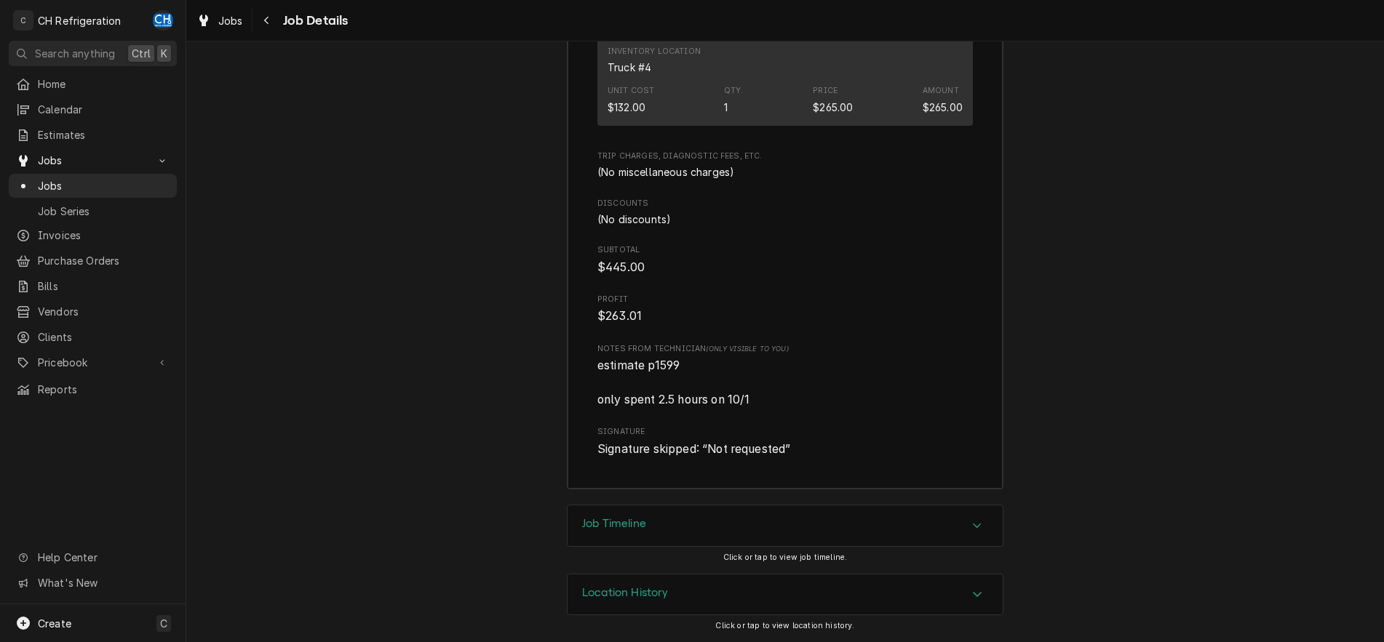
click at [616, 516] on div "Job Timeline" at bounding box center [785, 526] width 435 height 41
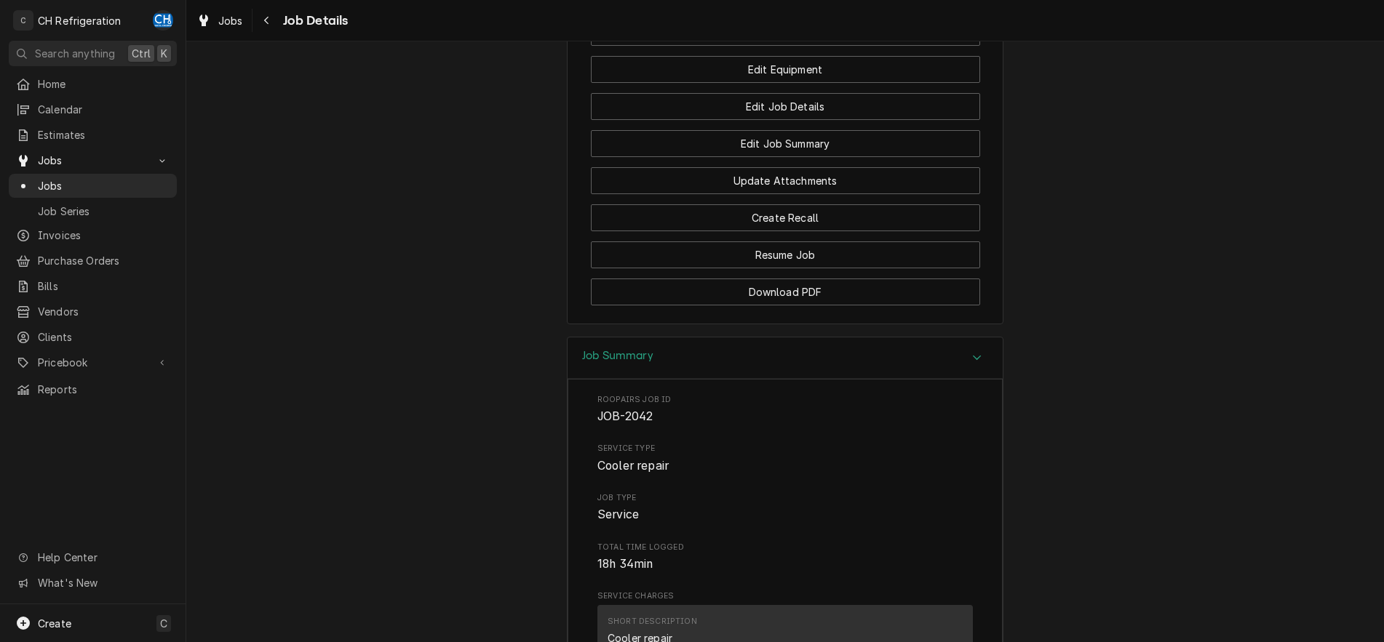
scroll to position [931, 0]
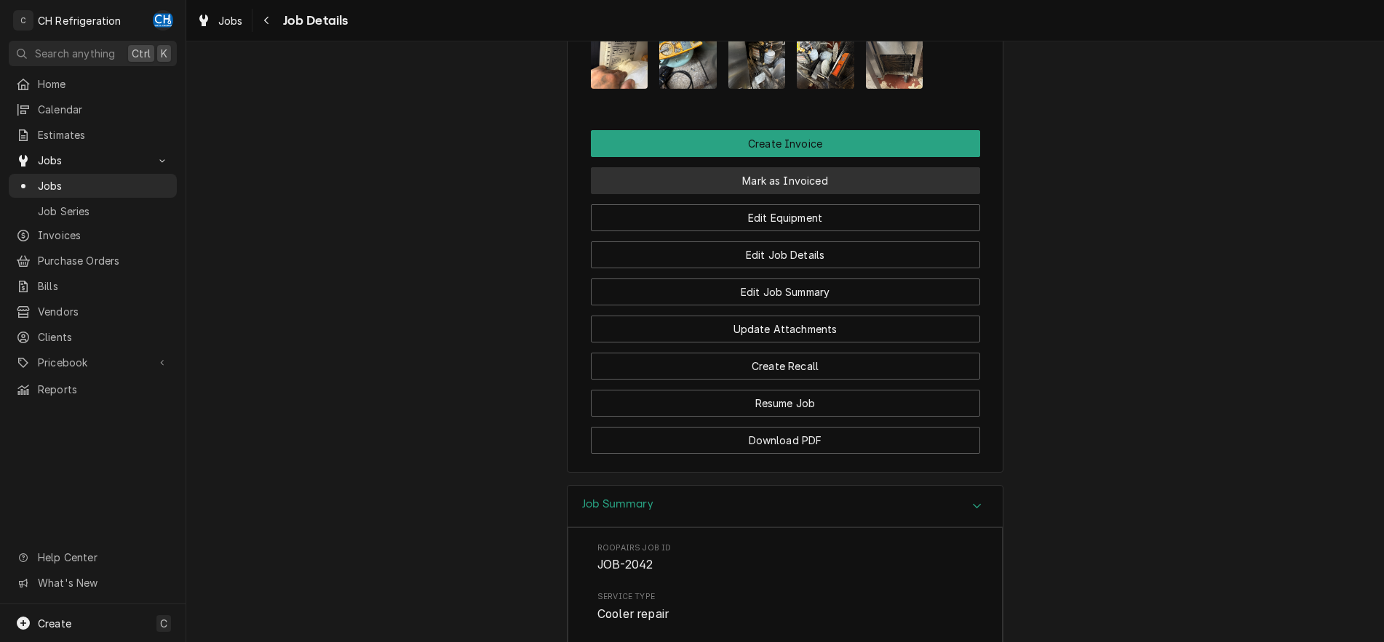
click at [777, 194] on button "Mark as Invoiced" at bounding box center [785, 180] width 389 height 27
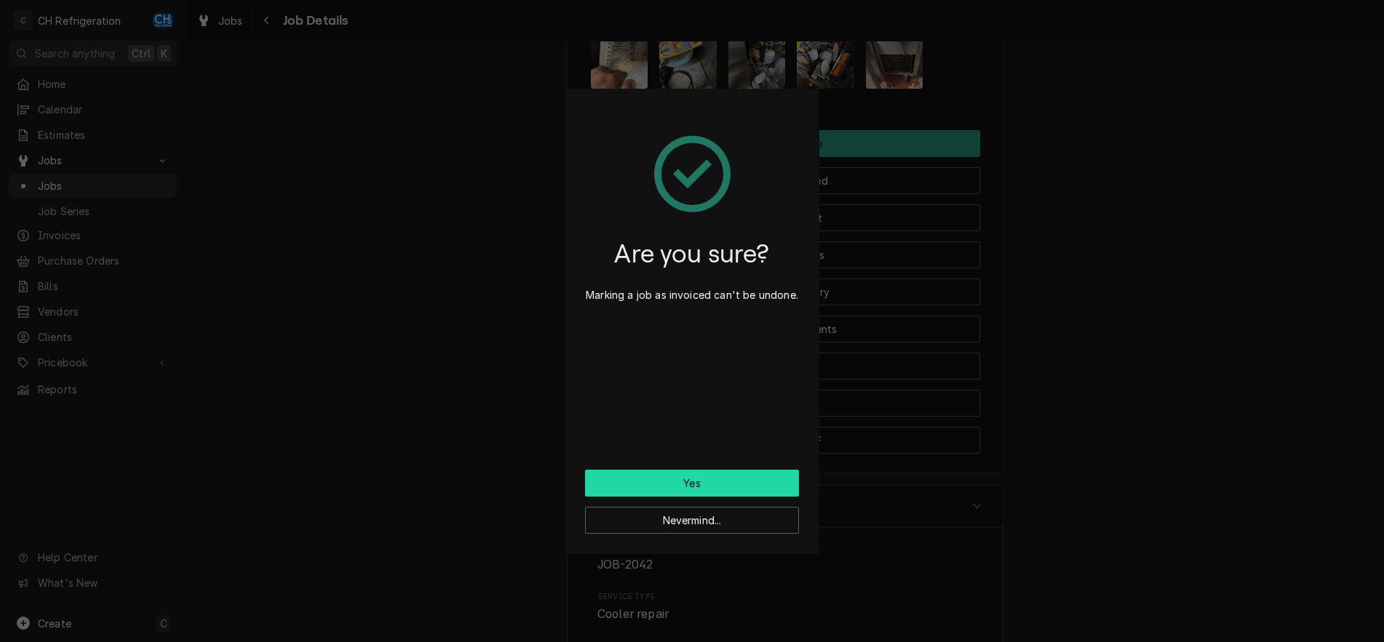
click at [673, 471] on button "Yes" at bounding box center [692, 483] width 214 height 27
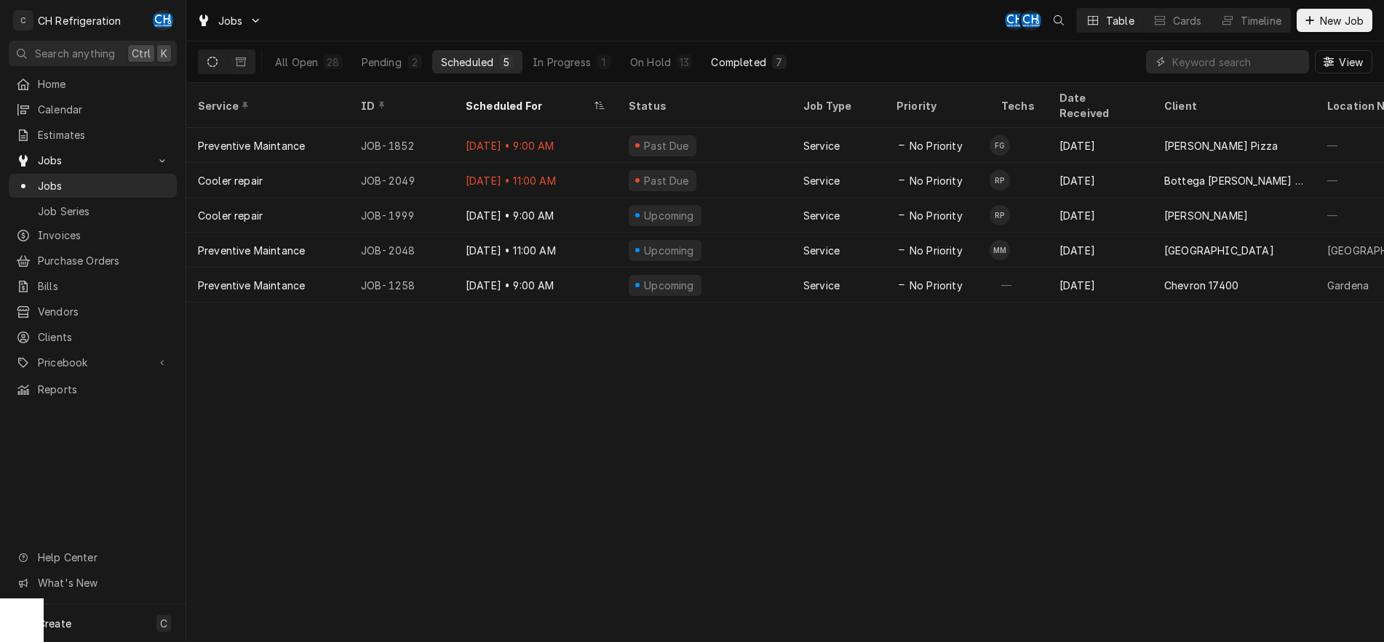
click at [746, 56] on div "Completed" at bounding box center [738, 62] width 55 height 15
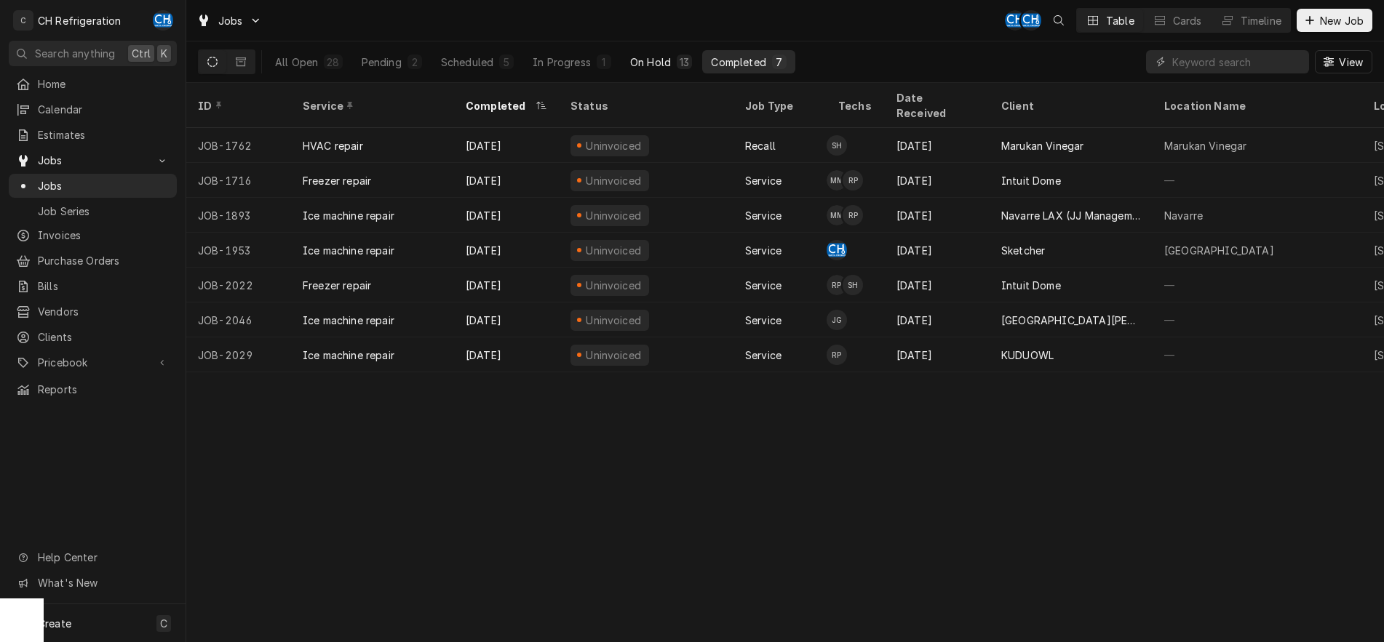
click at [657, 59] on div "On Hold" at bounding box center [650, 62] width 41 height 15
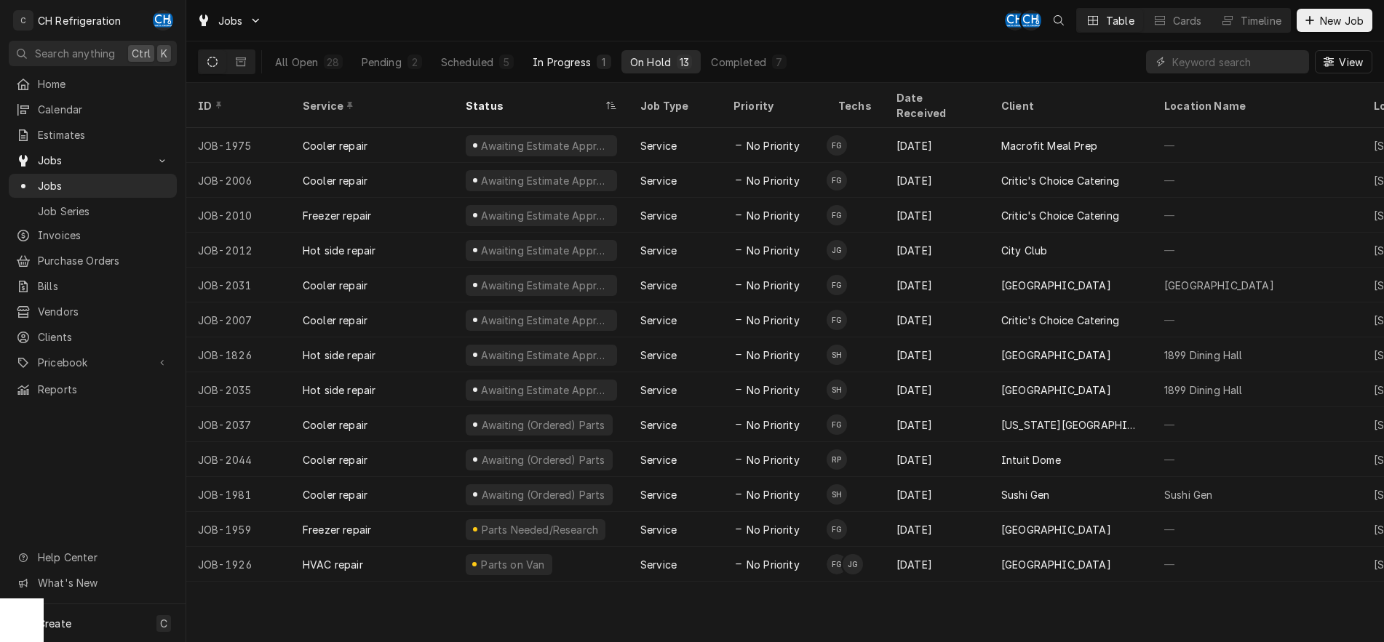
click at [579, 50] on button "In Progress 1" at bounding box center [572, 61] width 96 height 23
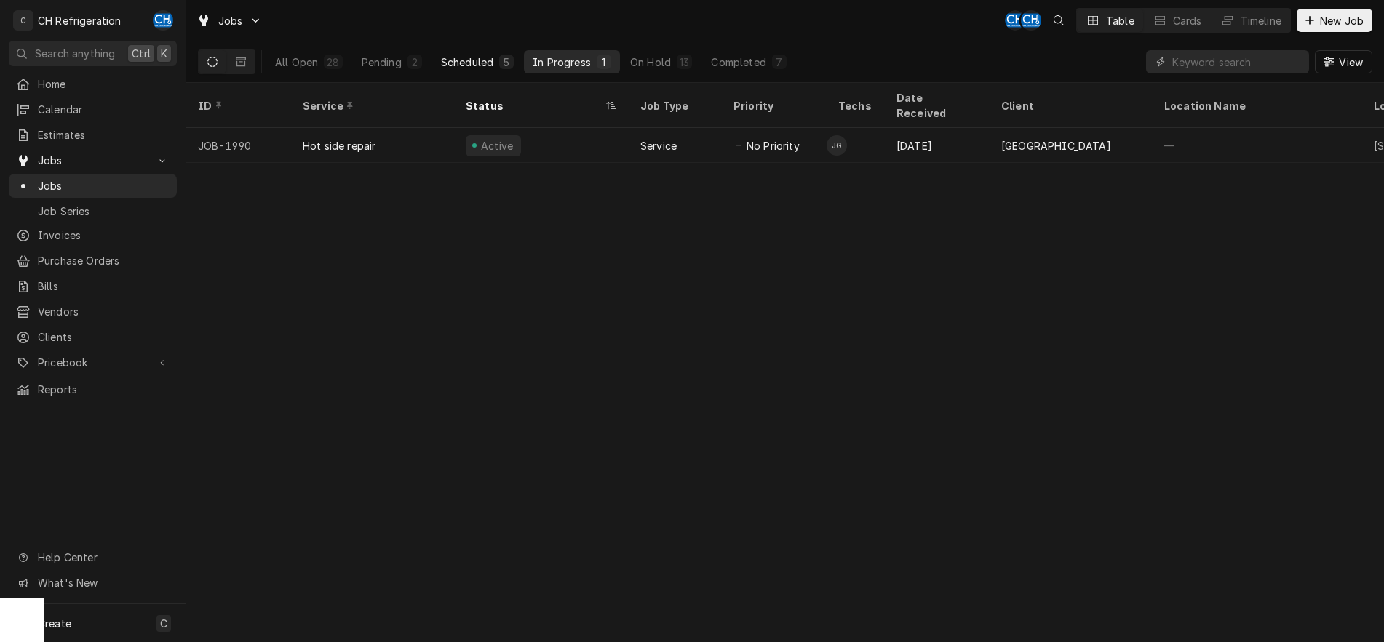
click at [501, 56] on div "5" at bounding box center [506, 62] width 15 height 15
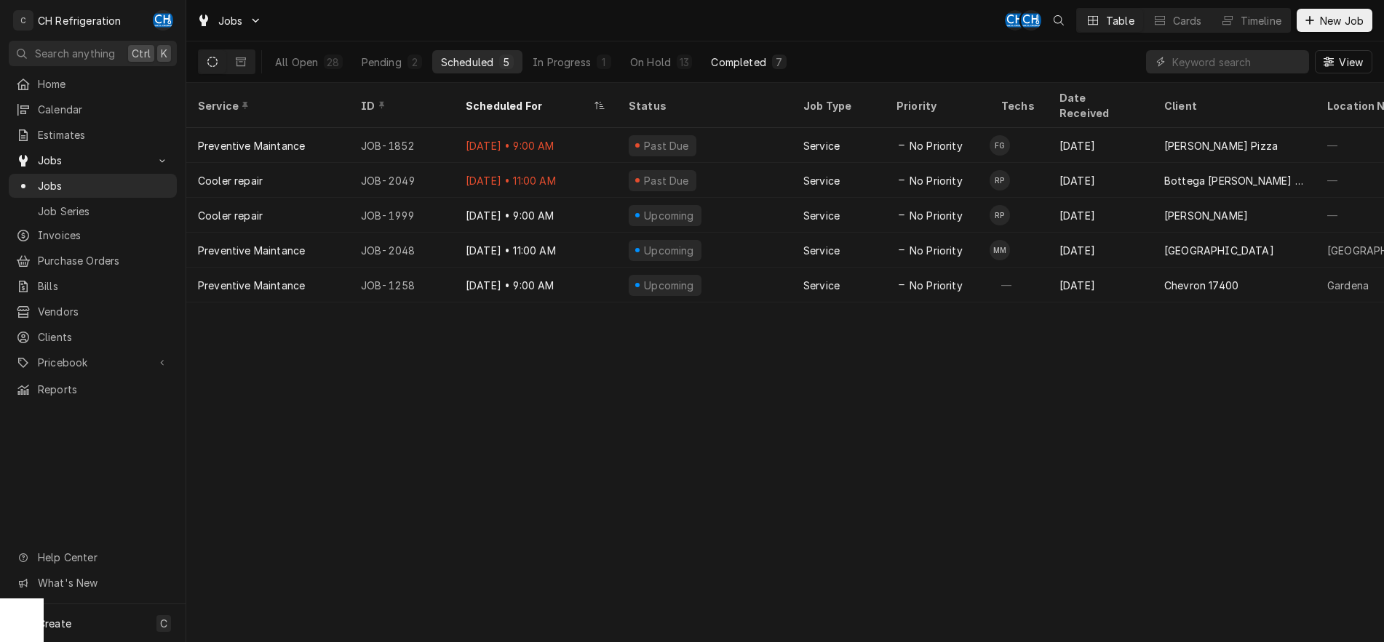
click at [746, 59] on div "Completed" at bounding box center [738, 62] width 55 height 15
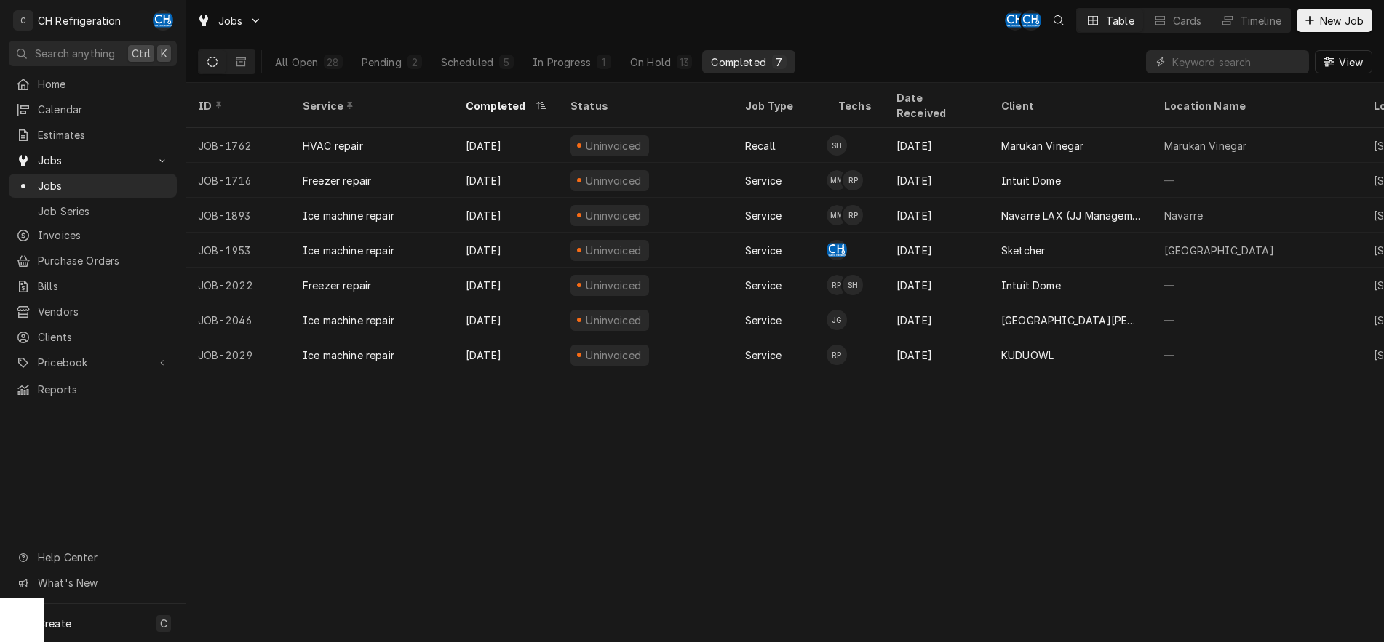
click at [729, 66] on div "Completed" at bounding box center [738, 62] width 55 height 15
click at [659, 52] on button "On Hold 13" at bounding box center [660, 61] width 79 height 23
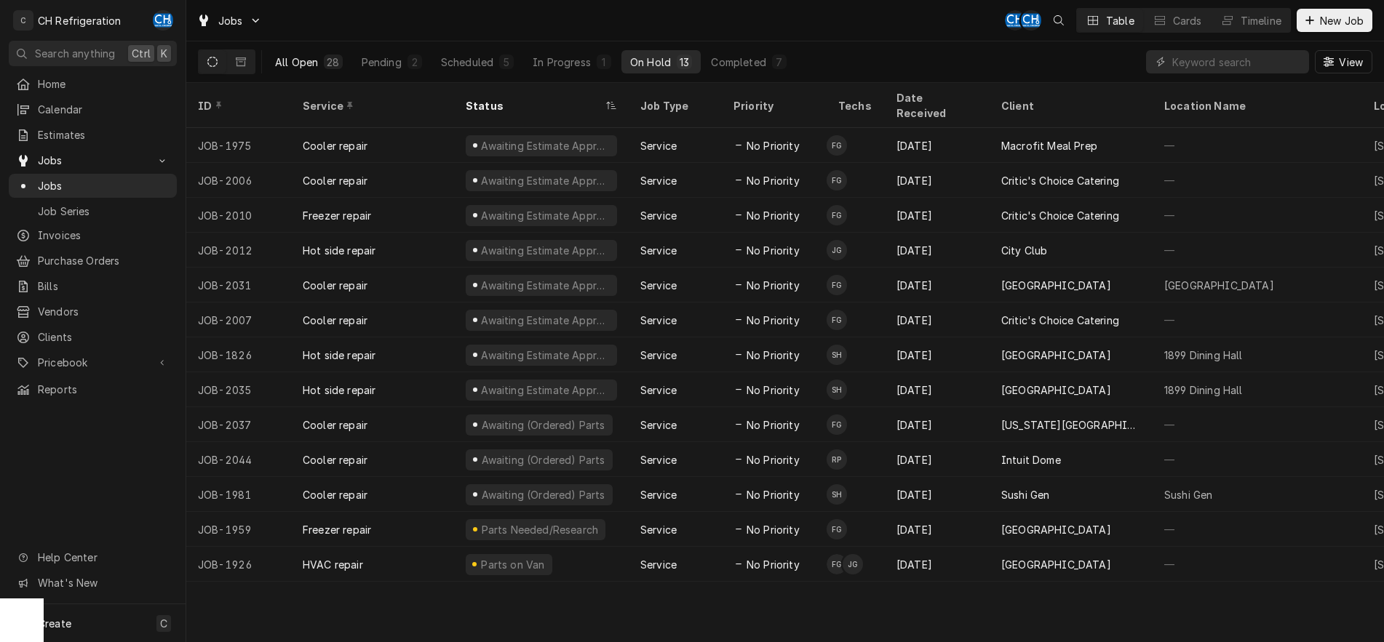
click at [292, 52] on button "All Open 28" at bounding box center [308, 61] width 85 height 23
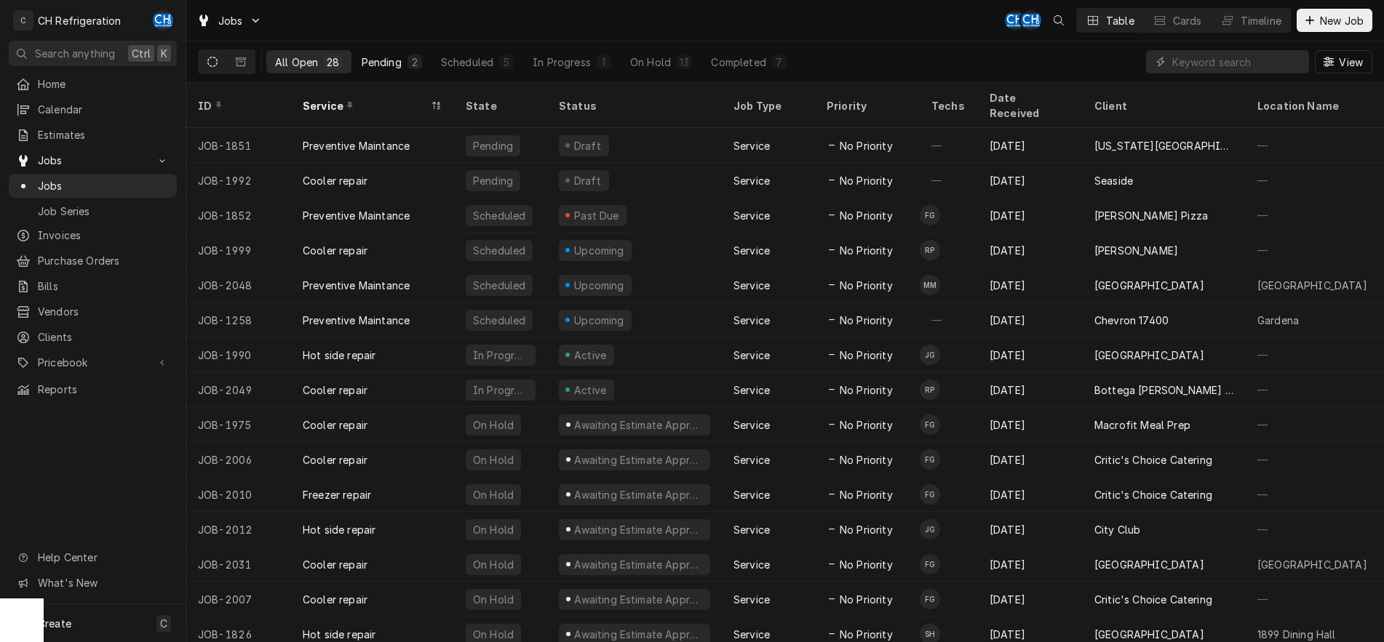
click at [407, 61] on div "2" at bounding box center [414, 62] width 15 height 15
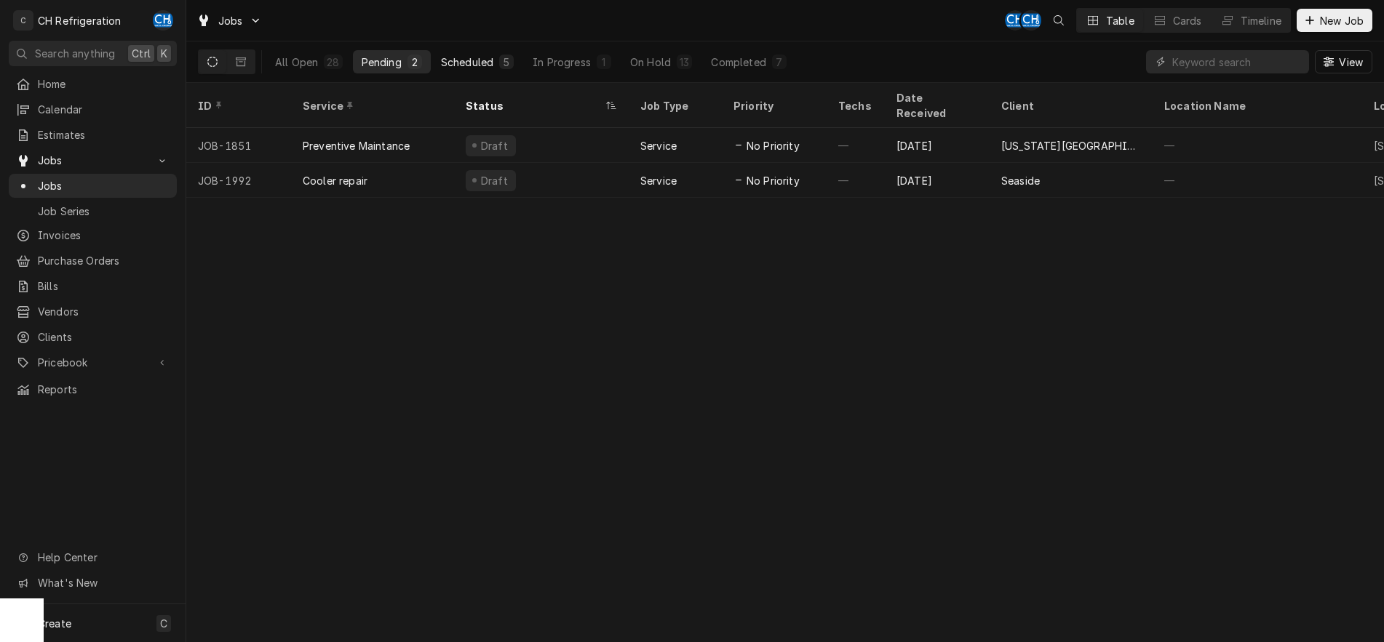
click at [491, 60] on div "Scheduled" at bounding box center [467, 62] width 52 height 15
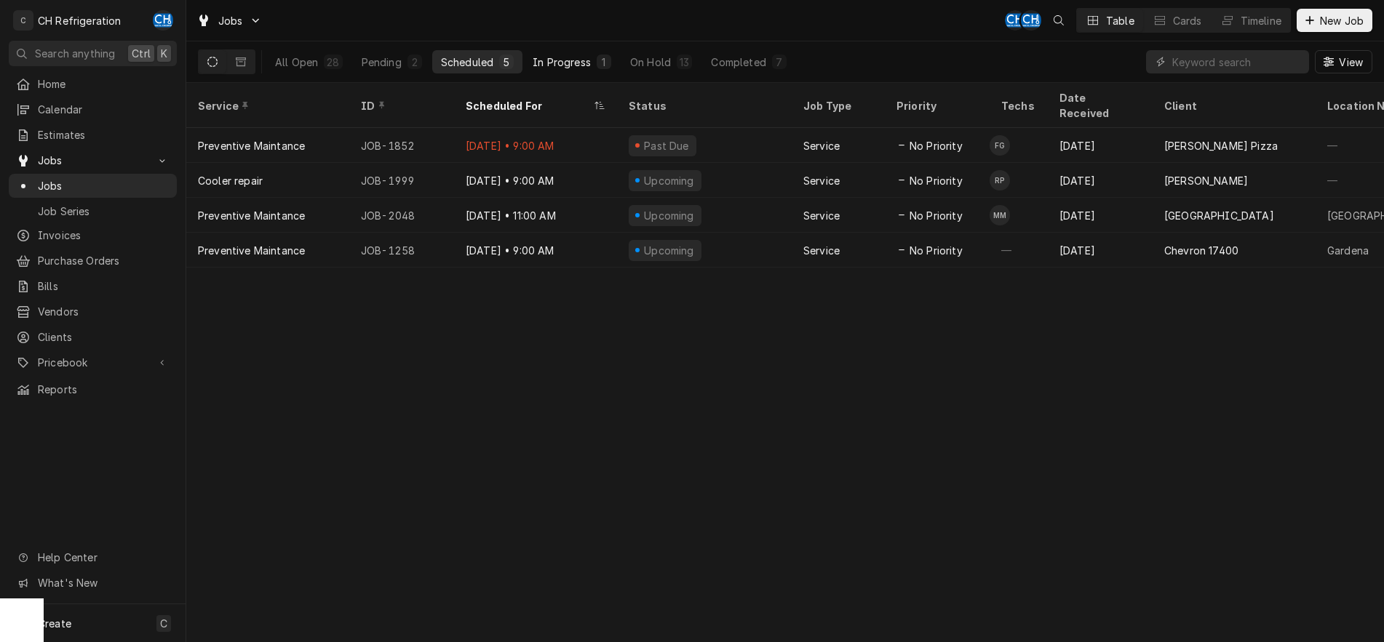
click at [562, 66] on div "In Progress" at bounding box center [562, 62] width 58 height 15
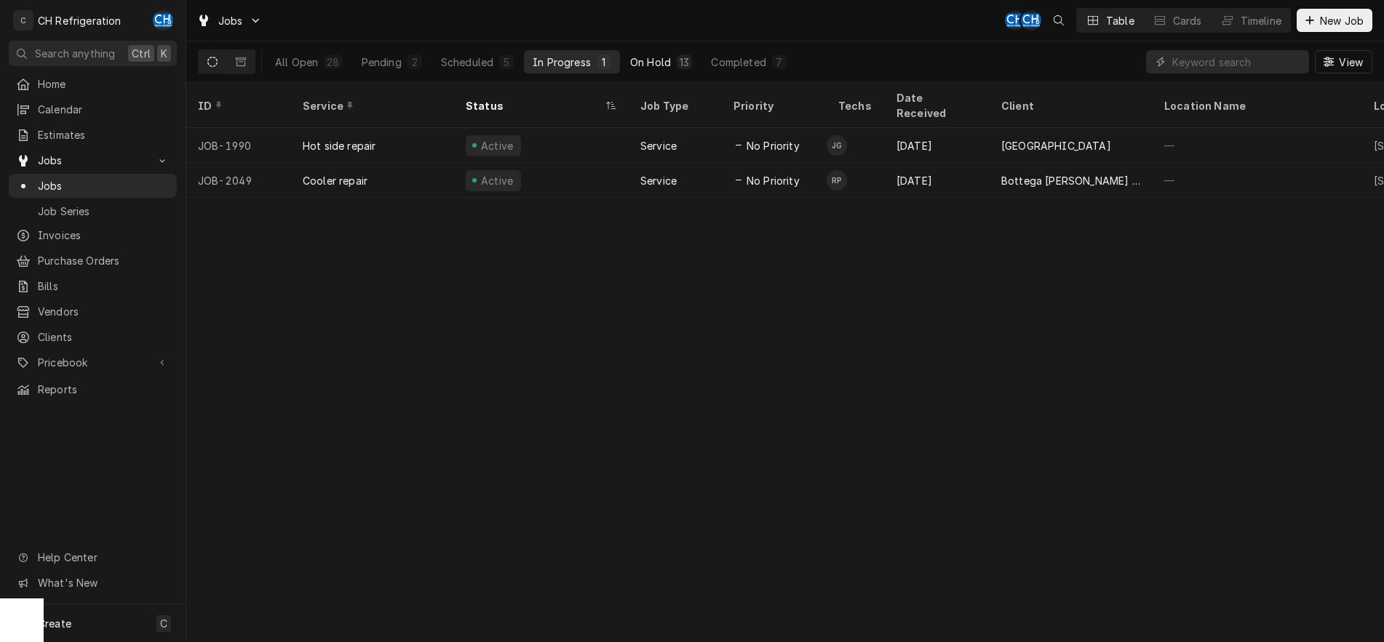
click at [664, 69] on button "On Hold 13" at bounding box center [660, 61] width 79 height 23
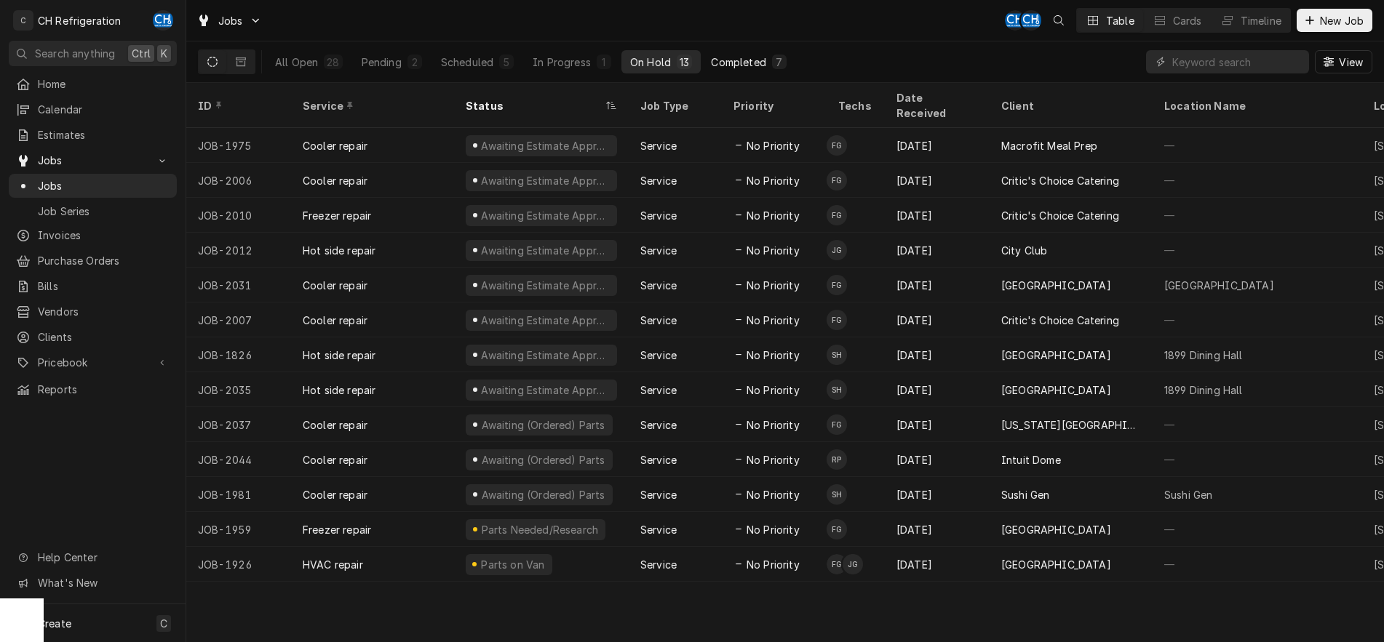
click at [733, 64] on div "Completed" at bounding box center [738, 62] width 55 height 15
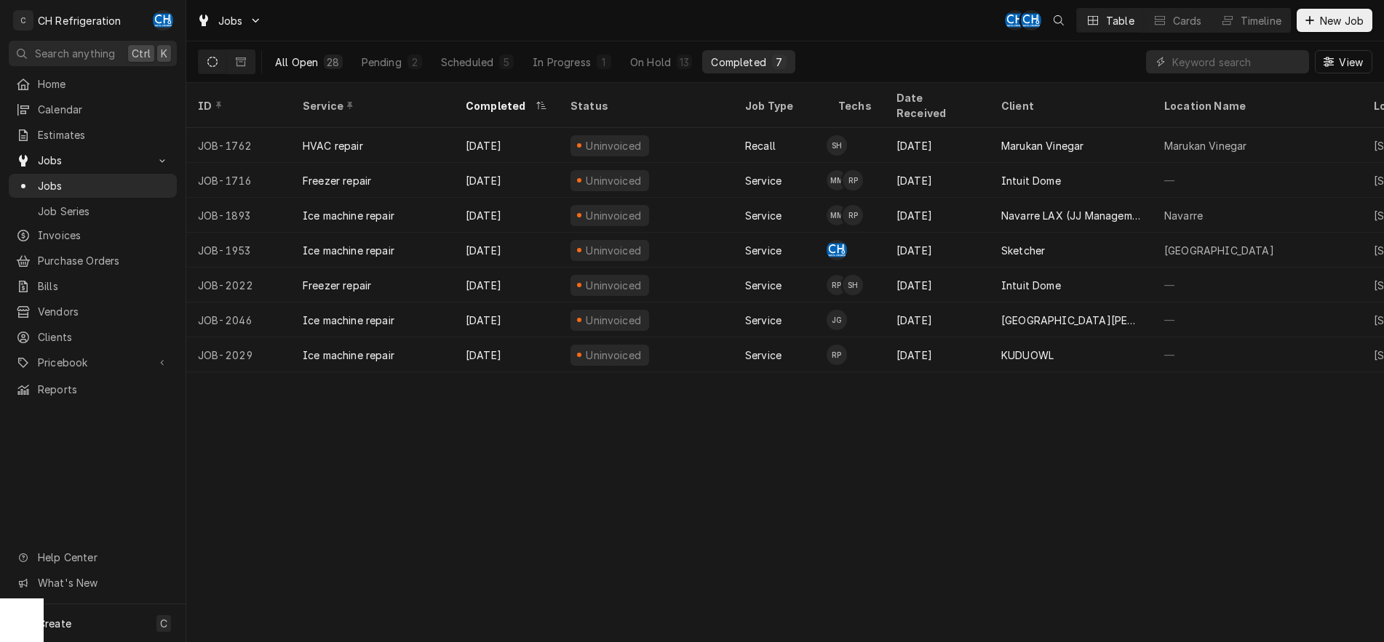
click at [285, 66] on div "All Open" at bounding box center [296, 62] width 43 height 15
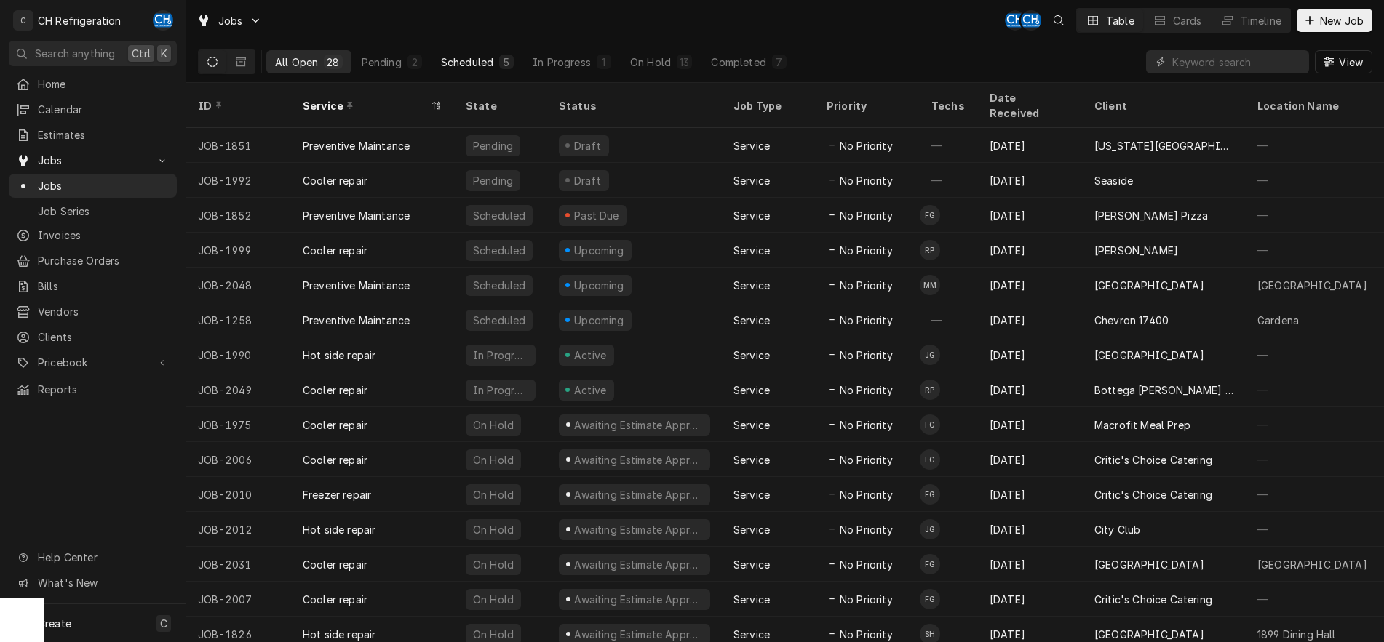
click at [455, 65] on div "Scheduled" at bounding box center [467, 62] width 52 height 15
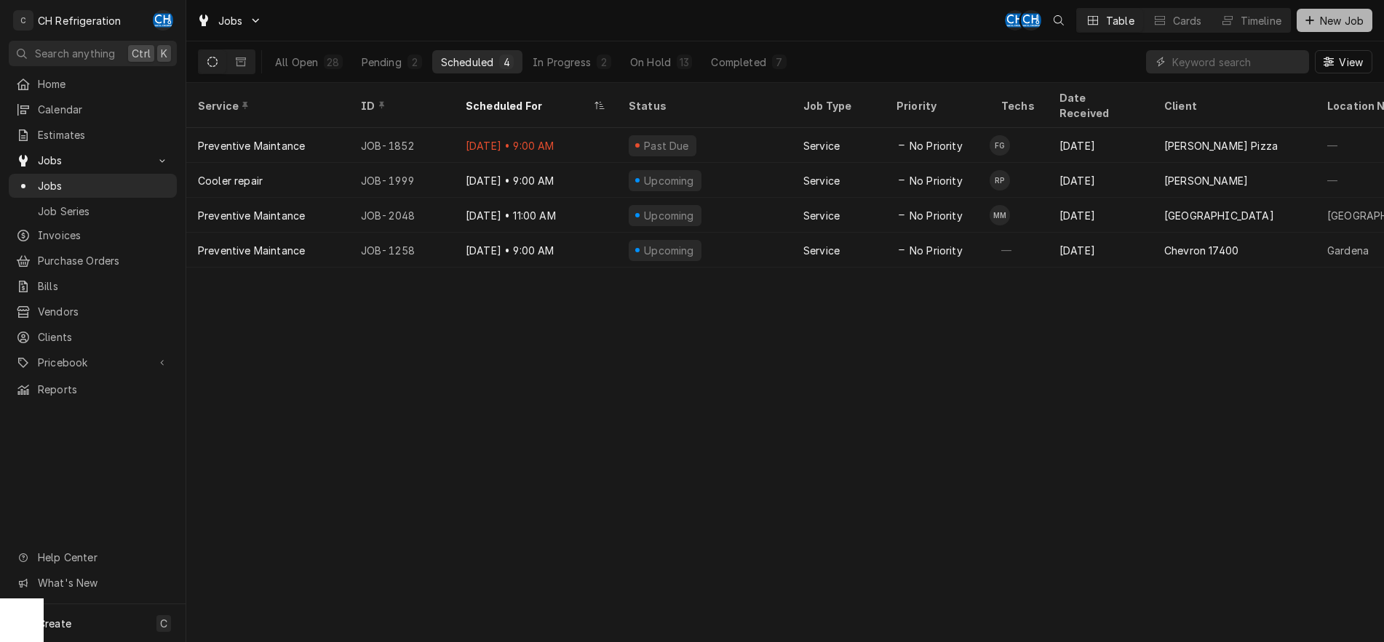
click at [1346, 25] on span "New Job" at bounding box center [1341, 20] width 49 height 15
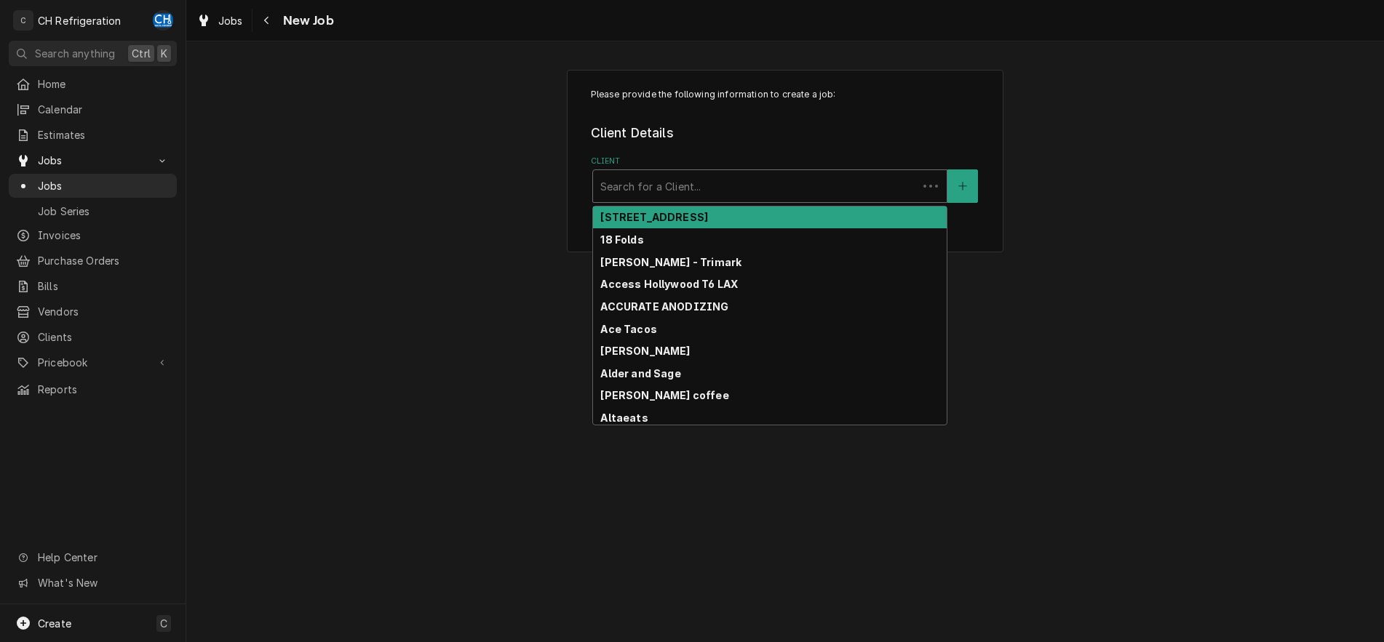
click at [741, 197] on div "Client" at bounding box center [755, 186] width 310 height 26
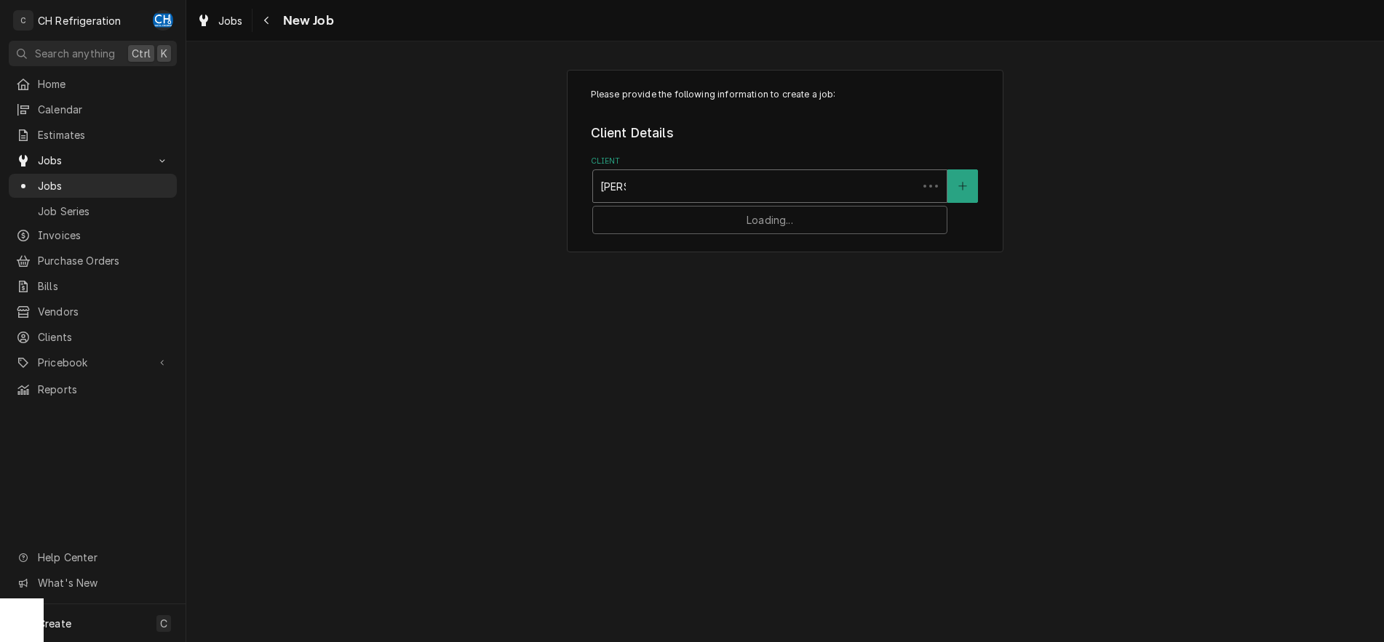
type input "botte"
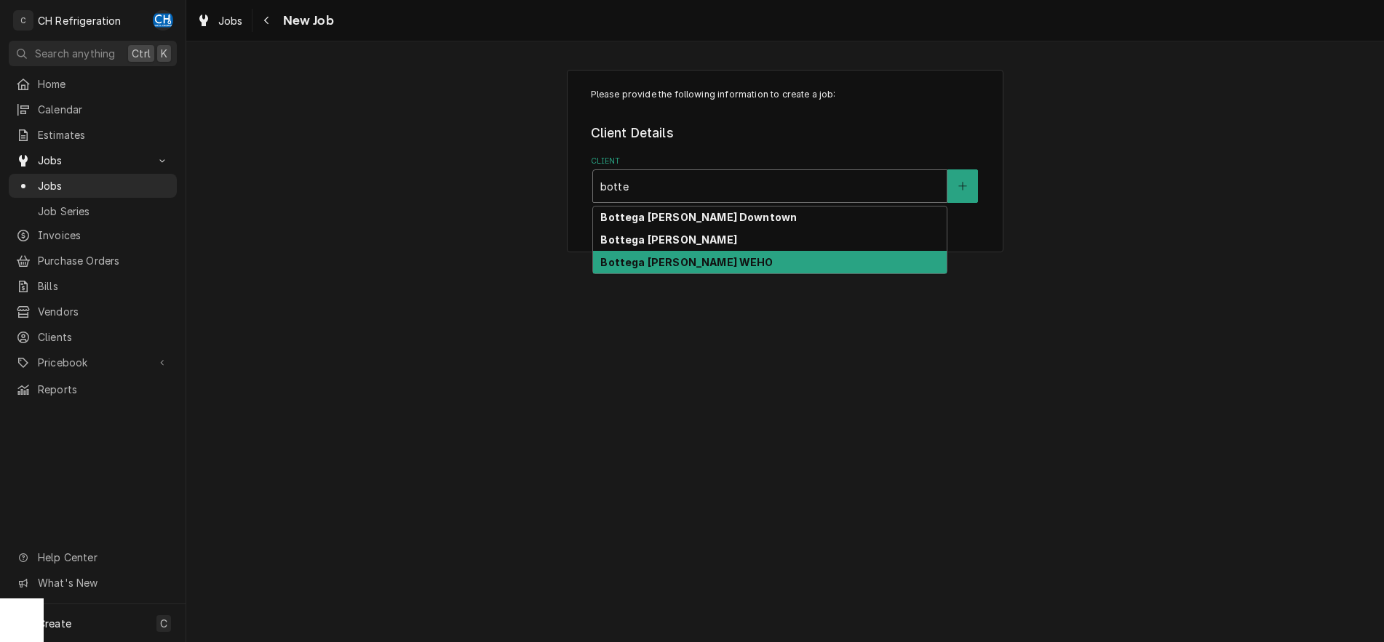
click at [717, 259] on div "Bottega [PERSON_NAME] WEHO" at bounding box center [770, 262] width 354 height 23
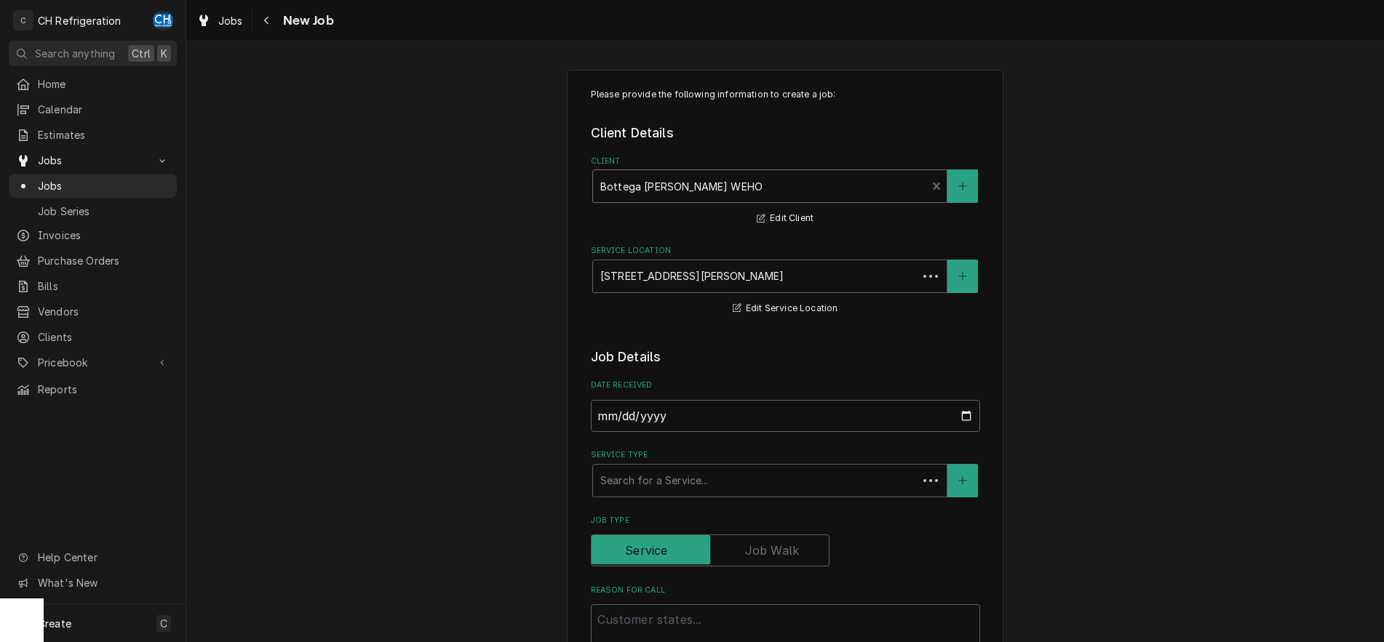
scroll to position [148, 0]
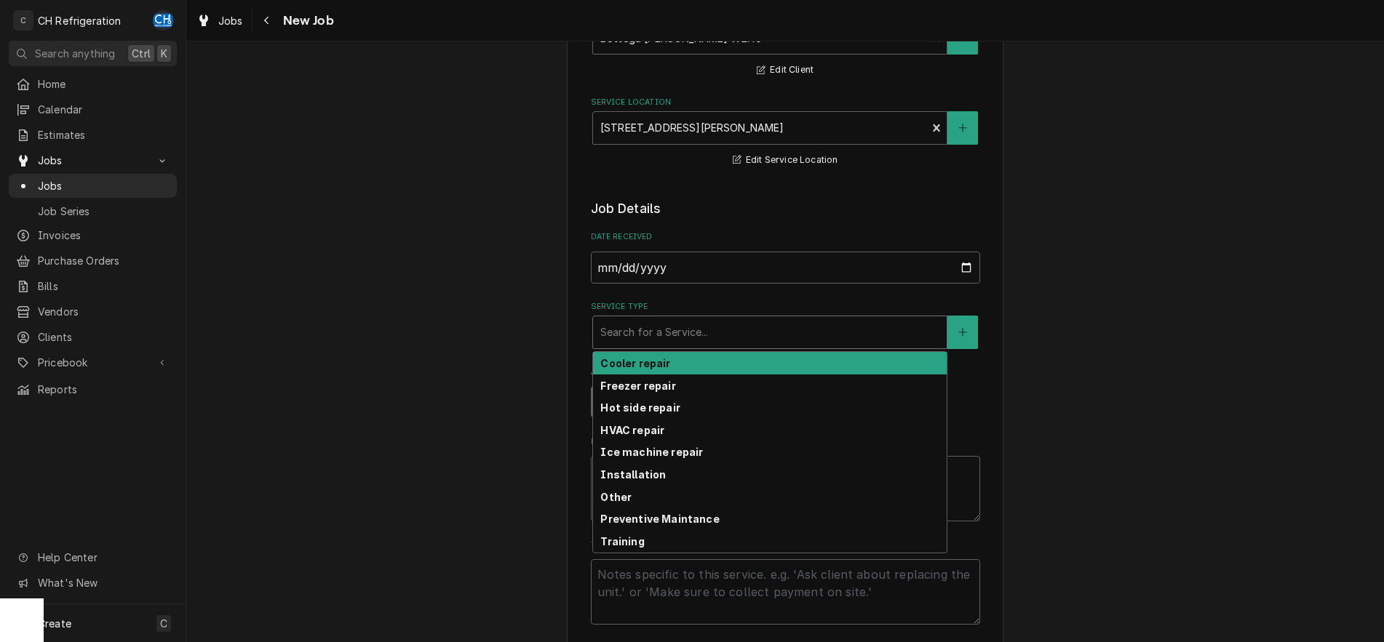
click at [685, 331] on div "Service Type" at bounding box center [769, 332] width 339 height 26
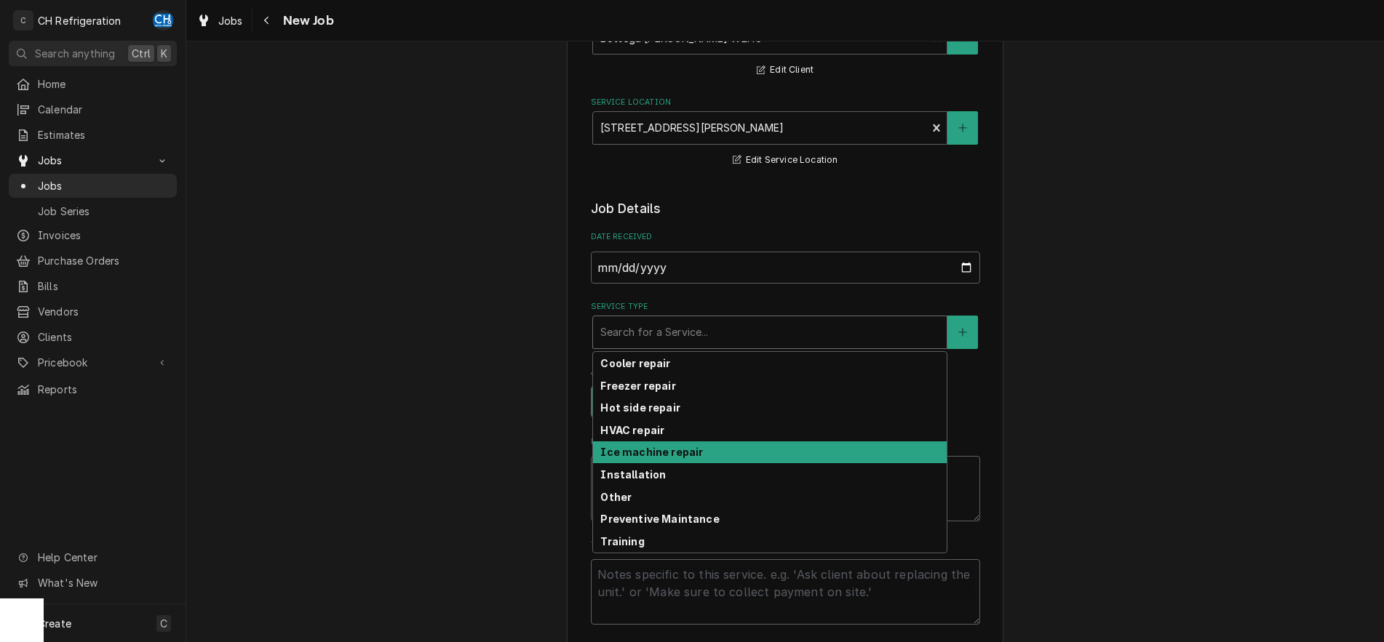
click at [661, 449] on strong "Ice machine repair" at bounding box center [651, 452] width 103 height 12
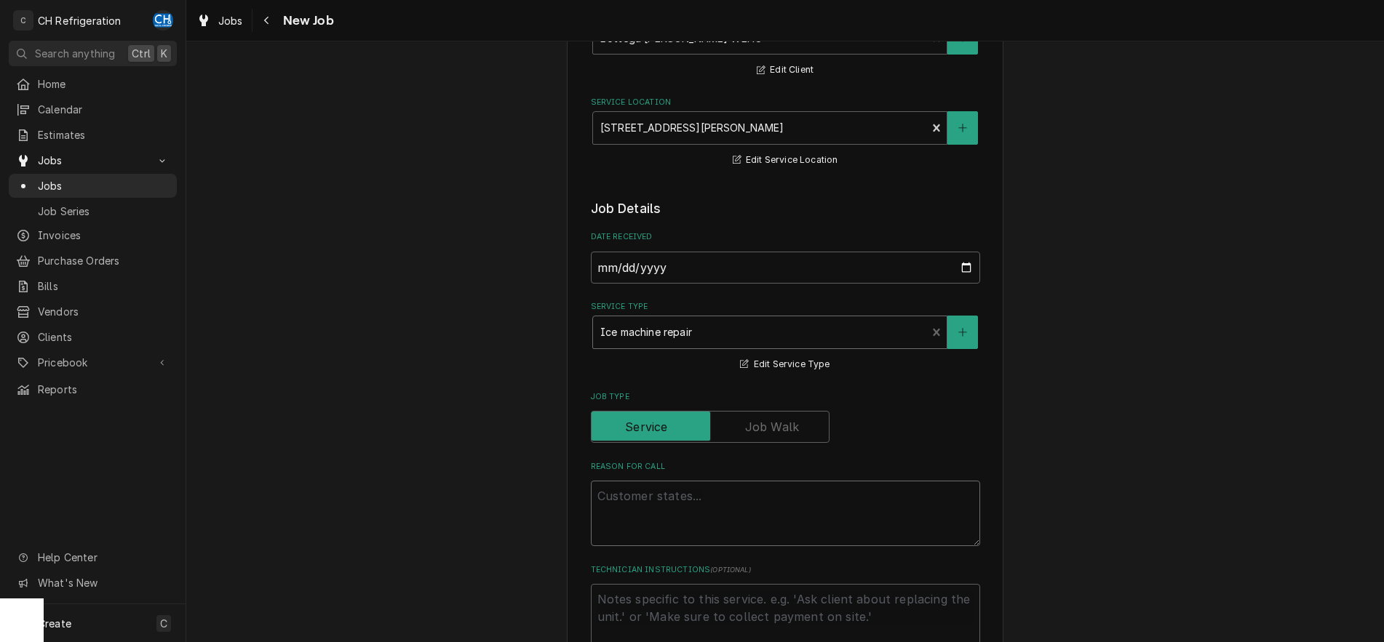
click at [676, 490] on textarea "Reason For Call" at bounding box center [785, 513] width 389 height 65
type textarea "x"
type textarea "i"
type textarea "x"
type textarea "ic"
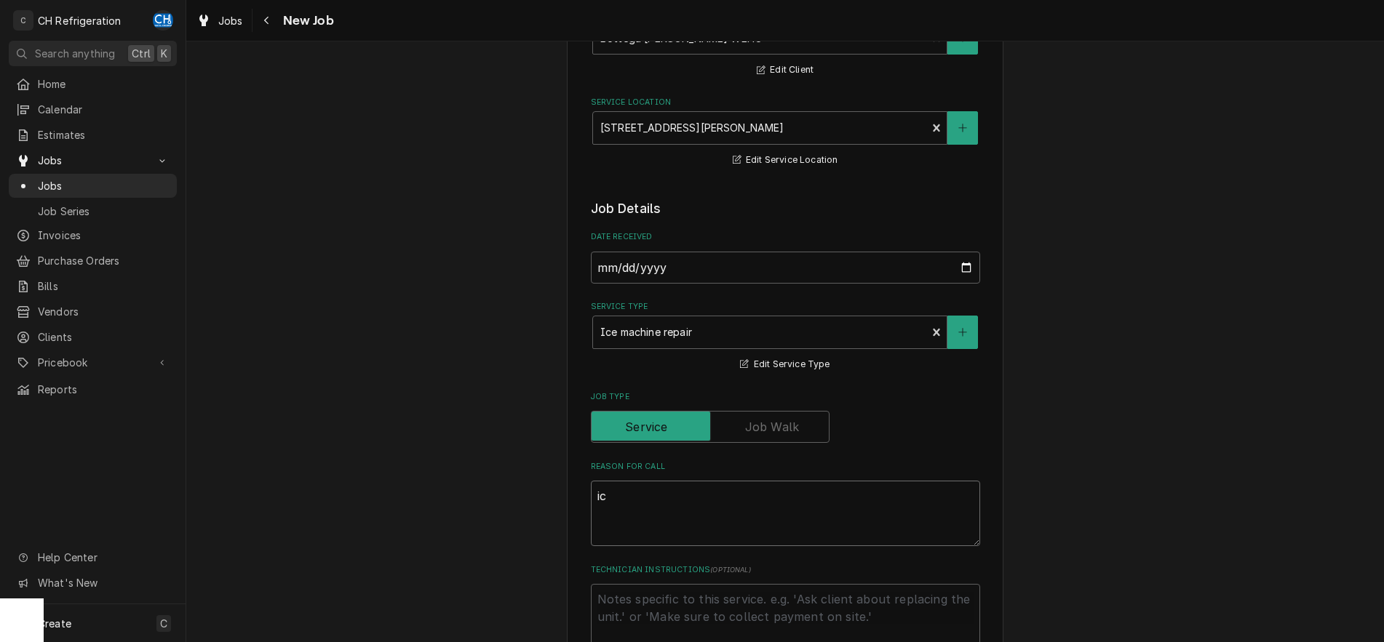
type textarea "x"
type textarea "ice"
type textarea "x"
type textarea "ice"
type textarea "x"
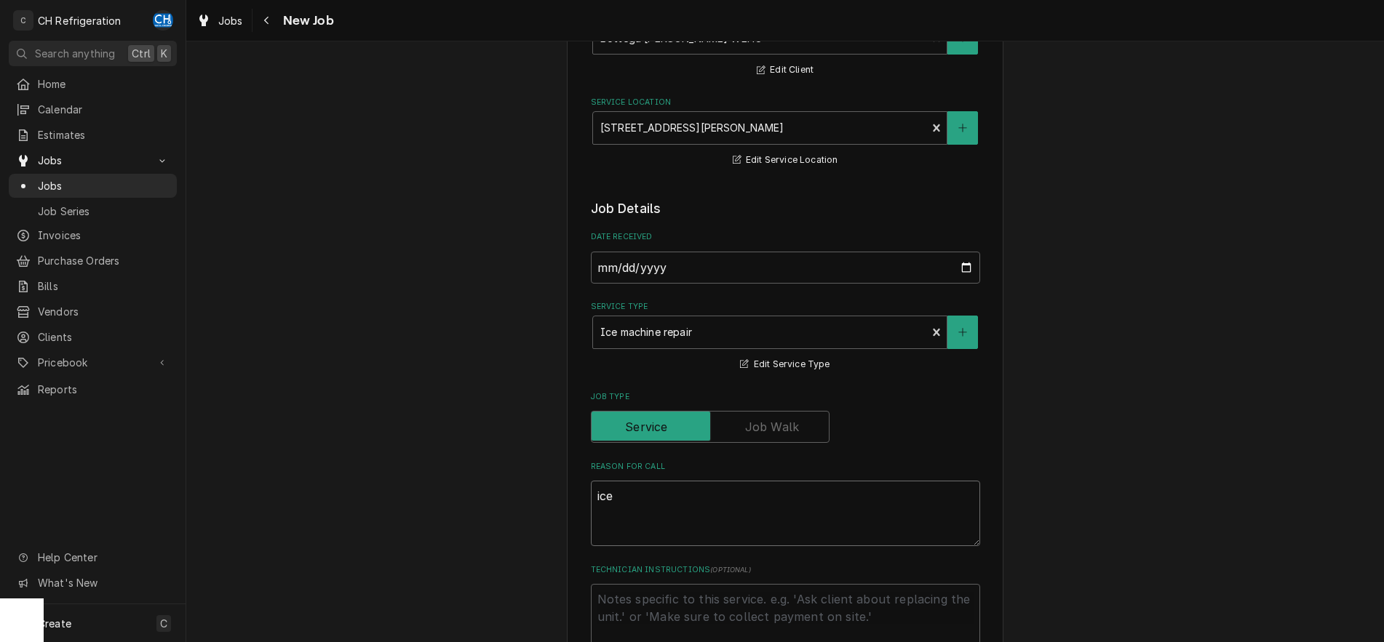
type textarea "ice m"
type textarea "x"
type textarea "ice ma"
type textarea "x"
type textarea "ice mac"
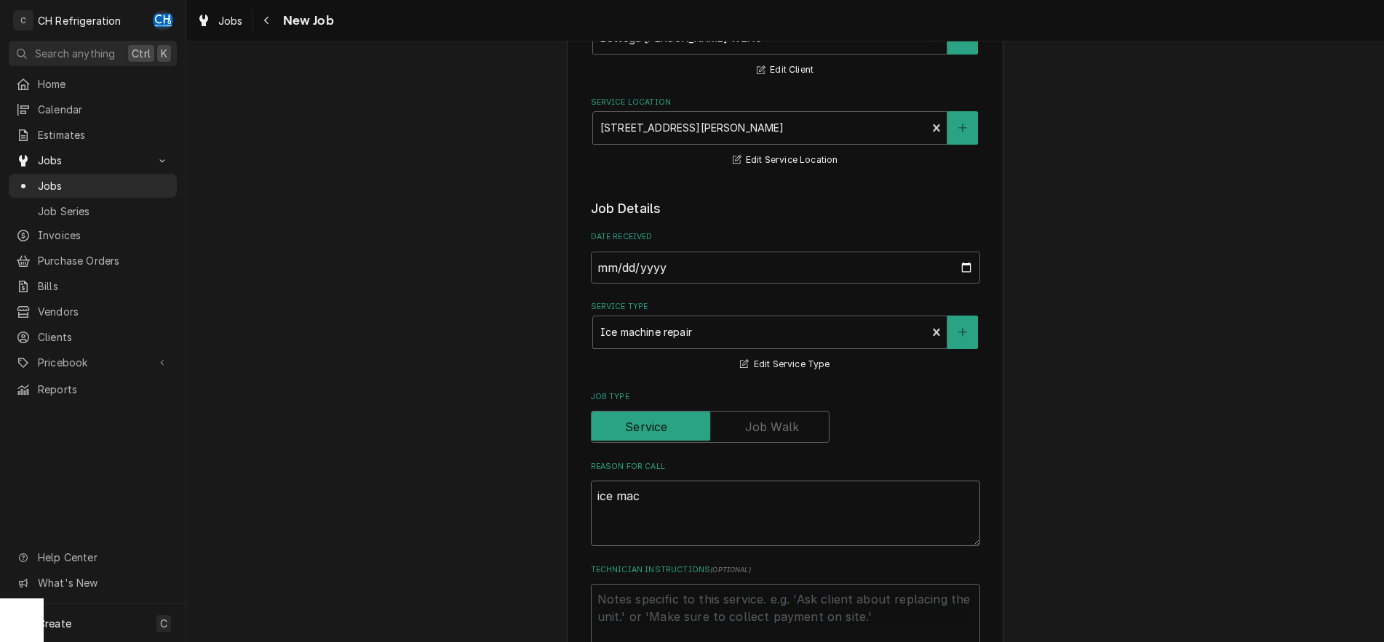
type textarea "x"
type textarea "ice mach"
type textarea "x"
type textarea "ice machi"
type textarea "x"
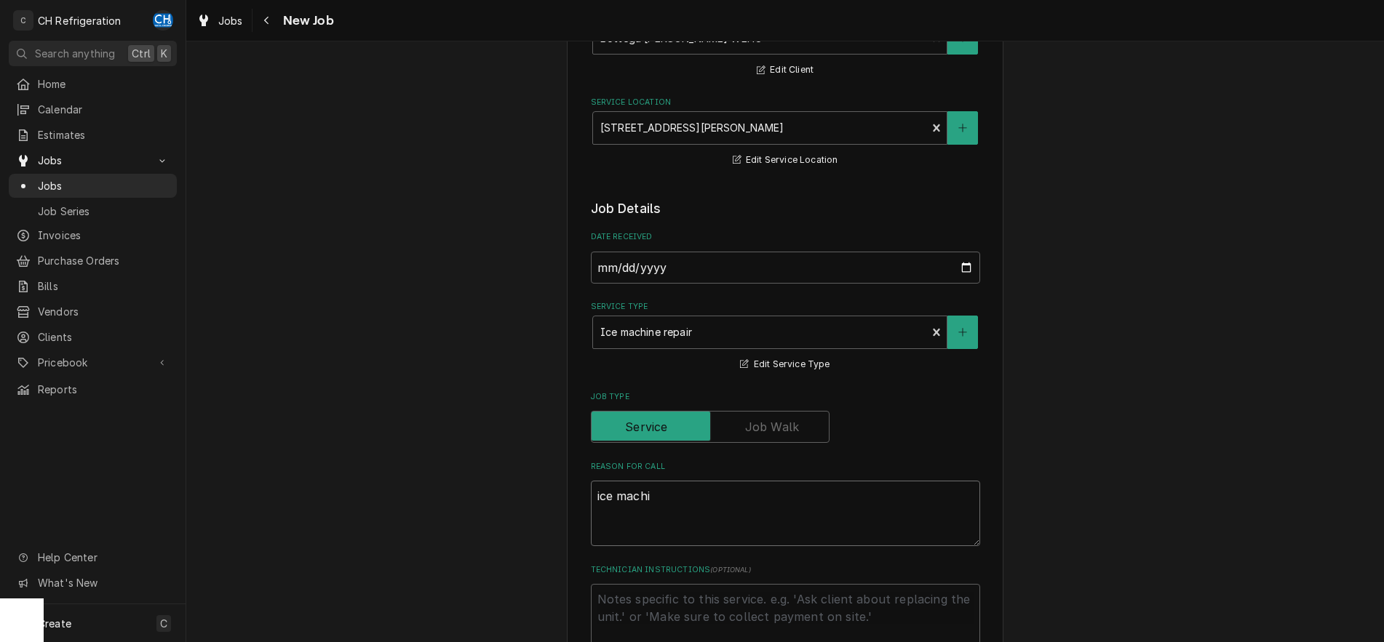
type textarea "ice machie"
type textarea "x"
type textarea "ice machien"
type textarea "x"
type textarea "ice machien"
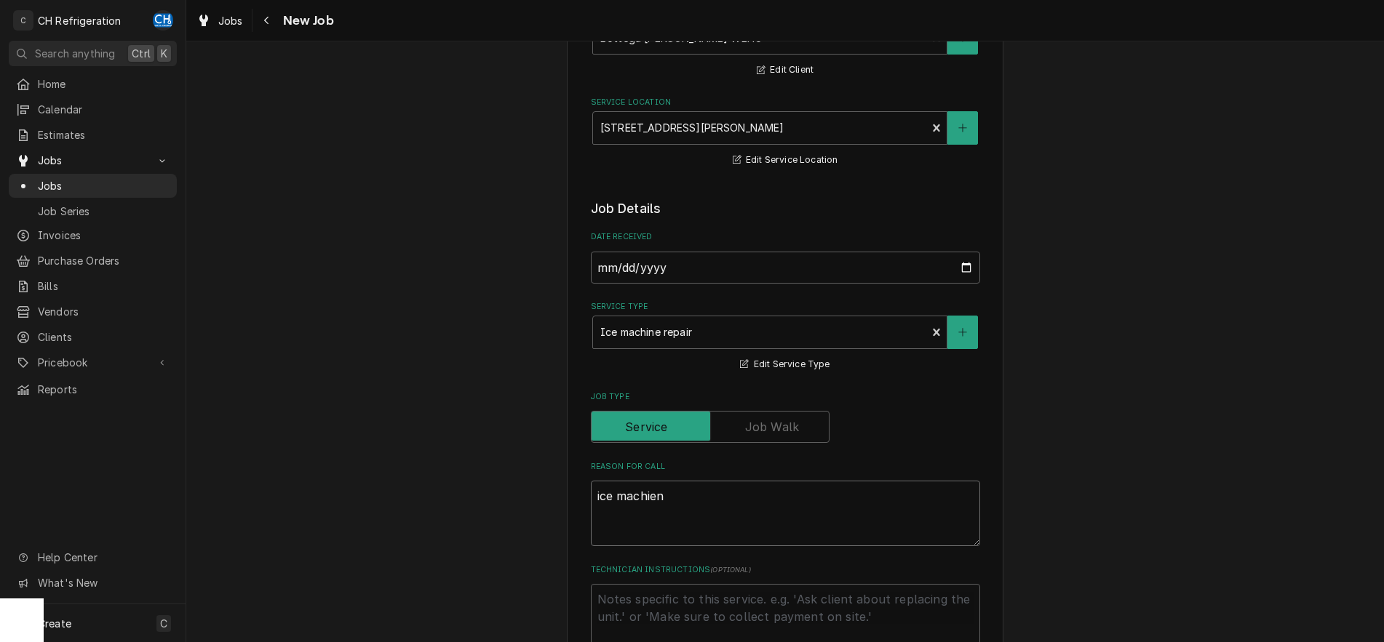
type textarea "x"
type textarea "ice machien d"
type textarea "x"
type textarea "ice machien do"
type textarea "x"
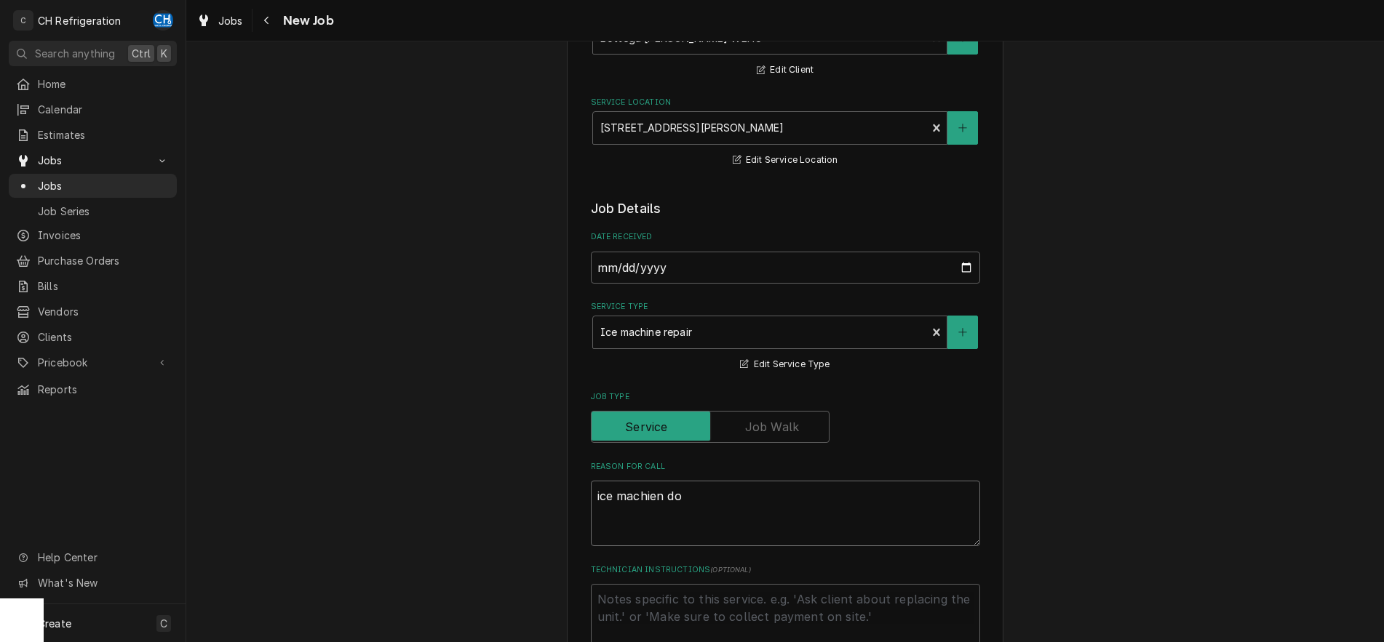
type textarea "ice machien dow"
type textarea "x"
type textarea "ice machien down"
type textarea "x"
type textarea "ice machien down"
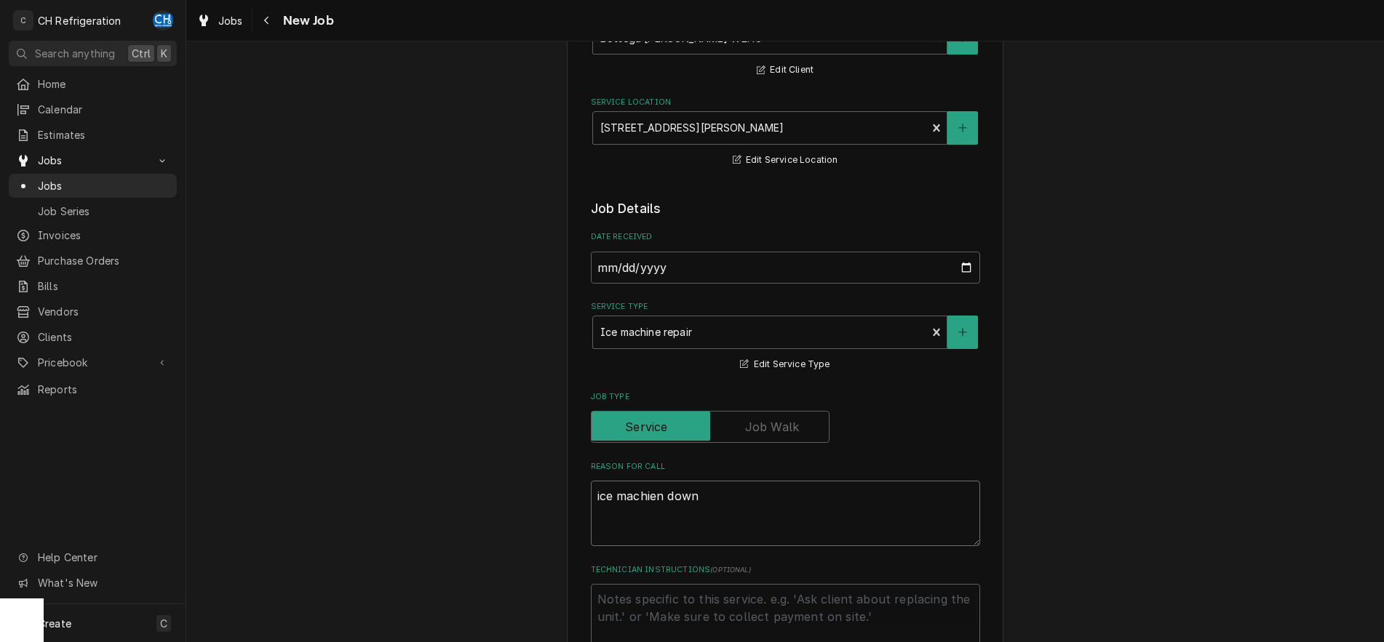
type textarea "x"
type textarea "ice machine down"
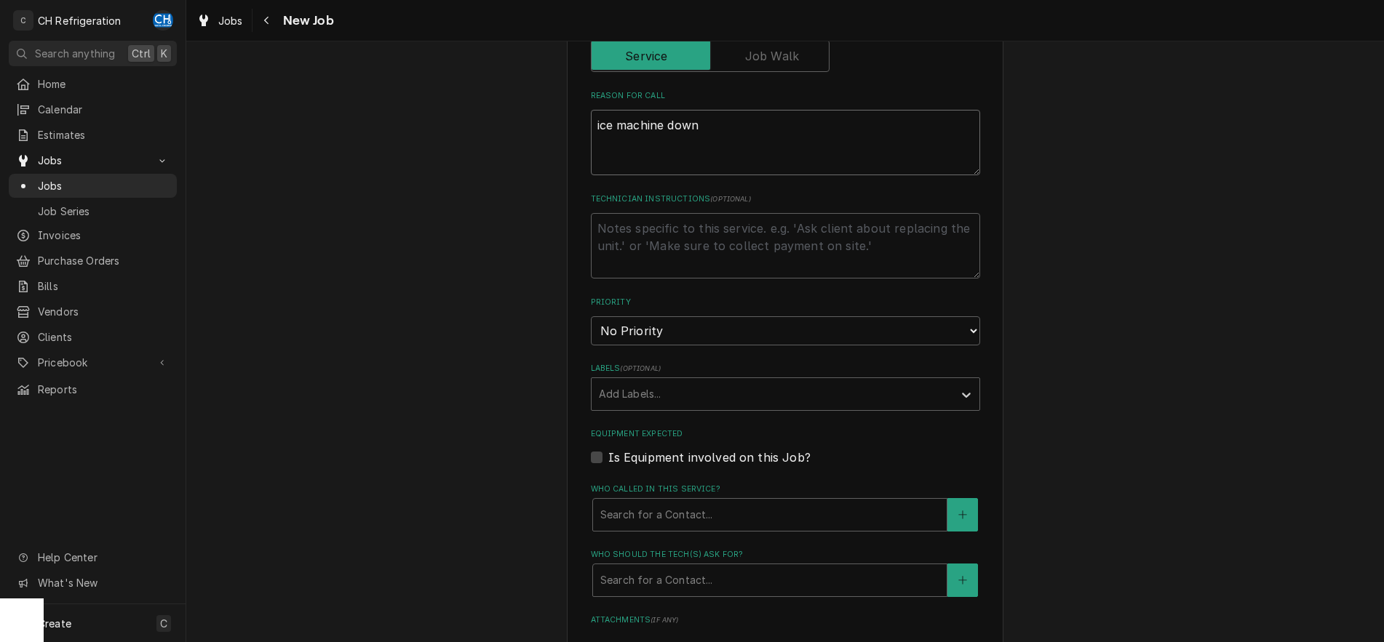
type textarea "x"
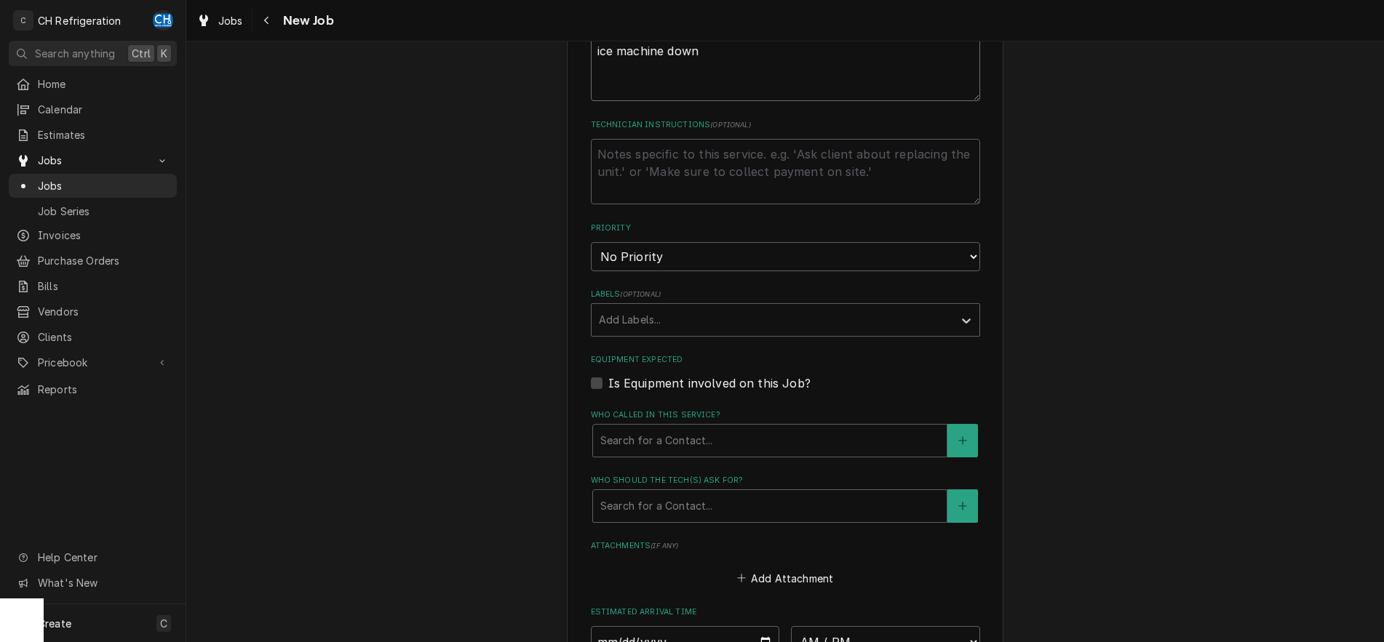
scroll to position [668, 0]
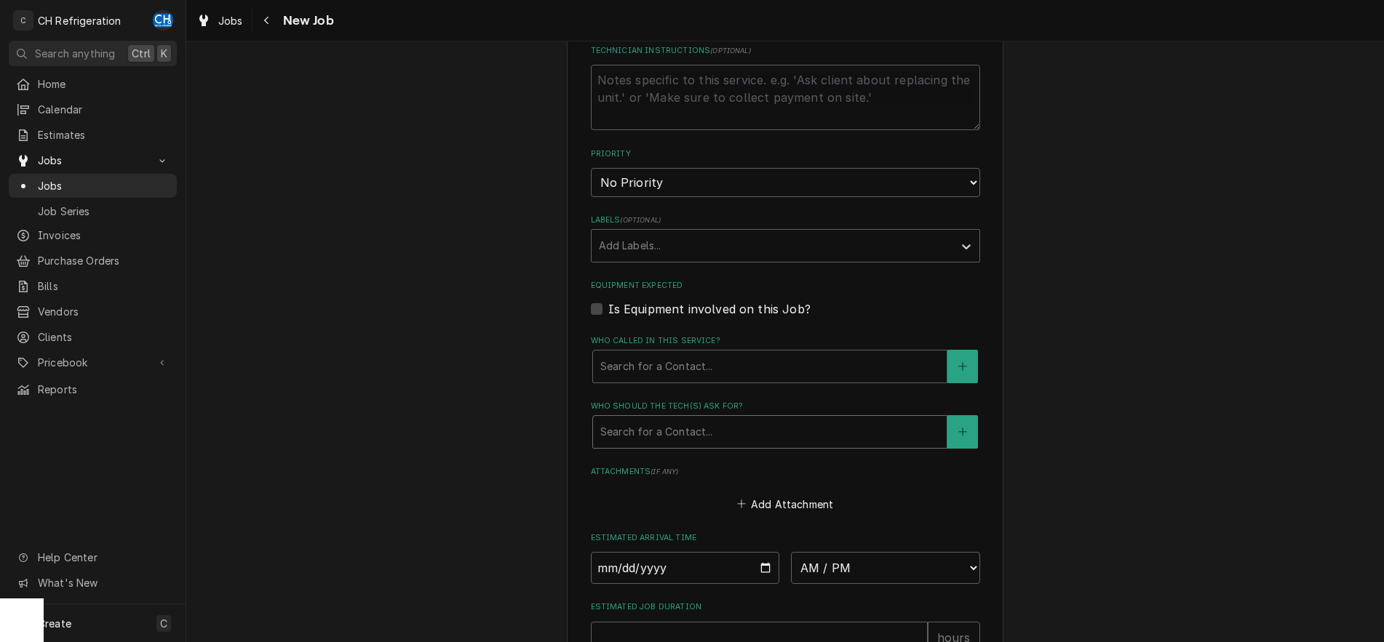
type textarea "ice machine down"
click at [680, 440] on div "Who should the tech(s) ask for?" at bounding box center [769, 432] width 339 height 26
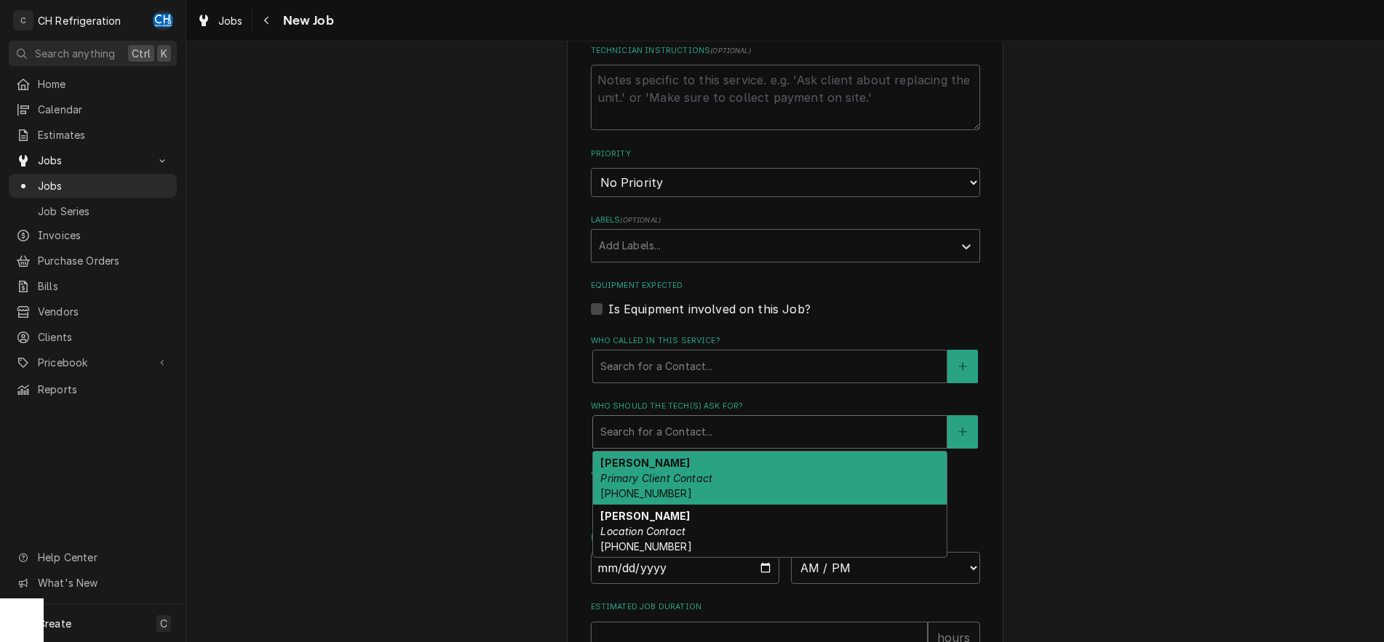
click at [681, 491] on div "[PERSON_NAME] Primary Client Contact [PHONE_NUMBER]" at bounding box center [770, 478] width 354 height 53
type textarea "x"
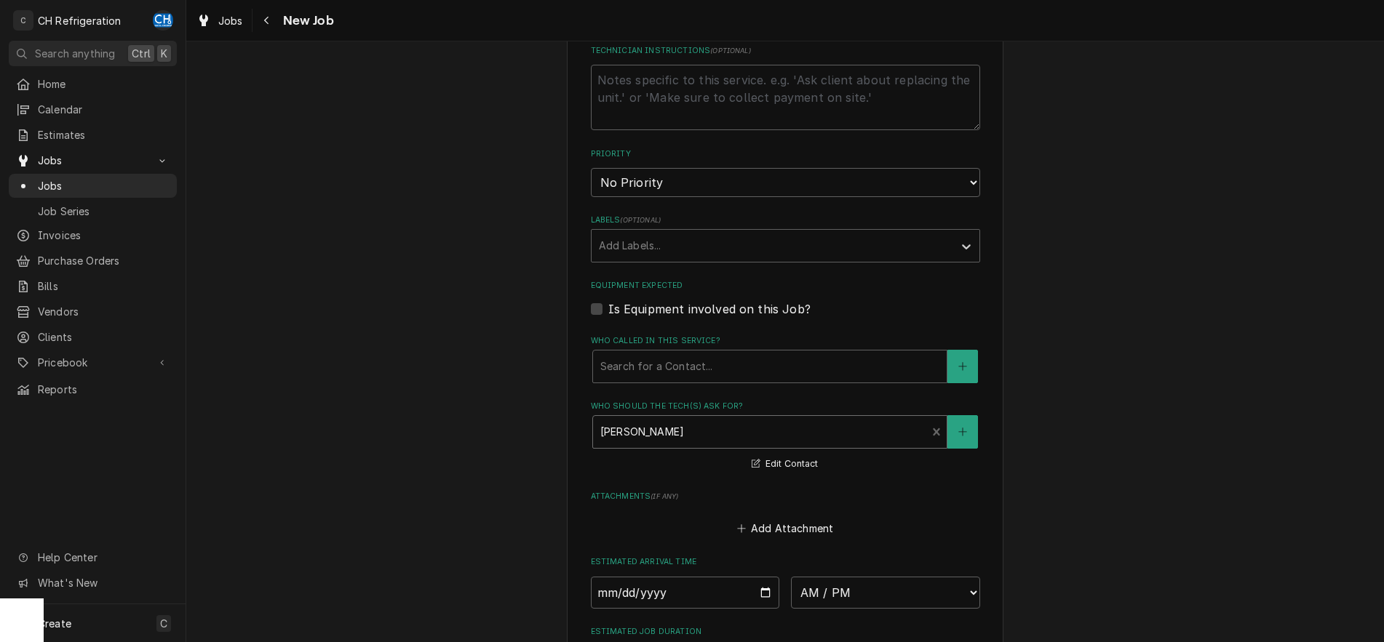
scroll to position [891, 0]
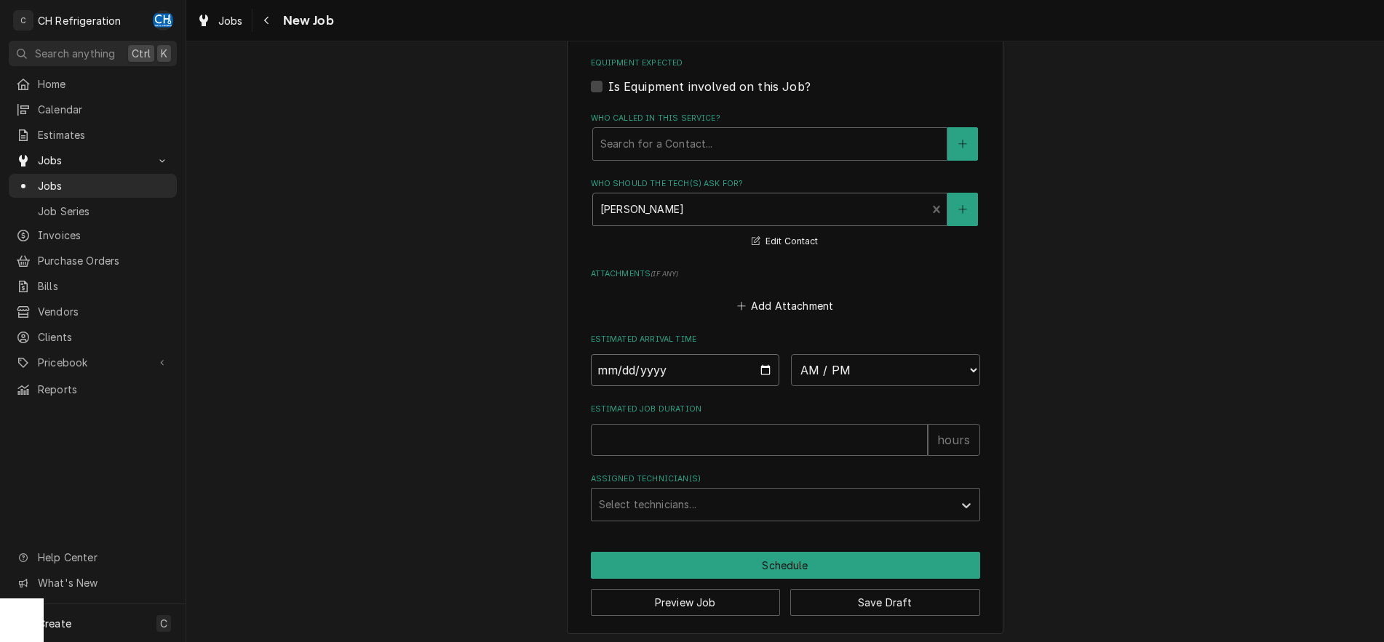
click at [760, 367] on input "Date" at bounding box center [685, 370] width 189 height 32
type input "[DATE]"
click at [791, 354] on select "AM / PM 6:00 AM 6:15 AM 6:30 AM 6:45 AM 7:00 AM 7:15 AM 7:30 AM 7:45 AM 8:00 AM…" at bounding box center [885, 370] width 189 height 32
type textarea "x"
select select "12:15:00"
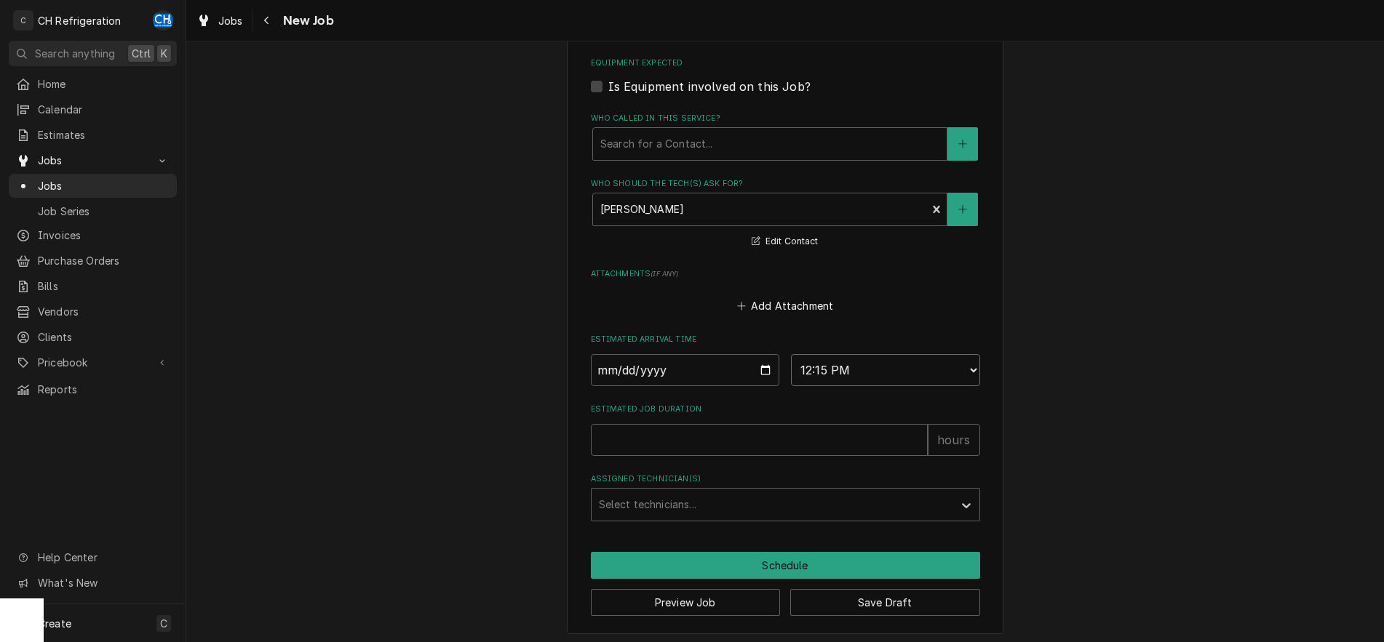
click option "12:15 PM" at bounding box center [0, 0] width 0 height 0
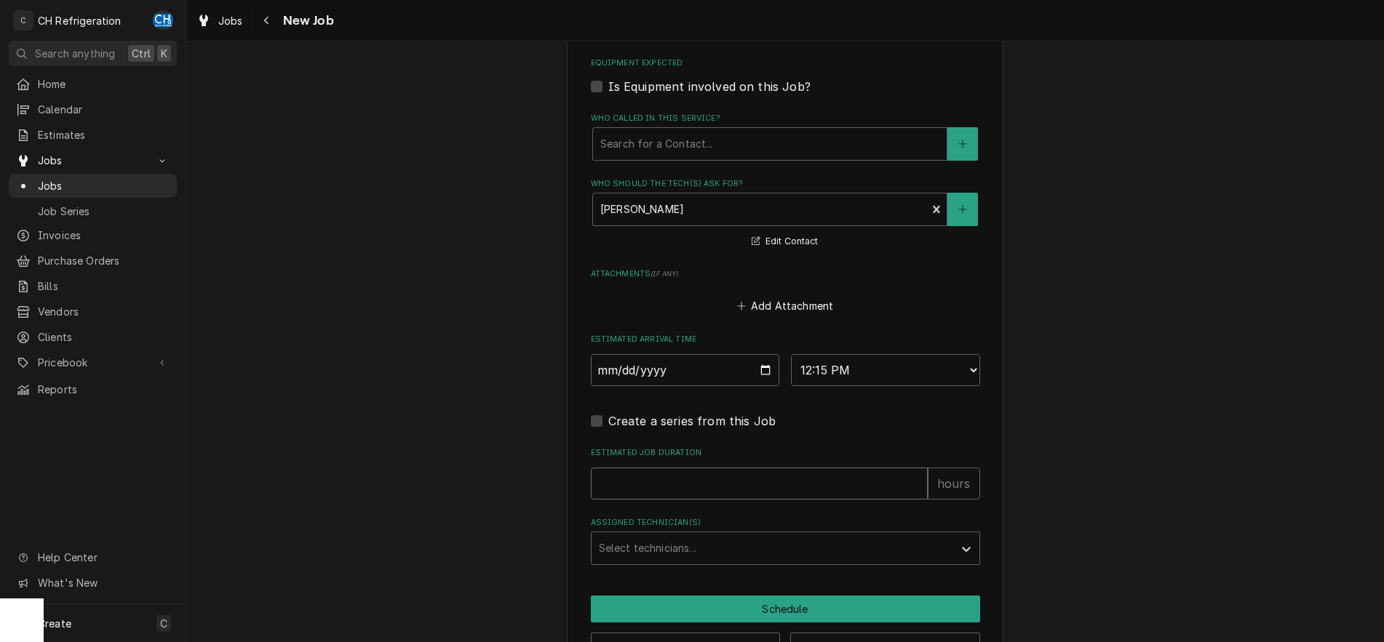
click at [715, 493] on input "Estimated Job Duration" at bounding box center [759, 484] width 337 height 32
type textarea "x"
type input "2"
type textarea "x"
type input "2"
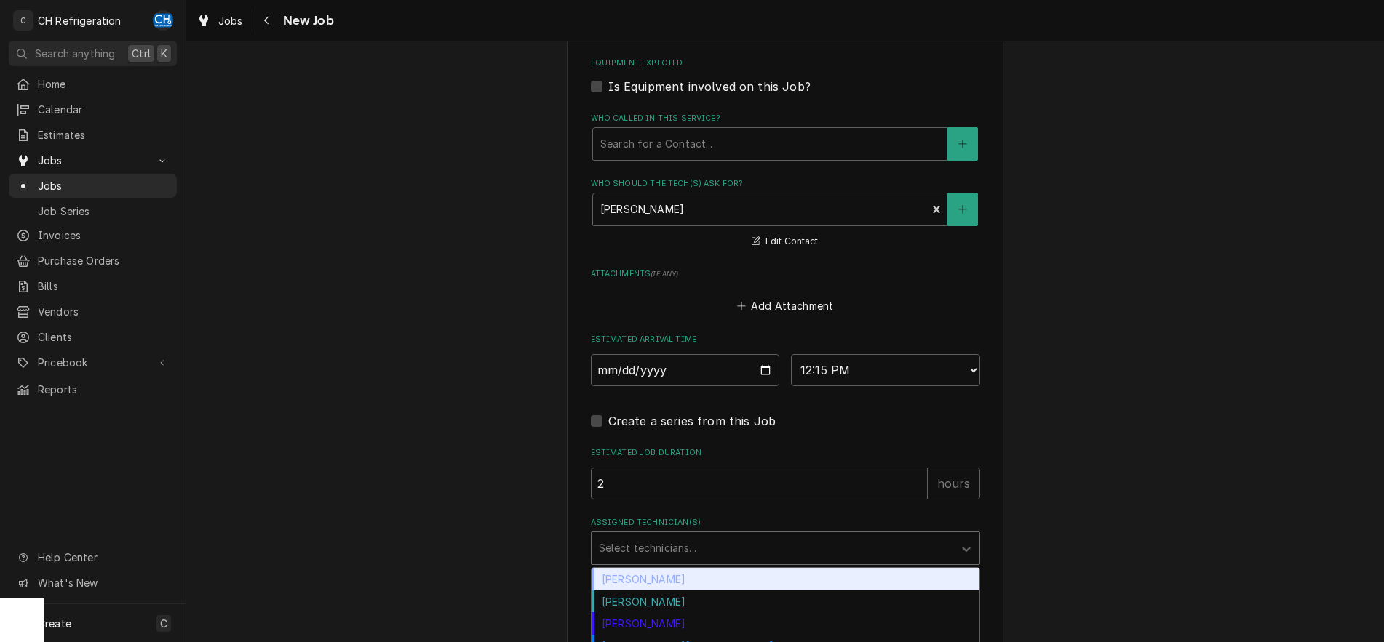
click at [722, 553] on div "Assigned Technician(s)" at bounding box center [772, 548] width 347 height 26
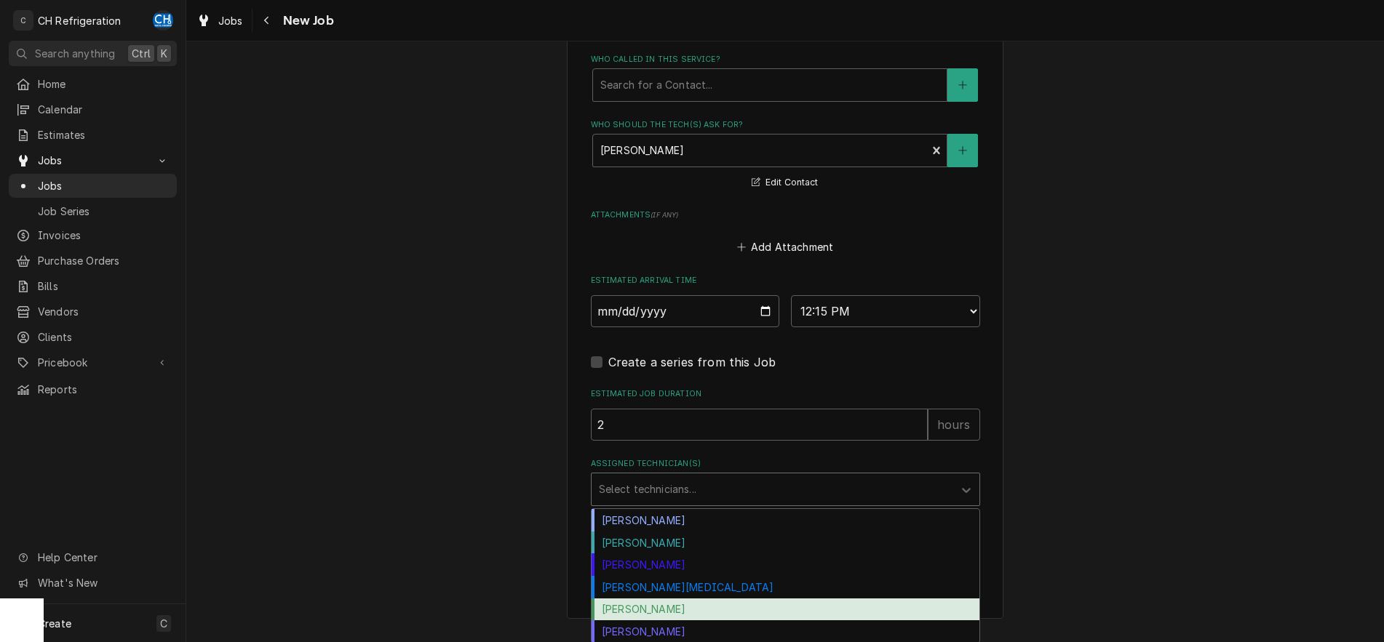
click at [715, 613] on div "[PERSON_NAME]" at bounding box center [786, 610] width 388 height 23
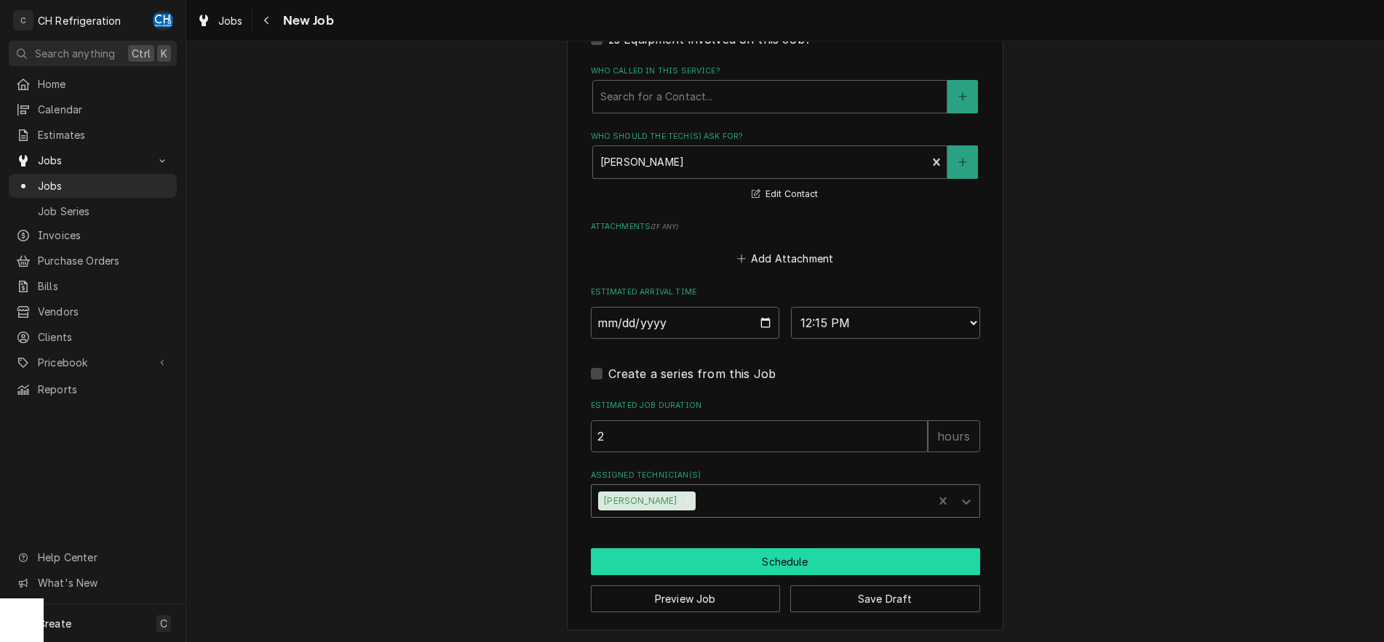
click at [746, 561] on button "Schedule" at bounding box center [785, 562] width 389 height 27
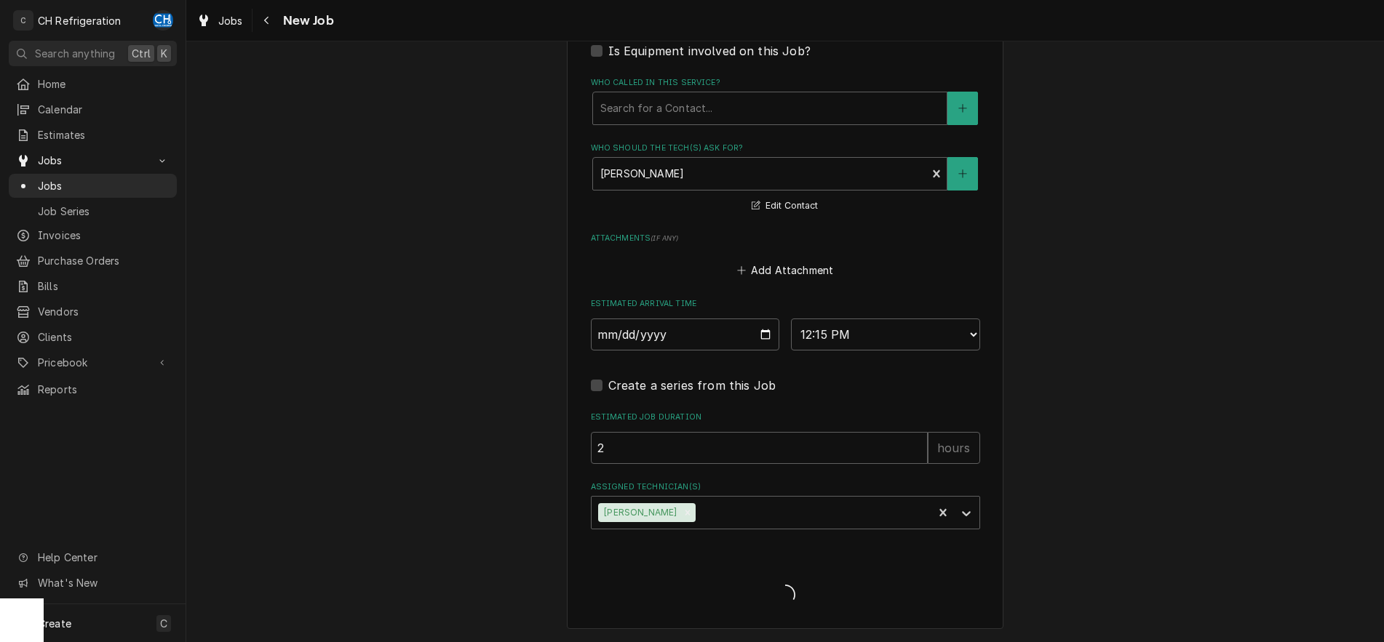
scroll to position [925, 0]
type textarea "x"
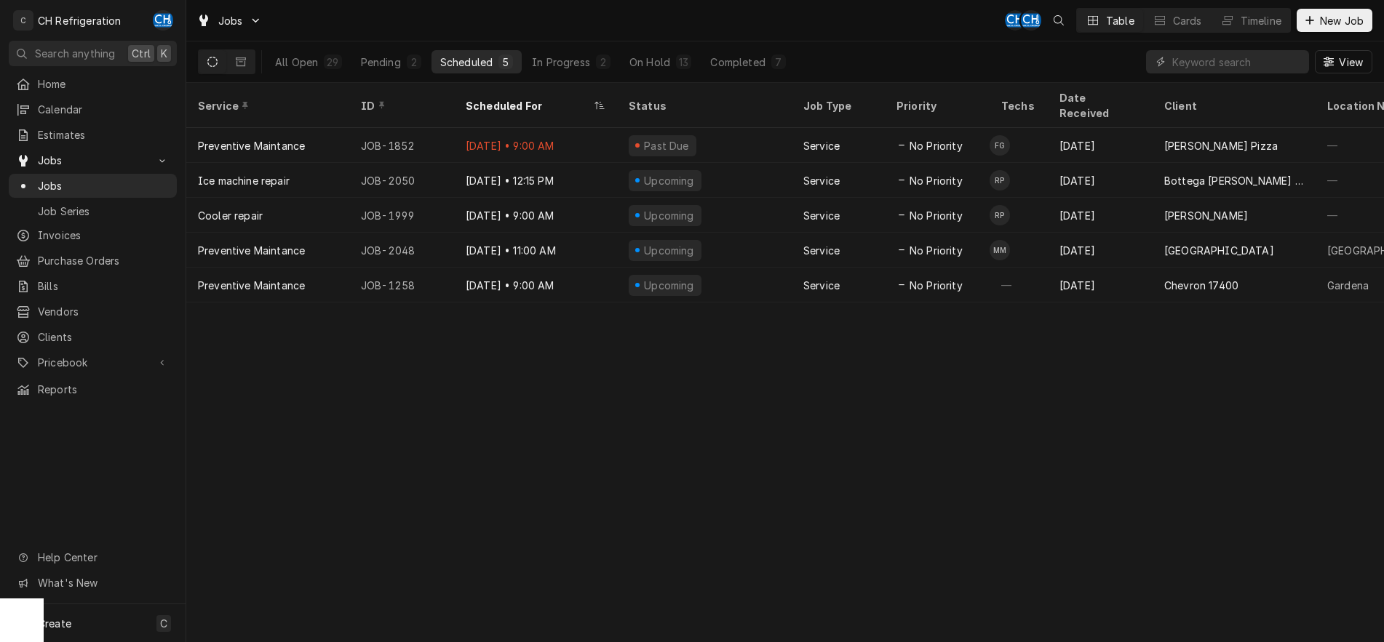
click at [799, 61] on div "All Open 29 Pending 2 Scheduled 5 In Progress 2 On Hold 13 Completed 7 View" at bounding box center [785, 61] width 1174 height 41
click at [749, 55] on div "Completed" at bounding box center [737, 62] width 55 height 15
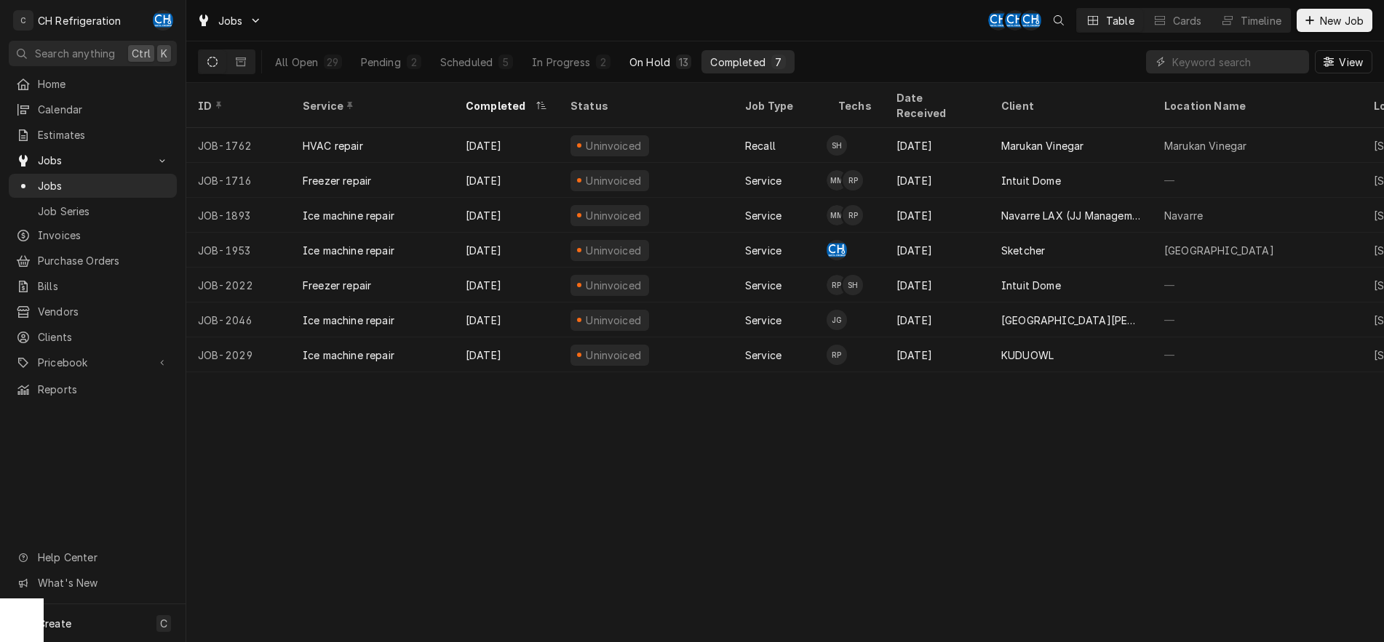
click at [664, 56] on div "On Hold" at bounding box center [649, 62] width 41 height 15
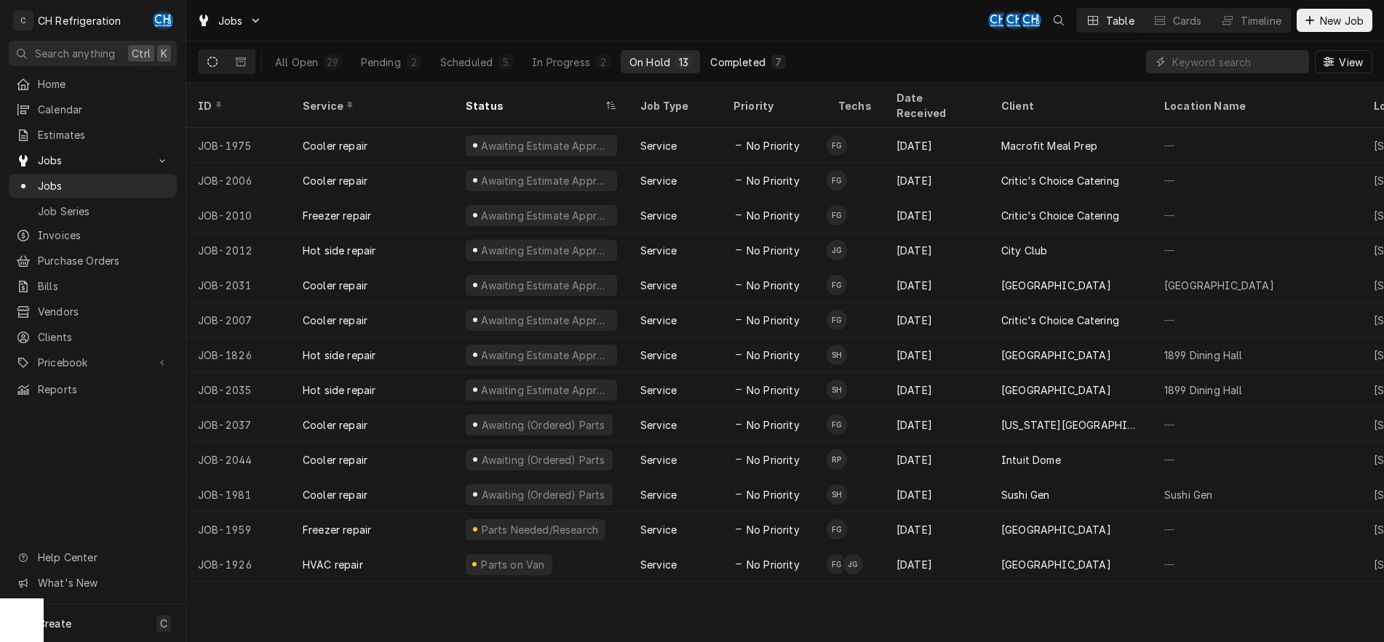
click at [723, 55] on div "Completed" at bounding box center [737, 62] width 55 height 15
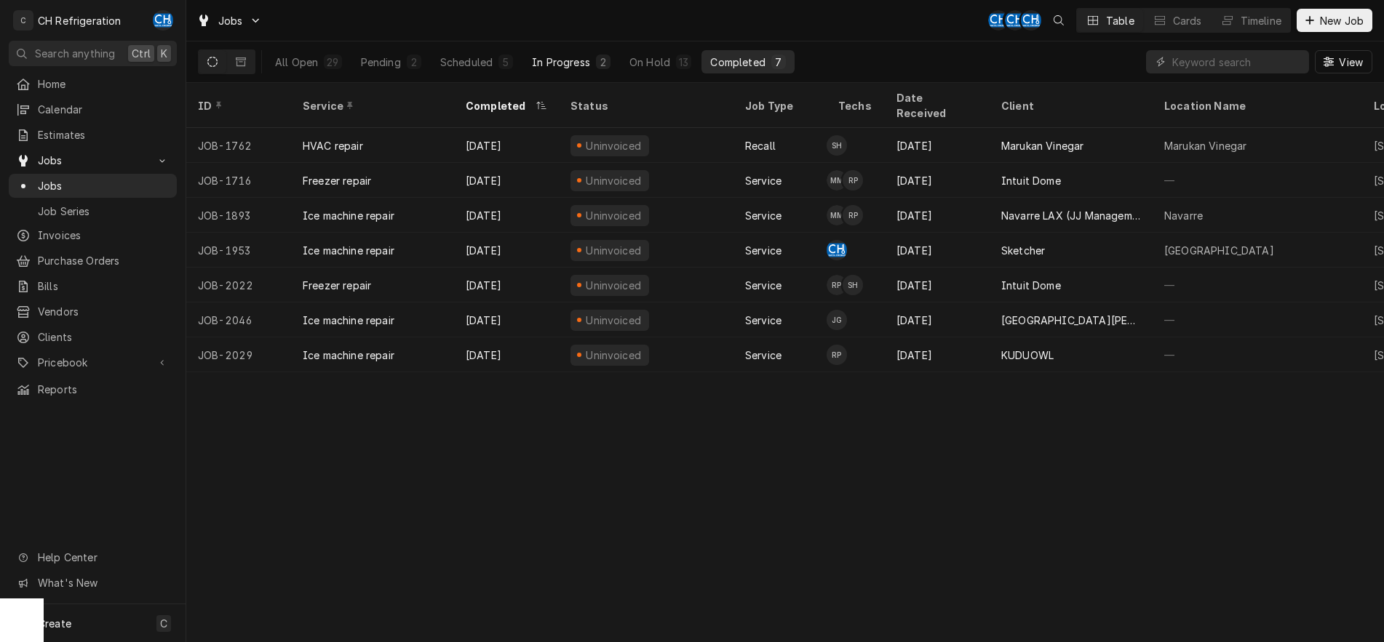
click at [600, 66] on div "2" at bounding box center [603, 62] width 9 height 15
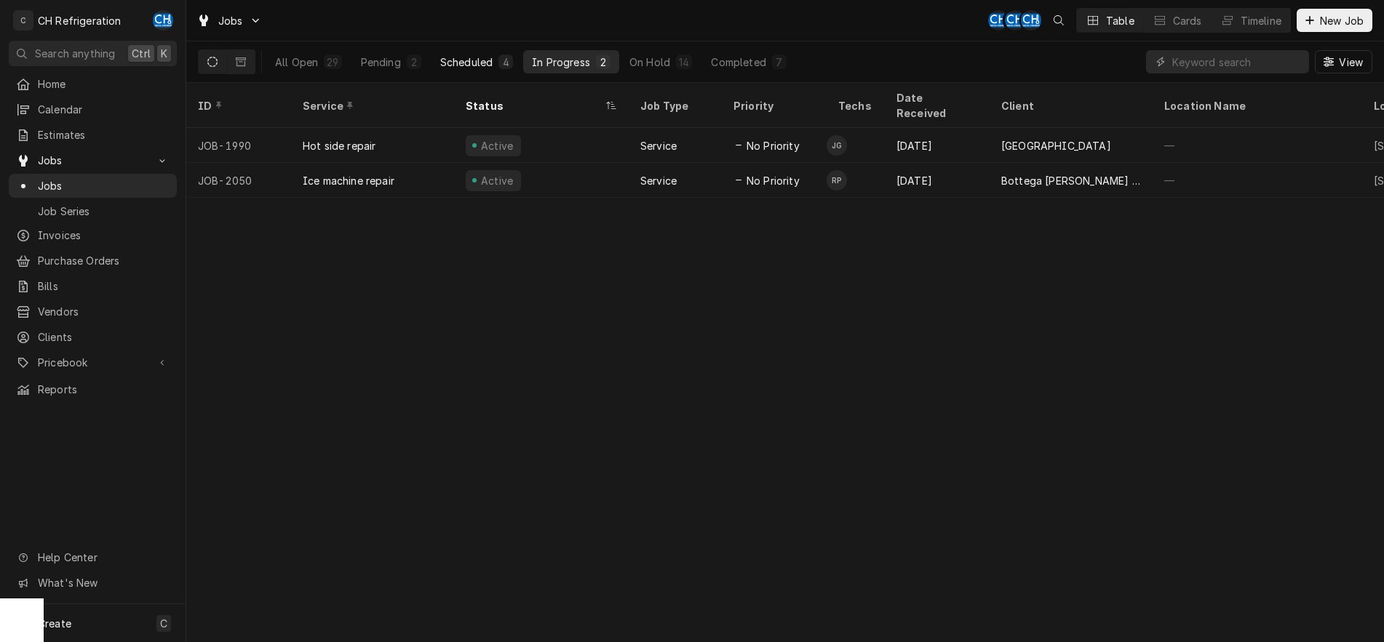
click at [503, 68] on div "4" at bounding box center [505, 62] width 15 height 15
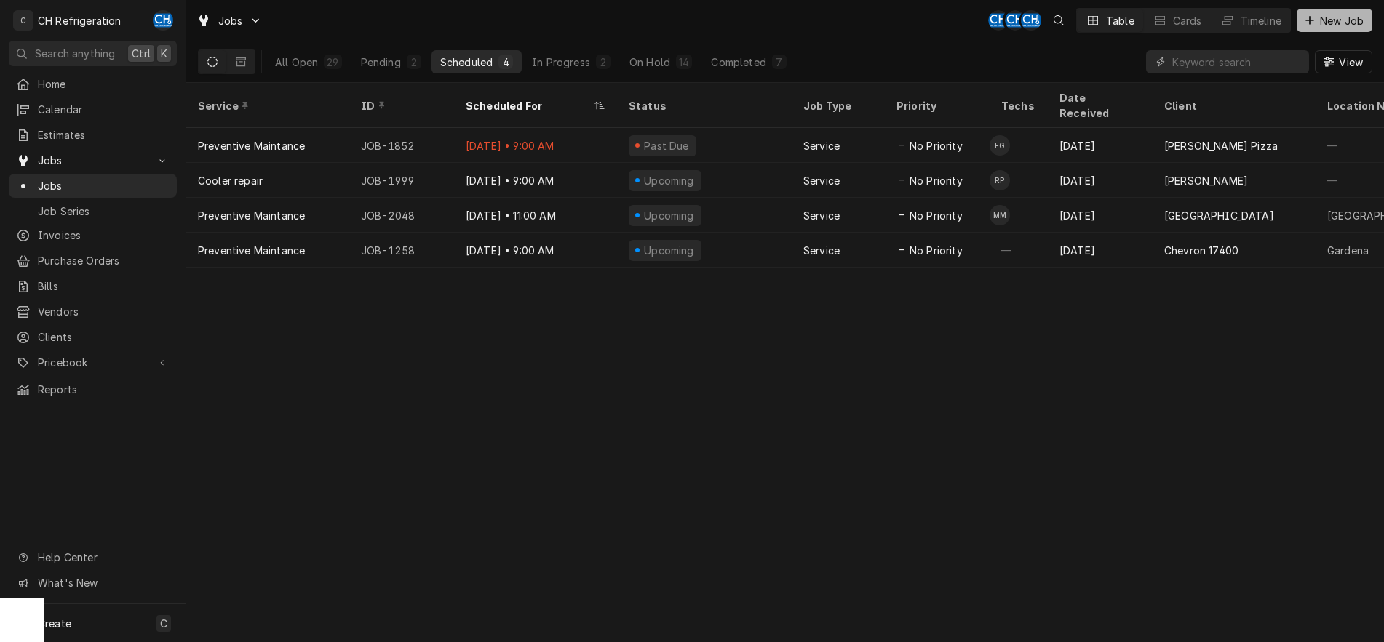
click at [1326, 22] on span "New Job" at bounding box center [1341, 20] width 49 height 15
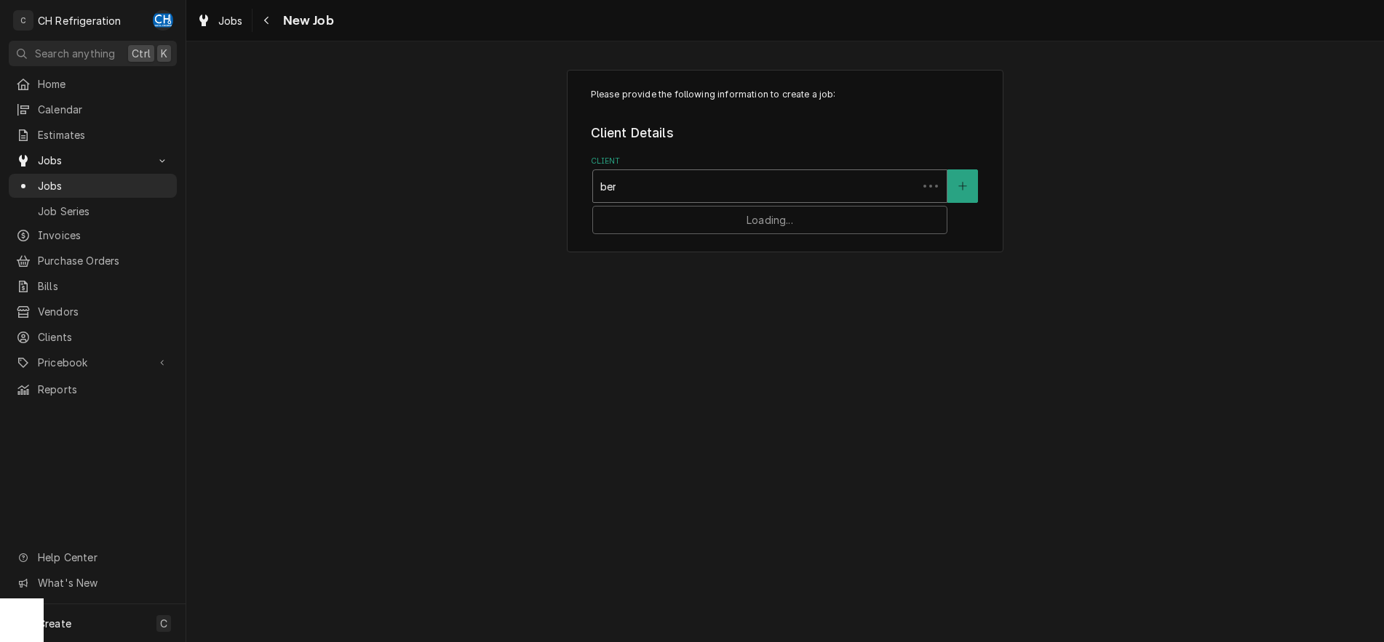
type input "[PERSON_NAME]"
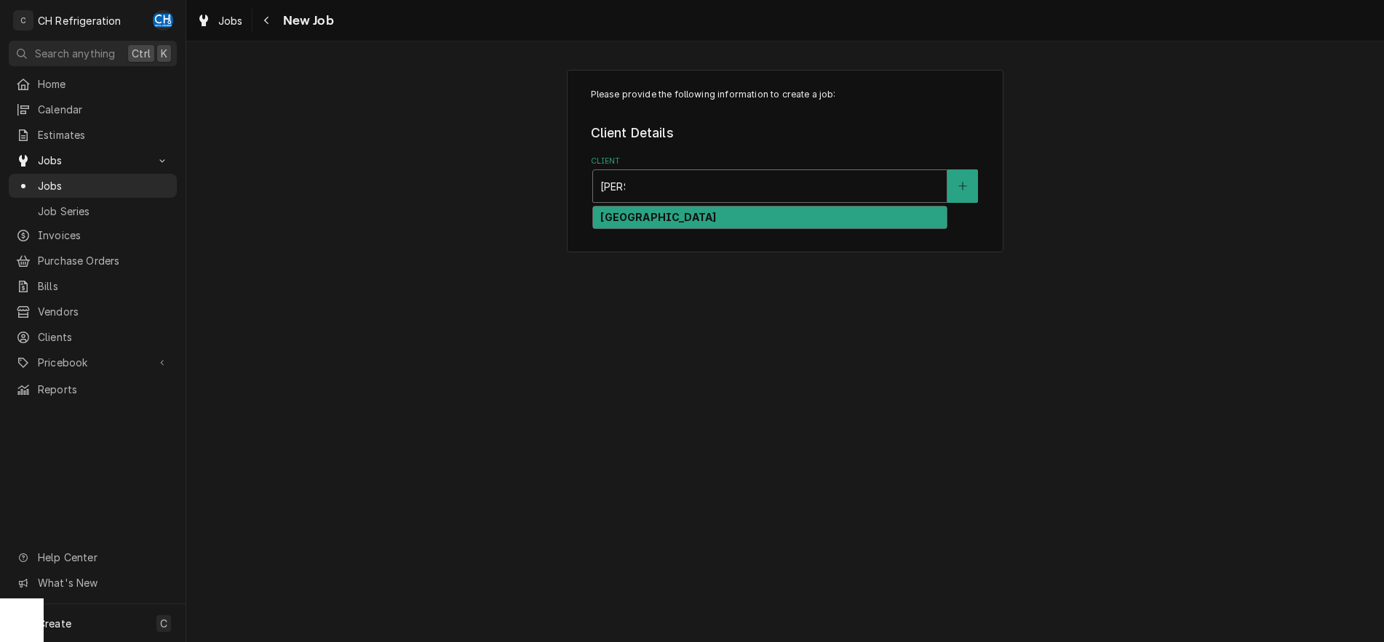
click at [706, 209] on div "[GEOGRAPHIC_DATA]" at bounding box center [770, 218] width 354 height 23
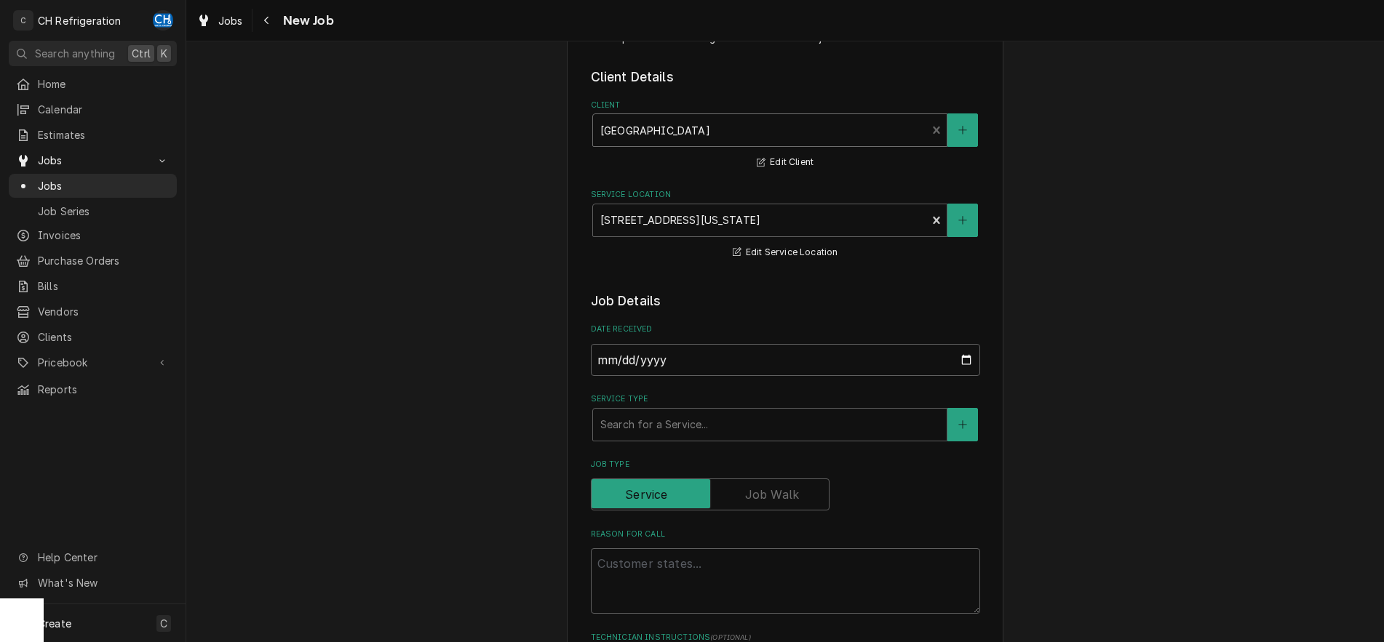
scroll to position [223, 0]
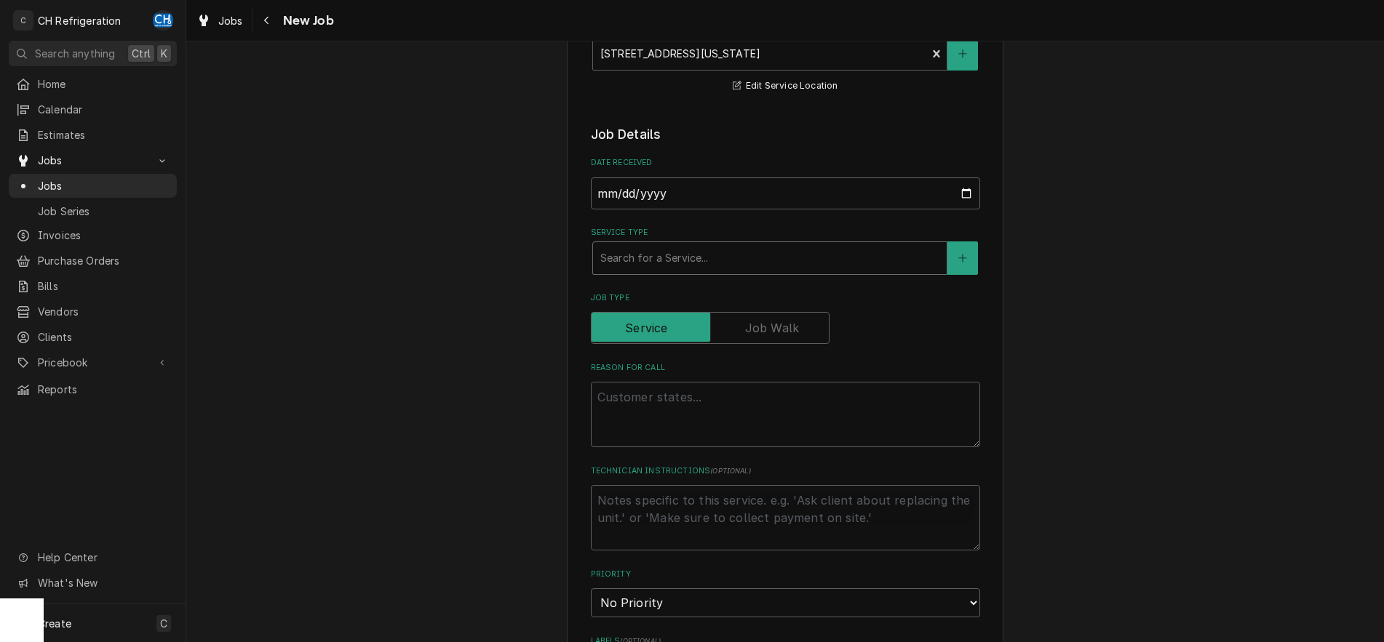
click at [712, 252] on div "Service Type" at bounding box center [769, 258] width 339 height 26
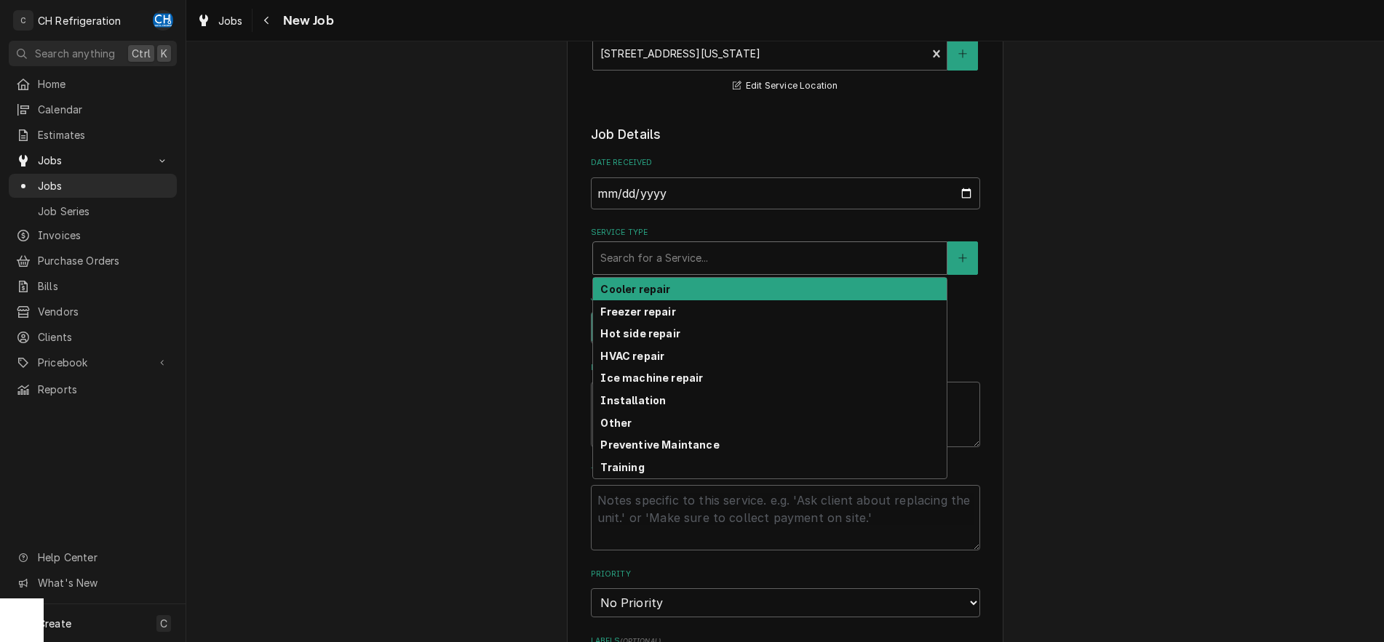
click at [742, 265] on div "Service Type" at bounding box center [769, 258] width 339 height 26
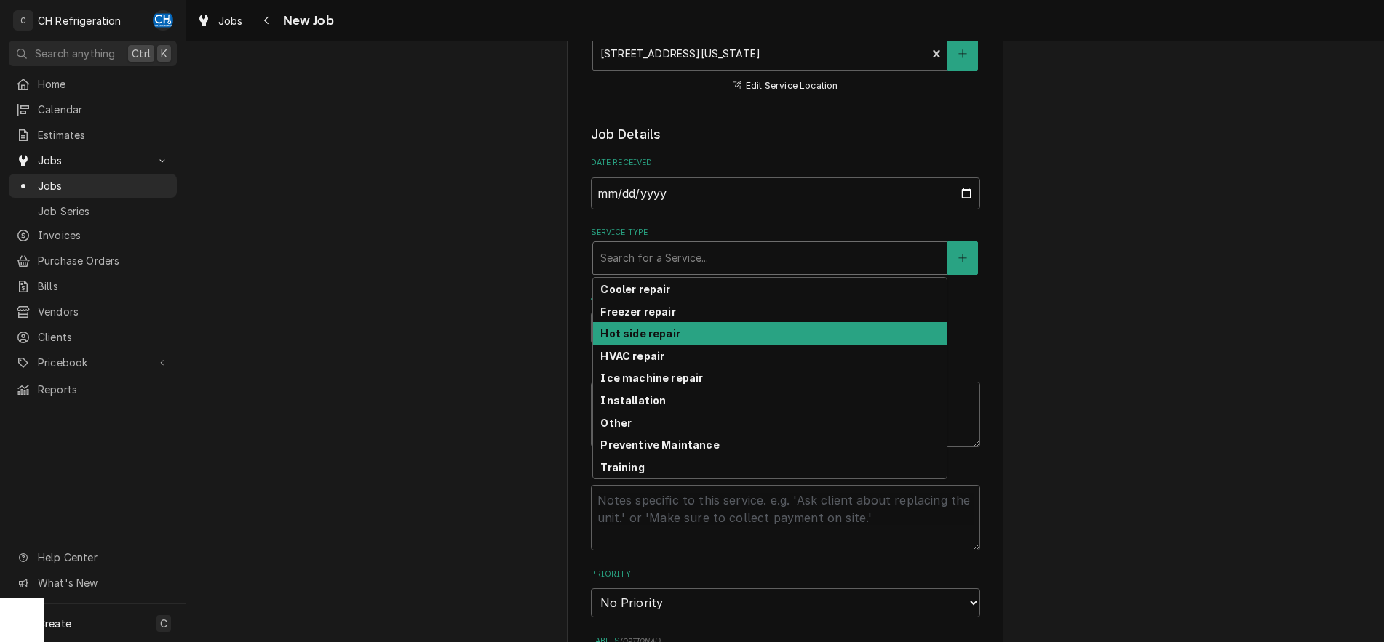
click at [663, 322] on div "Freezer repair" at bounding box center [770, 311] width 354 height 23
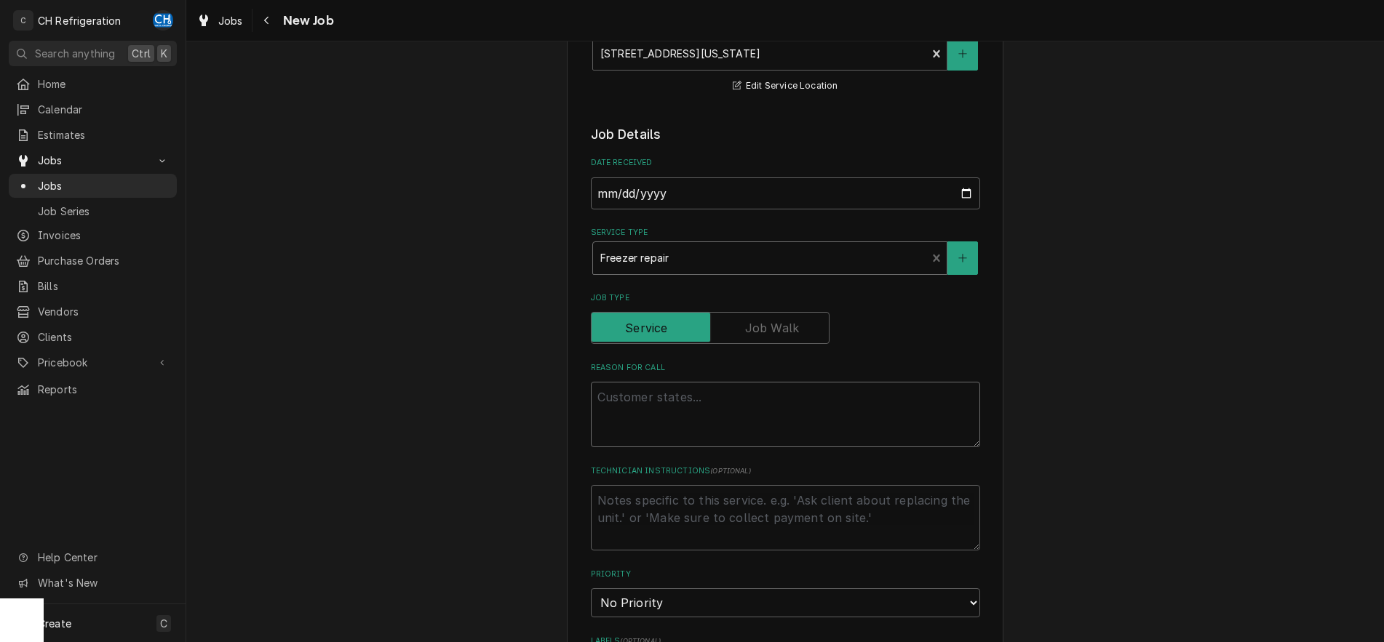
click at [677, 401] on textarea "Reason For Call" at bounding box center [785, 414] width 389 height 65
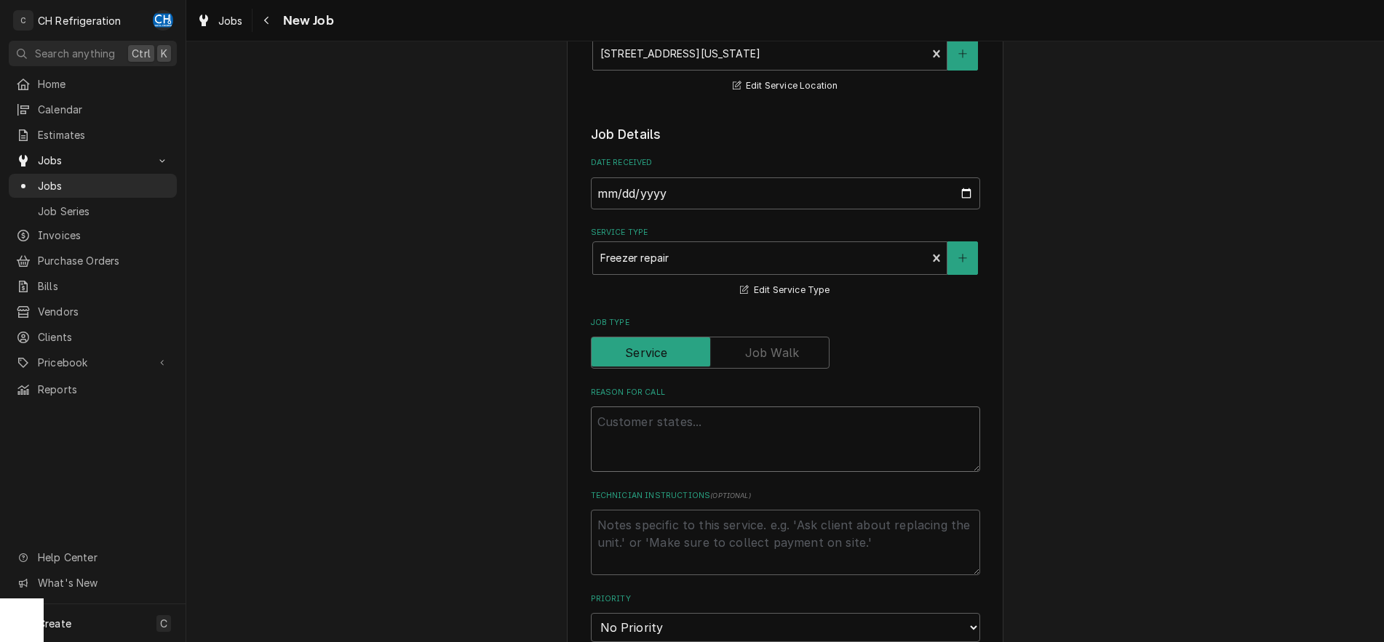
type textarea "x"
type textarea "f"
type textarea "x"
type textarea "fr"
type textarea "x"
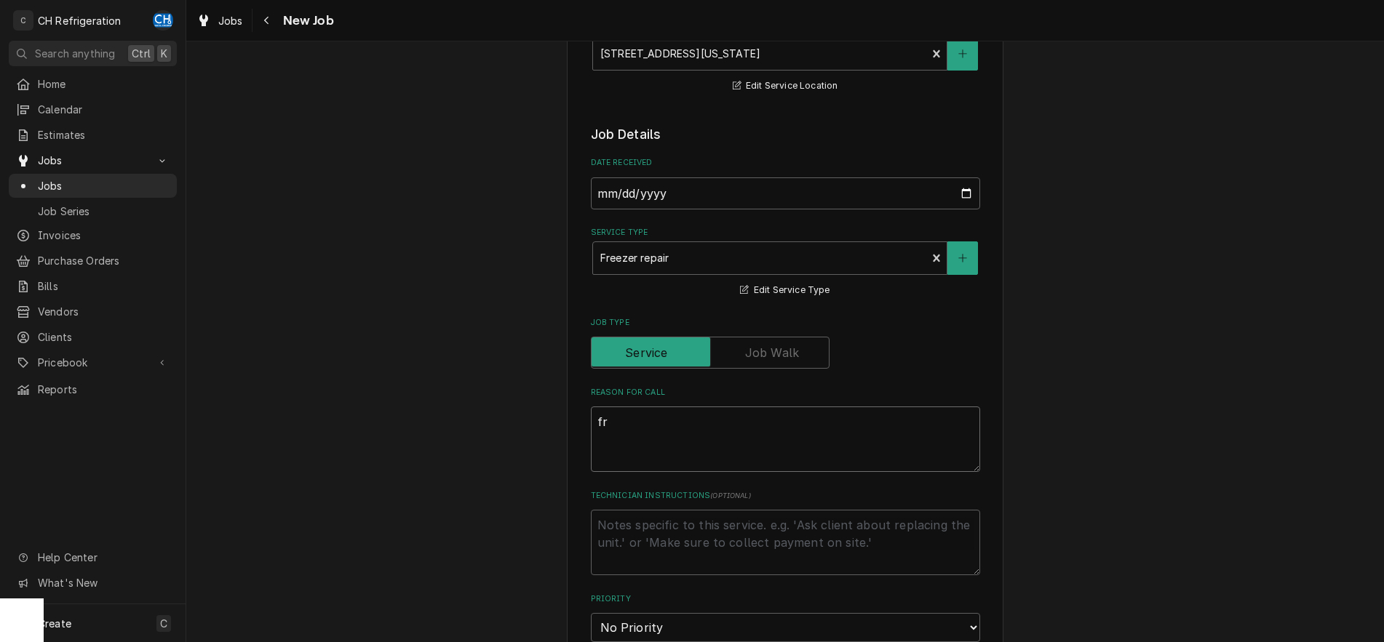
type textarea "fre"
type textarea "x"
type textarea "free"
type textarea "x"
type textarea "freez"
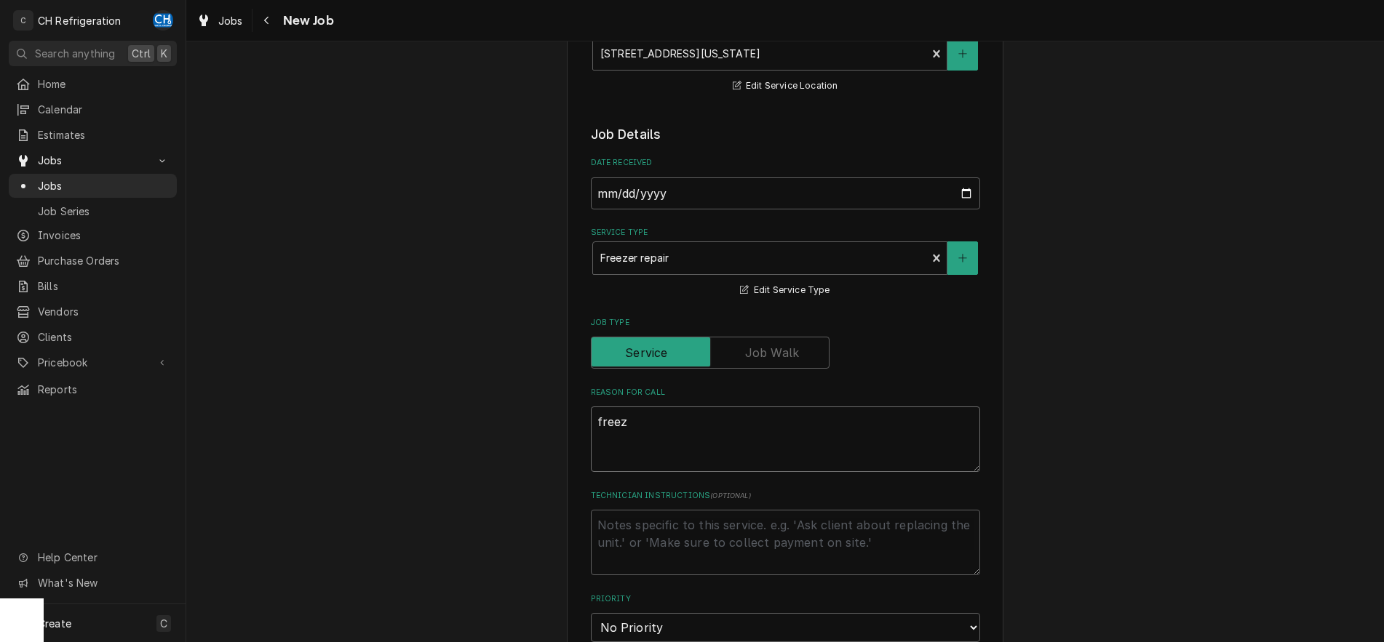
type textarea "x"
type textarea "freeze"
type textarea "x"
type textarea "freezer"
type textarea "x"
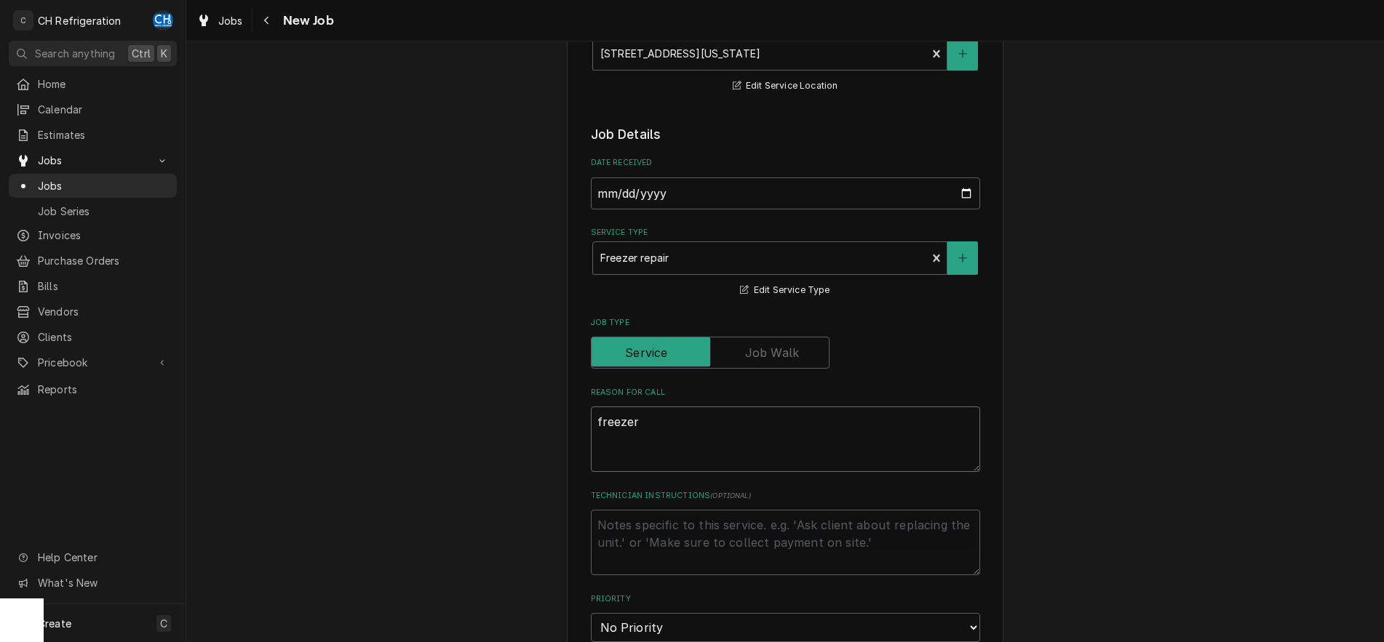
type textarea "freezer"
type textarea "x"
type textarea "freezer d"
type textarea "x"
type textarea "freezer do"
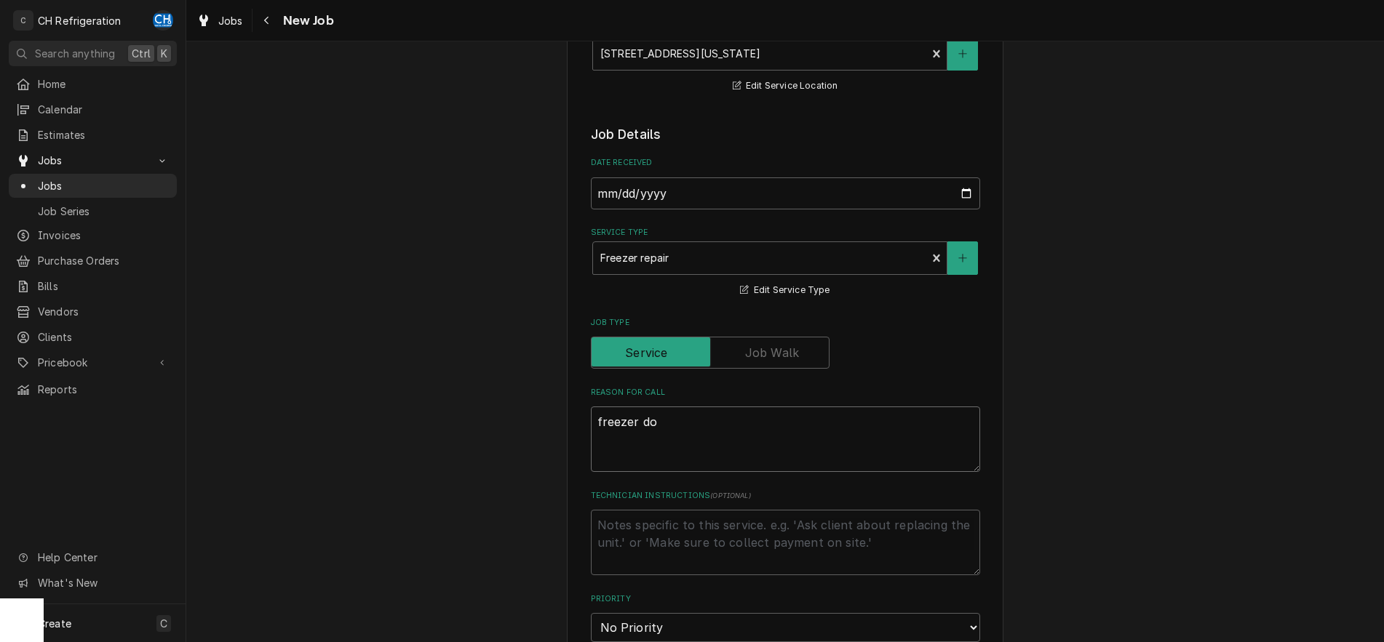
type textarea "x"
type textarea "freezer doo"
type textarea "x"
type textarea "freezer door"
type textarea "x"
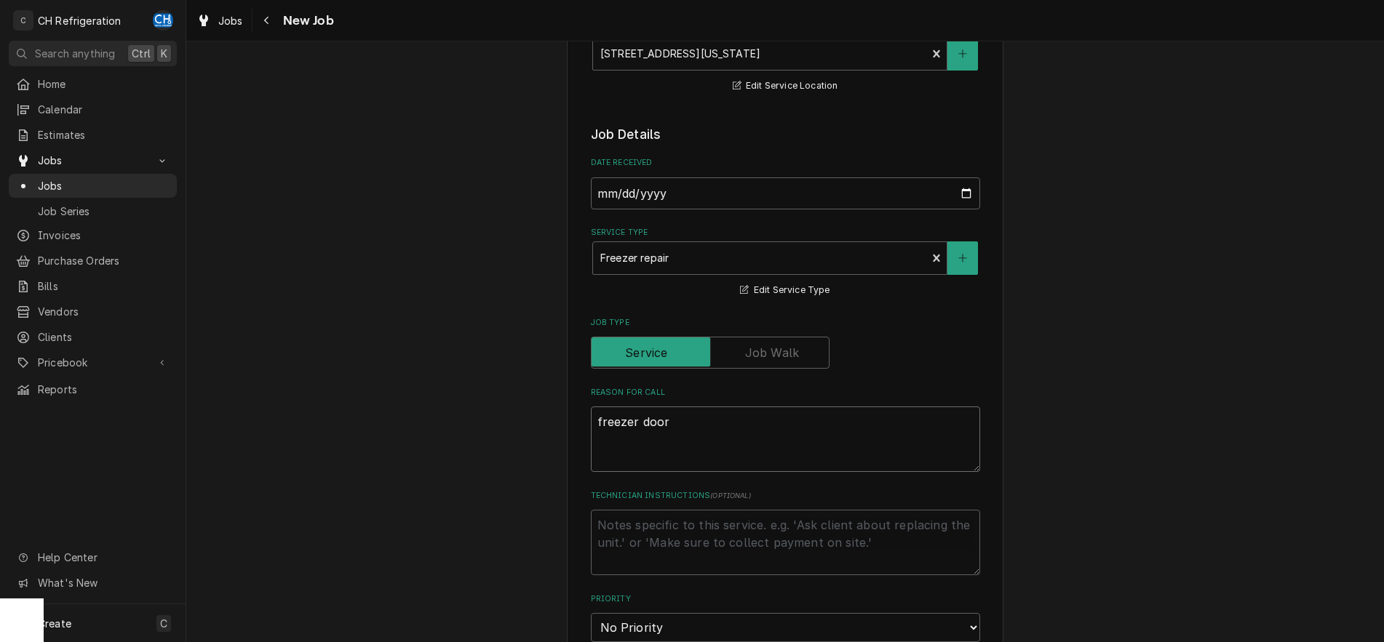
type textarea "freezer door"
type textarea "x"
type textarea "freezer door i"
type textarea "x"
type textarea "freezer door is"
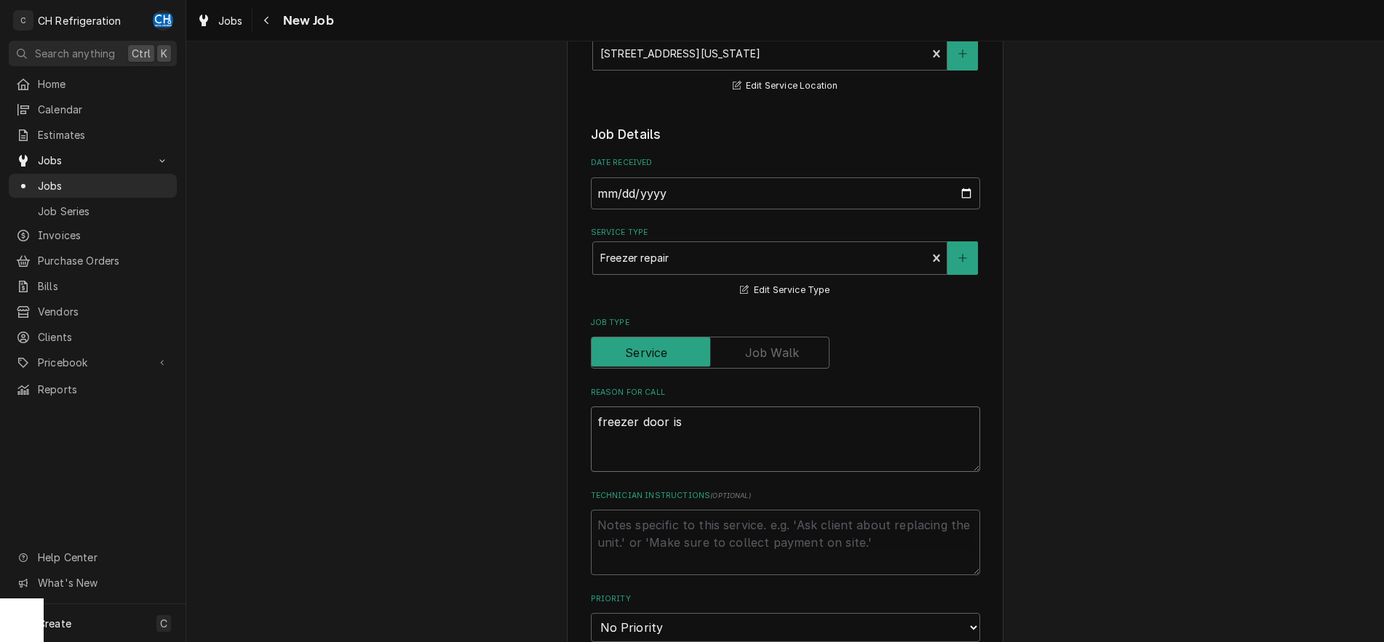
type textarea "x"
type textarea "freezer door isn"
type textarea "x"
type textarea "freezer door isnt"
type textarea "x"
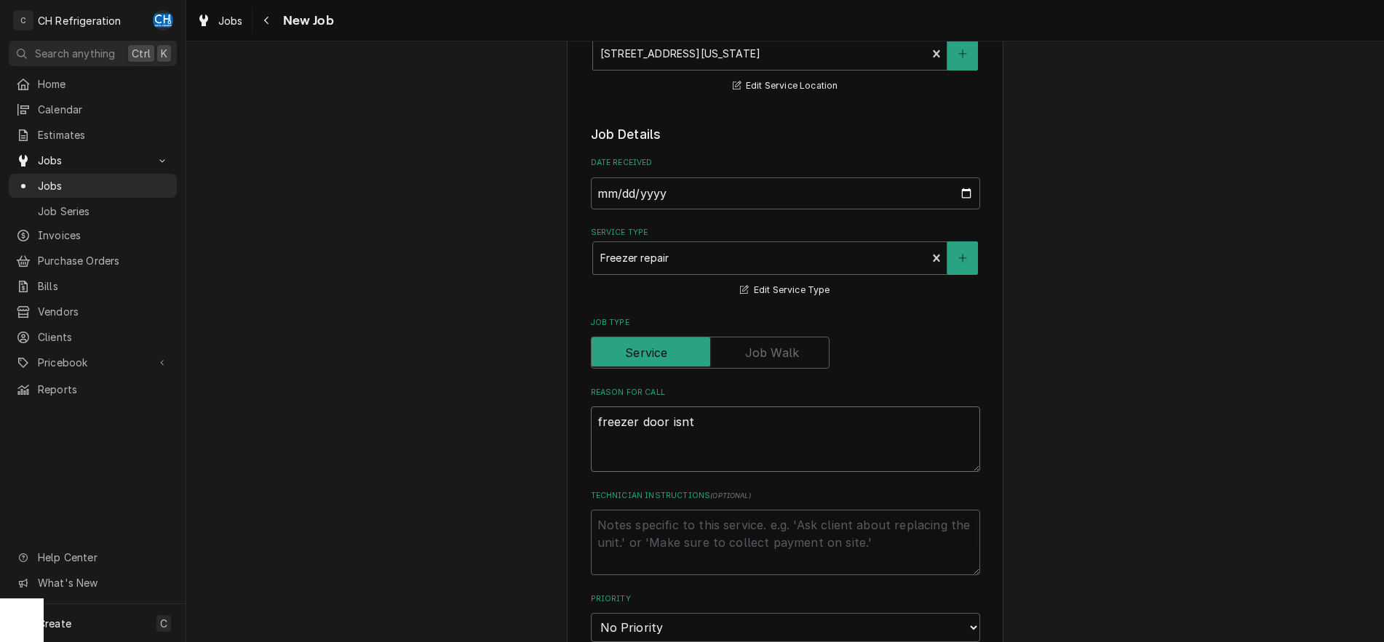
type textarea "freezer door isnt w"
type textarea "x"
type textarea "freezer door isnt wo"
type textarea "x"
type textarea "freezer door isnt wor"
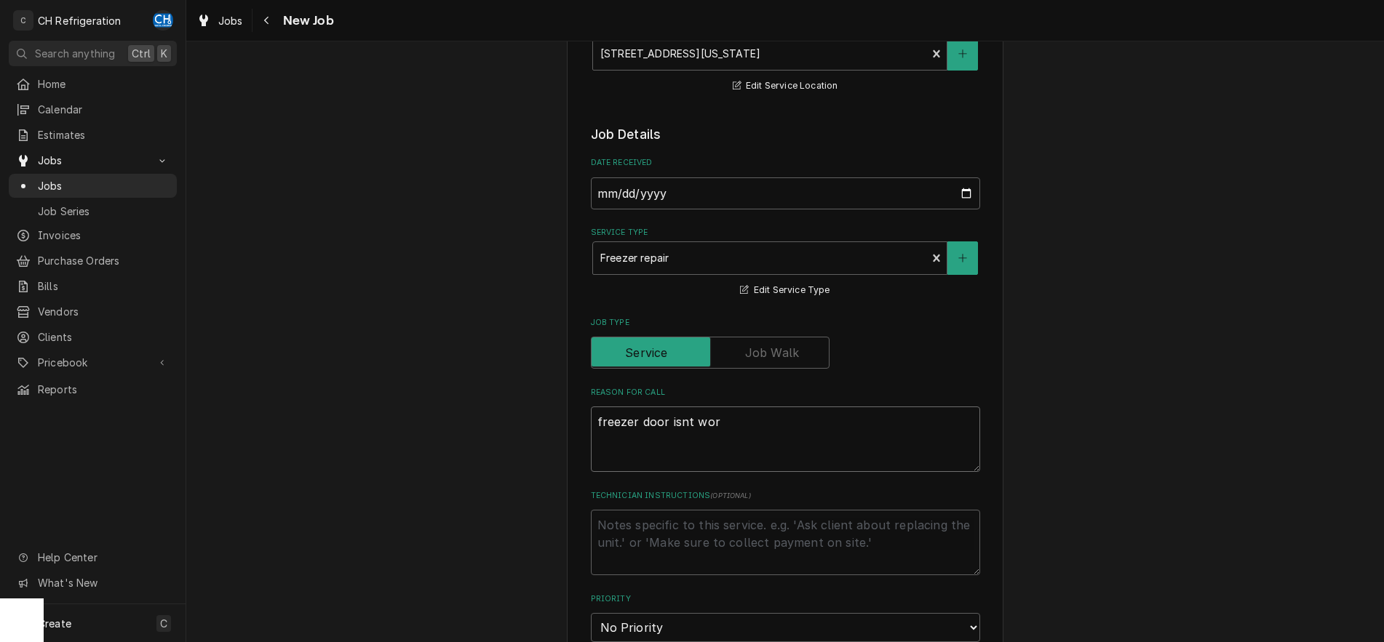
type textarea "x"
type textarea "freezer door isnt work"
type textarea "x"
type textarea "freezer door isnt worki"
type textarea "x"
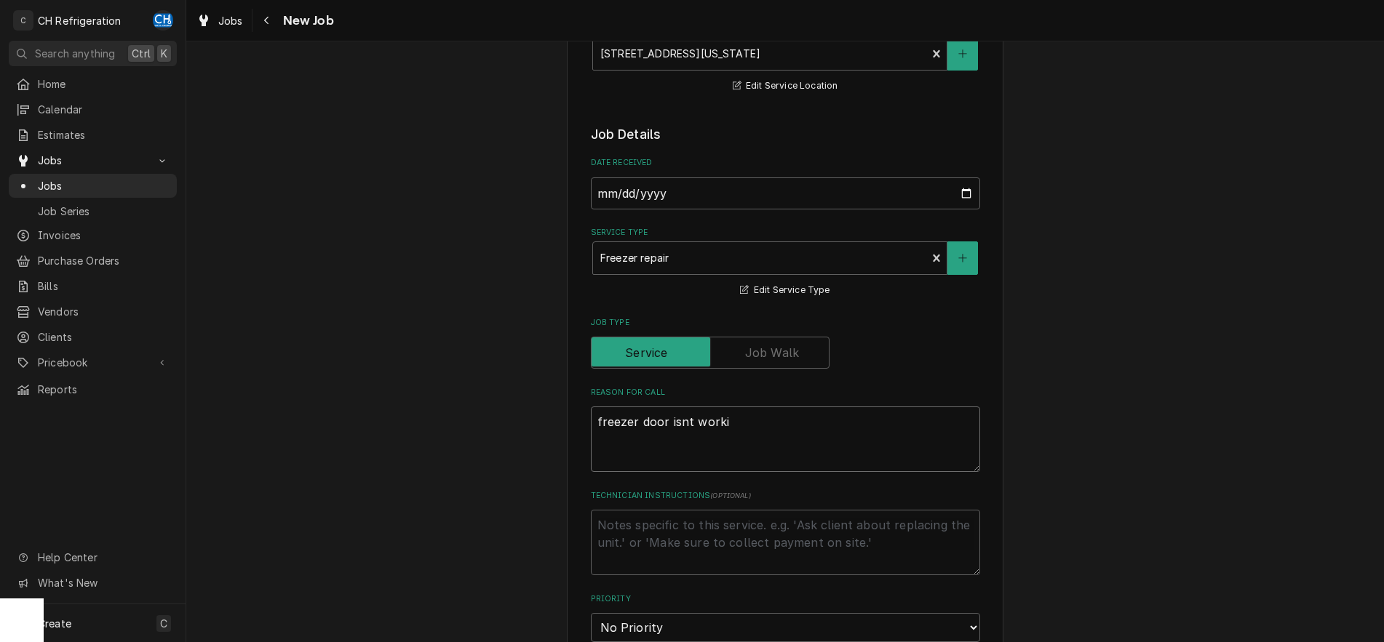
type textarea "freezer door isnt workin"
type textarea "x"
type textarea "freezer door isnt working"
type textarea "x"
type textarea "freezer door isnt working"
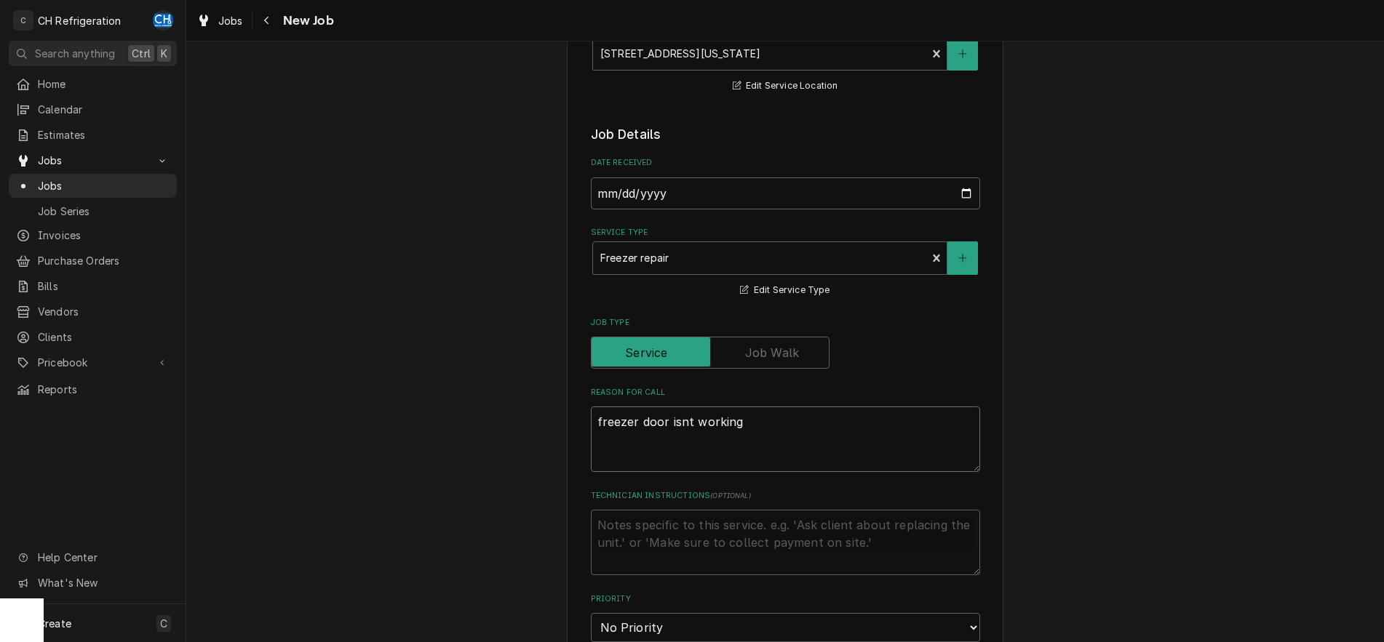
type textarea "x"
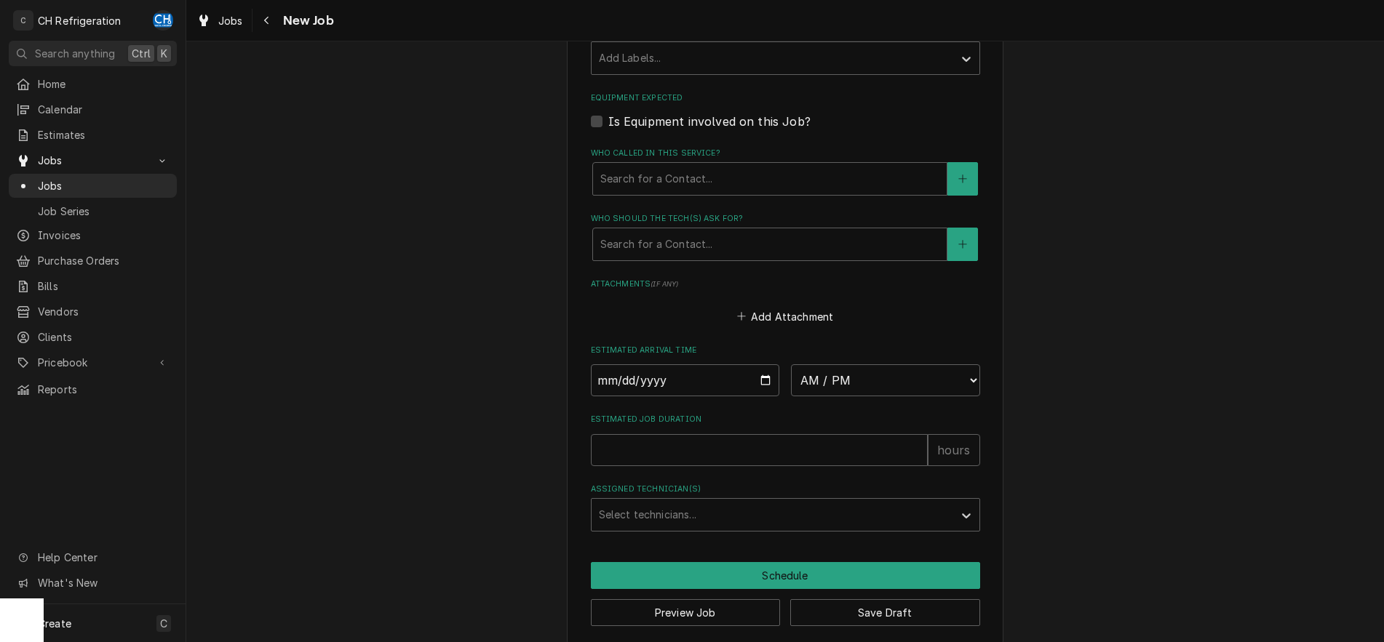
scroll to position [869, 0]
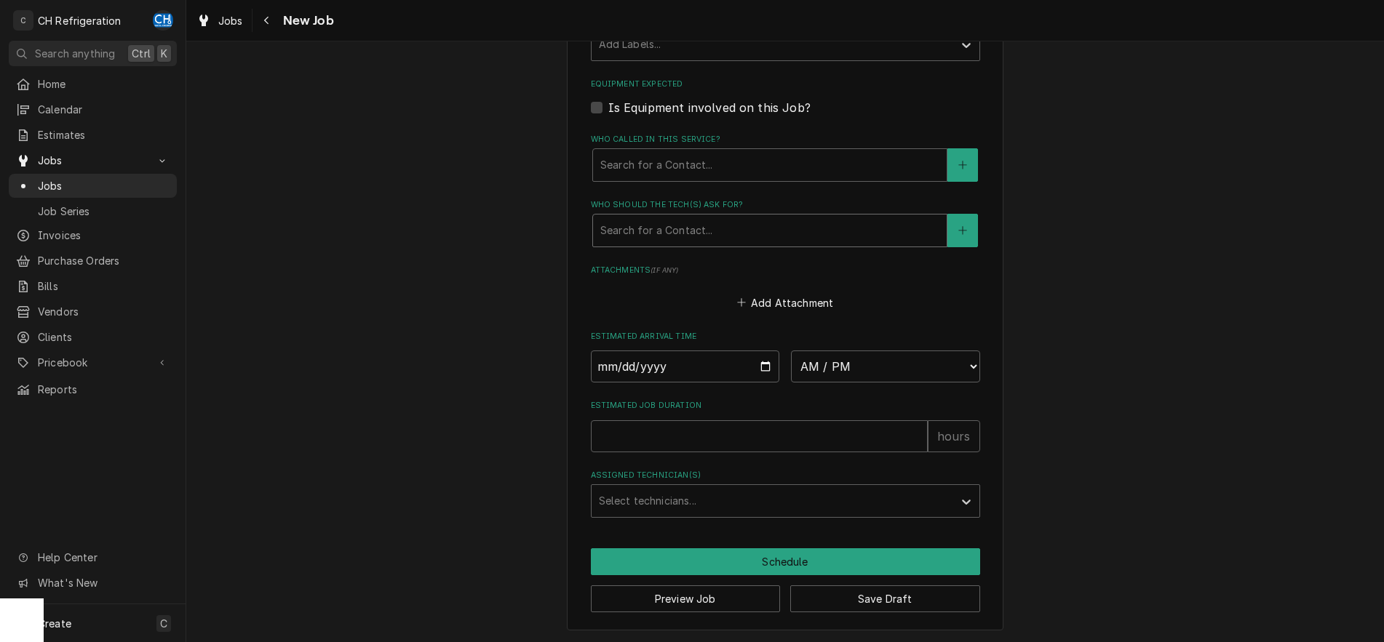
type textarea "freezer door isnt working"
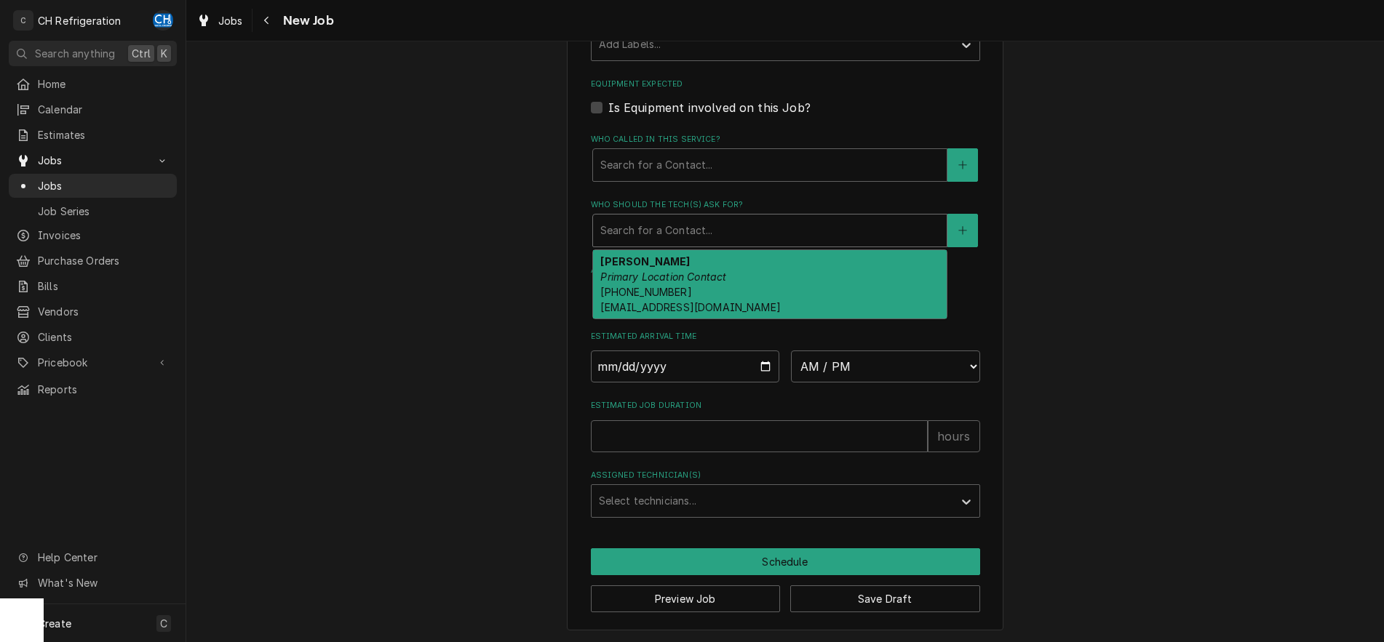
click at [692, 226] on div "Who should the tech(s) ask for?" at bounding box center [769, 231] width 339 height 26
click at [758, 275] on div "Marcus Primary Location Contact (213) 909-1254 Segura1424@live.com" at bounding box center [770, 284] width 354 height 68
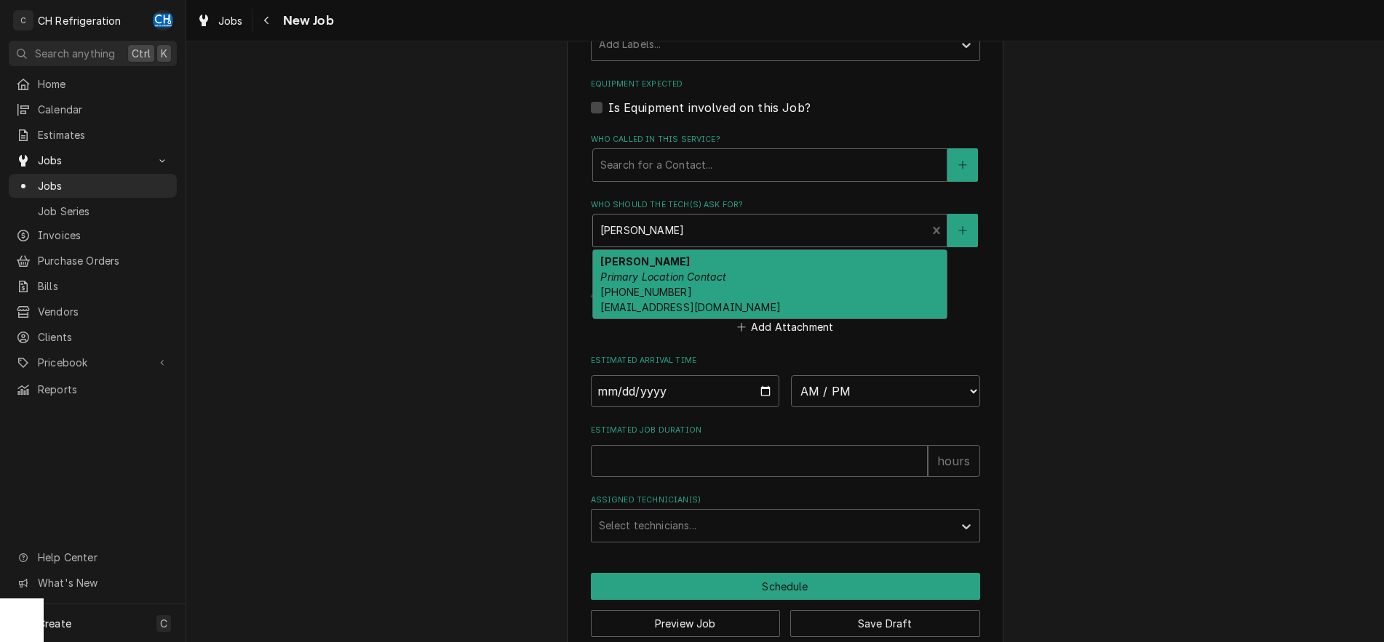
click at [695, 231] on div "Who should the tech(s) ask for?" at bounding box center [759, 231] width 319 height 26
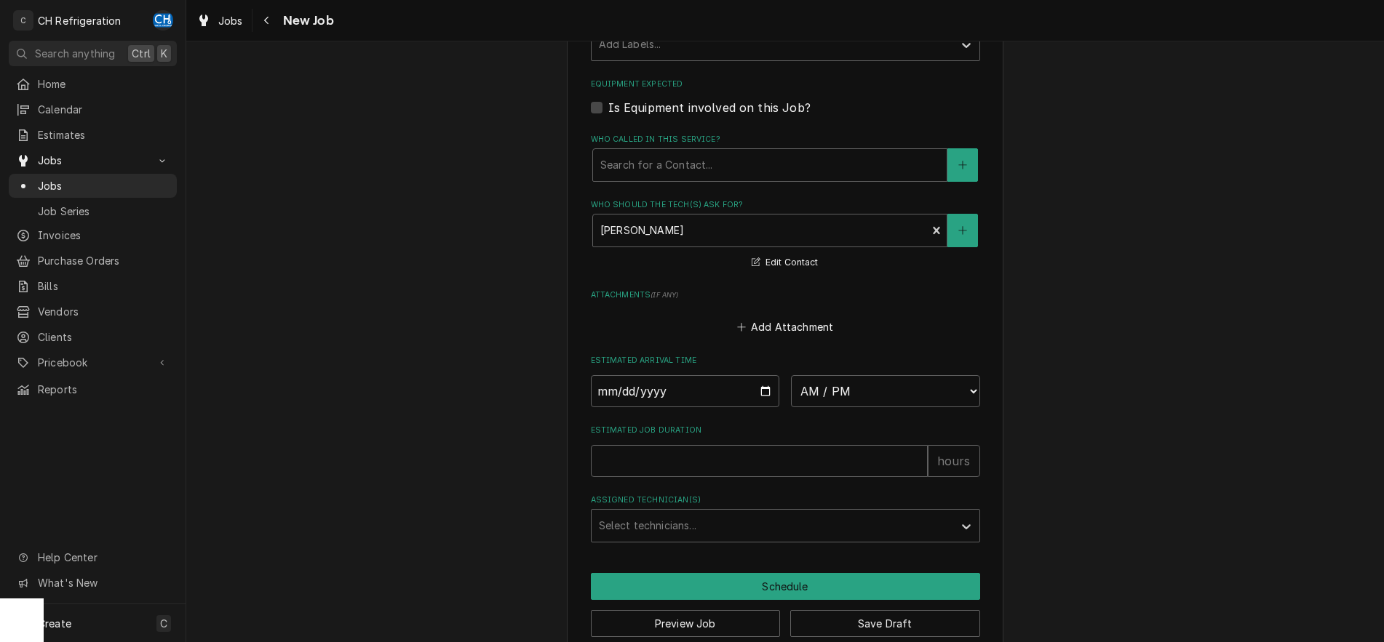
click at [730, 455] on input "Estimated Job Duration" at bounding box center [759, 461] width 337 height 32
type textarea "x"
type input "2"
type textarea "x"
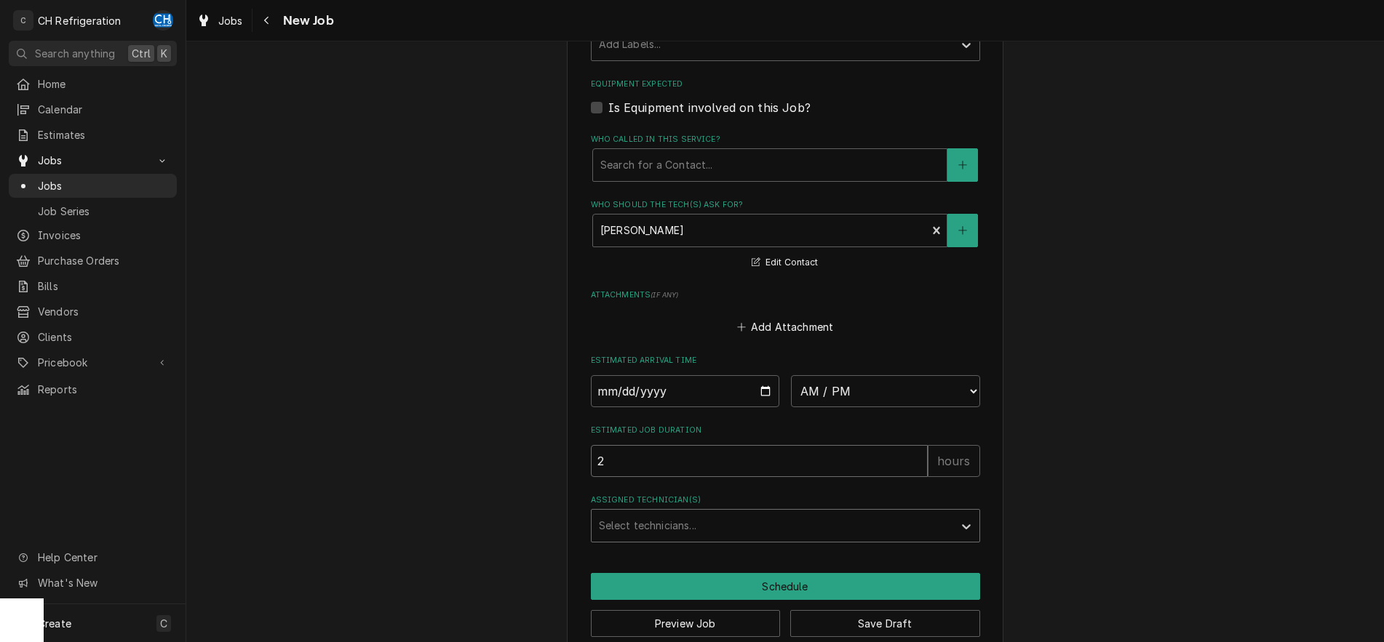
type input "2"
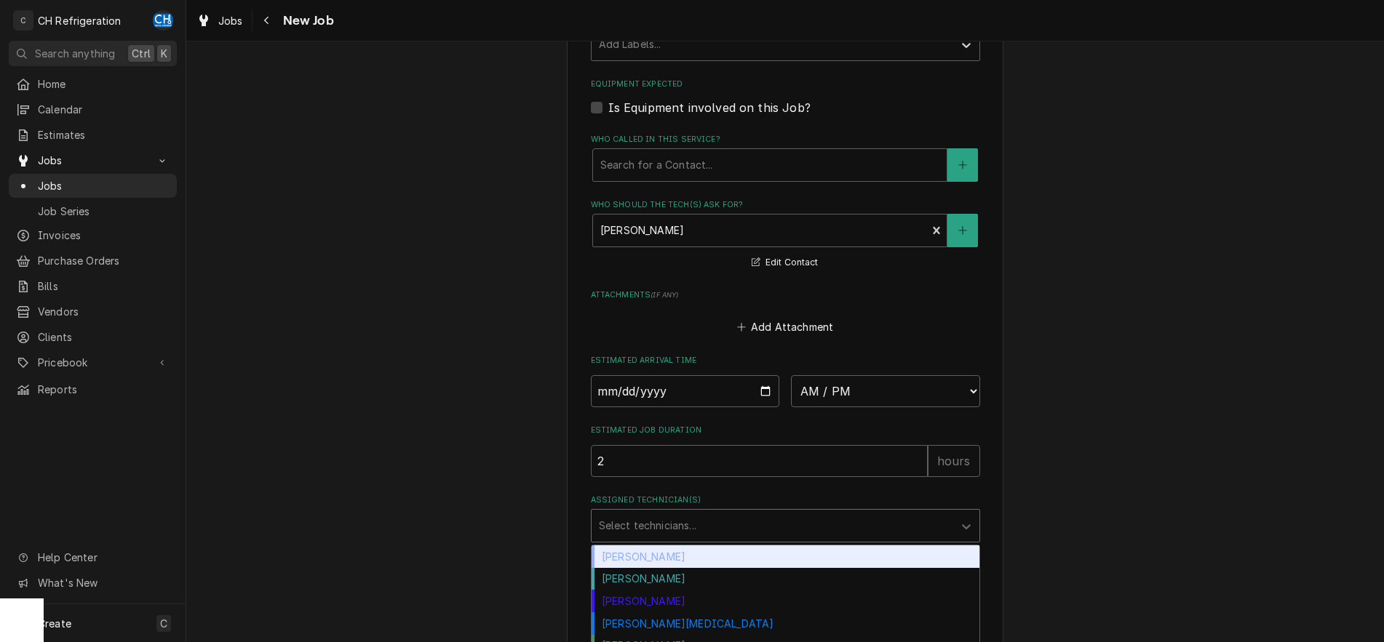
click at [701, 531] on div "Assigned Technician(s)" at bounding box center [772, 526] width 347 height 26
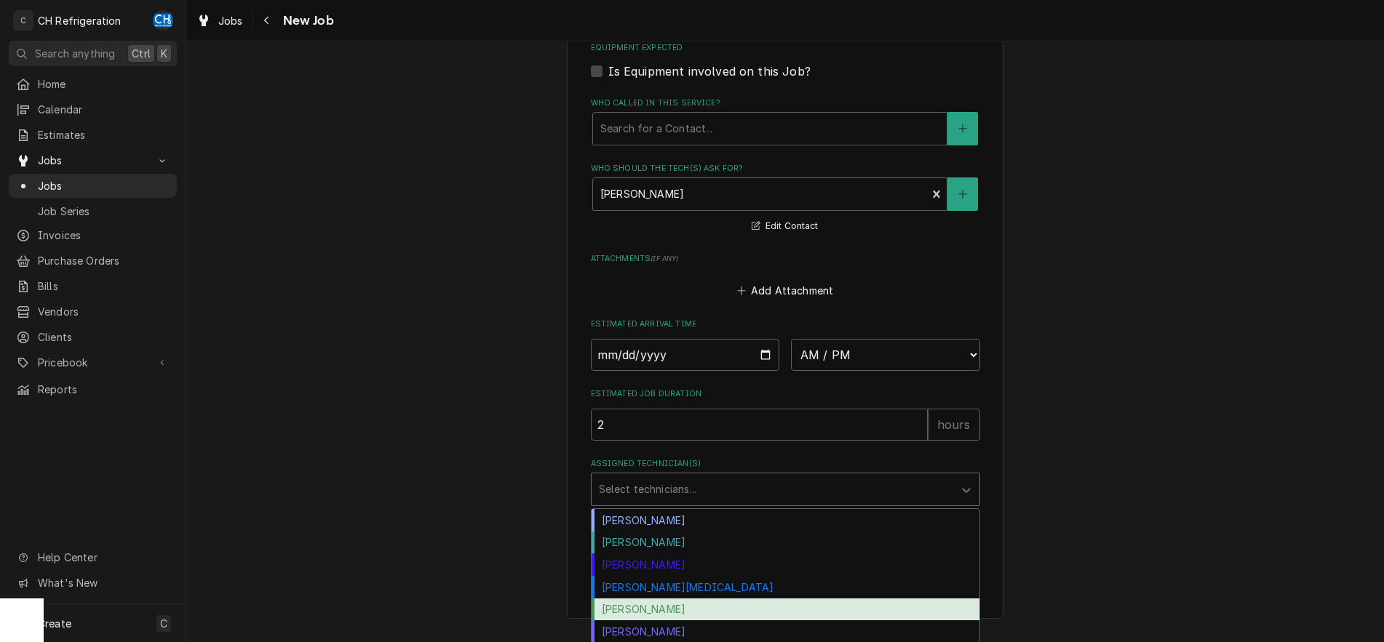
click at [685, 613] on div "Ruben Perez" at bounding box center [786, 610] width 388 height 23
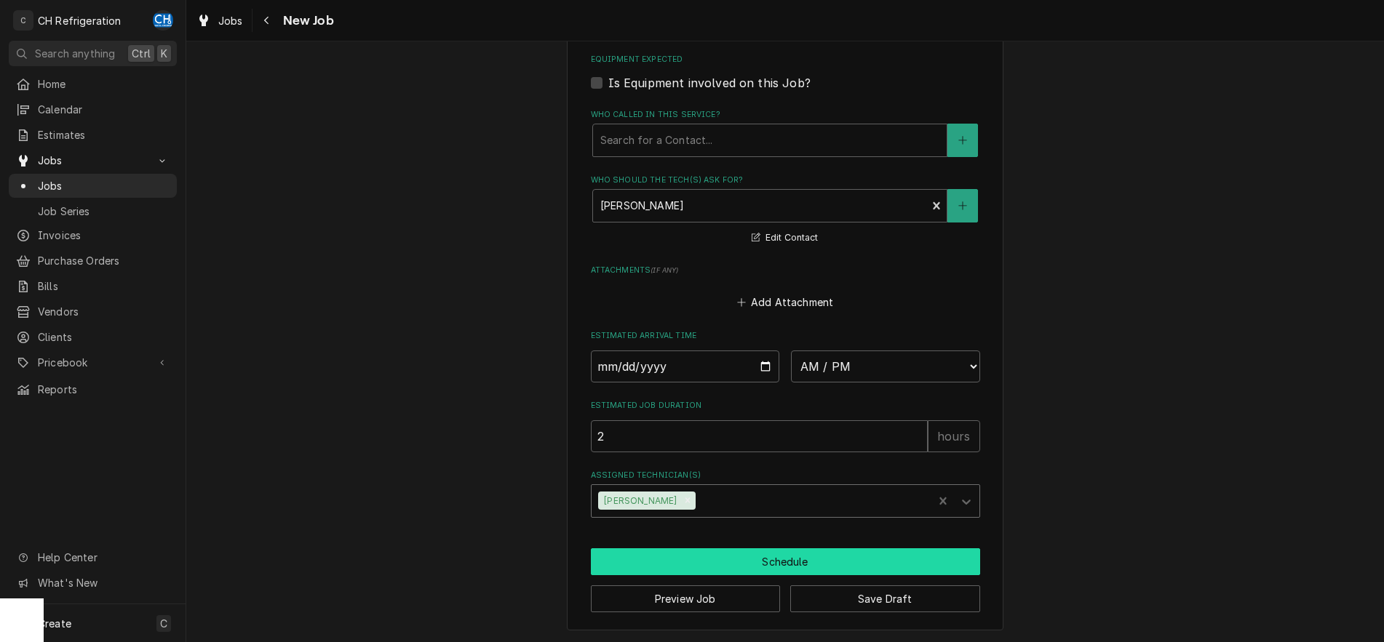
click at [735, 562] on button "Schedule" at bounding box center [785, 562] width 389 height 27
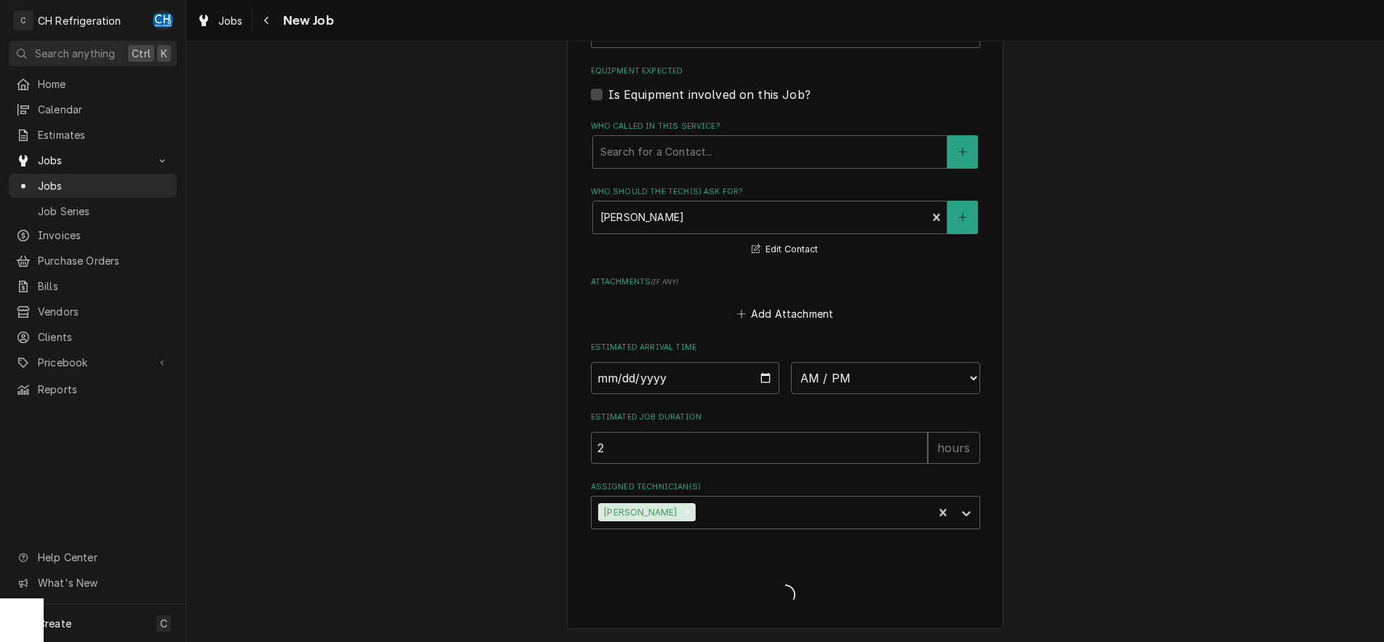
scroll to position [881, 0]
type textarea "x"
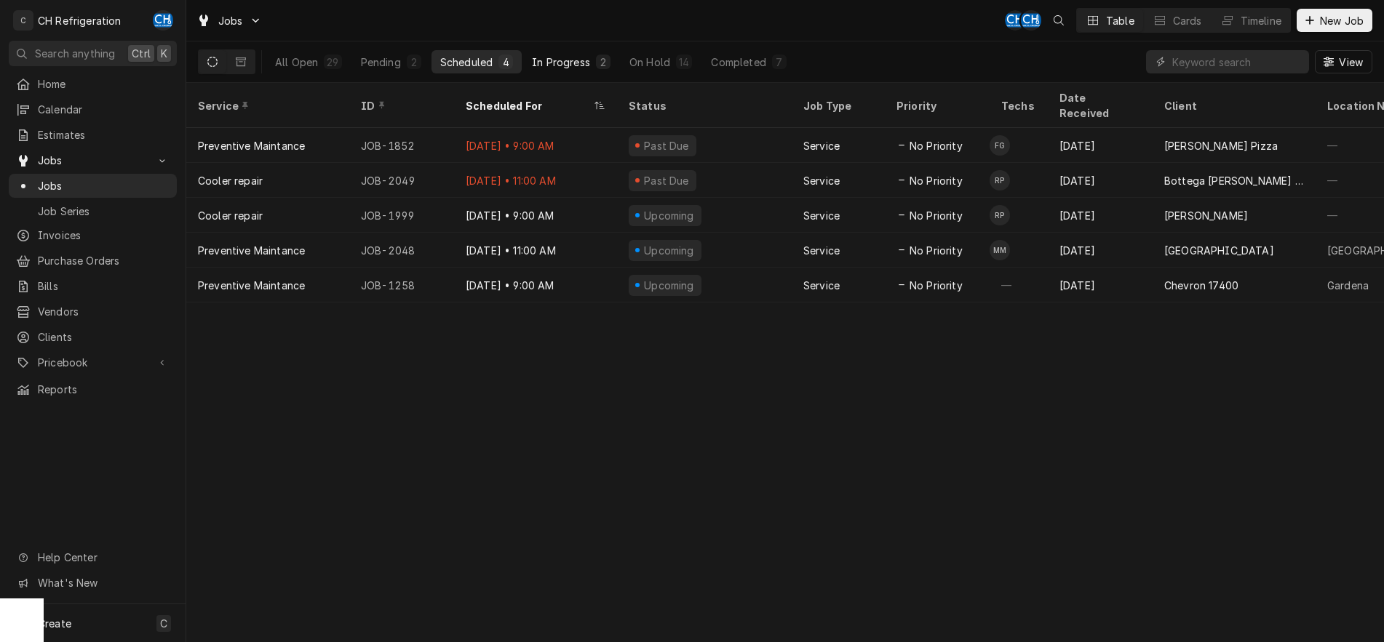
click at [579, 60] on div "In Progress" at bounding box center [561, 62] width 58 height 15
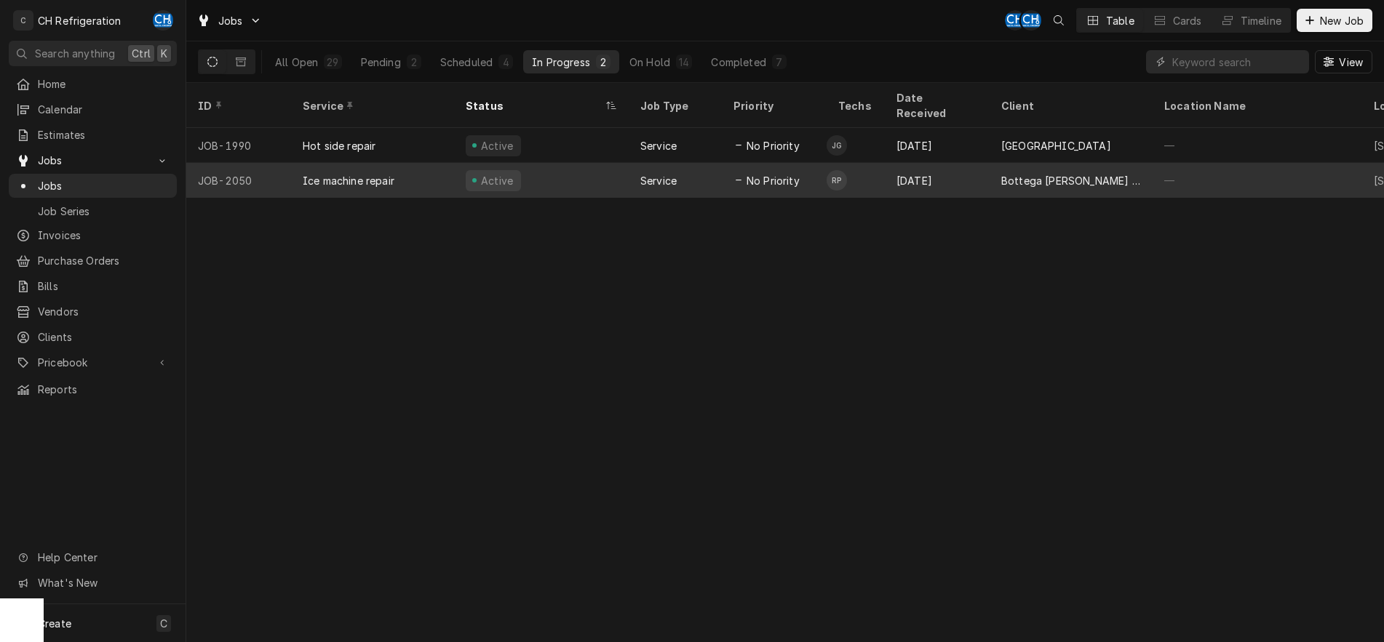
click at [870, 167] on td "RP" at bounding box center [856, 180] width 58 height 35
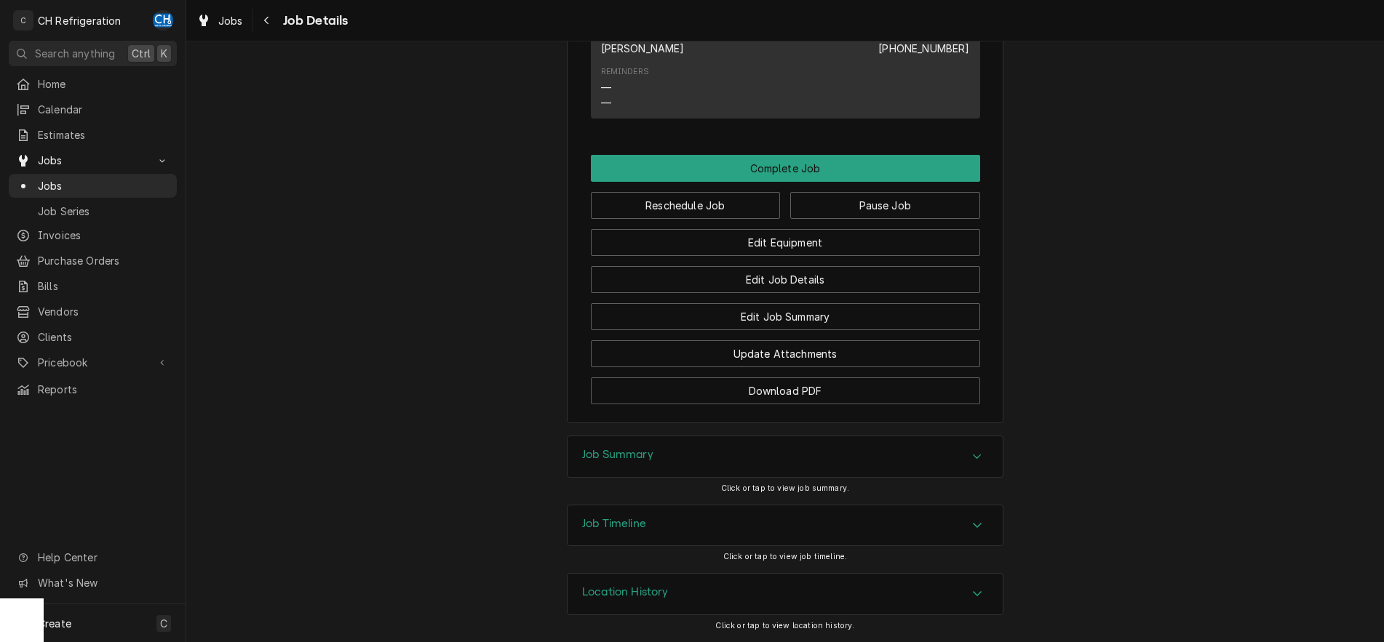
click at [652, 450] on h3 "Job Summary" at bounding box center [617, 455] width 71 height 14
